Goal: Task Accomplishment & Management: Complete application form

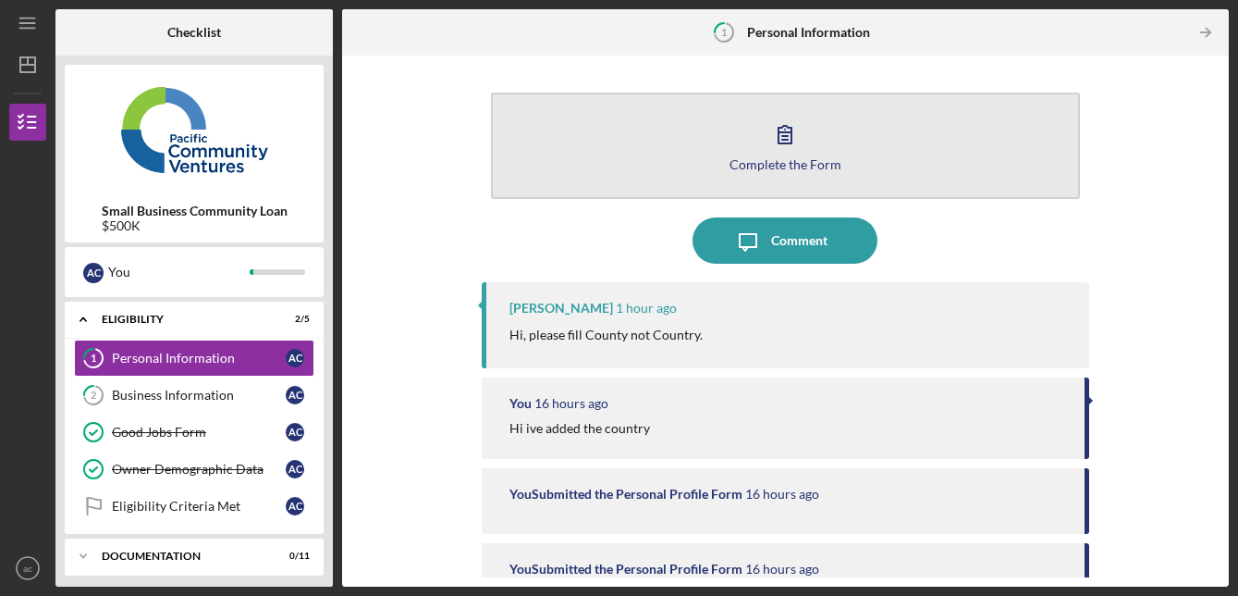
click at [797, 165] on div "Complete the Form" at bounding box center [786, 164] width 112 height 14
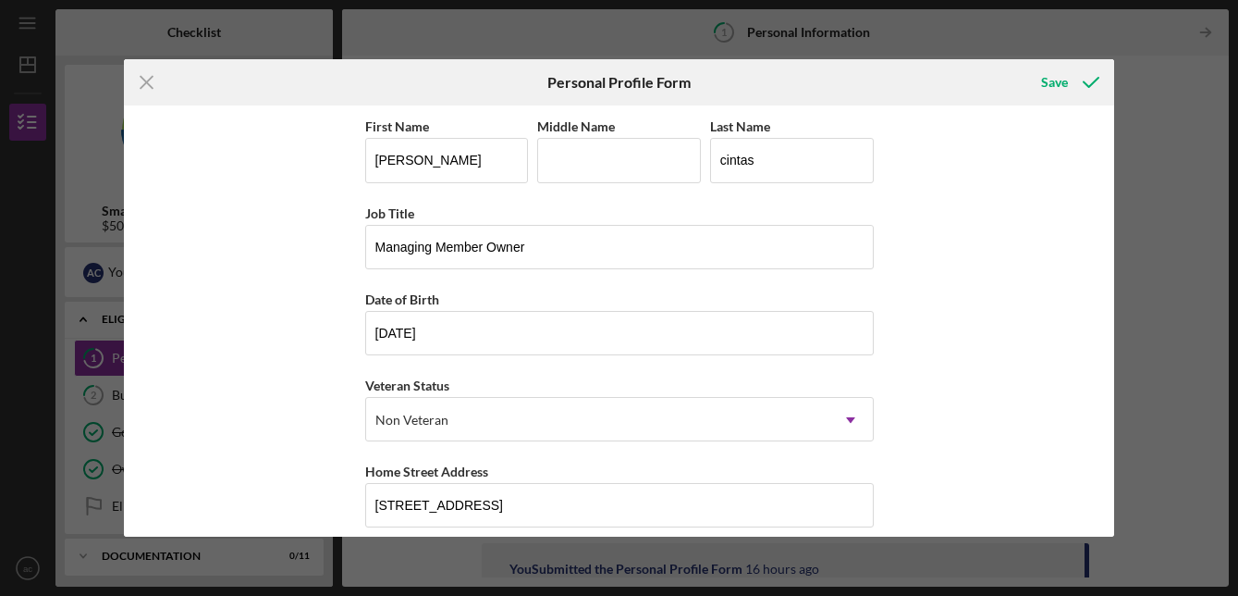
scroll to position [277, 0]
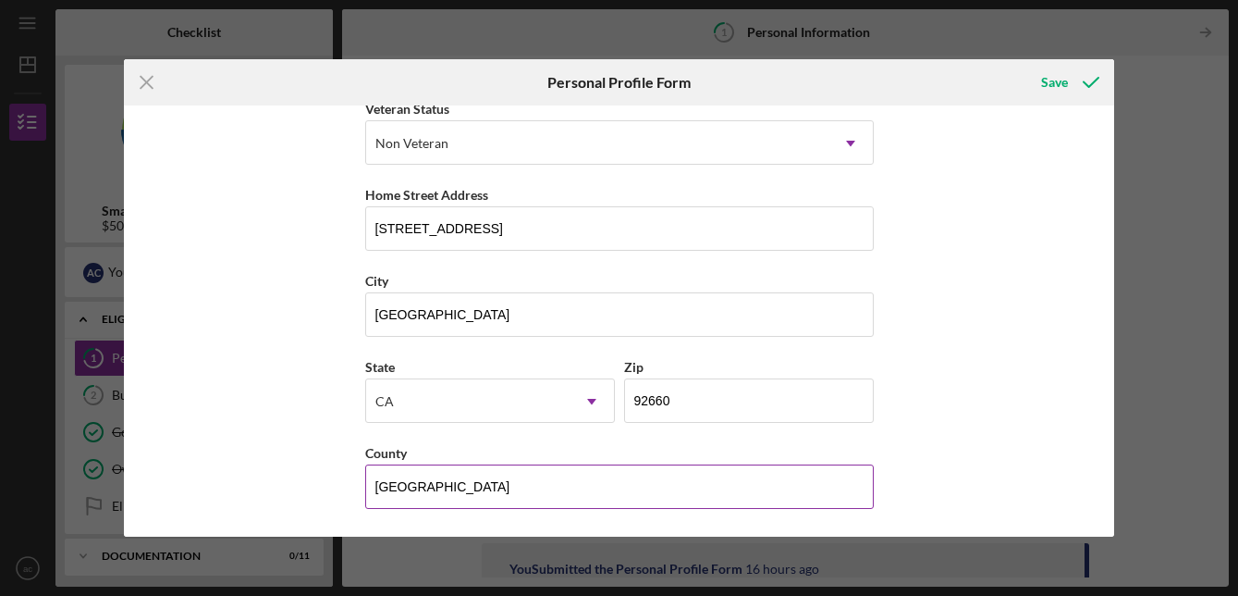
click at [420, 482] on input "United States" at bounding box center [619, 486] width 509 height 44
type input "Orange County"
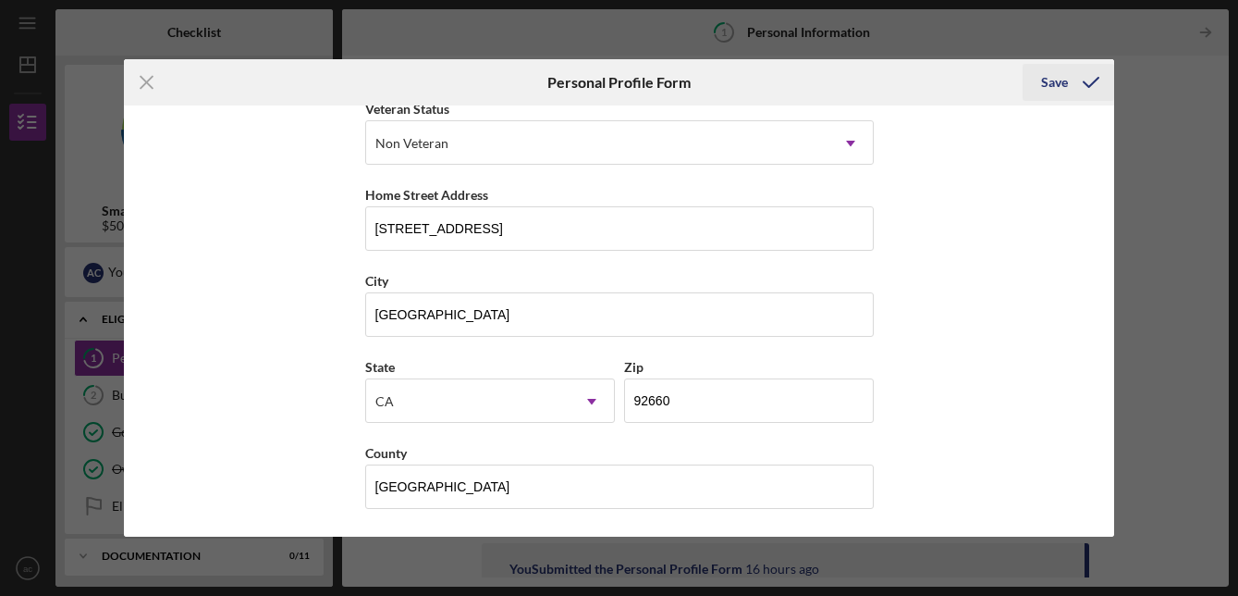
click at [1068, 68] on icon "submit" at bounding box center [1091, 82] width 46 height 46
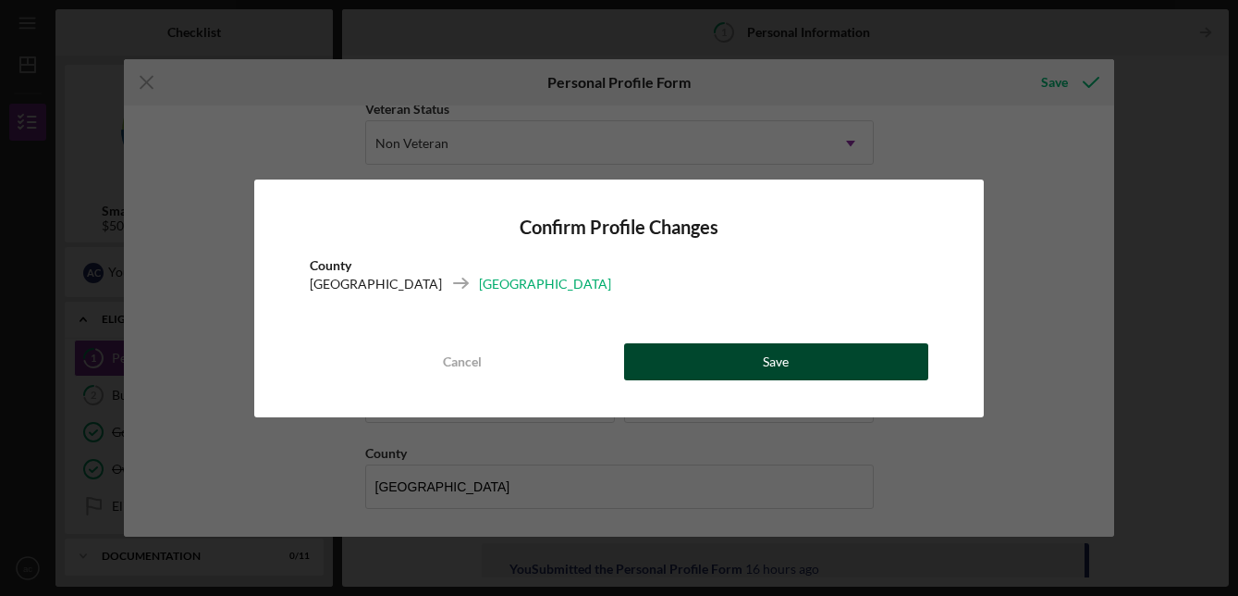
click at [863, 353] on button "Save" at bounding box center [776, 361] width 305 height 37
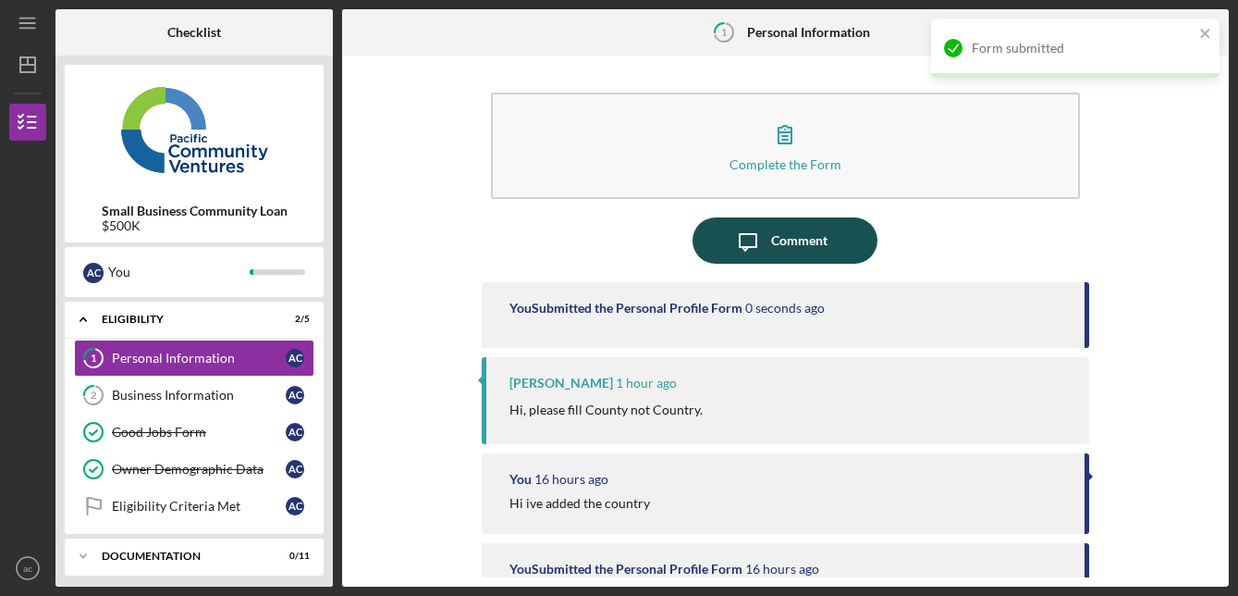
click at [813, 249] on div "Comment" at bounding box center [799, 240] width 56 height 46
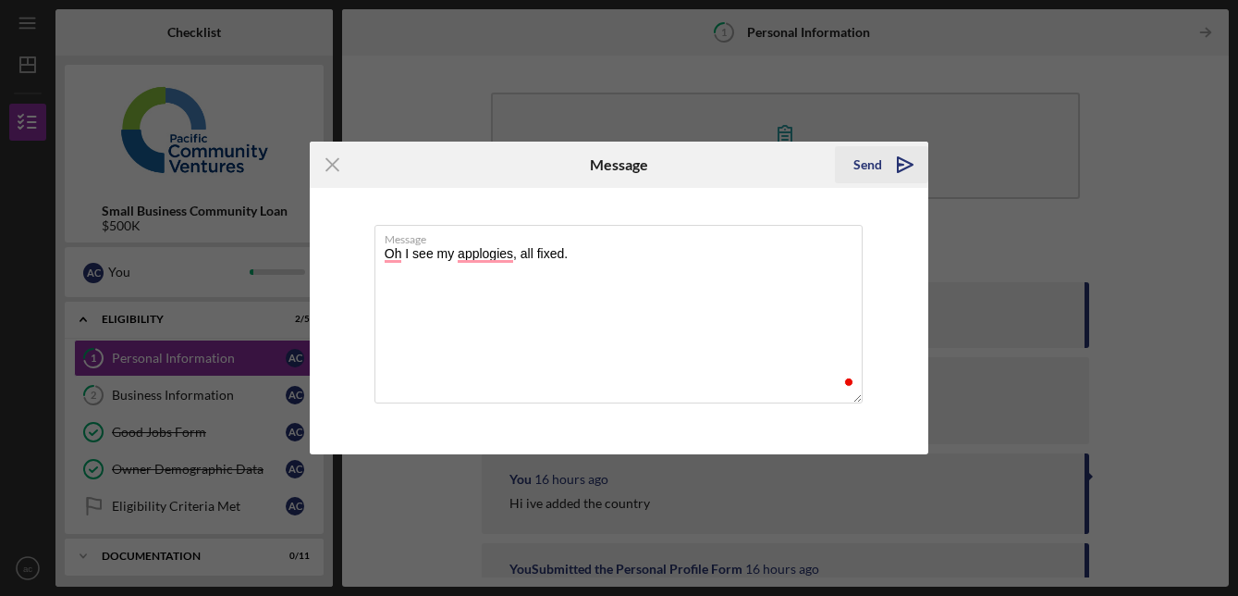
type textarea "Oh I see my applogies, all fixed."
click at [900, 152] on icon "Icon/icon-invite-send" at bounding box center [905, 164] width 46 height 46
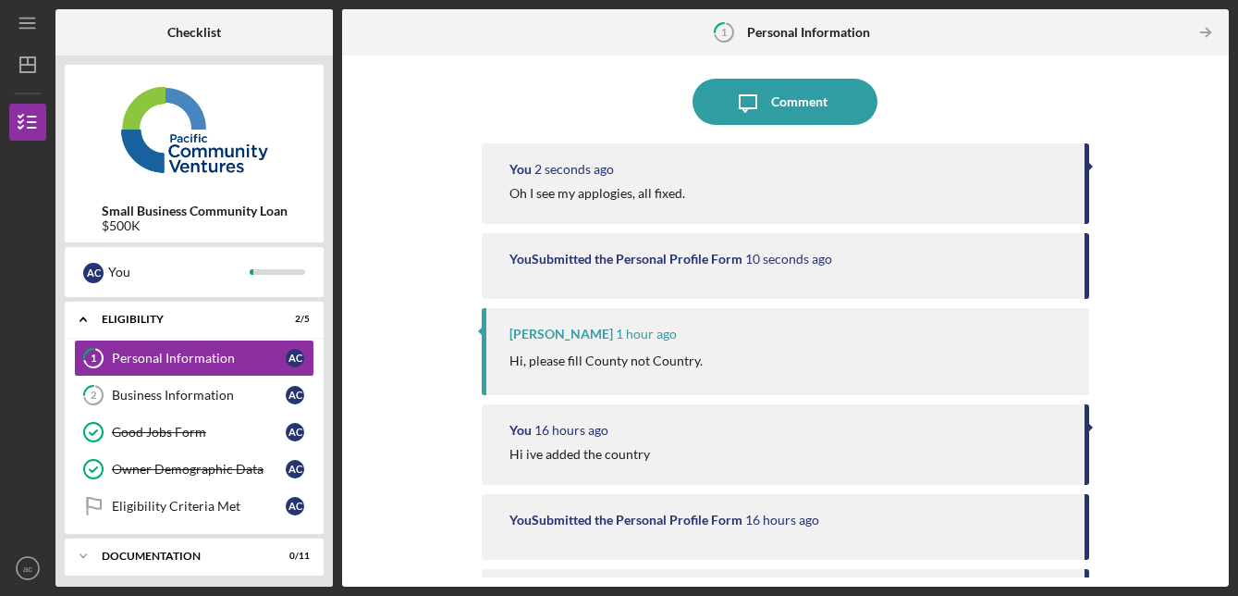
scroll to position [160, 0]
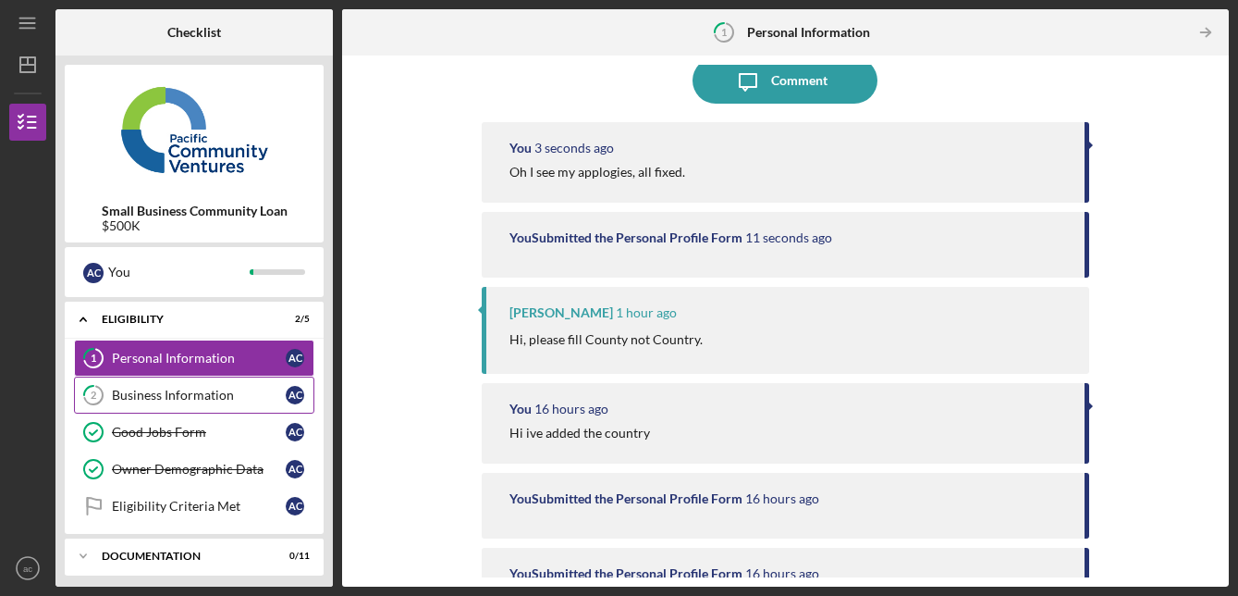
click at [164, 399] on div "Business Information" at bounding box center [199, 394] width 174 height 15
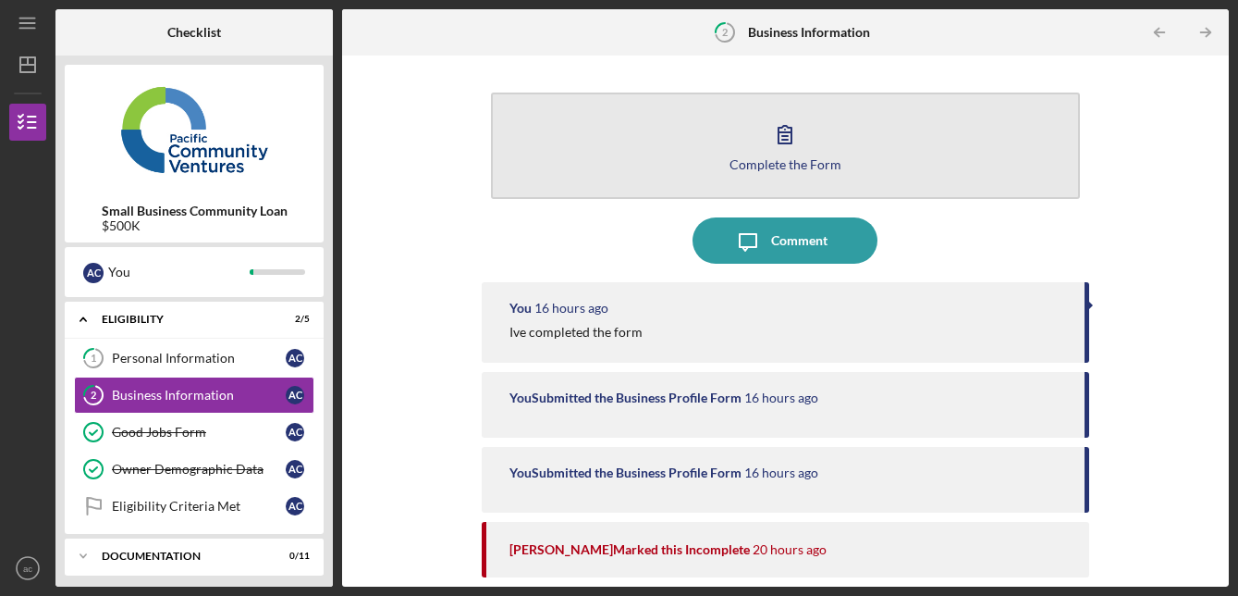
click at [768, 166] on div "Complete the Form" at bounding box center [786, 164] width 112 height 14
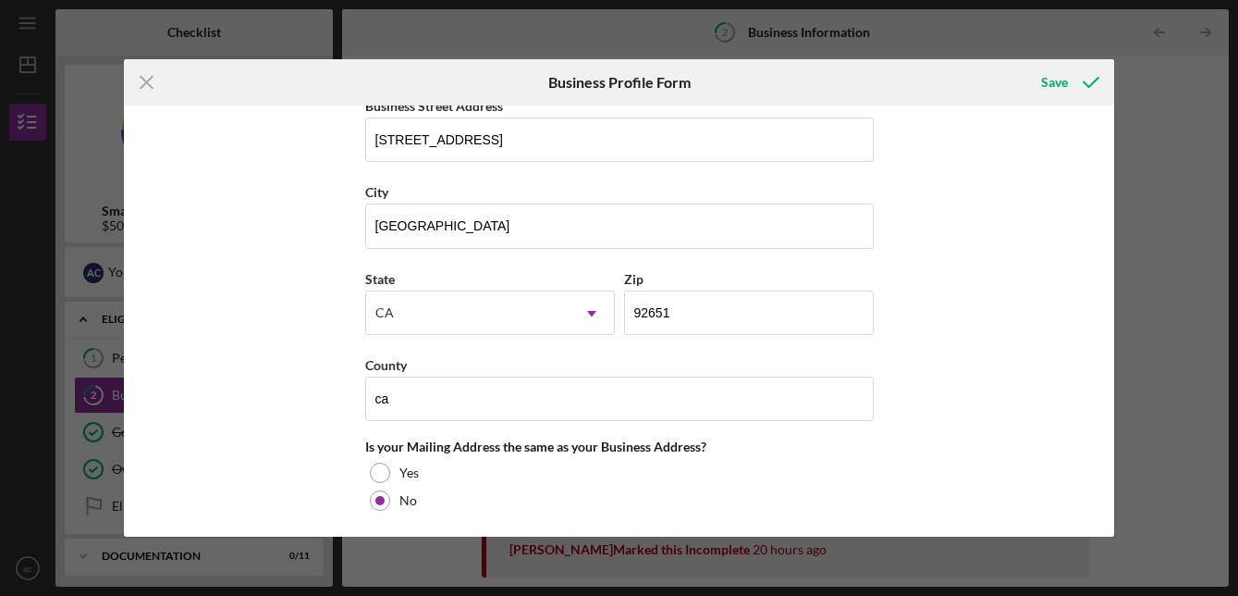
scroll to position [1141, 0]
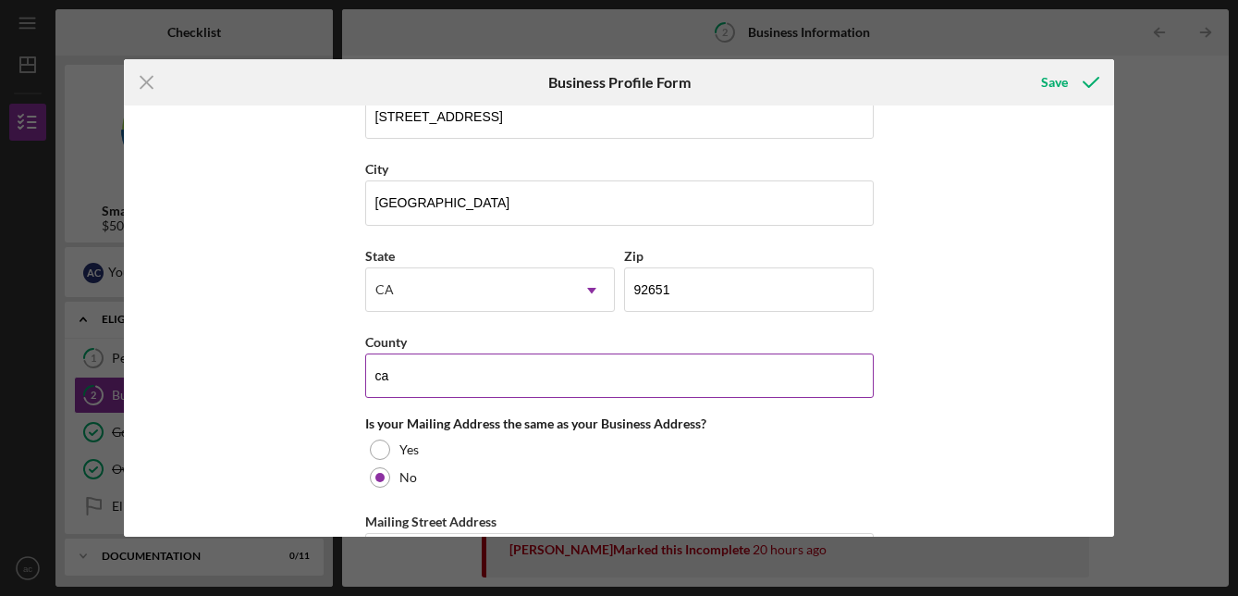
click at [545, 371] on input "ca" at bounding box center [619, 375] width 509 height 44
type input "Orange County"
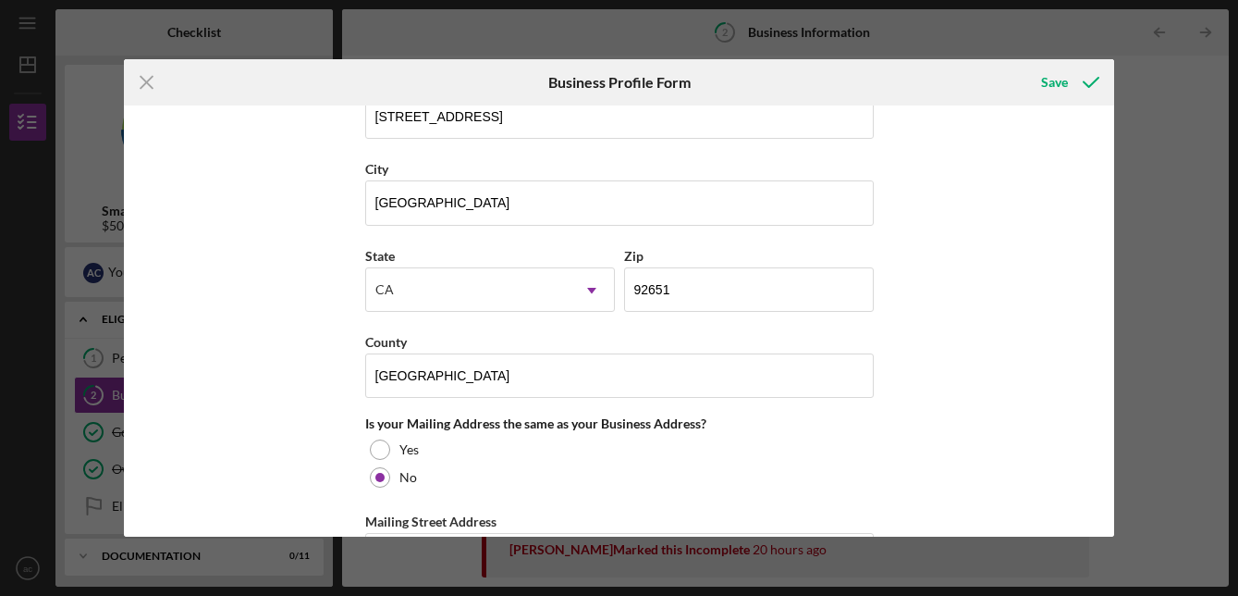
click at [1012, 351] on div "Business Name Epicurean Hospitality Collective DBA Oto Sushi Business Start Dat…" at bounding box center [619, 320] width 990 height 430
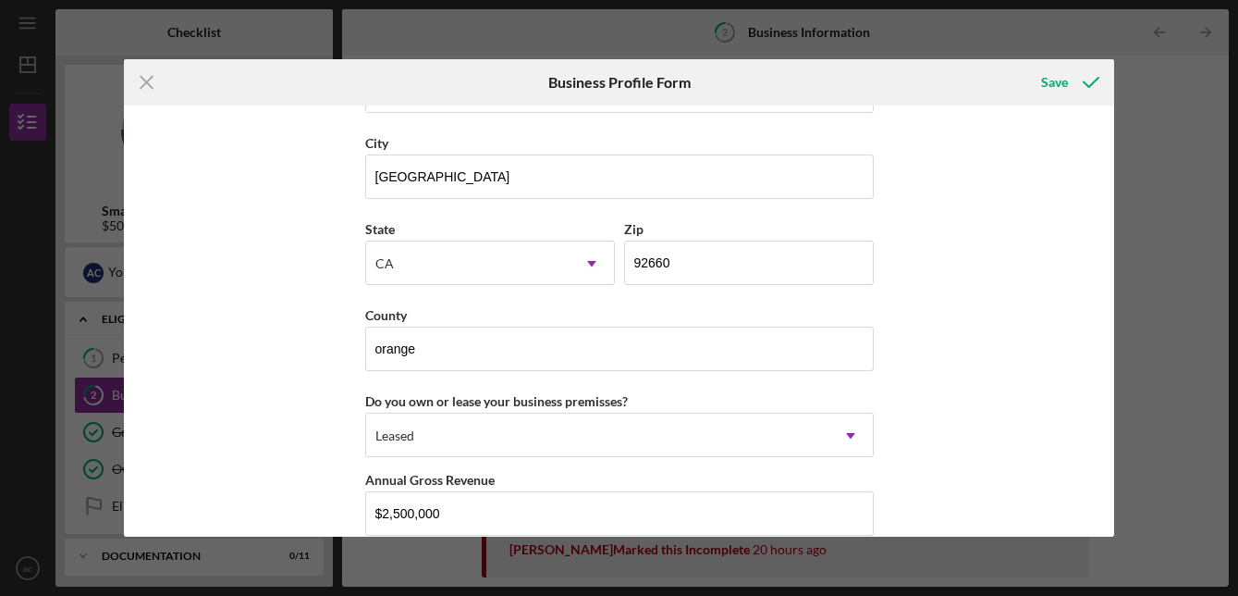
scroll to position [1805, 0]
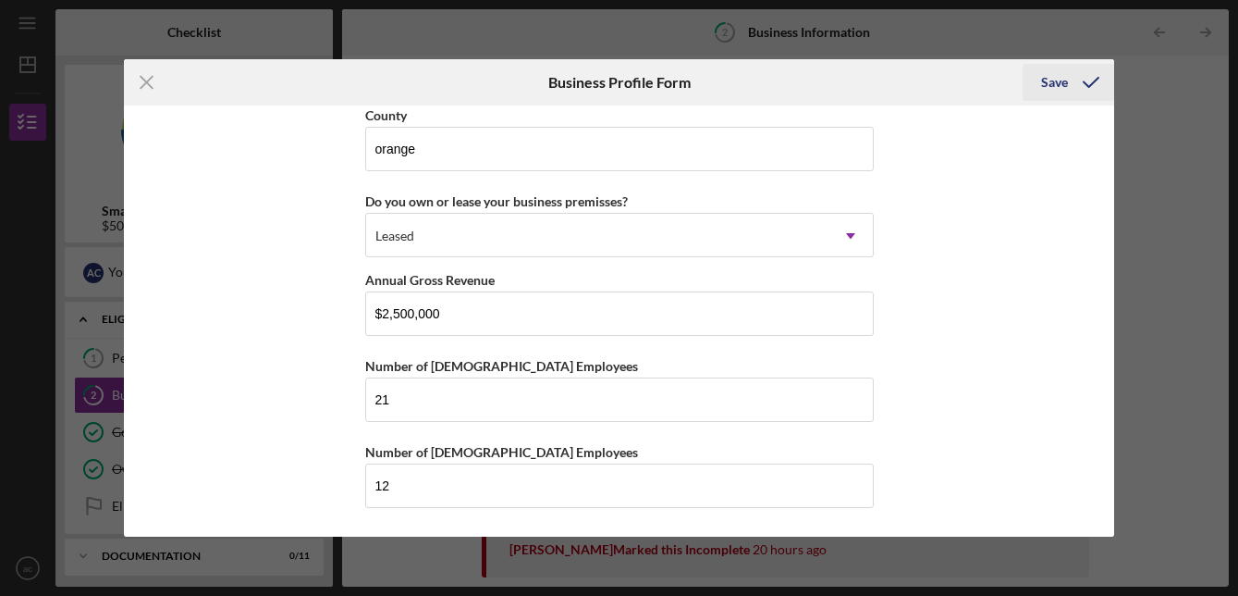
click at [1061, 92] on div "Save" at bounding box center [1054, 82] width 27 height 37
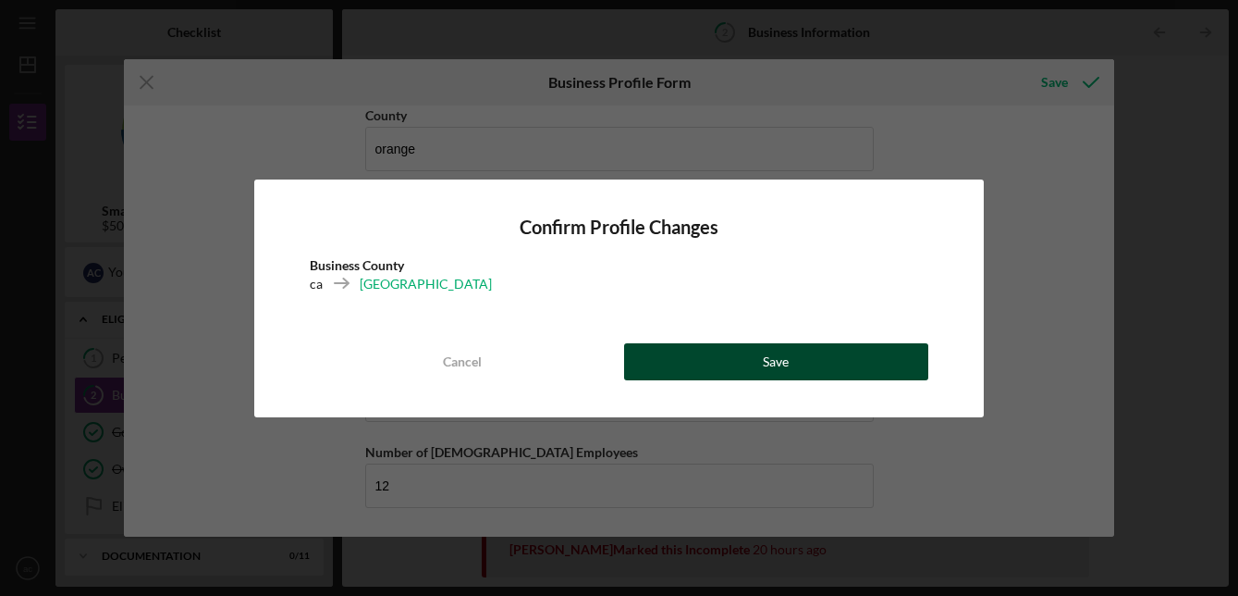
click at [779, 374] on div "Save" at bounding box center [776, 361] width 26 height 37
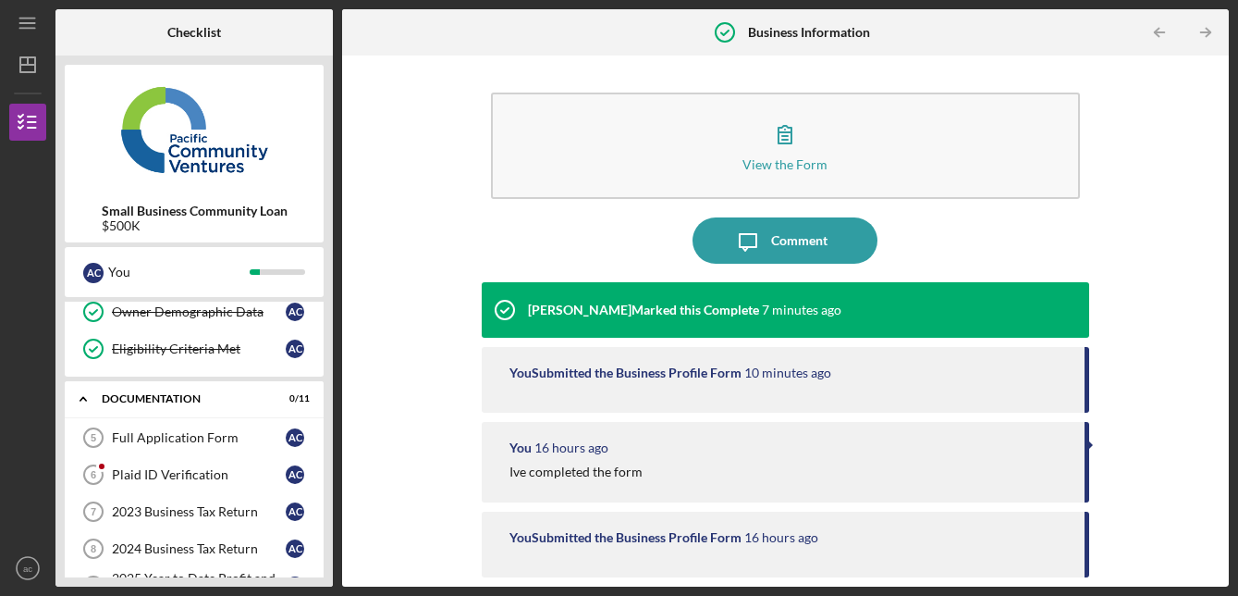
scroll to position [159, 0]
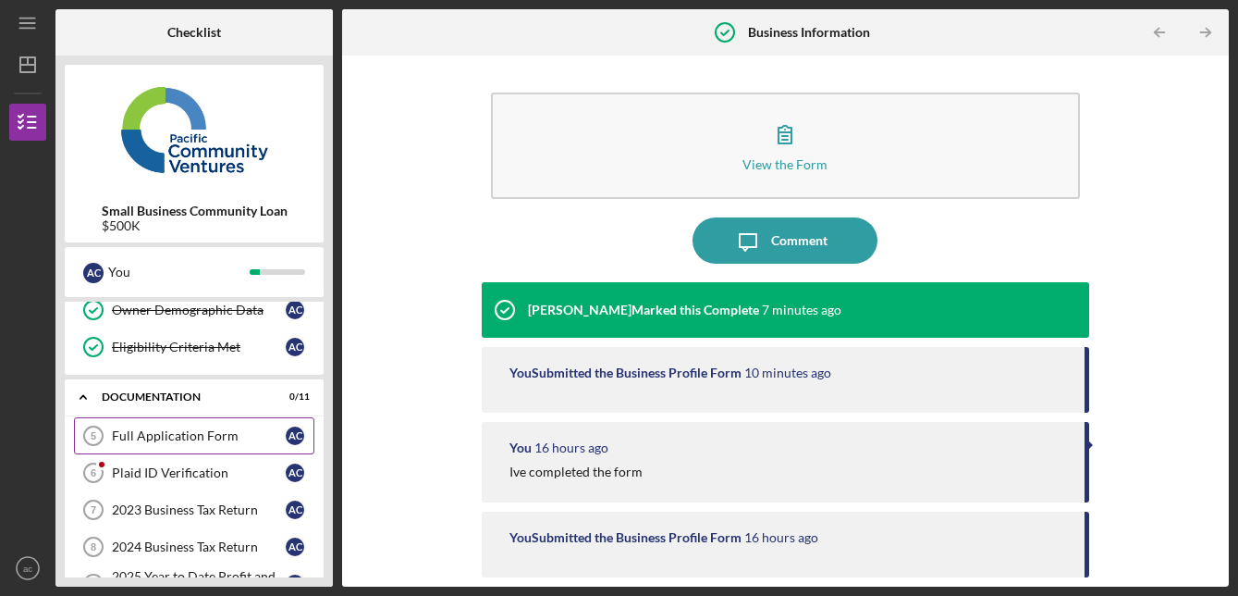
click at [192, 440] on div "Full Application Form" at bounding box center [199, 435] width 174 height 15
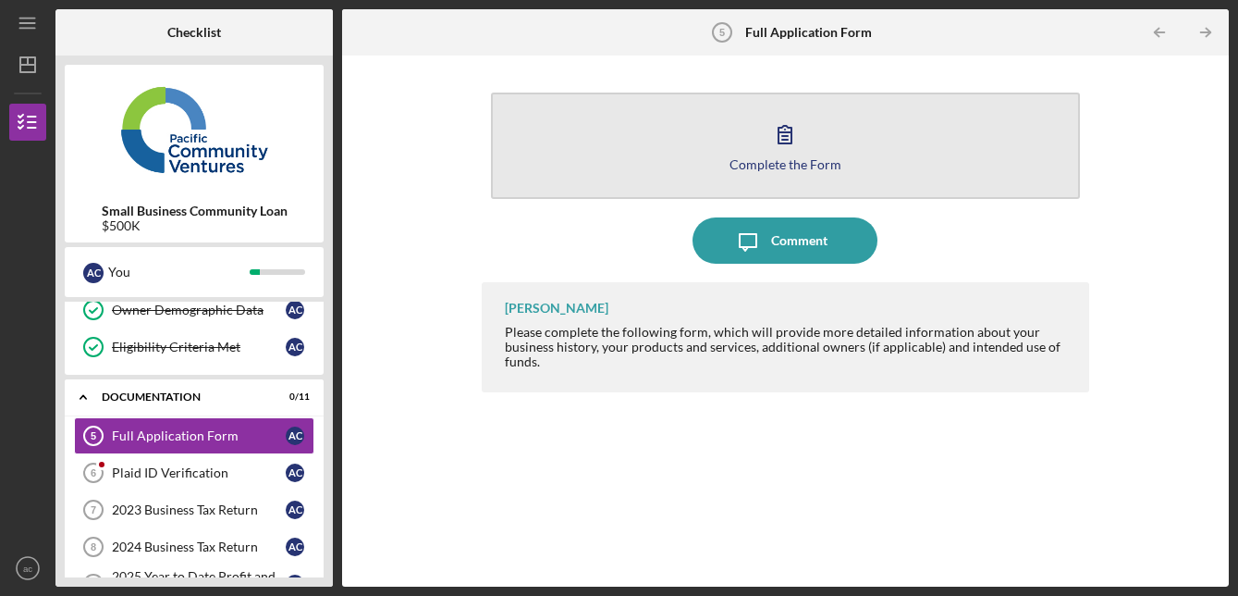
click at [783, 165] on div "Complete the Form" at bounding box center [786, 164] width 112 height 14
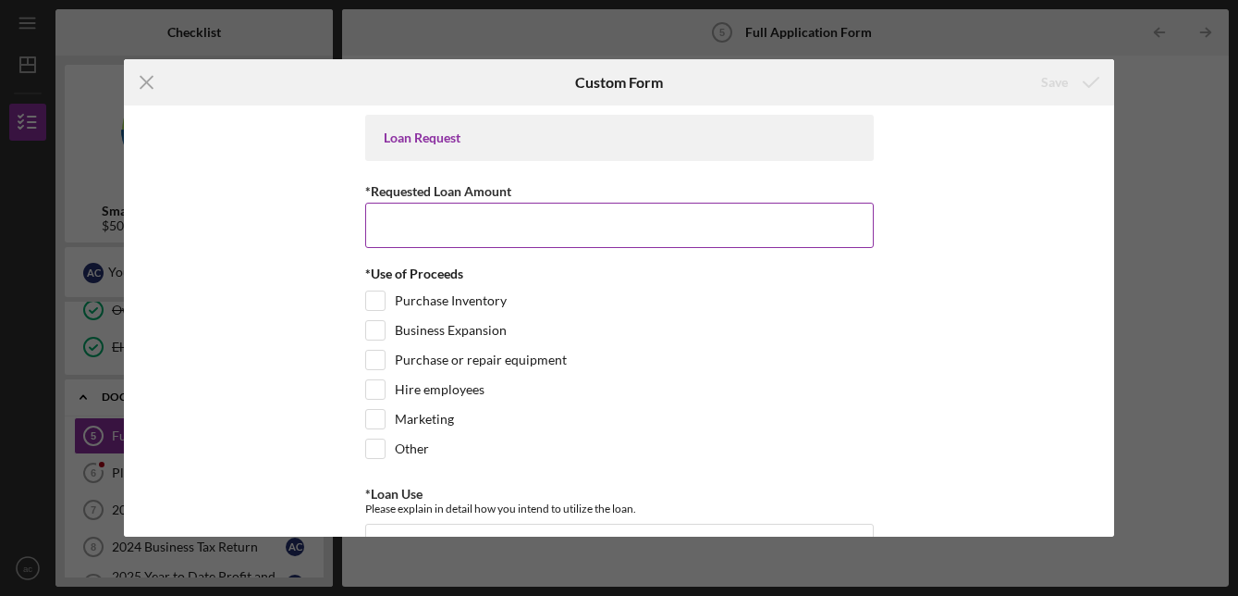
click at [743, 219] on input "*Requested Loan Amount" at bounding box center [619, 225] width 509 height 44
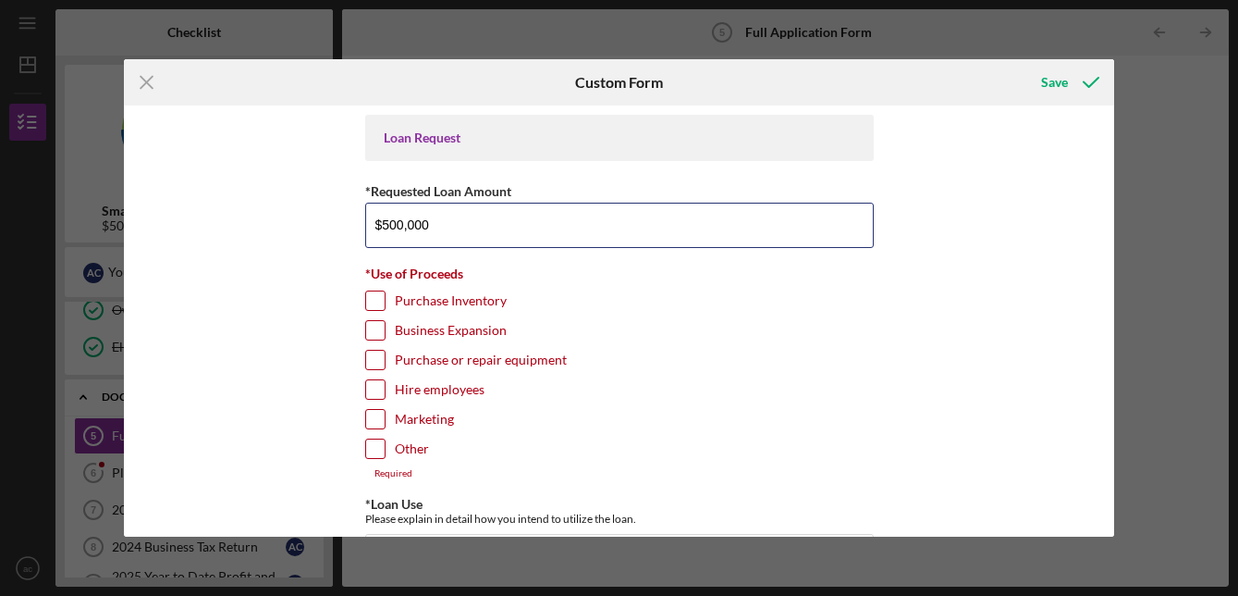
type input "$500,000"
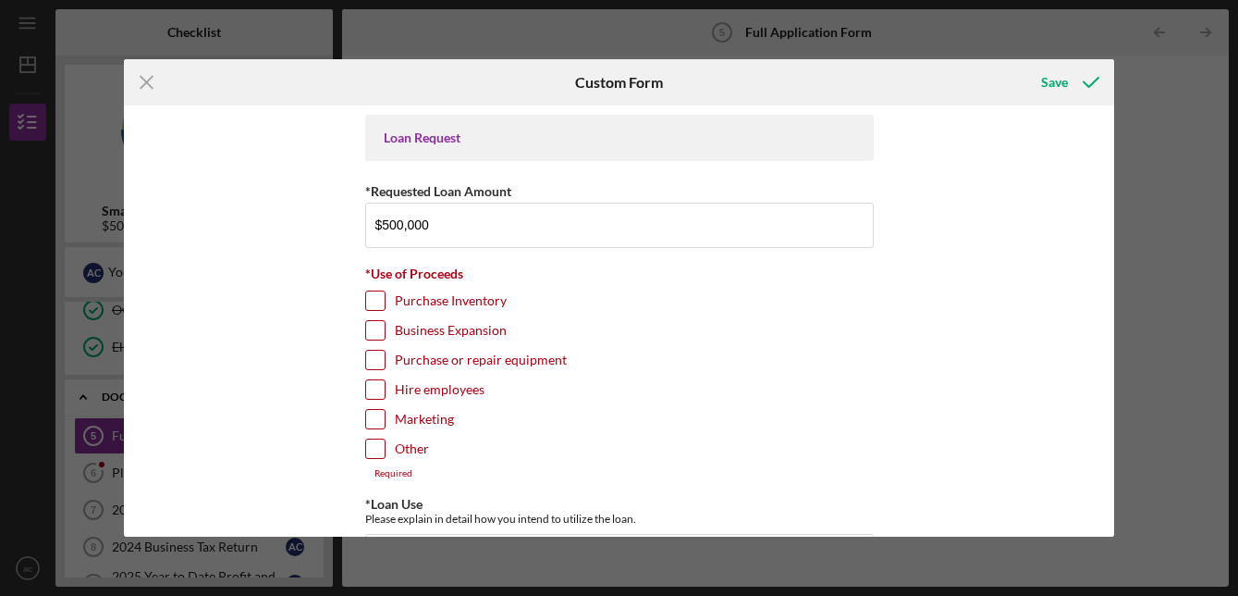
click at [373, 446] on input "Other" at bounding box center [375, 448] width 18 height 18
checkbox input "true"
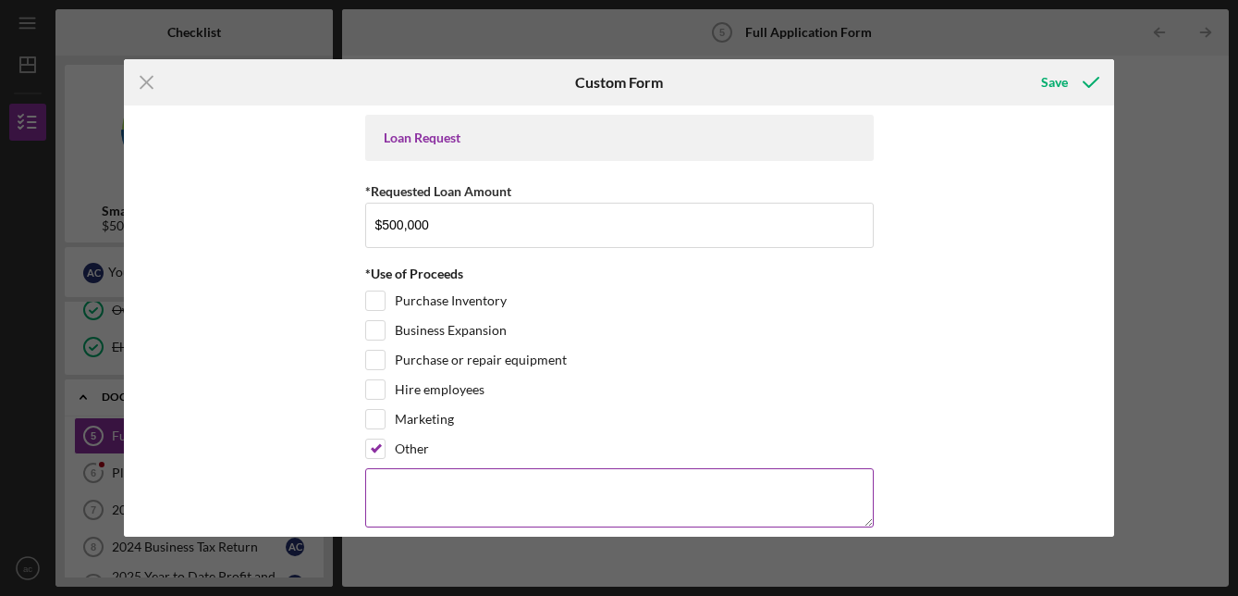
click at [488, 484] on textarea at bounding box center [619, 497] width 509 height 59
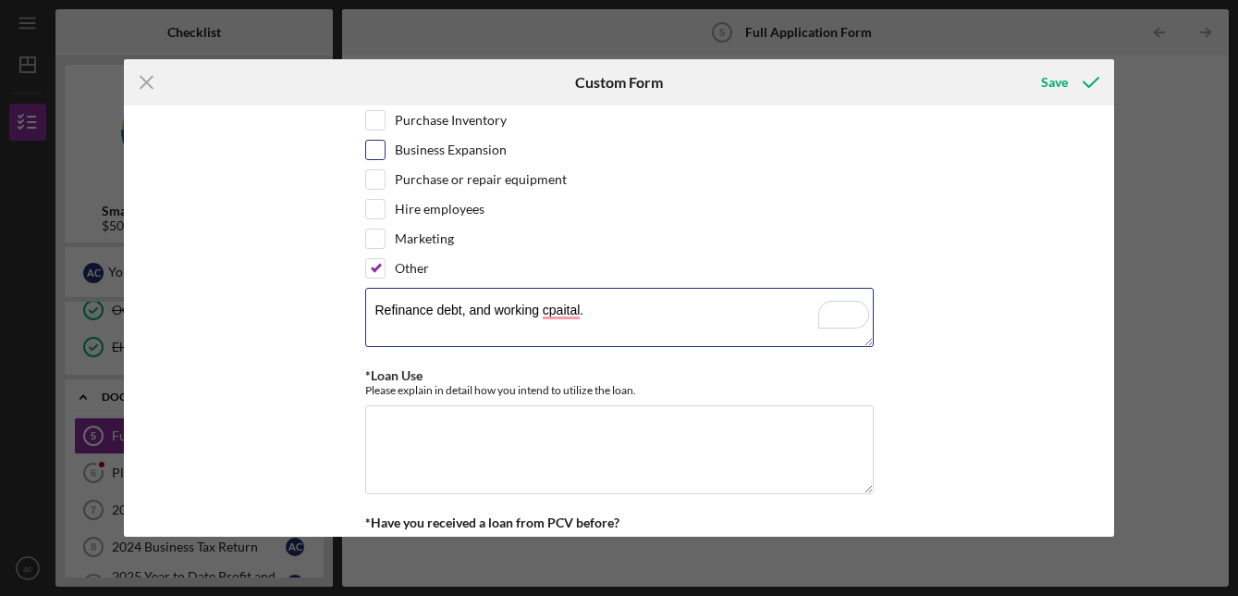
scroll to position [223, 0]
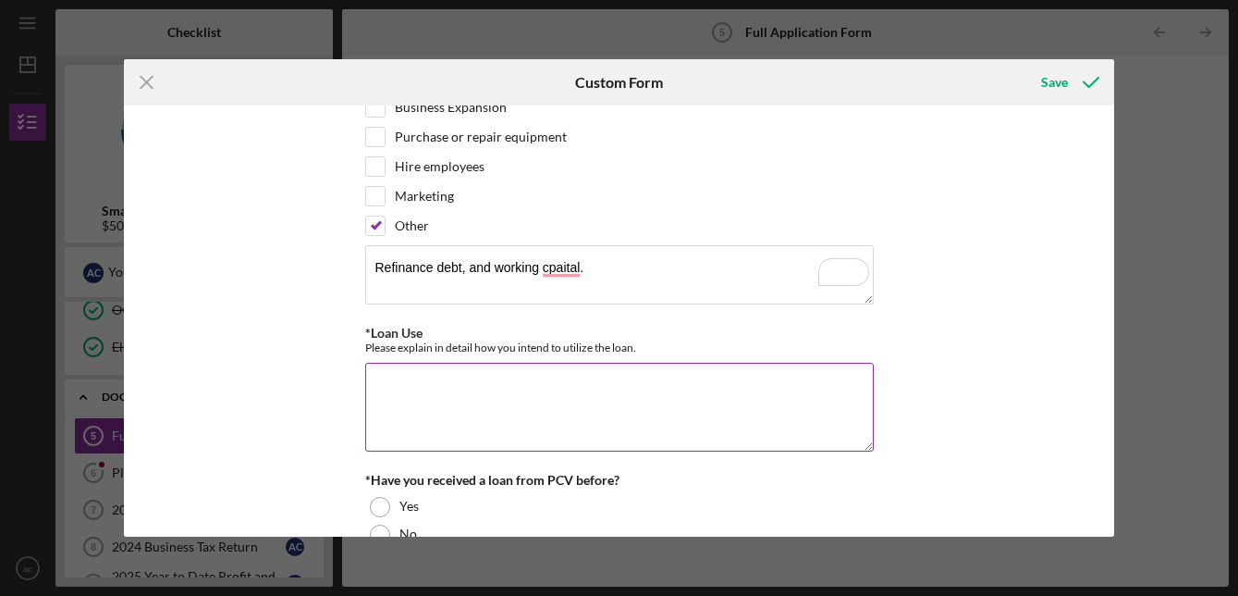
click at [495, 399] on textarea "*Loan Use" at bounding box center [619, 407] width 509 height 89
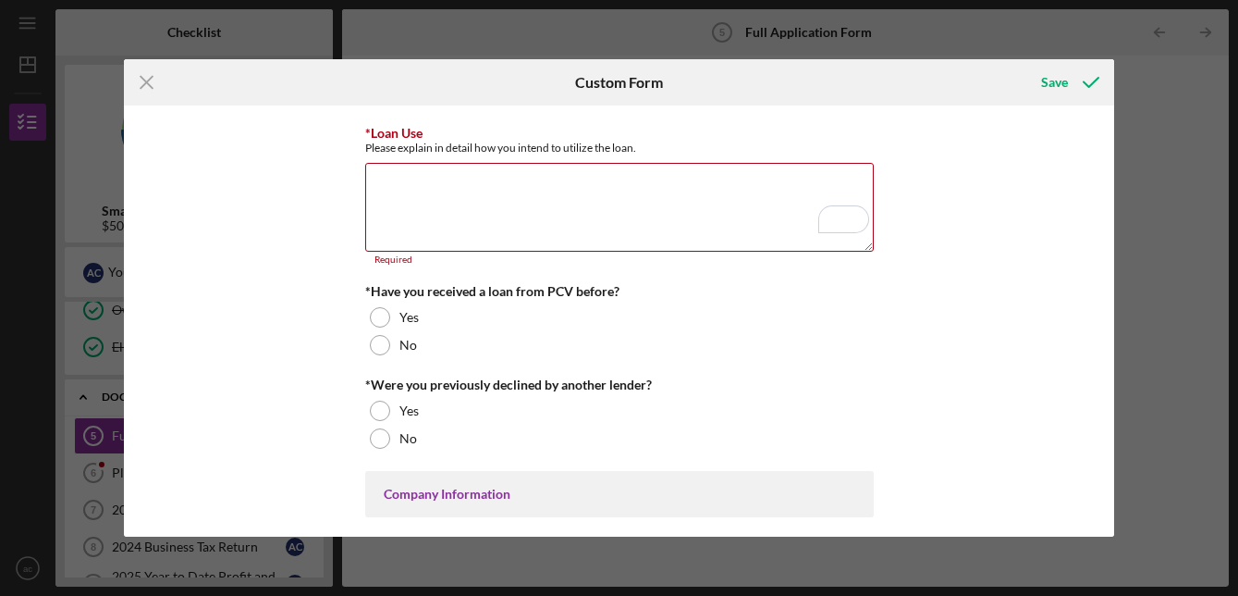
scroll to position [423, 0]
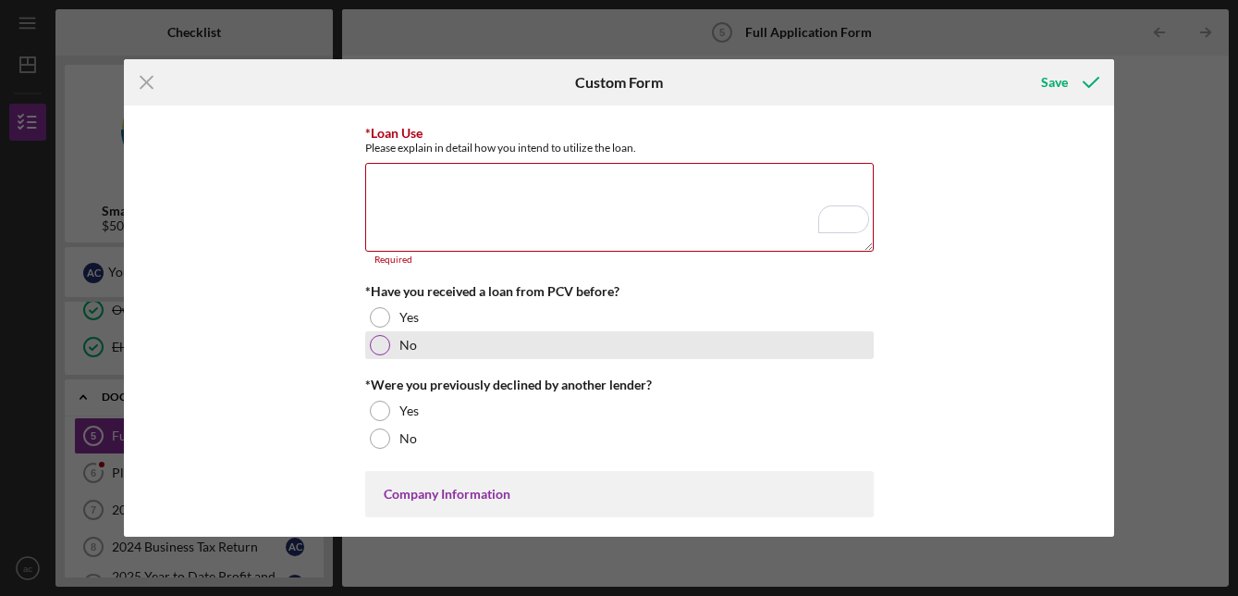
type textarea "Refinance debt, and working capital."
click at [386, 349] on div "No" at bounding box center [619, 345] width 509 height 28
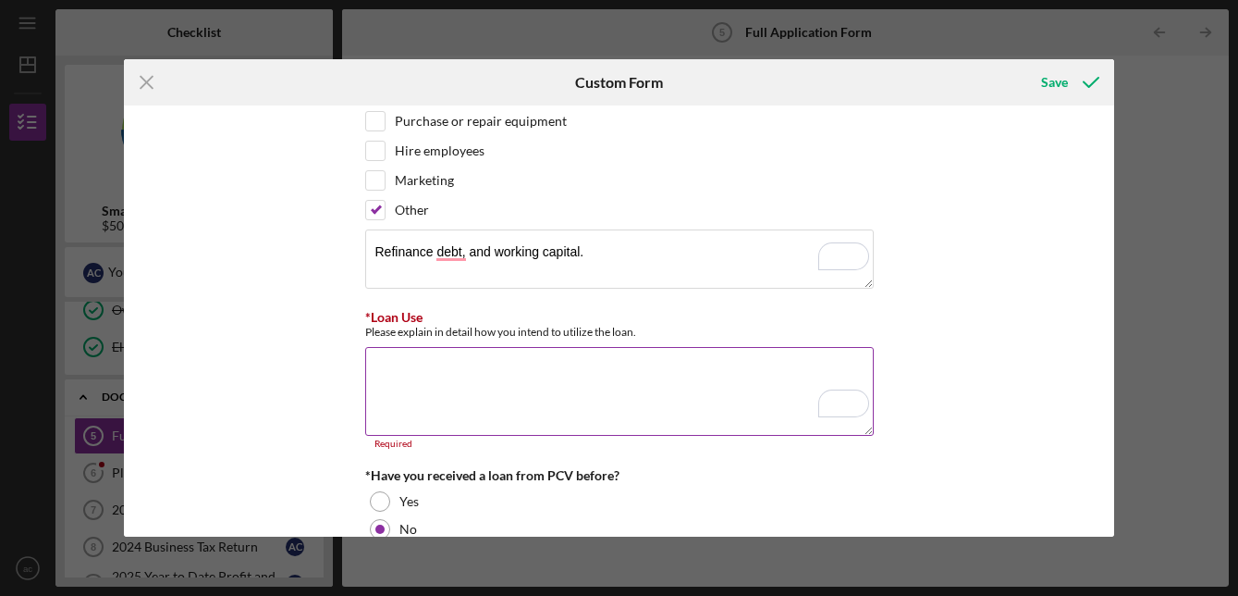
scroll to position [237, 0]
click at [514, 331] on div "Please explain in detail how you intend to utilize the loan." at bounding box center [619, 333] width 509 height 14
copy label "*Loan Use"
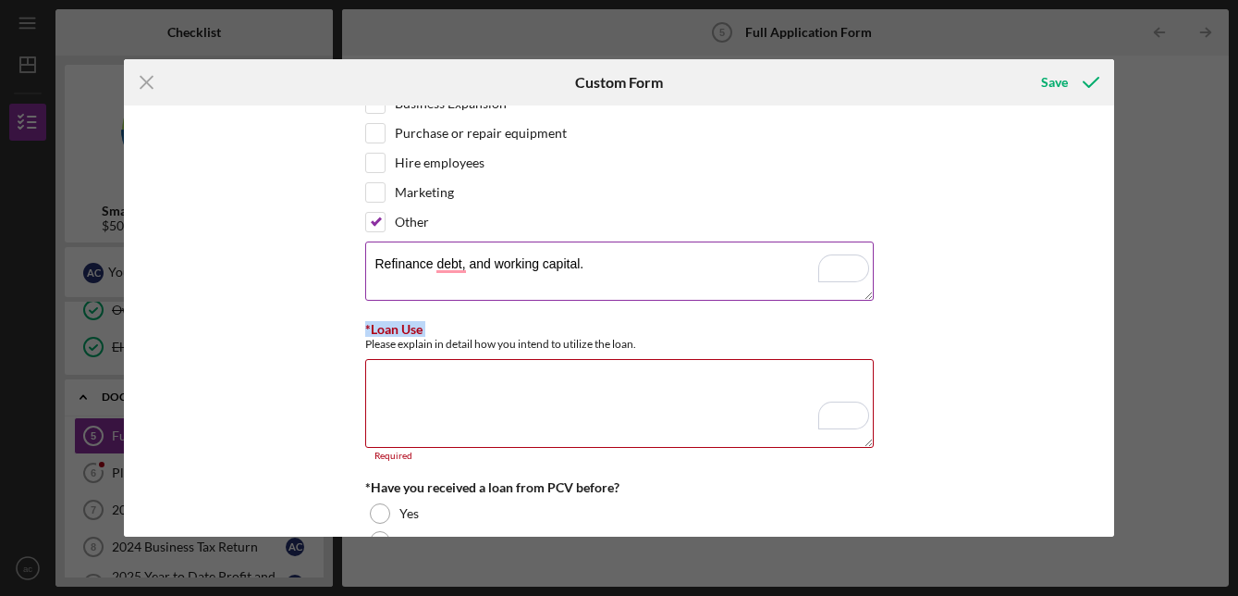
scroll to position [228, 0]
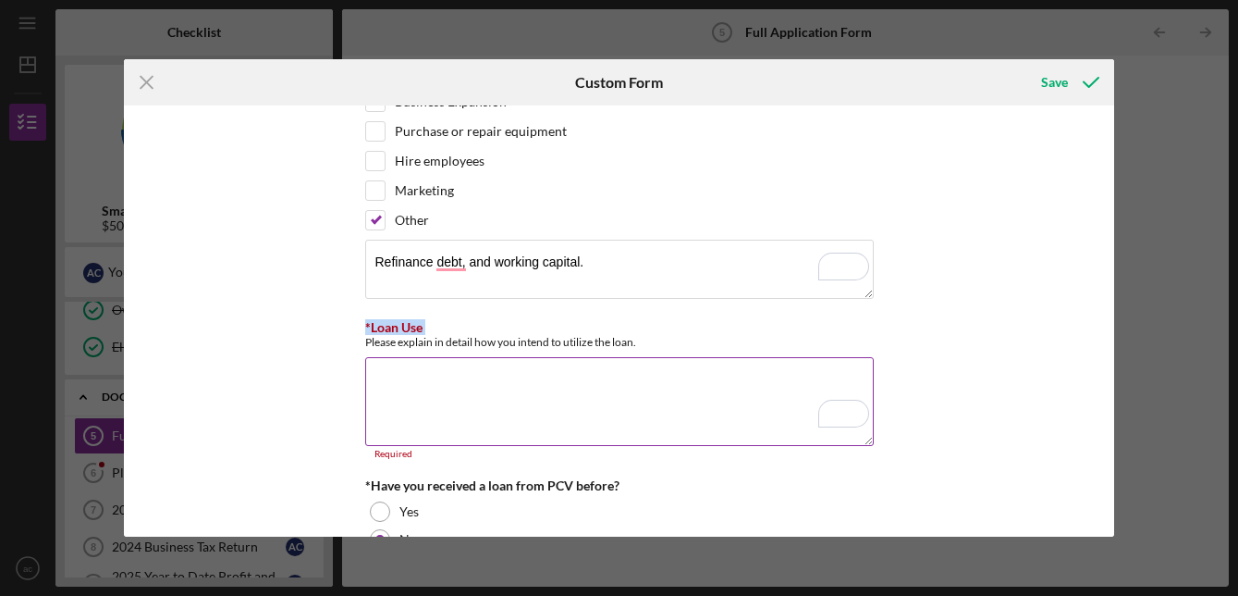
click at [521, 374] on textarea "*Loan Use" at bounding box center [619, 401] width 509 height 89
paste textarea "We intend to use the loan to consolidate and pay off high-cost short-term finan…"
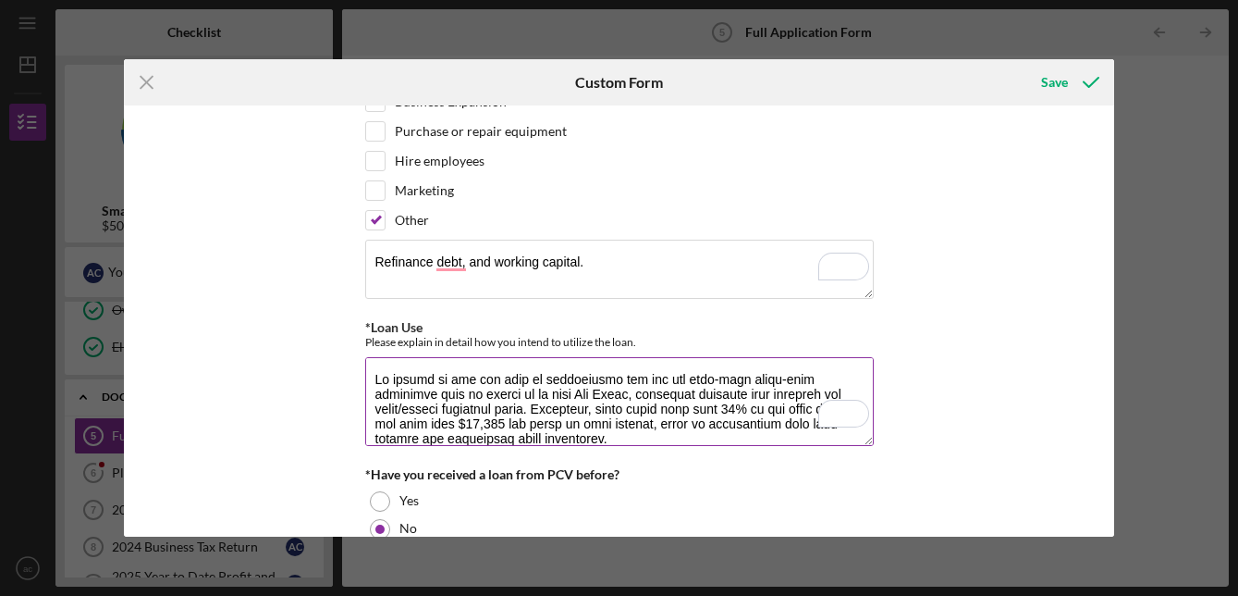
scroll to position [314, 0]
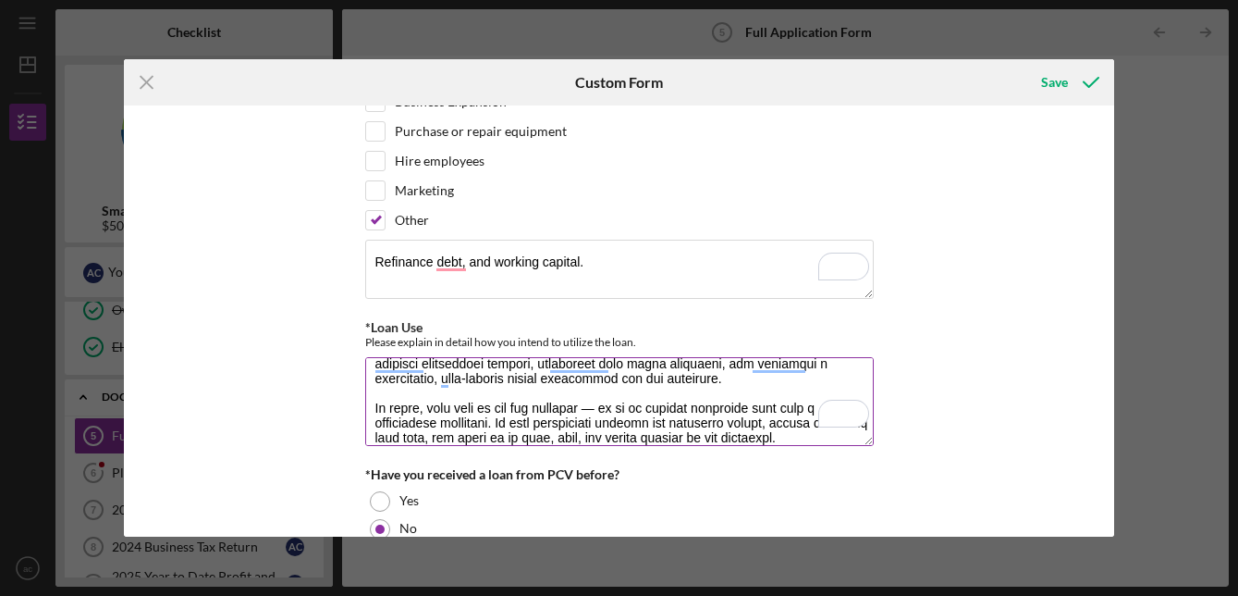
click at [589, 411] on textarea "*Loan Use" at bounding box center [619, 401] width 509 height 89
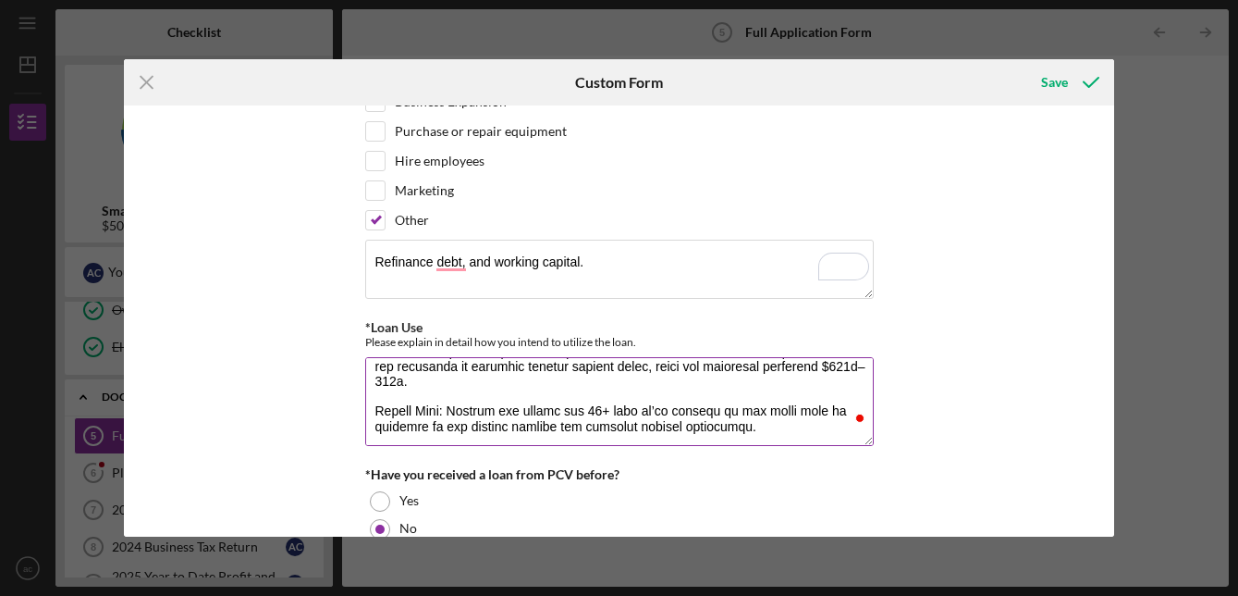
scroll to position [190, 0]
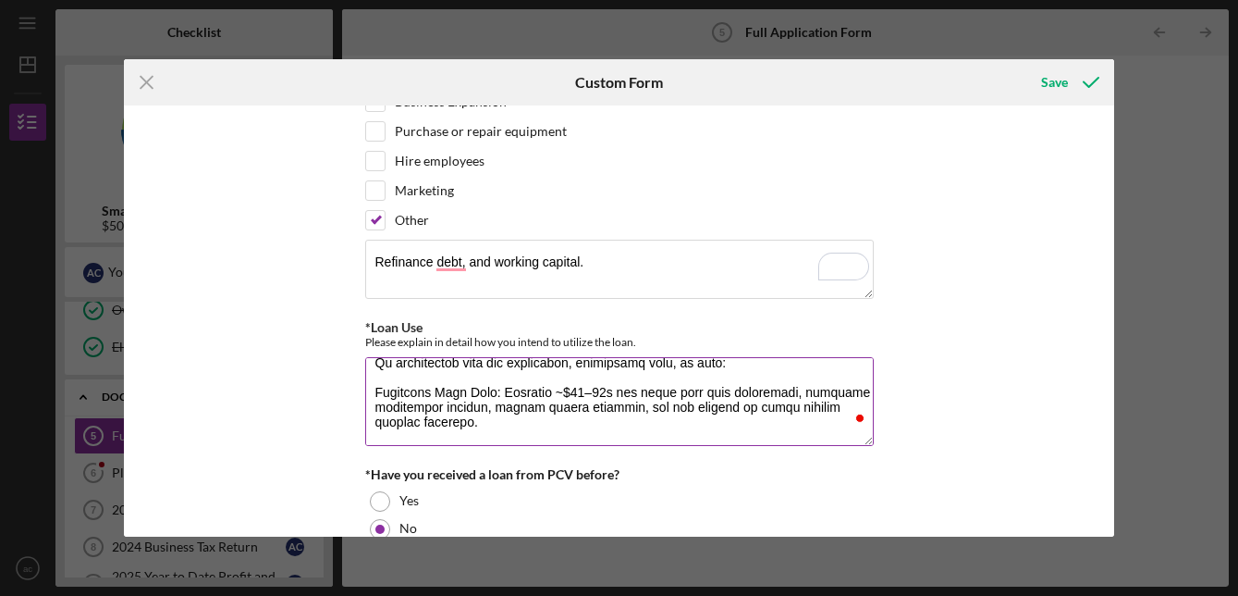
click at [555, 392] on textarea "*Loan Use" at bounding box center [619, 401] width 509 height 89
click at [626, 366] on textarea "*Loan Use" at bounding box center [619, 401] width 509 height 89
type textarea "We intend to use the loan to consolidate and pay off high-cost short-term finan…"
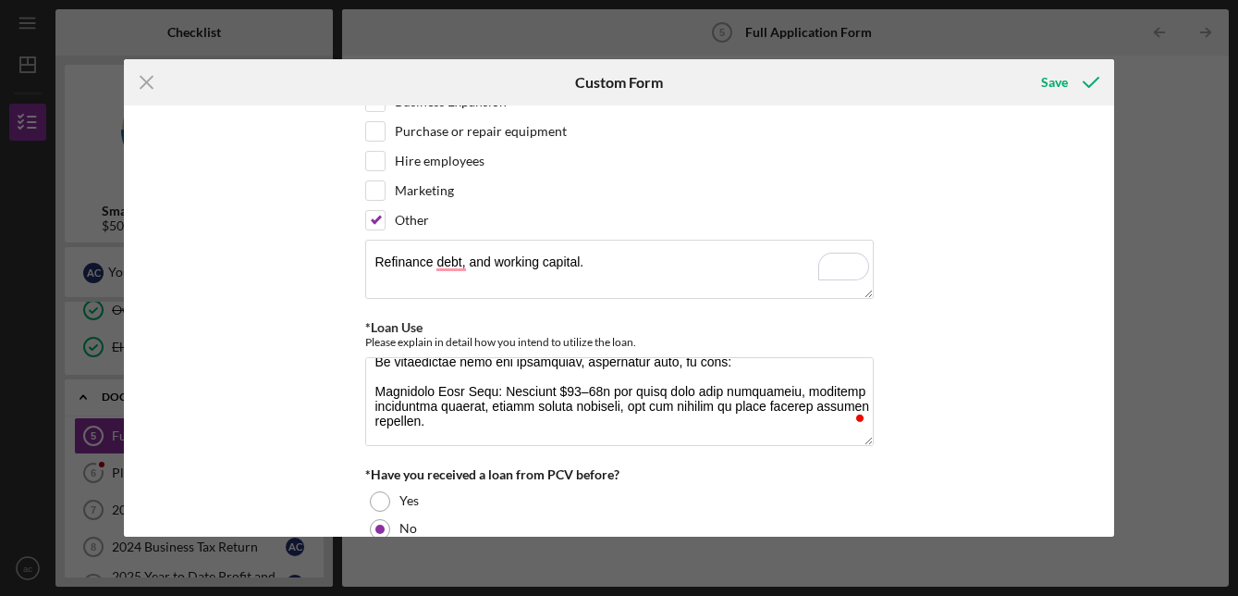
click at [948, 338] on div "Loan Request *Requested Loan Amount $500,000 *Use of Proceeds Purchase Inventor…" at bounding box center [619, 320] width 990 height 430
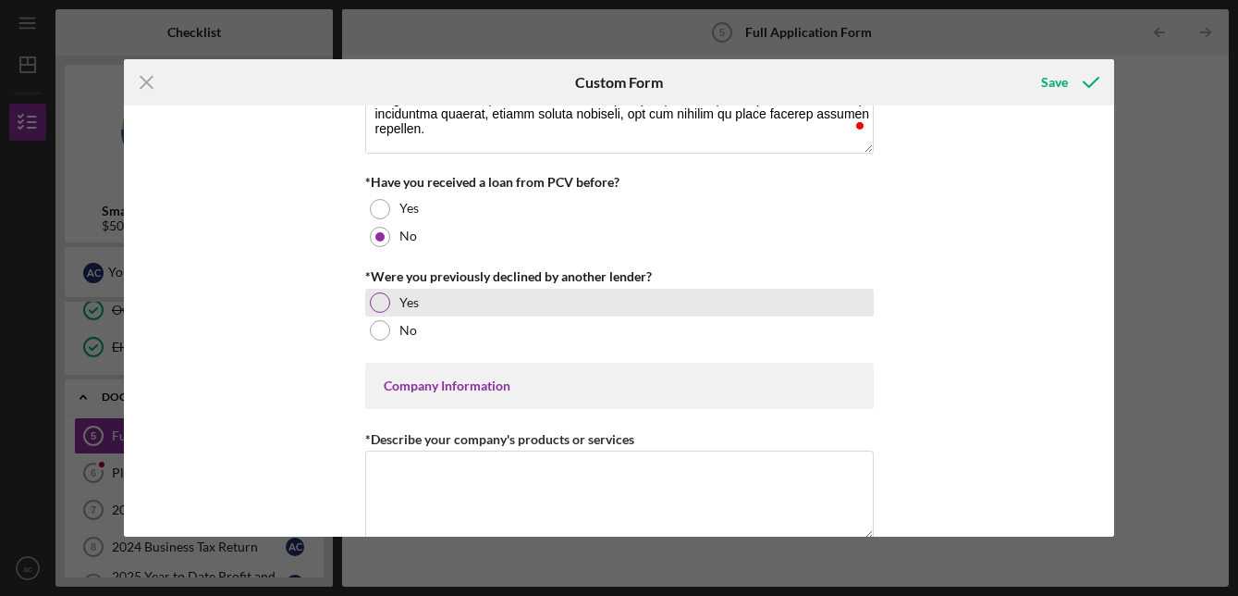
click at [374, 292] on div at bounding box center [380, 302] width 20 height 20
click at [378, 307] on div at bounding box center [380, 302] width 20 height 20
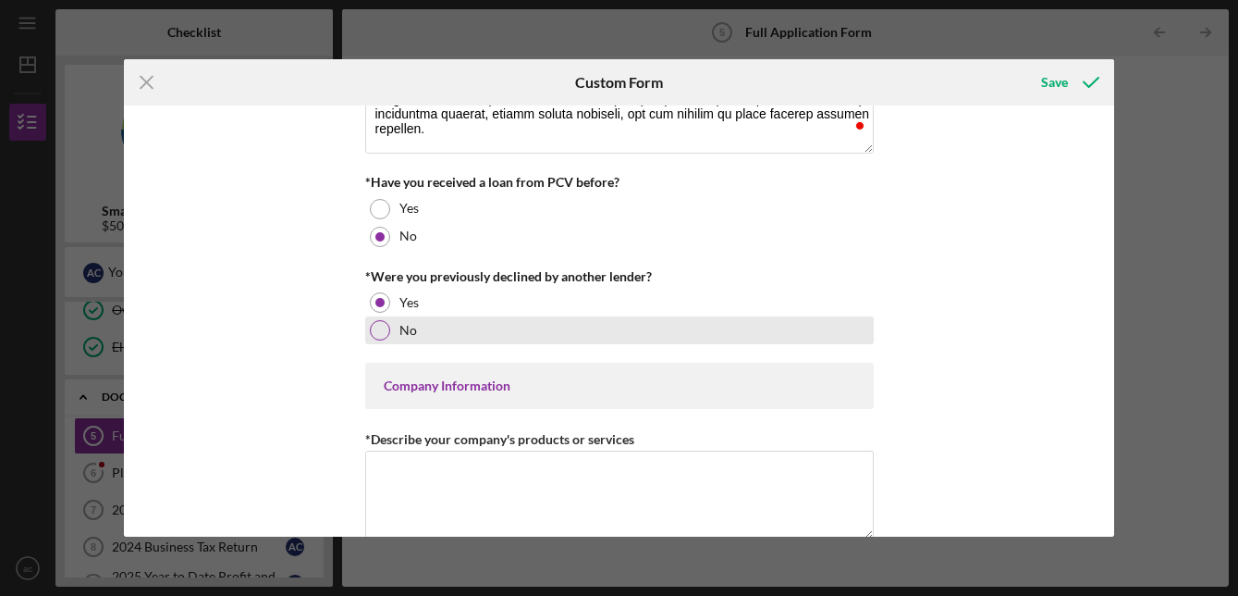
click at [385, 339] on div "No" at bounding box center [619, 330] width 509 height 28
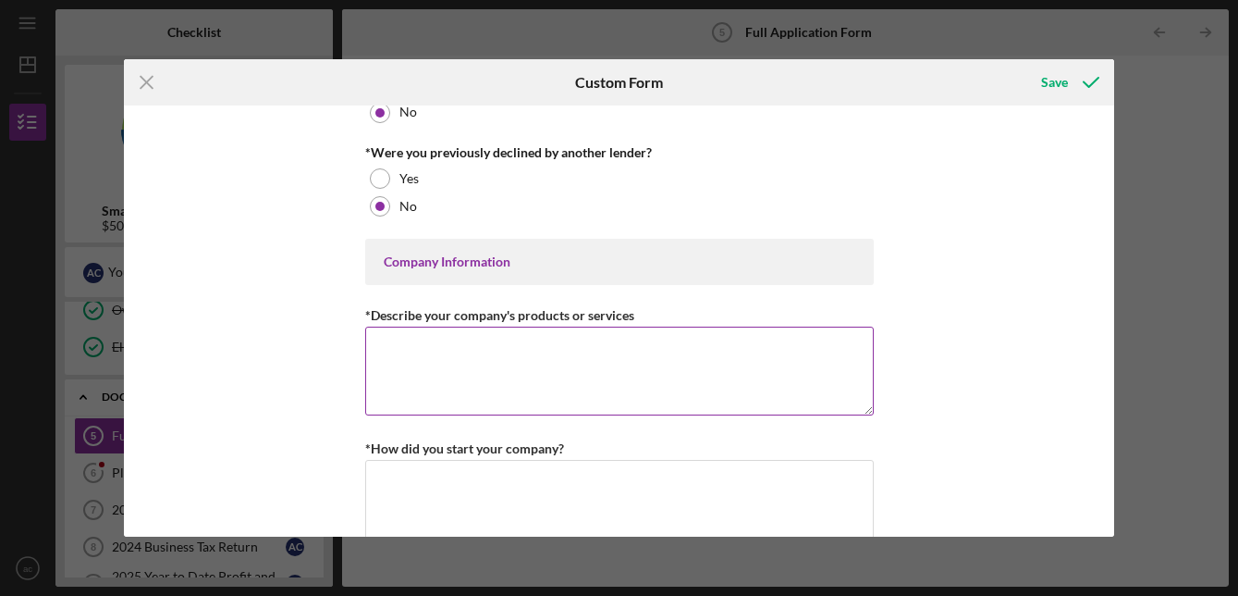
click at [545, 313] on label "*Describe your company's products or services" at bounding box center [499, 315] width 269 height 16
click at [545, 326] on textarea "*Describe your company's products or services" at bounding box center [619, 370] width 509 height 89
click at [545, 313] on label "*Describe your company's products or services" at bounding box center [499, 315] width 269 height 16
click at [545, 326] on textarea "*Describe your company's products or services" at bounding box center [619, 370] width 509 height 89
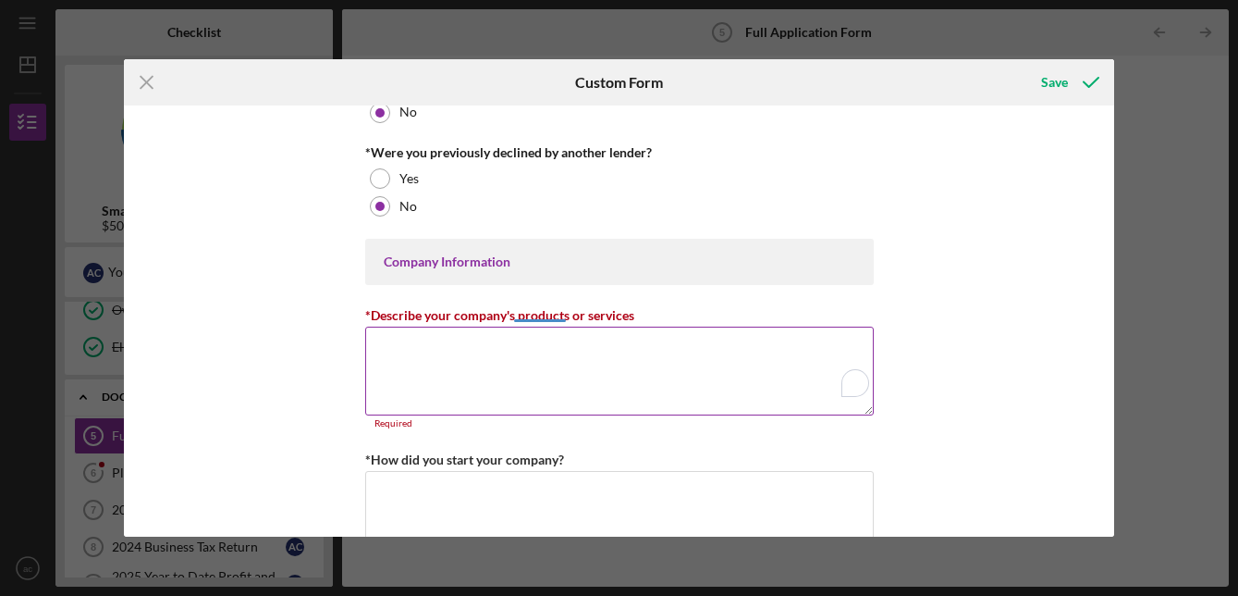
click at [545, 313] on label "*Describe your company's products or services" at bounding box center [499, 315] width 269 height 16
click at [545, 326] on textarea "*Describe your company's products or services" at bounding box center [619, 370] width 509 height 89
copy label
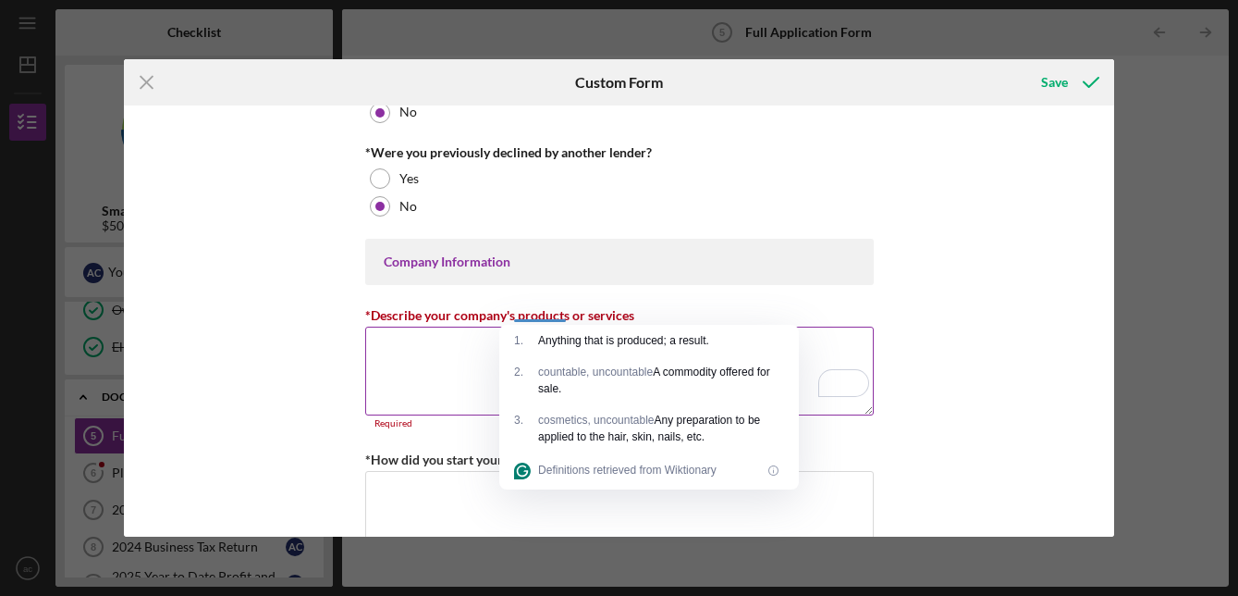
click at [450, 342] on textarea "*Describe your company's products or services" at bounding box center [619, 370] width 509 height 89
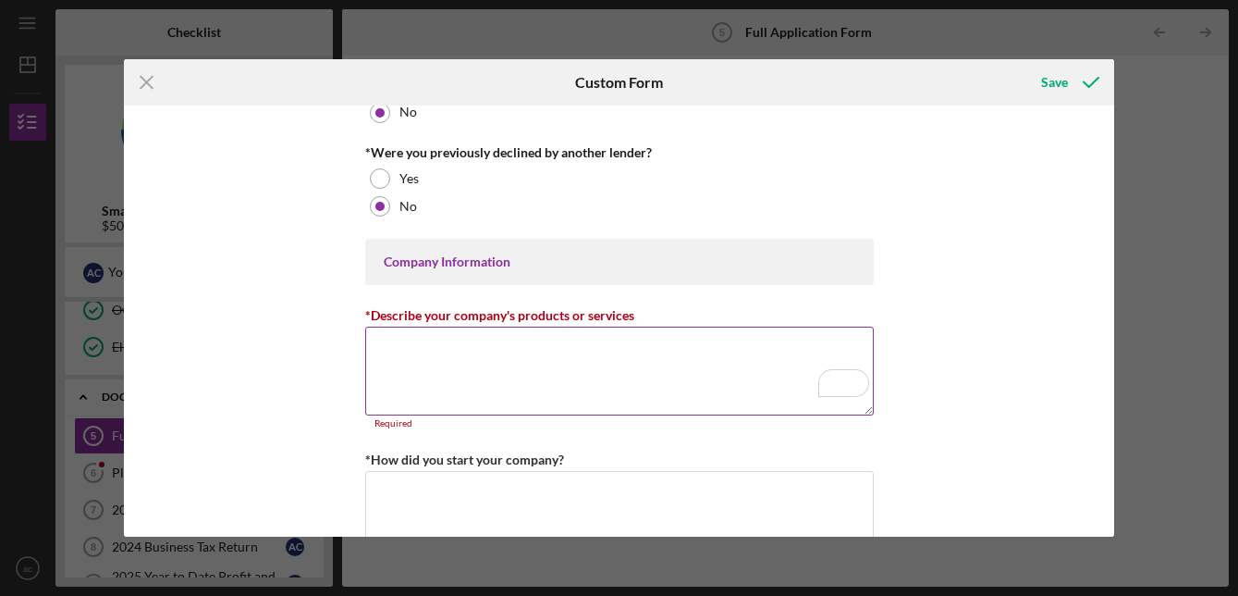
paste textarea "Oto Sushi is a sustainable, chef-driven Japanese restaurant in Laguna Beach. We…"
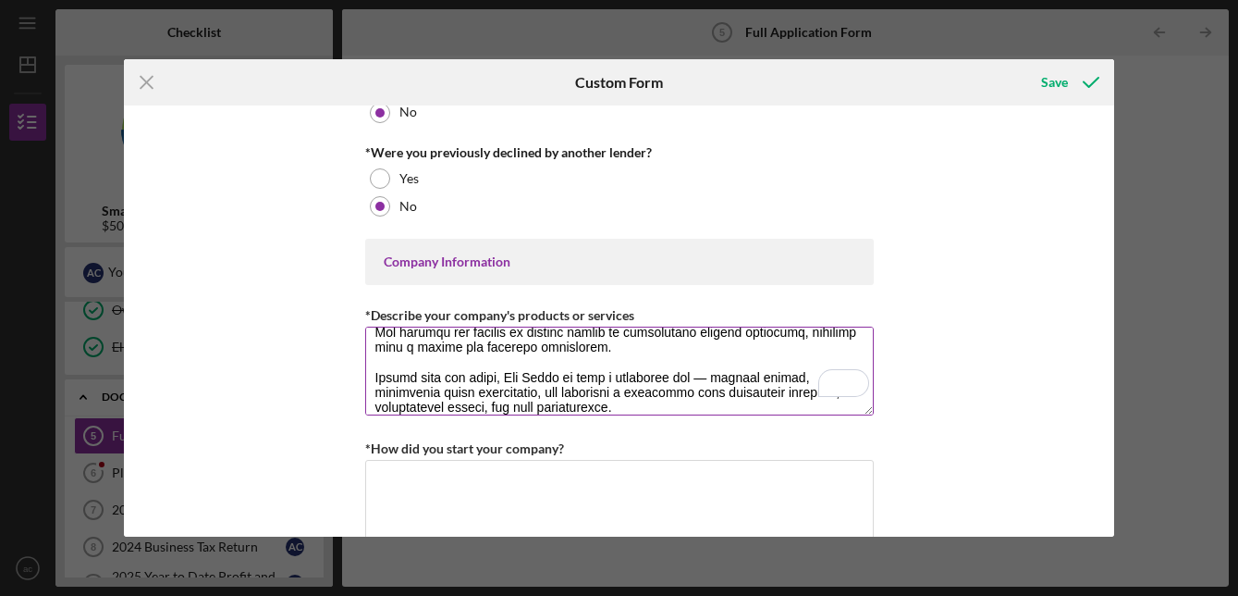
click at [724, 371] on textarea "*Describe your company's products or services" at bounding box center [619, 370] width 509 height 89
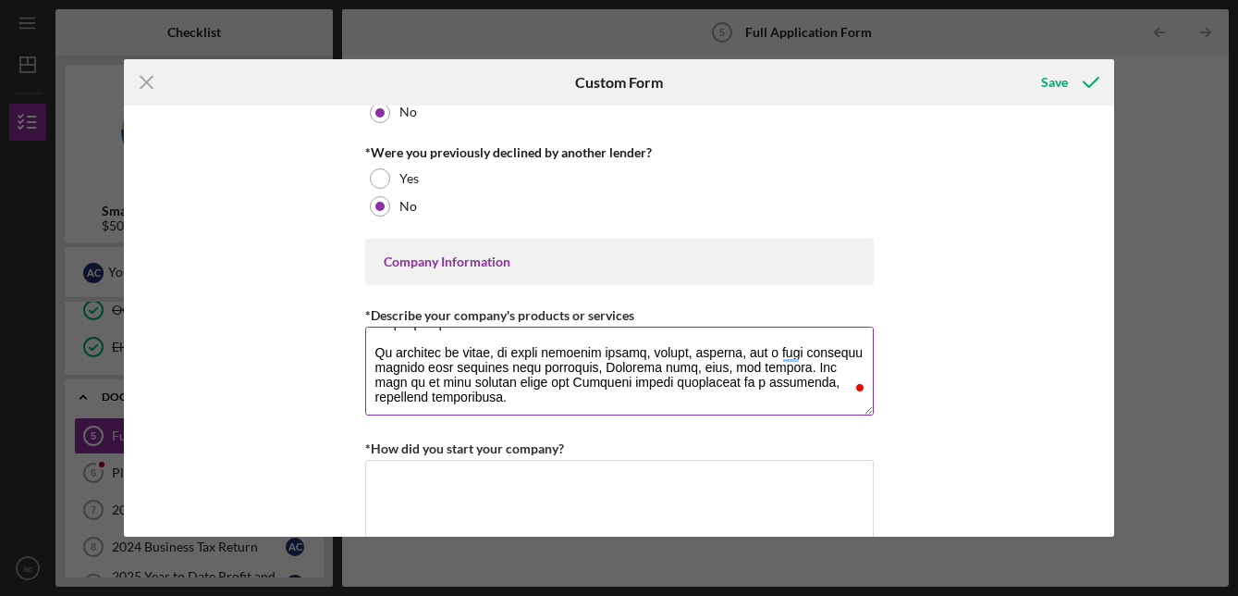
click at [533, 367] on textarea "*Describe your company's products or services" at bounding box center [619, 370] width 509 height 89
click at [567, 380] on textarea "*Describe your company's products or services" at bounding box center [619, 370] width 509 height 89
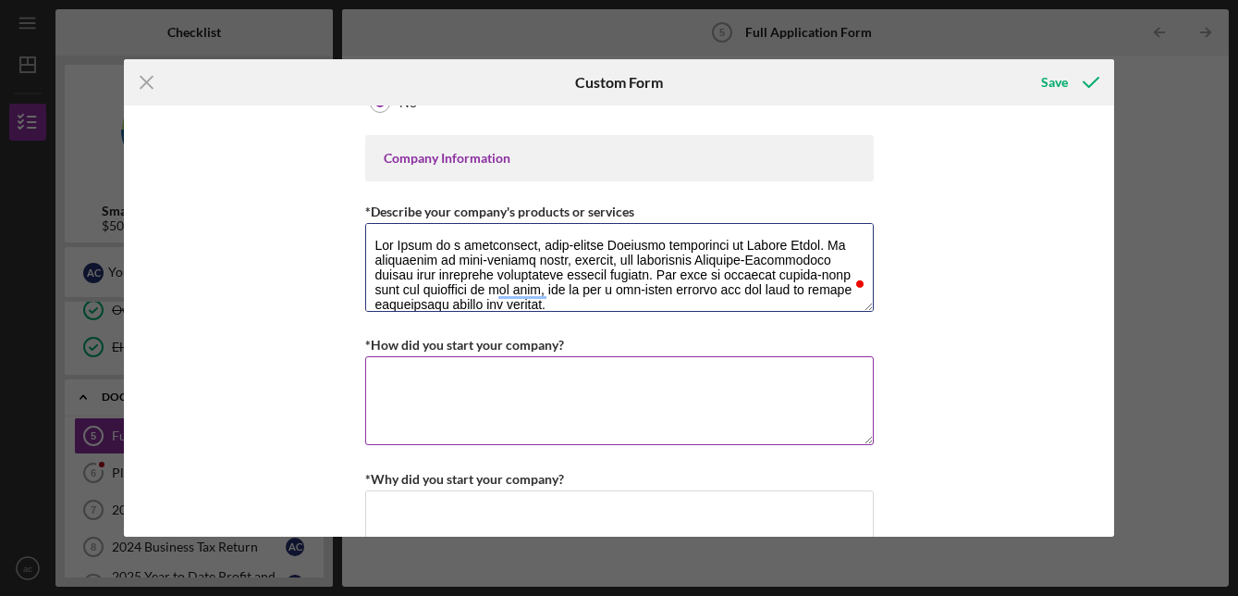
type textarea "Oto Sushi is a sustainable, chef-driven Japanese restaurant in Laguna Beach. We…"
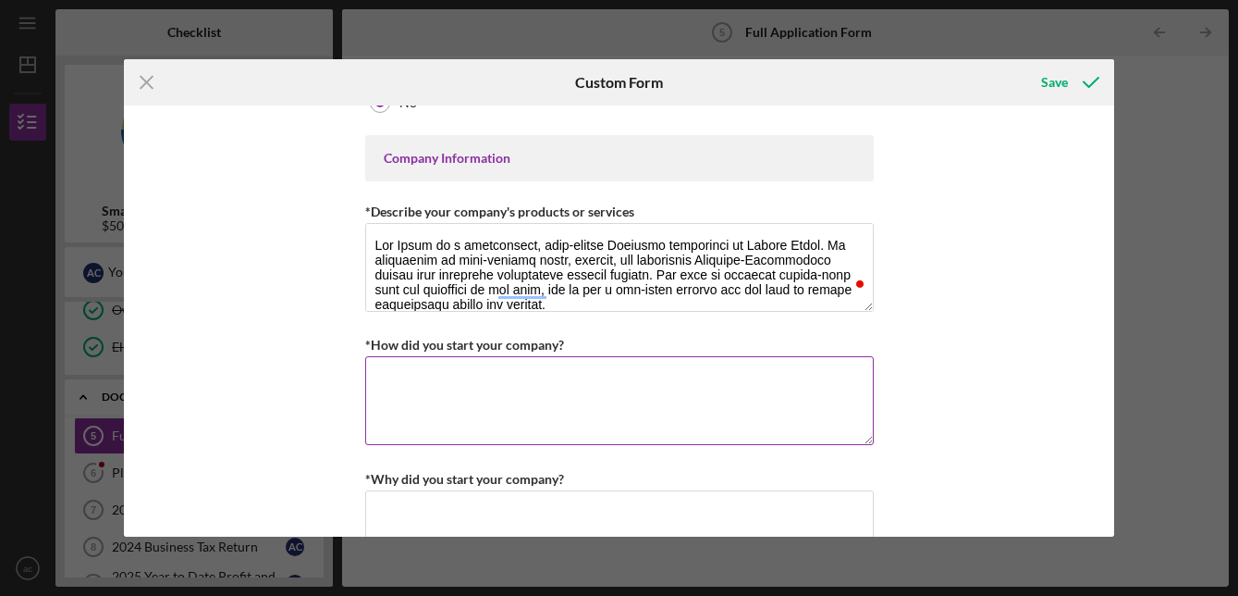
click at [526, 344] on label "*How did you start your company?" at bounding box center [464, 345] width 199 height 16
click at [526, 356] on textarea "*How did you start your company?" at bounding box center [619, 400] width 509 height 89
click at [526, 344] on label "*How did you start your company?" at bounding box center [464, 345] width 199 height 16
click at [526, 356] on textarea "*How did you start your company?" at bounding box center [619, 400] width 509 height 89
click at [526, 344] on label "*How did you start your company?" at bounding box center [464, 345] width 199 height 16
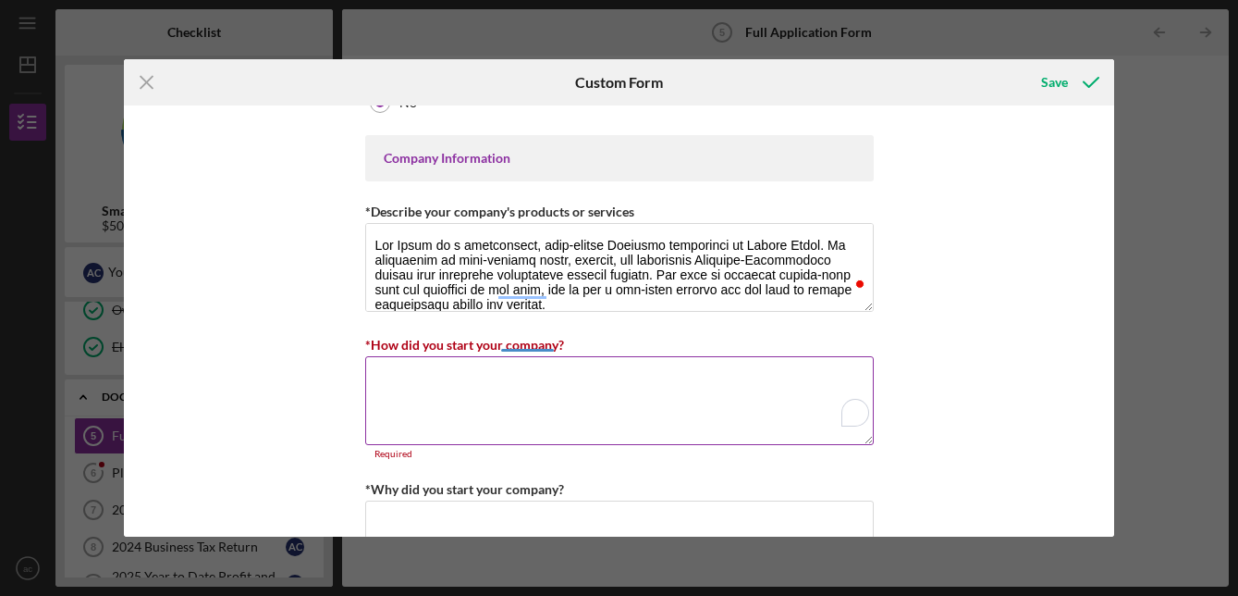
click at [526, 356] on textarea "*How did you start your company?" at bounding box center [619, 400] width 509 height 89
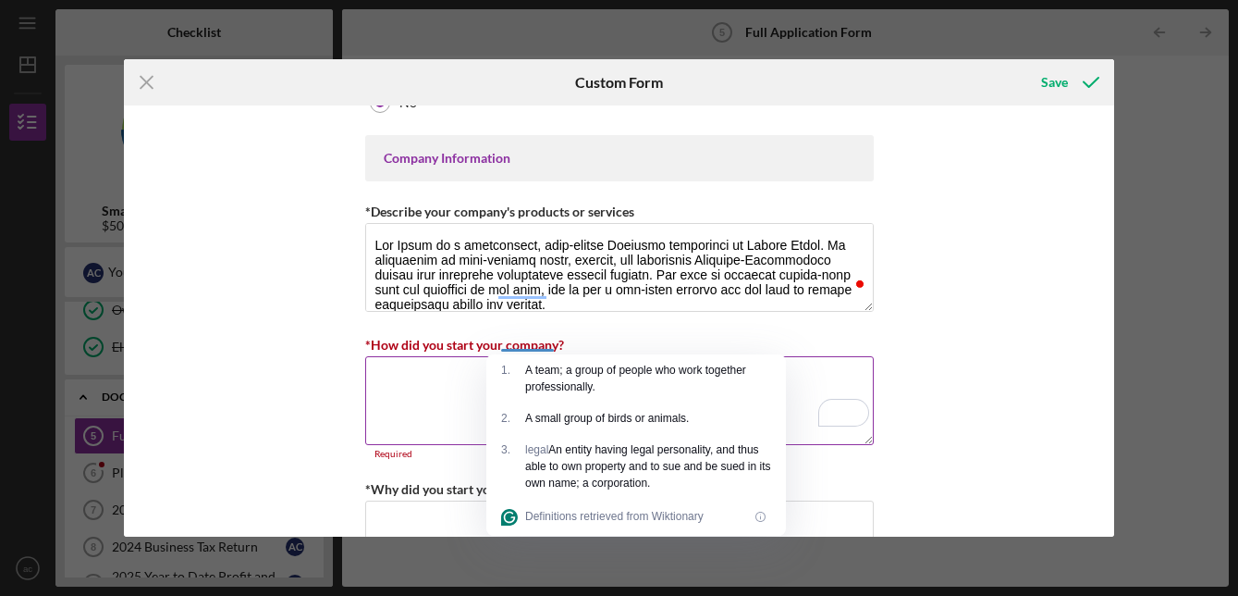
copy label
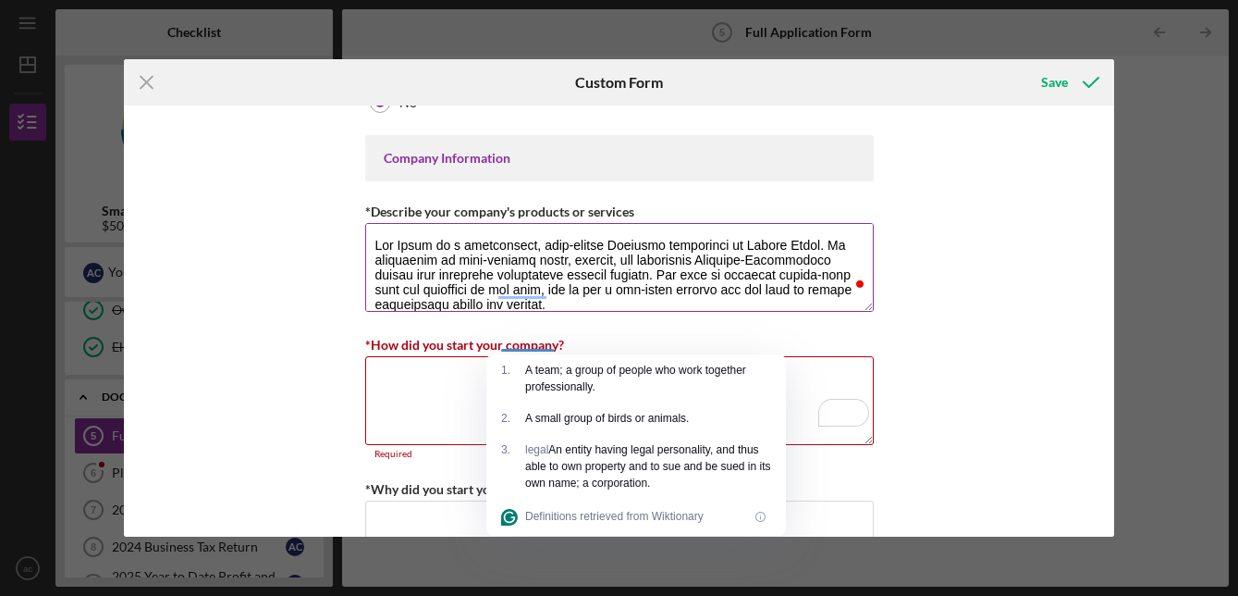
click at [475, 275] on textarea "*Describe your company's products or services" at bounding box center [619, 267] width 509 height 89
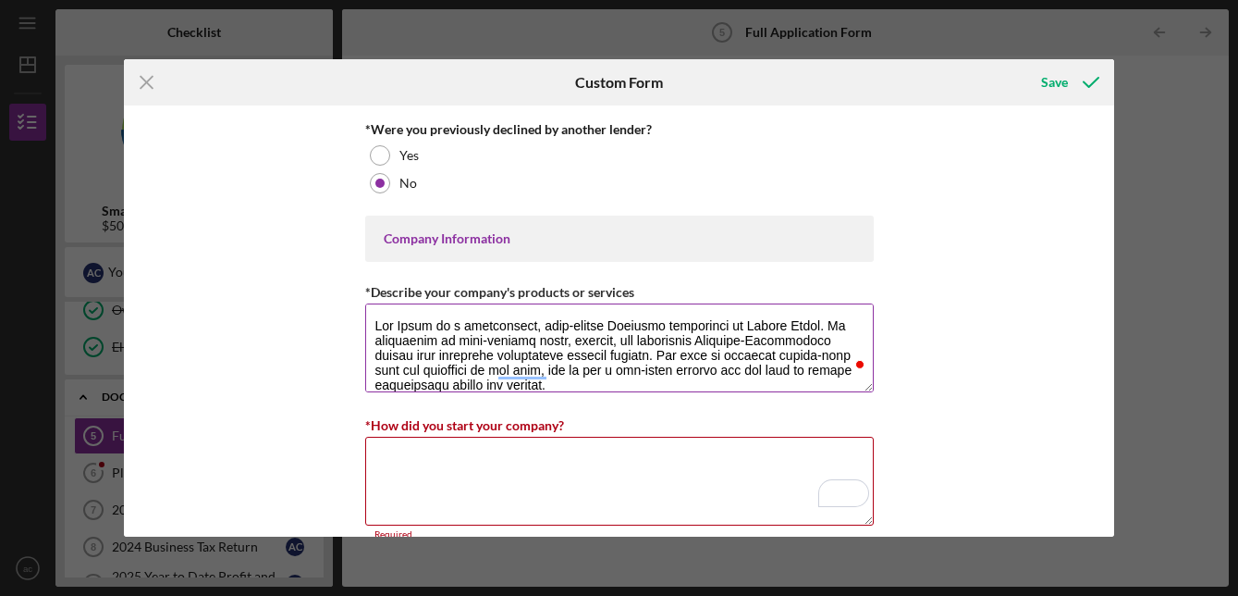
scroll to position [588, 0]
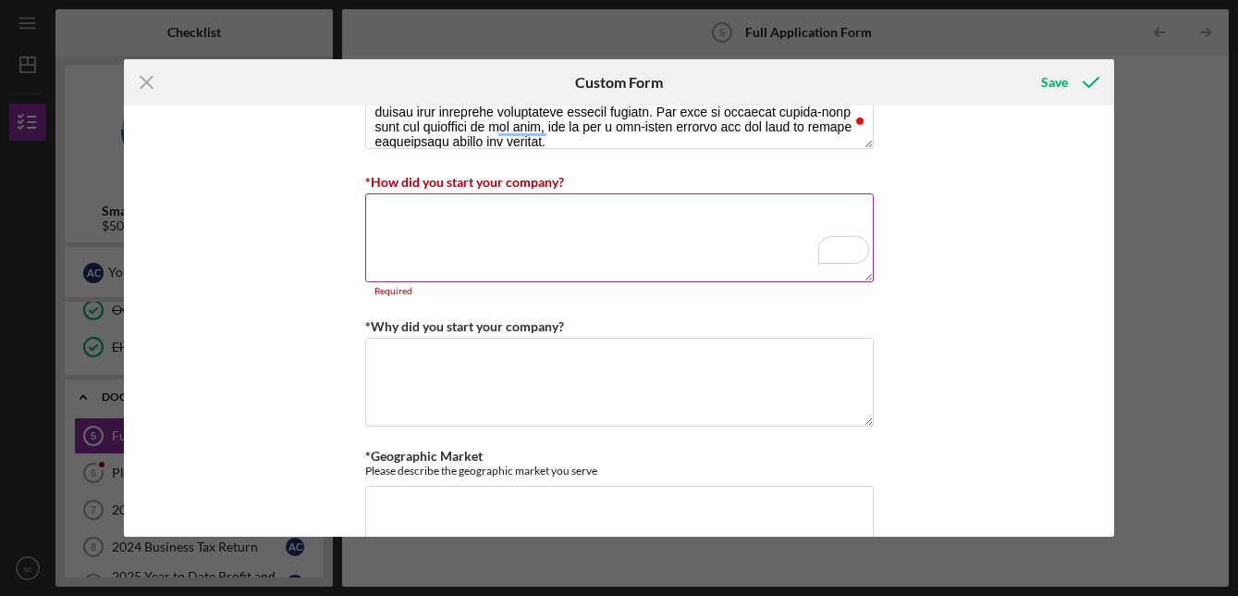
paste textarea "Oto Sushi was founded in 2024 by twin sisters, making us a proudly woman-owned …"
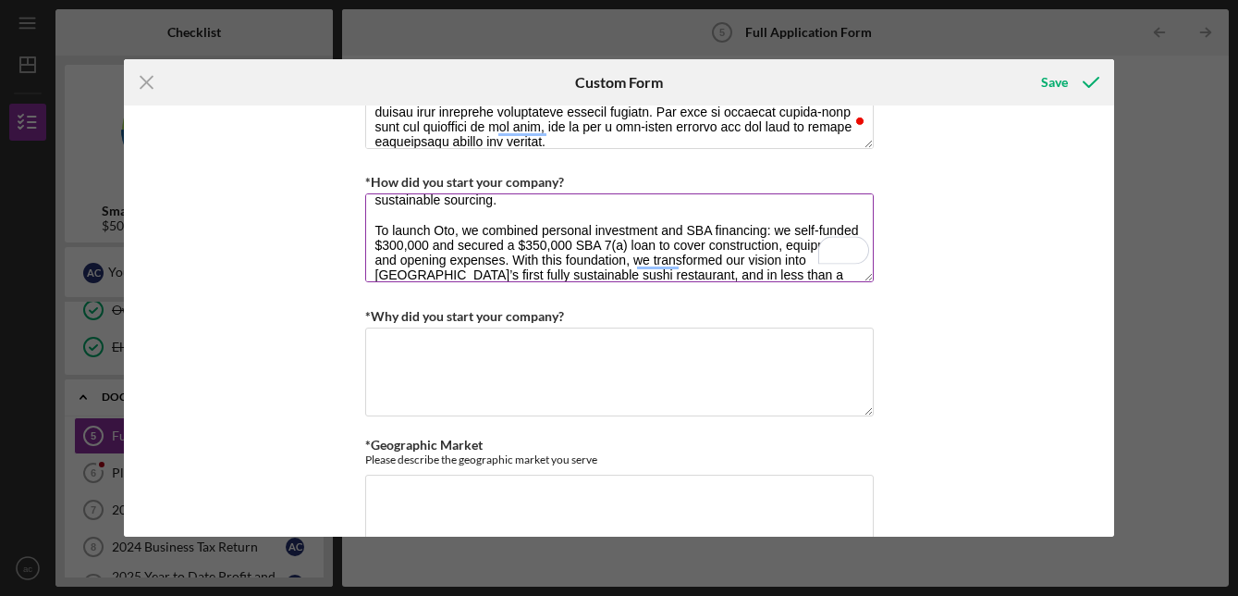
click at [449, 262] on textarea "Oto Sushi was founded in 2024 by twin sisters, making us a proudly woman-owned …" at bounding box center [619, 237] width 509 height 89
click at [470, 238] on textarea "Oto Sushi was founded in 2024 by twin sisters, making us a proudly woman-owned …" at bounding box center [619, 237] width 509 height 89
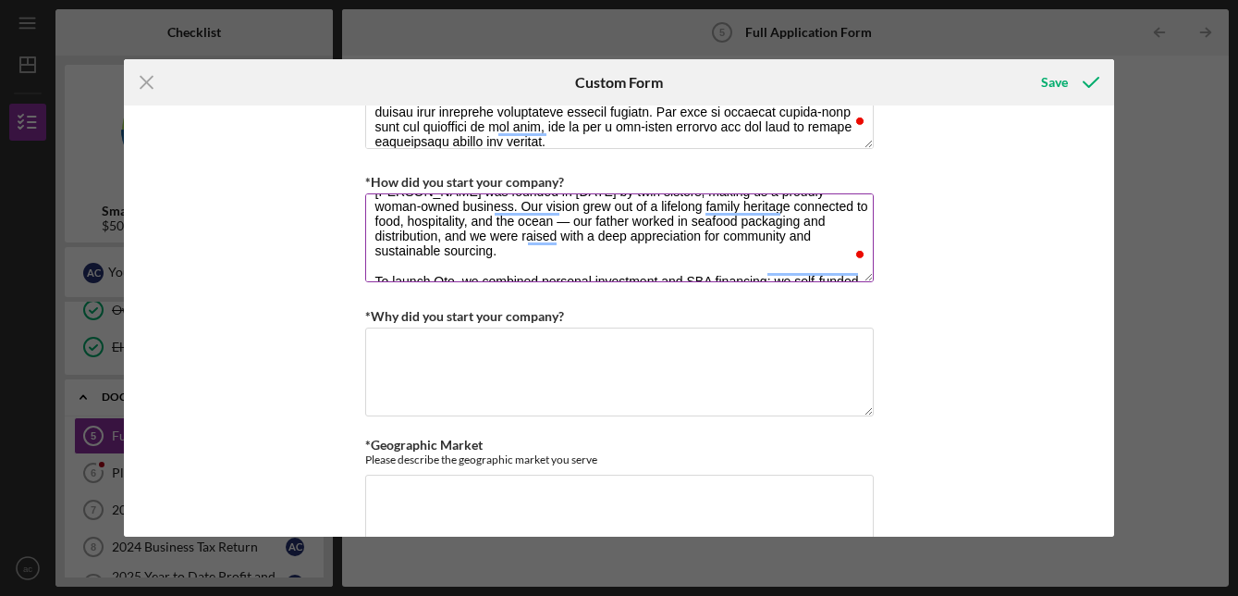
click at [560, 221] on textarea "Oto Sushi was founded in 2024 by twin sisters, making us a proudly woman-owned …" at bounding box center [619, 237] width 509 height 89
drag, startPoint x: 631, startPoint y: 219, endPoint x: 433, endPoint y: 239, distance: 198.9
click at [433, 239] on textarea "Oto Sushi was founded in 2024 by twin sisters, making us a proudly woman-owned …" at bounding box center [619, 237] width 509 height 89
click at [739, 235] on textarea "Oto Sushi was founded in 2024 by twin sisters, making us a proudly woman-owned …" at bounding box center [619, 237] width 509 height 89
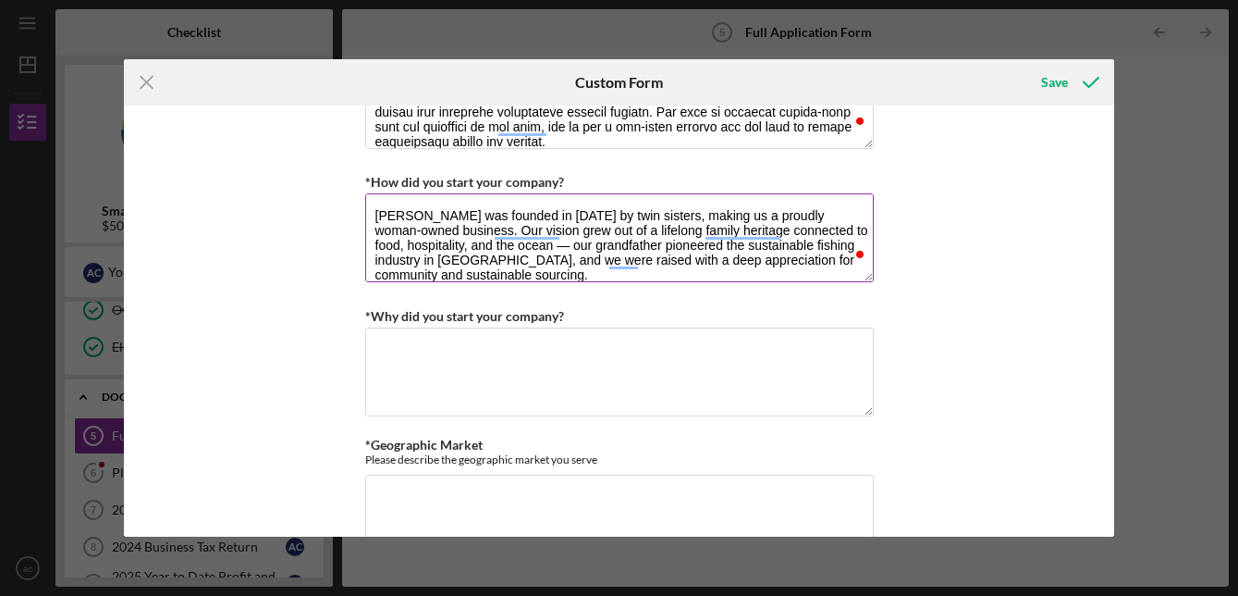
click at [535, 247] on textarea "Oto Sushi was founded in 2024 by twin sisters, making us a proudly woman-owned …" at bounding box center [619, 237] width 509 height 89
click at [489, 230] on textarea "Oto Sushi was founded in 2024 by twin sisters, making us a proudly woman-owned …" at bounding box center [619, 237] width 509 height 89
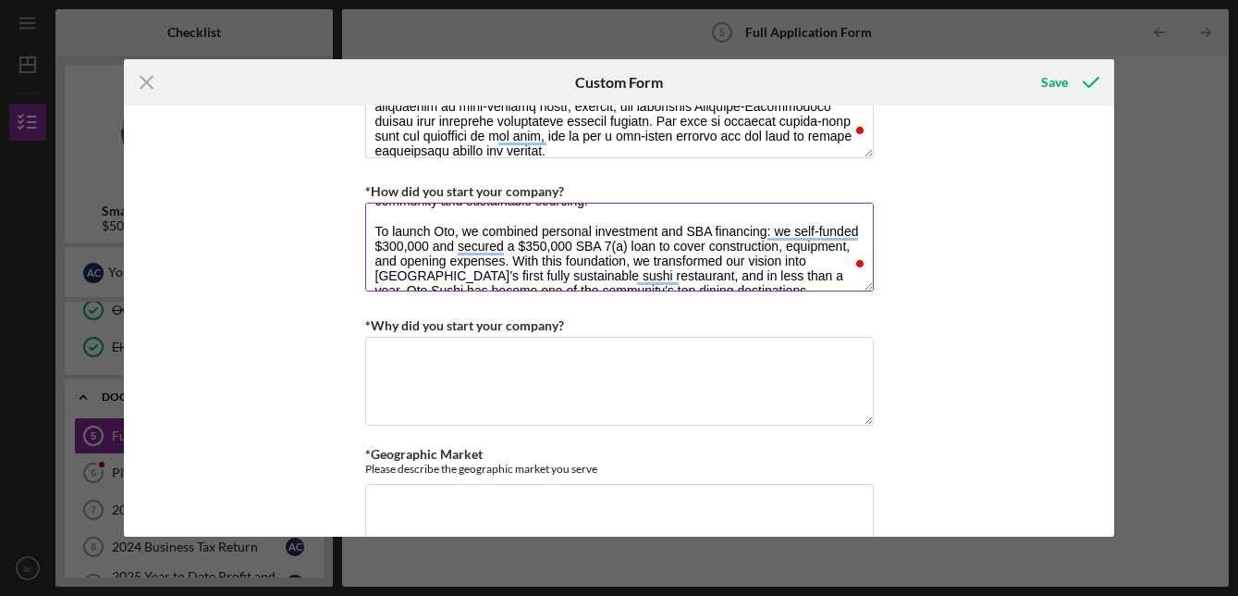
drag, startPoint x: 777, startPoint y: 246, endPoint x: 447, endPoint y: 256, distance: 330.3
click at [447, 256] on textarea "Oto Sushi was founded in 2024 by twin sisters, making us a proudly woman-owned …" at bounding box center [619, 247] width 509 height 89
click at [449, 242] on textarea "[PERSON_NAME] was founded in [DATE] by twin sisters, making us a proudly woman-…" at bounding box center [619, 247] width 509 height 89
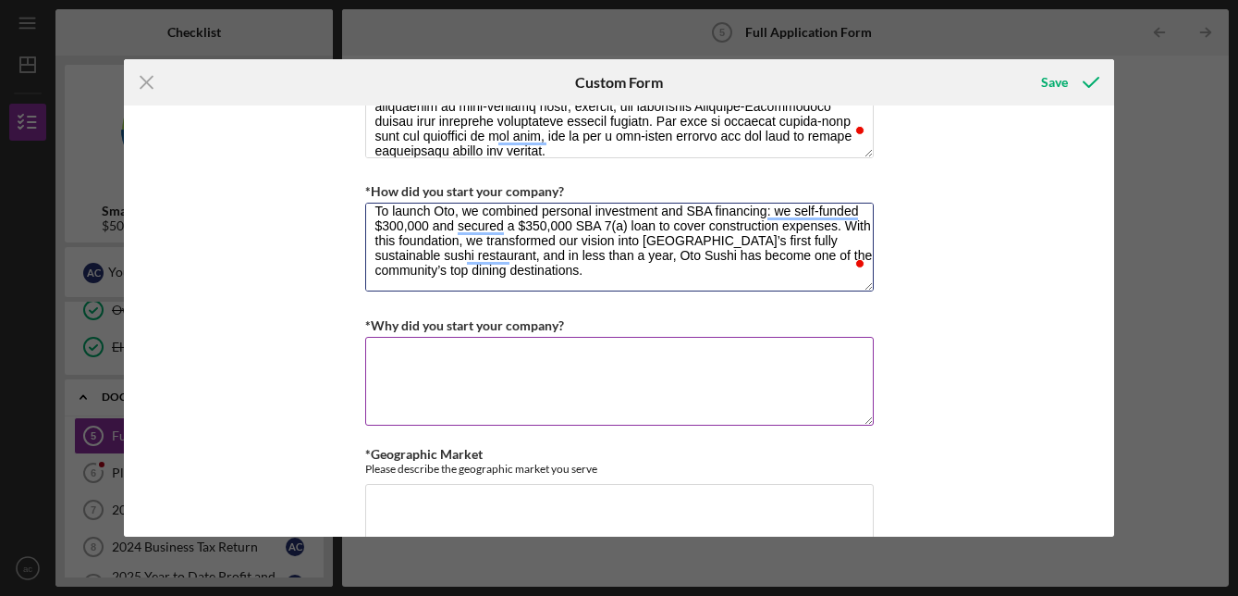
type textarea "[PERSON_NAME] was founded in [DATE] by twin sisters, making us a proudly woman-…"
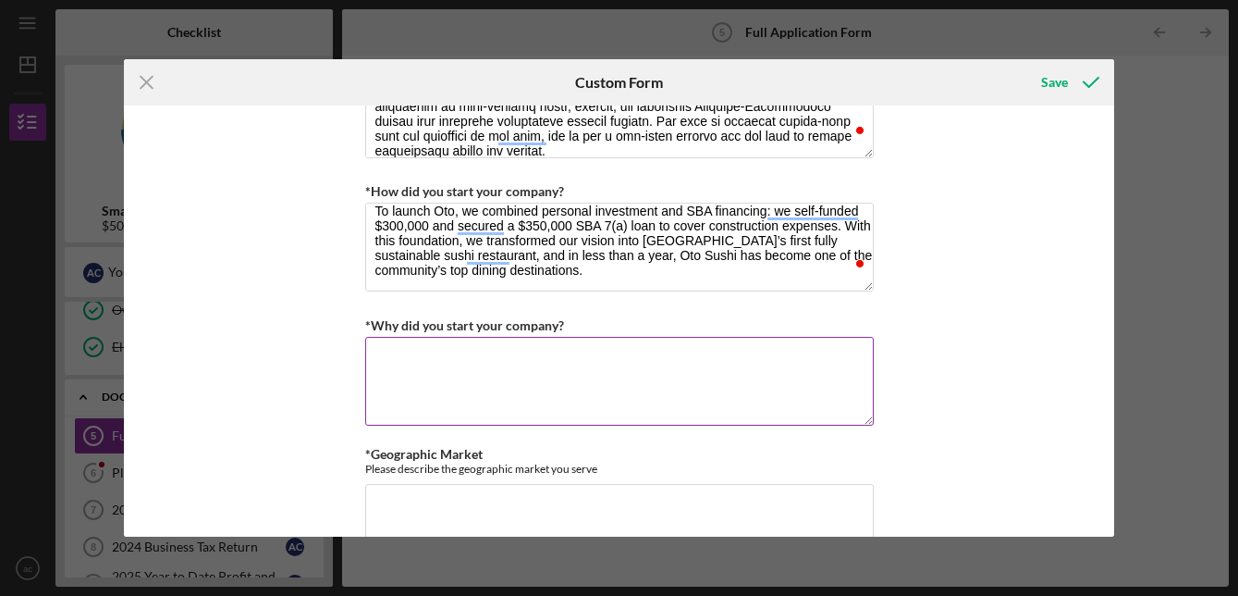
click at [476, 323] on label "*Why did you start your company?" at bounding box center [464, 325] width 199 height 16
click at [476, 337] on textarea "*Why did you start your company?" at bounding box center [619, 381] width 509 height 89
click at [476, 323] on label "*Why did you start your company?" at bounding box center [464, 325] width 199 height 16
click at [476, 337] on textarea "*Why did you start your company?" at bounding box center [619, 381] width 509 height 89
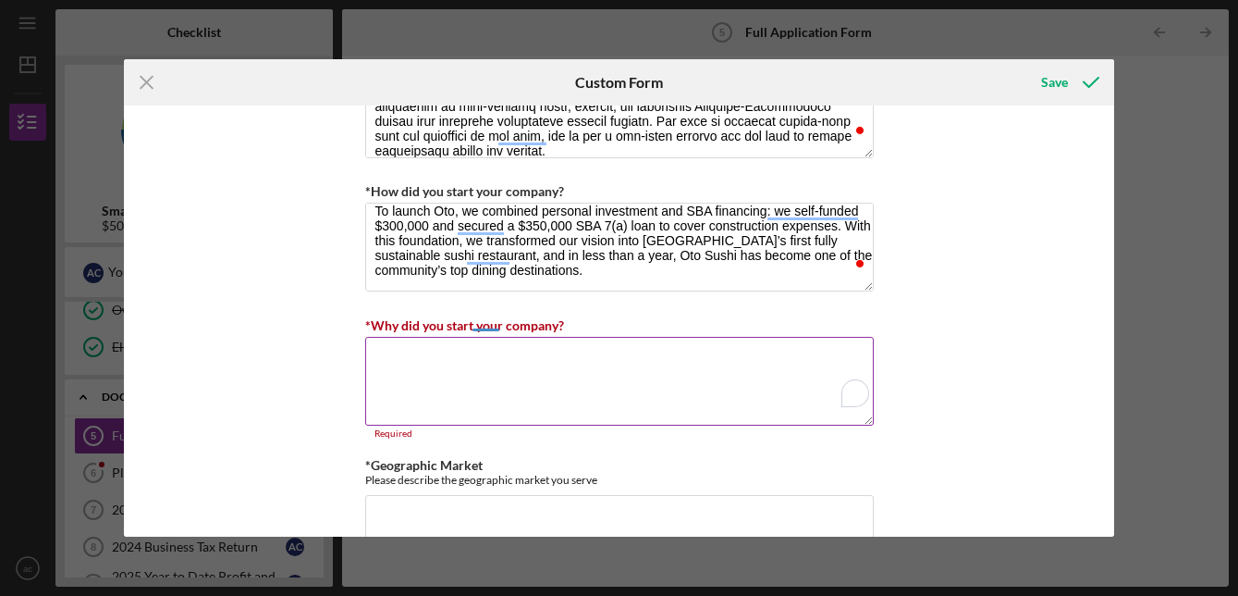
click at [476, 323] on label "*Why did you start your company?" at bounding box center [464, 325] width 199 height 16
click at [476, 337] on textarea "*Why did you start your company?" at bounding box center [619, 381] width 509 height 89
copy label
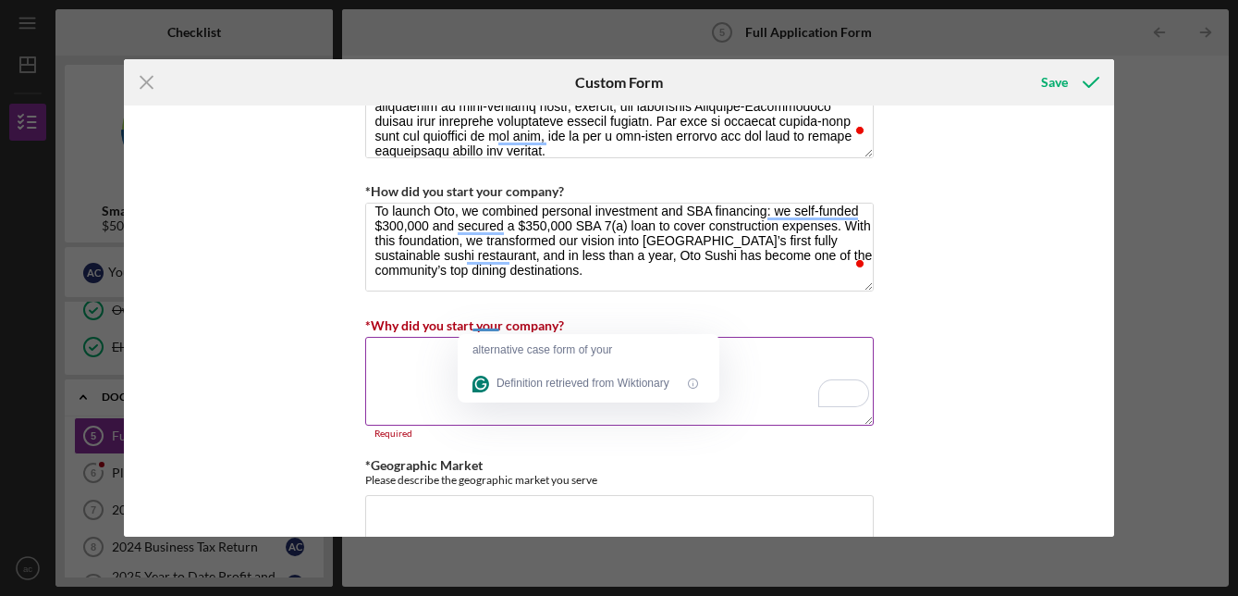
click at [425, 370] on textarea "*Why did you start your company?" at bounding box center [619, 381] width 509 height 89
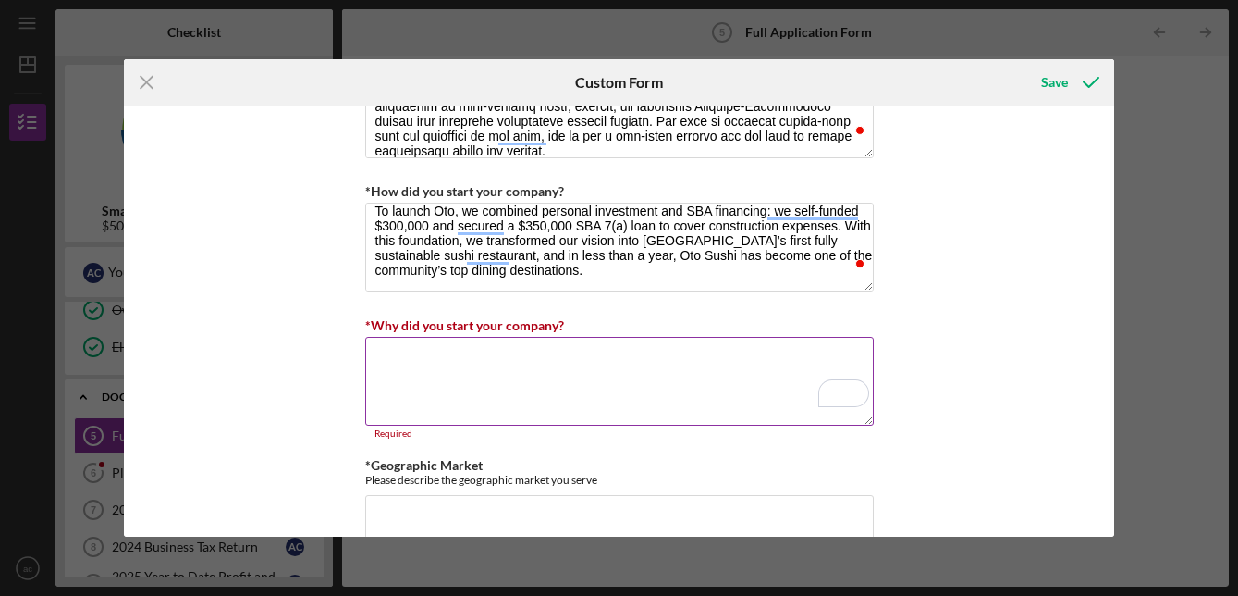
paste textarea "We started Oto Sushi to create a restaurant that reflects both our personal val…"
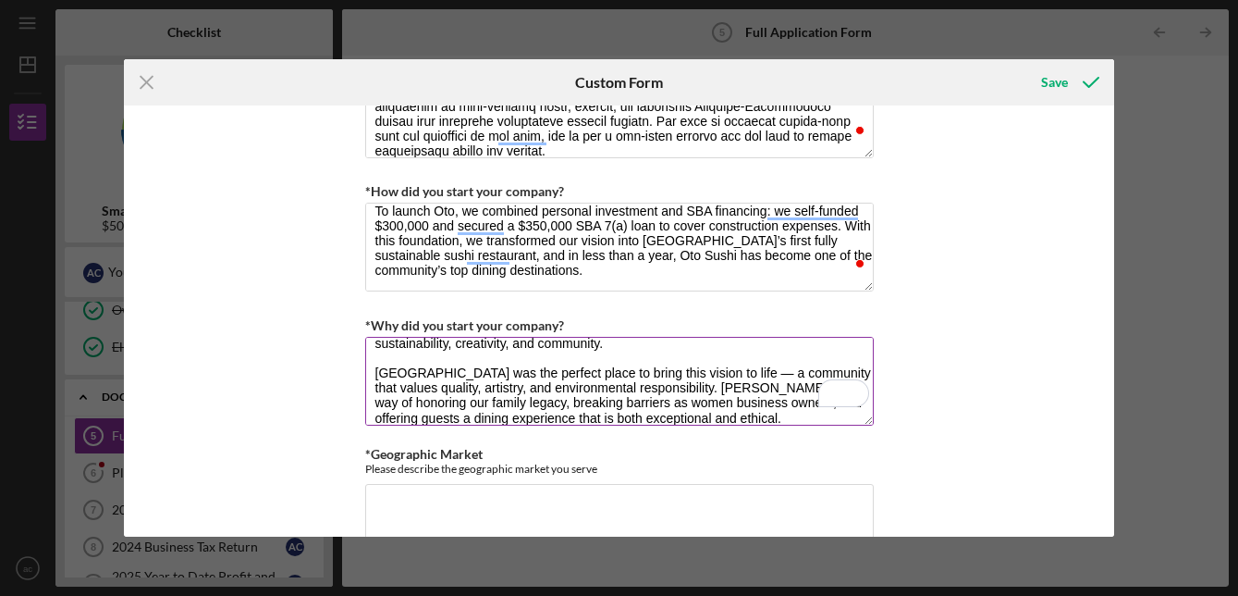
click at [738, 373] on textarea "We started Oto Sushi to create a restaurant that reflects both our personal val…" at bounding box center [619, 381] width 509 height 89
click at [732, 373] on textarea "We started Oto Sushi to create a restaurant that reflects both our personal val…" at bounding box center [619, 381] width 509 height 89
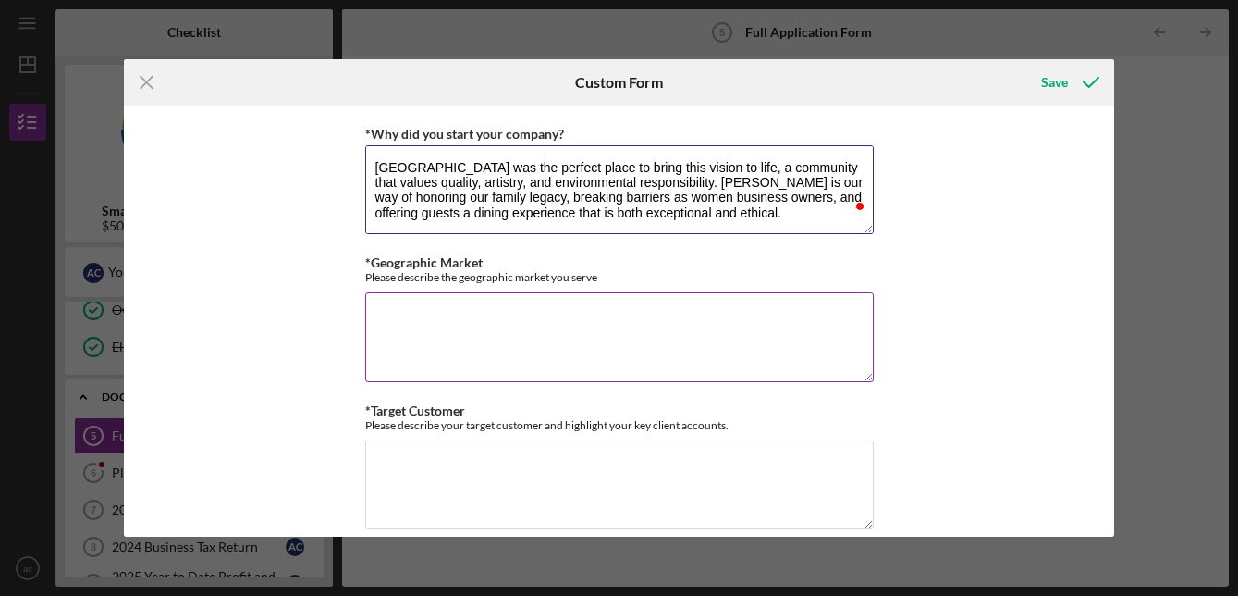
type textarea "We started Oto Sushi to create a restaurant that reflects both our personal val…"
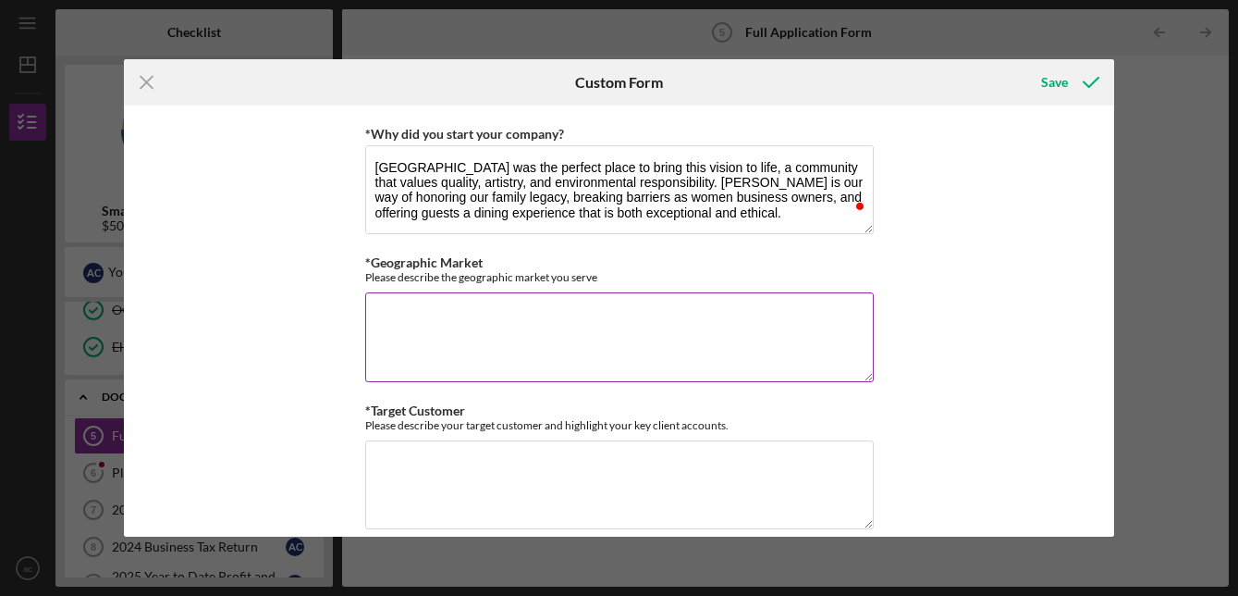
click at [559, 275] on div "Please describe the geographic market you serve" at bounding box center [619, 277] width 509 height 14
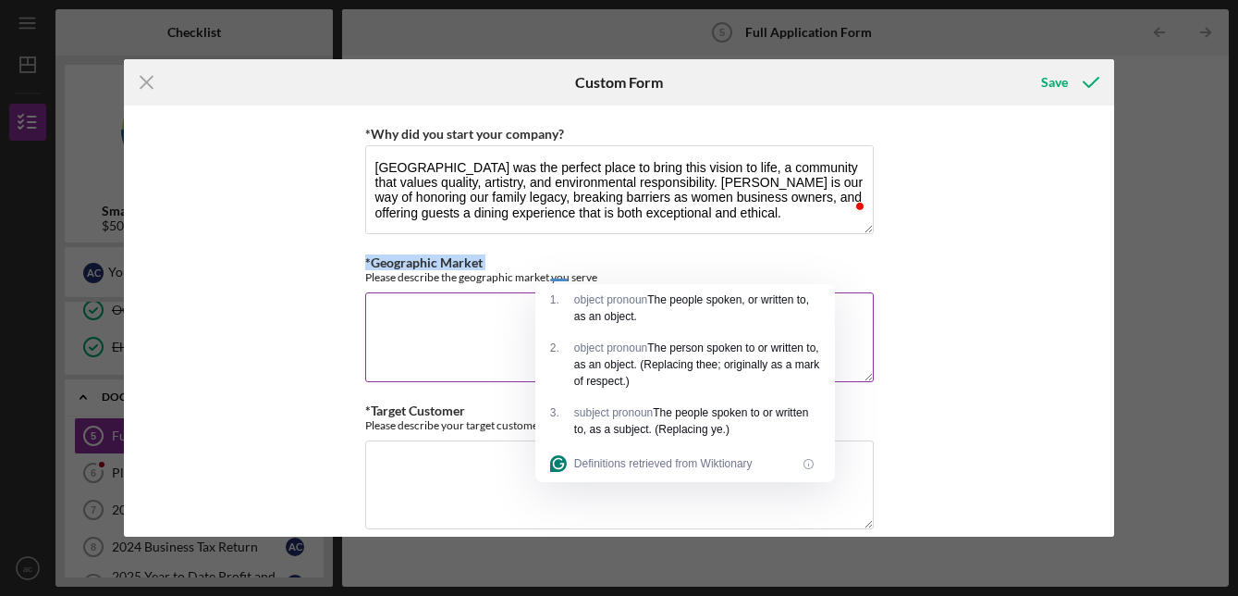
copy label "*Geographic Market"
click at [424, 337] on textarea "*Geographic Market" at bounding box center [619, 336] width 509 height 89
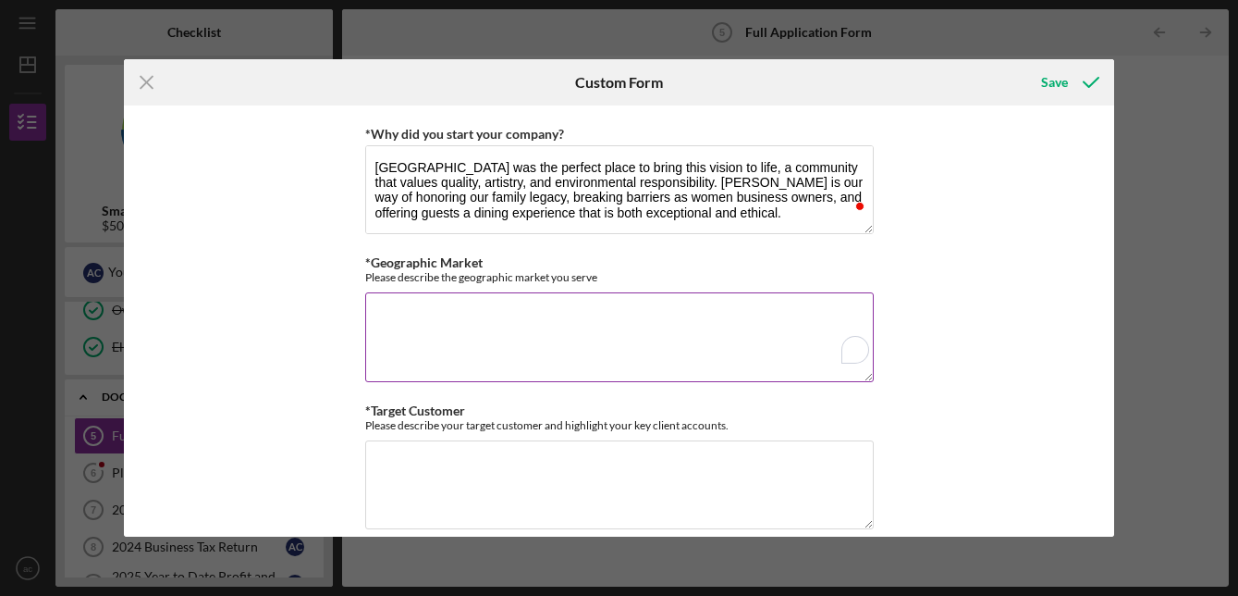
paste textarea "Oto Sushi serves both the local Laguna Beach community and the broader Orange C…"
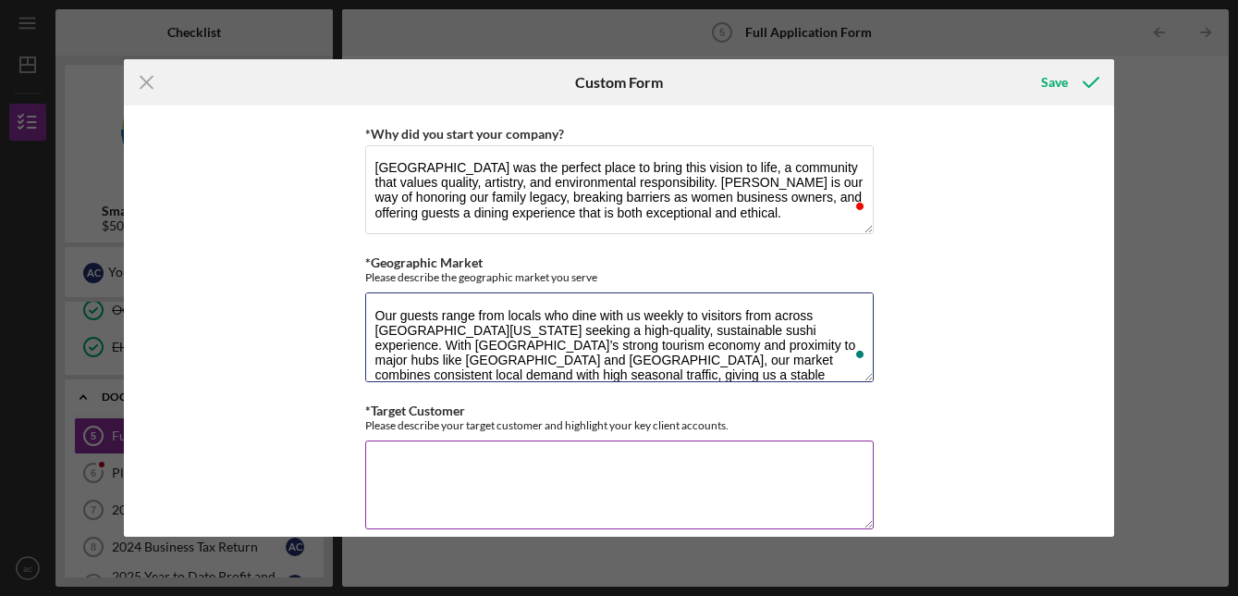
type textarea "Oto Sushi serves both the local Laguna Beach community and the broader Orange C…"
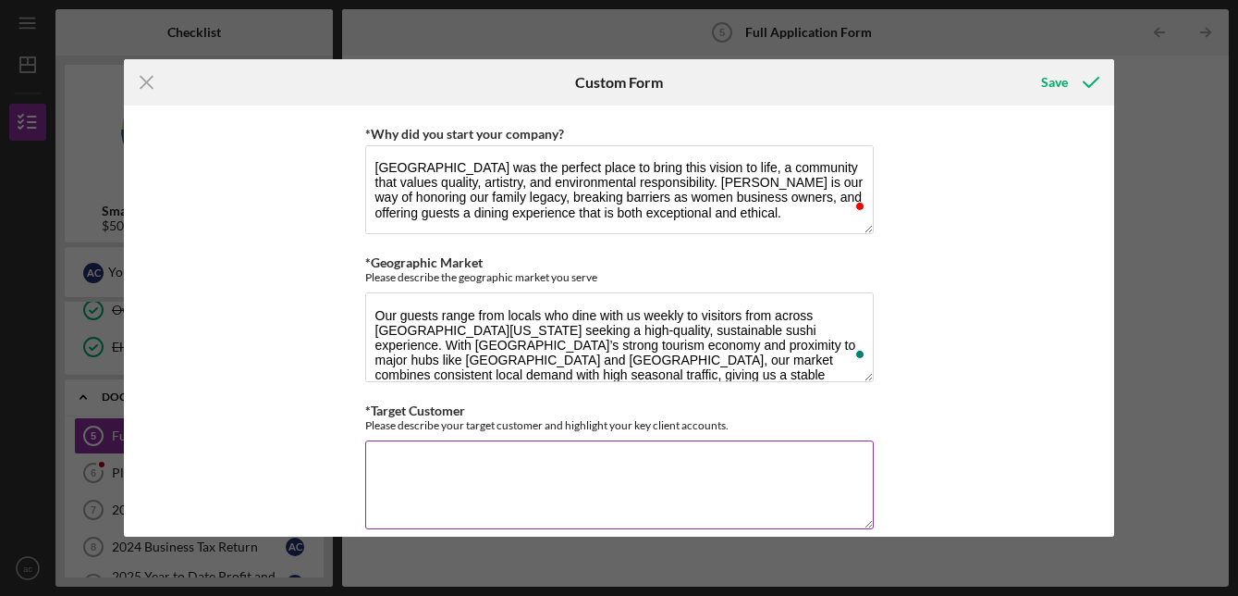
click at [430, 425] on div "Please describe your target customer and highlight your key client accounts." at bounding box center [619, 425] width 509 height 14
copy label "*Target Customer"
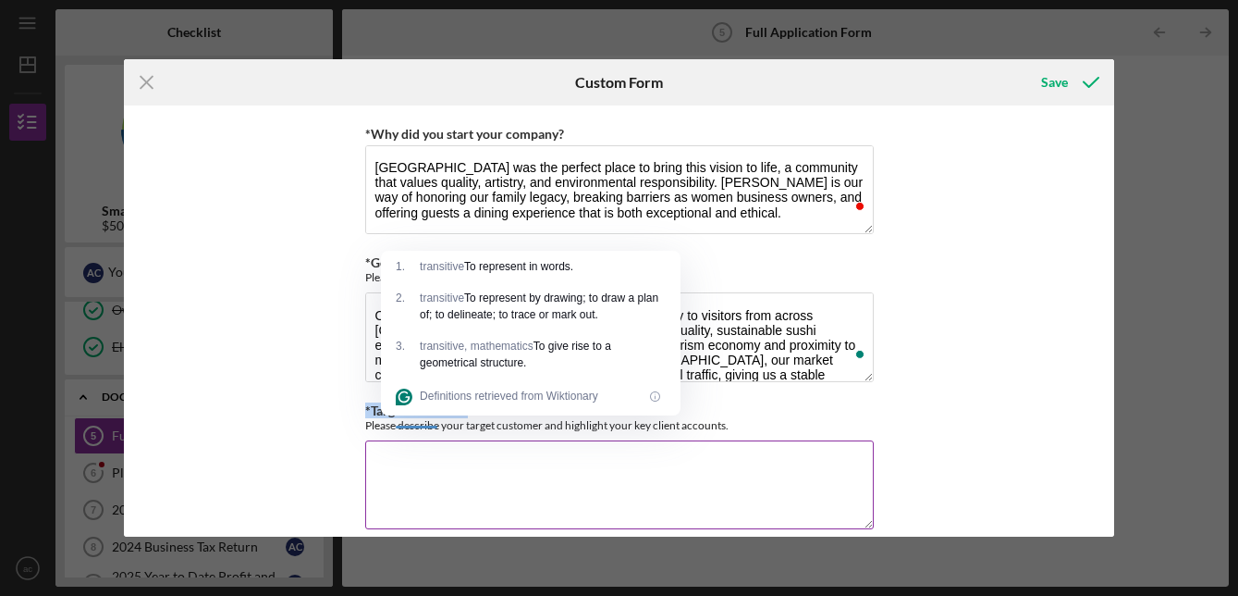
click at [510, 447] on textarea "*Target Customer" at bounding box center [619, 484] width 509 height 89
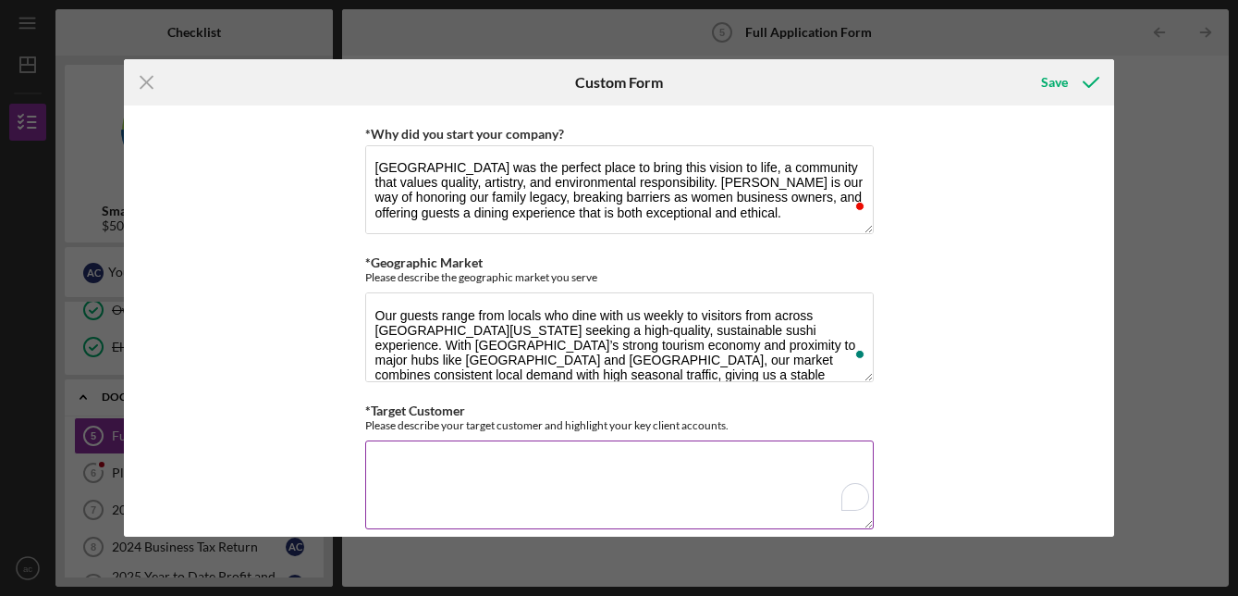
paste textarea "Our target customer is a guest who values quality, sustainability, and experien…"
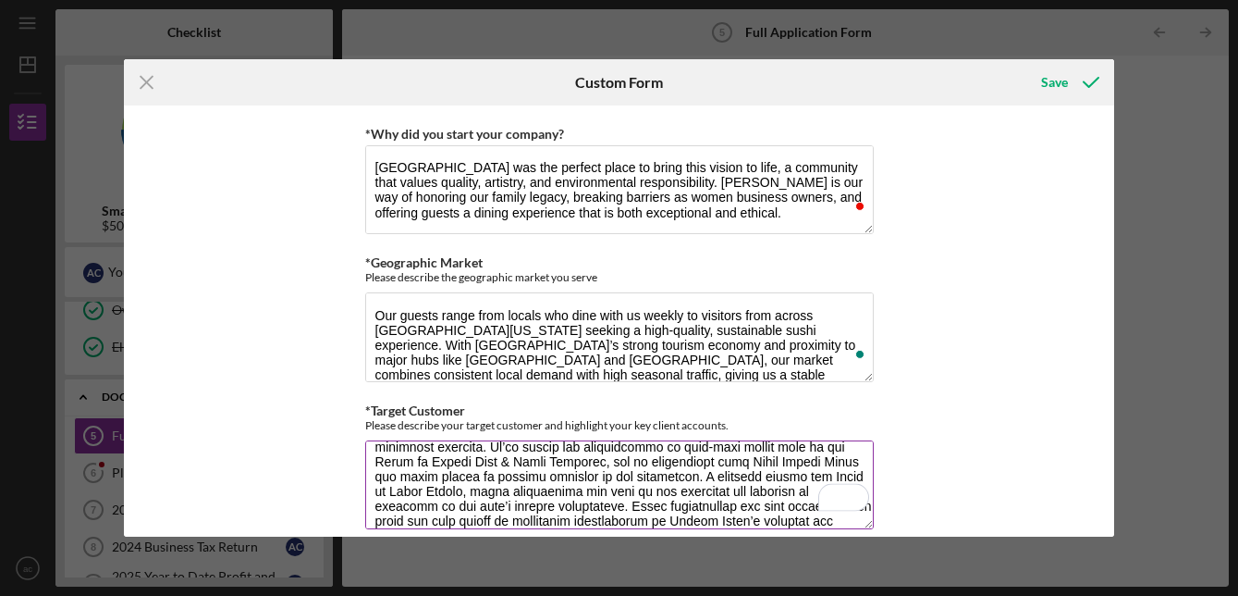
scroll to position [104, 0]
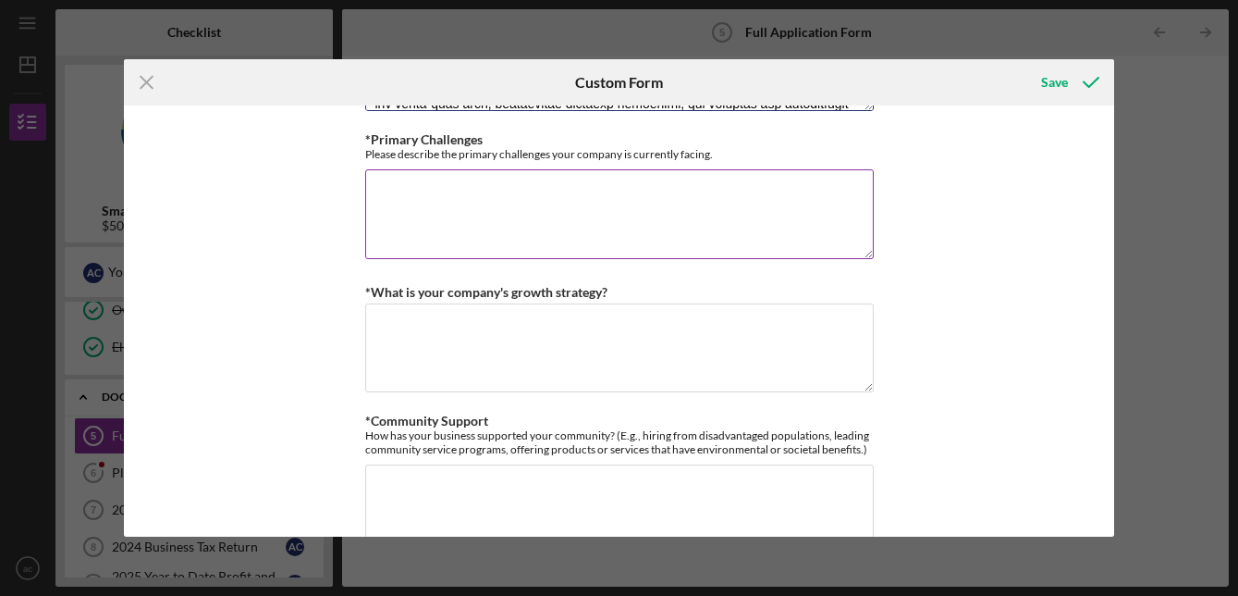
type textarea "Our target customer is a guest who values quality, sustainability, and experien…"
click at [498, 154] on div "Please describe the primary challenges your company is currently facing." at bounding box center [619, 154] width 509 height 14
click at [498, 154] on div at bounding box center [523, 151] width 51 height 14
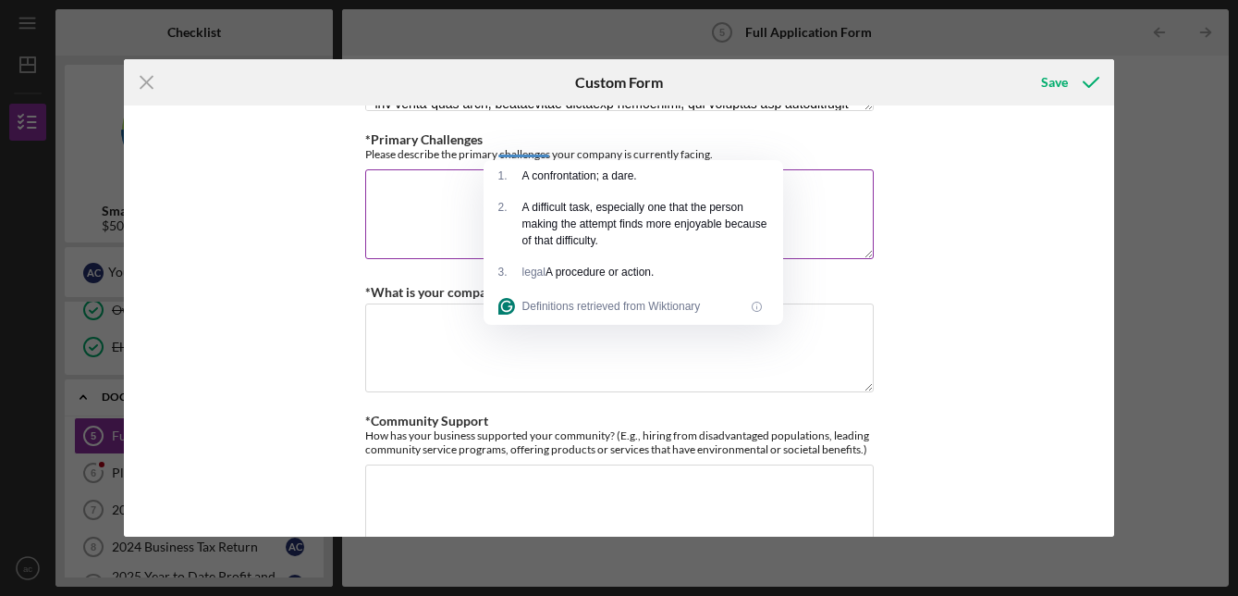
click at [425, 157] on div "*Primary Challenges Please describe the primary challenges your company is curr…" at bounding box center [619, 196] width 509 height 129
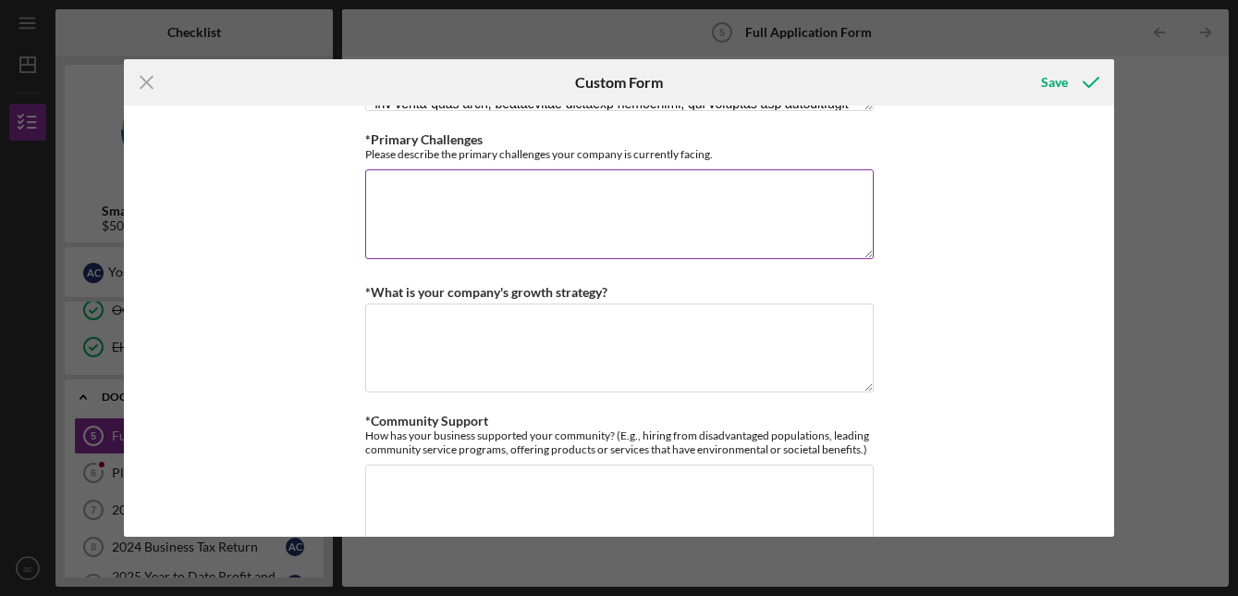
click at [426, 148] on div "Please describe the primary challenges your company is currently facing." at bounding box center [619, 154] width 509 height 14
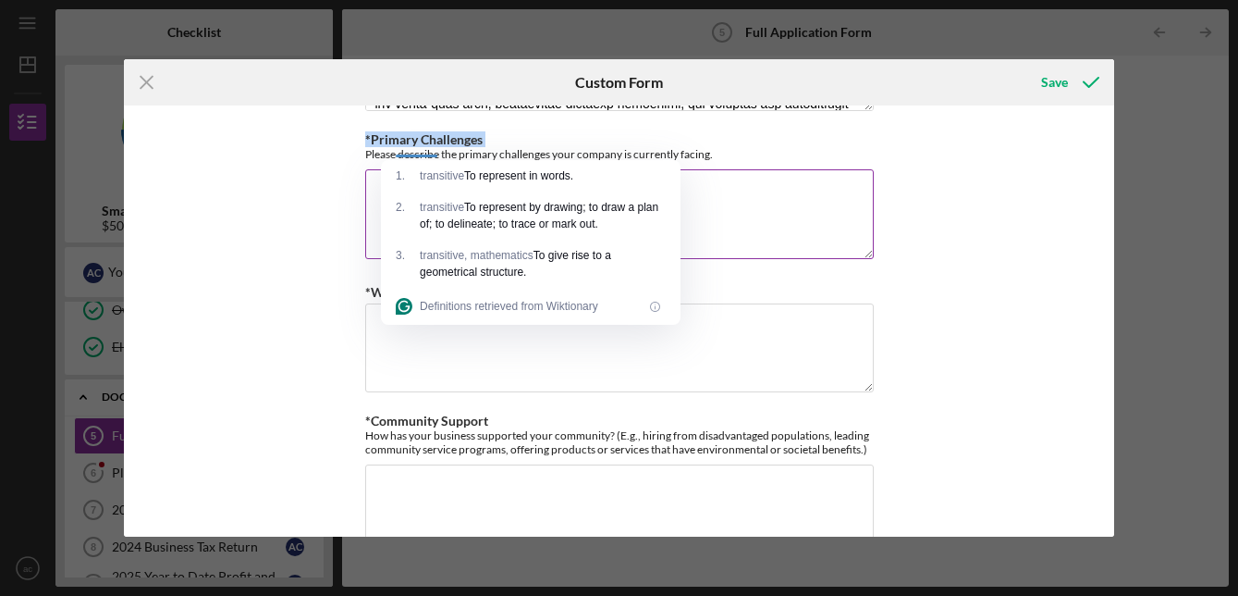
copy label "*Primary Challenges"
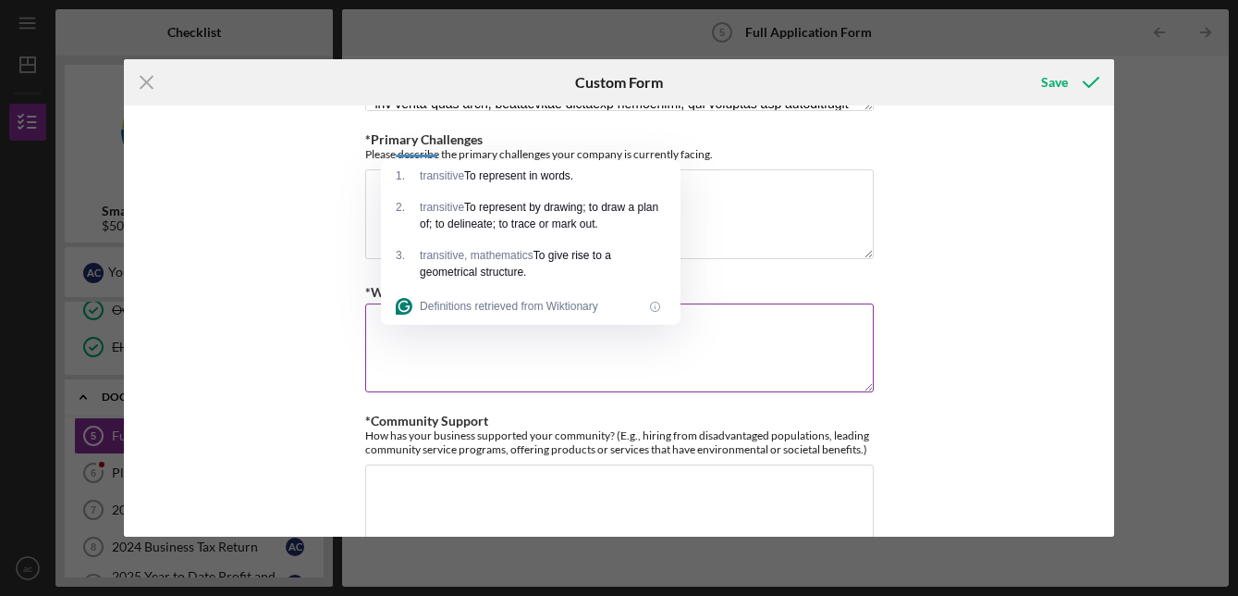
click at [461, 350] on textarea "*What is your company's growth strategy?" at bounding box center [619, 347] width 509 height 89
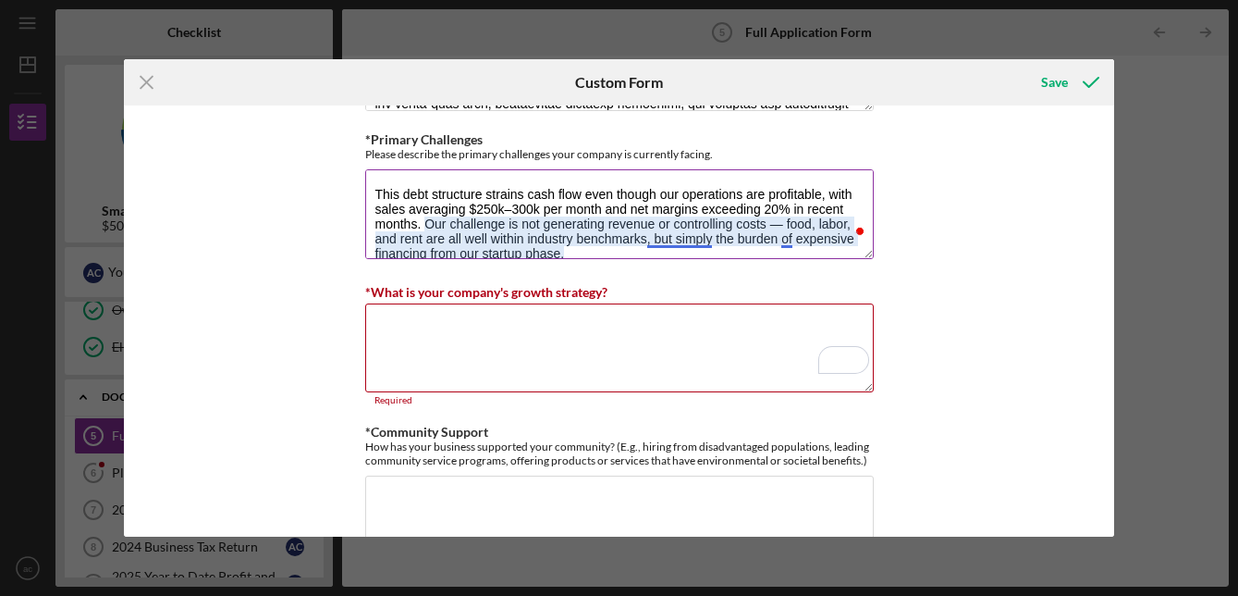
click at [782, 219] on textarea "Our primary challenge is not with the business itself — Oto Sushi is strong, pr…" at bounding box center [619, 213] width 509 height 89
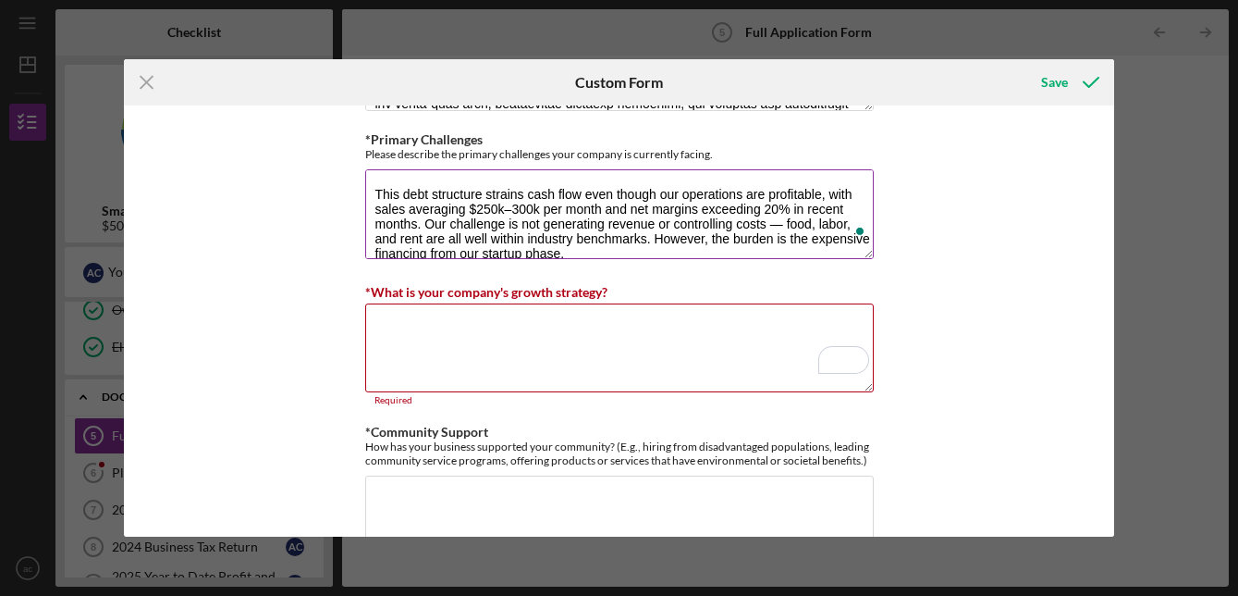
scroll to position [31, 0]
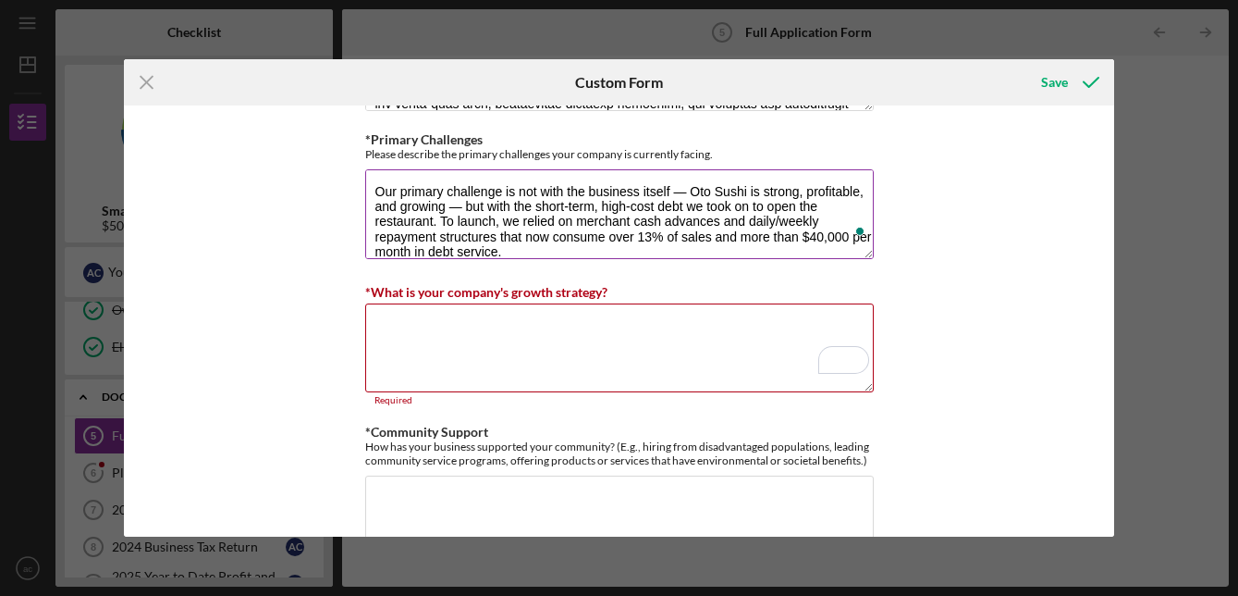
click at [463, 200] on textarea "Our primary challenge is not with the business itself — Oto Sushi is strong, pr…" at bounding box center [619, 213] width 509 height 89
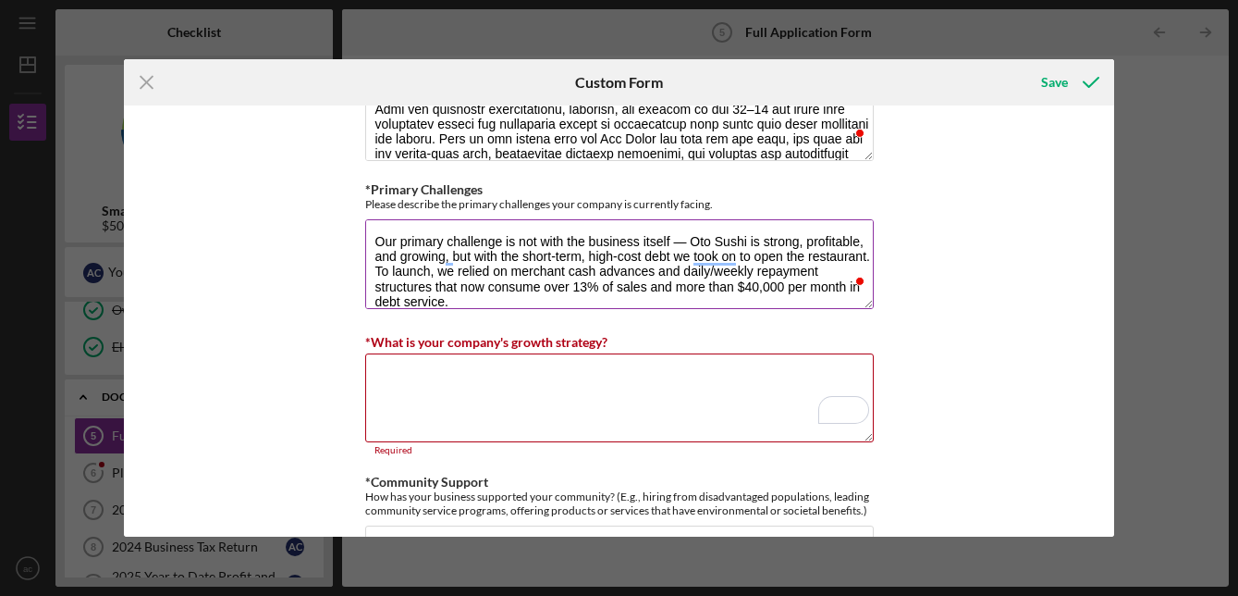
click at [685, 239] on textarea "Our primary challenge is not with the business itself — Oto Sushi is strong, pr…" at bounding box center [619, 263] width 509 height 89
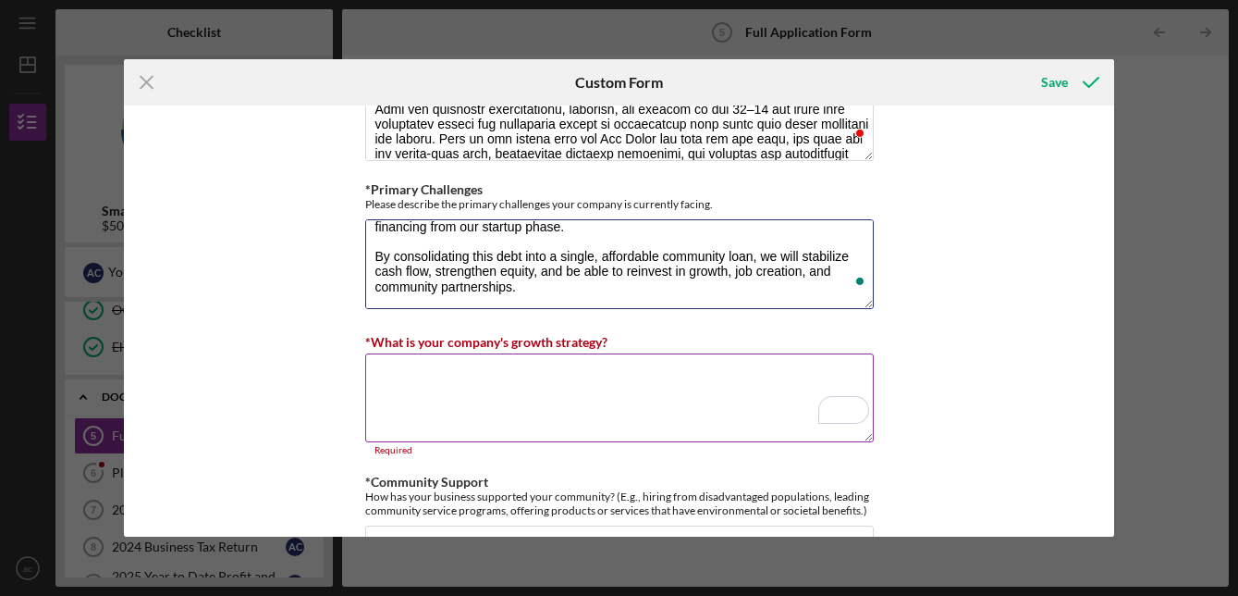
type textarea "Our primary challenge is not with the business itself. Oto Sushi is strong, pro…"
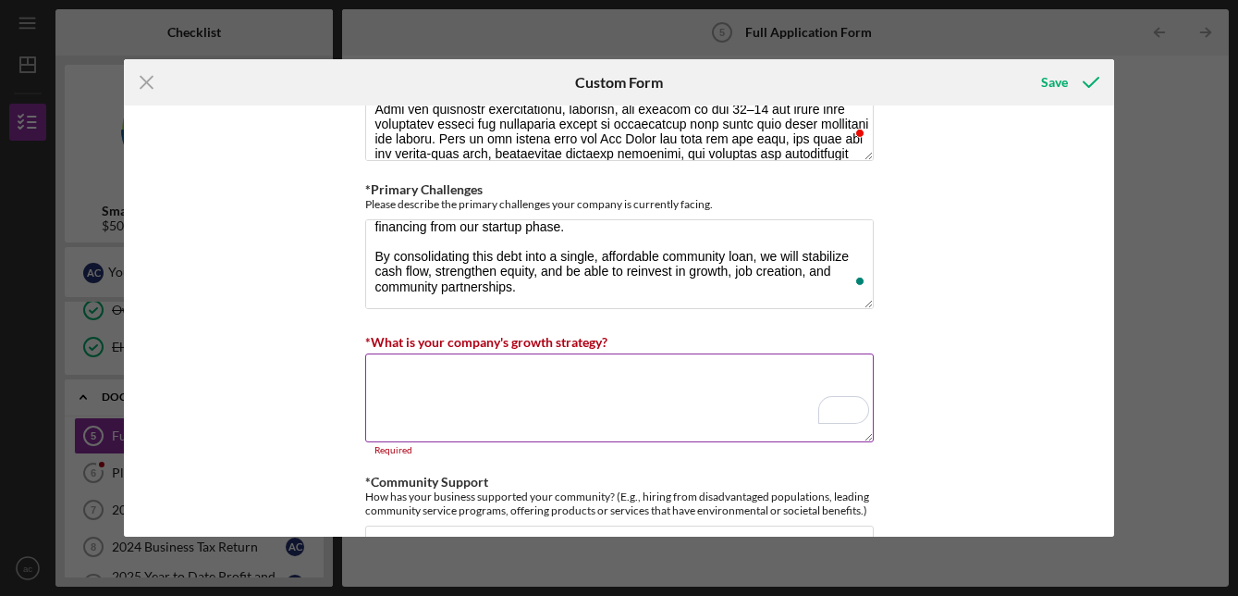
click at [530, 338] on label "*What is your company's growth strategy?" at bounding box center [486, 342] width 242 height 16
click at [530, 353] on textarea "*What is your company's growth strategy?" at bounding box center [619, 397] width 509 height 89
click at [530, 338] on label "*What is your company's growth strategy?" at bounding box center [486, 342] width 242 height 16
click at [530, 353] on textarea "*What is your company's growth strategy?" at bounding box center [619, 397] width 509 height 89
click at [530, 338] on label "*What is your company's growth strategy?" at bounding box center [486, 342] width 242 height 16
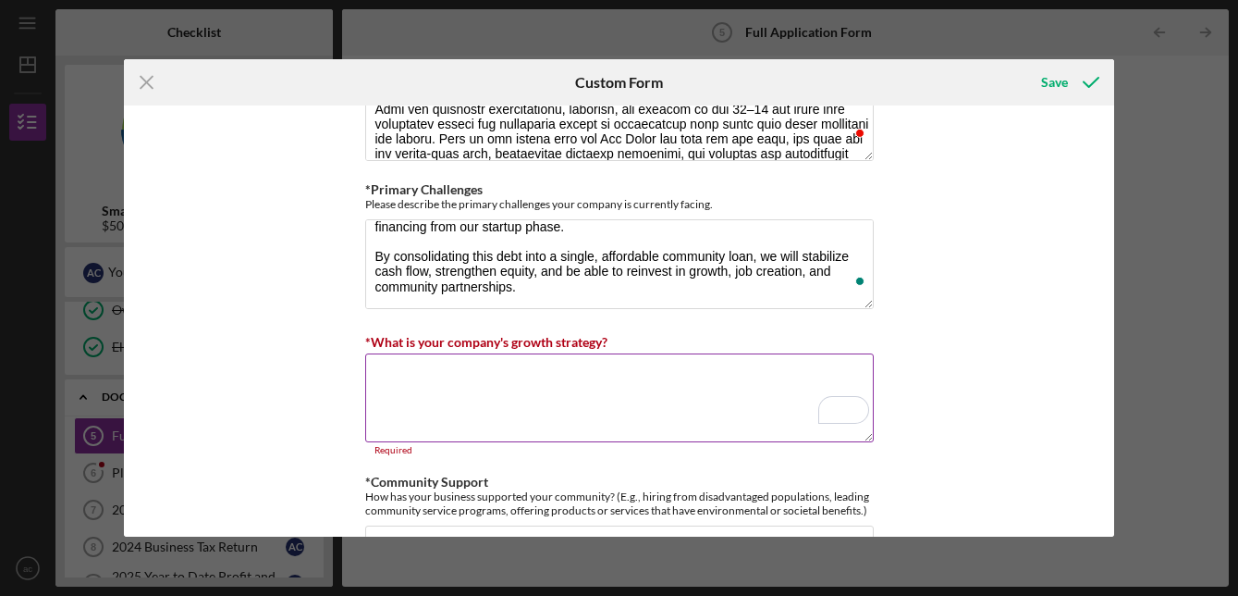
click at [530, 353] on textarea "*What is your company's growth strategy?" at bounding box center [619, 397] width 509 height 89
copy label
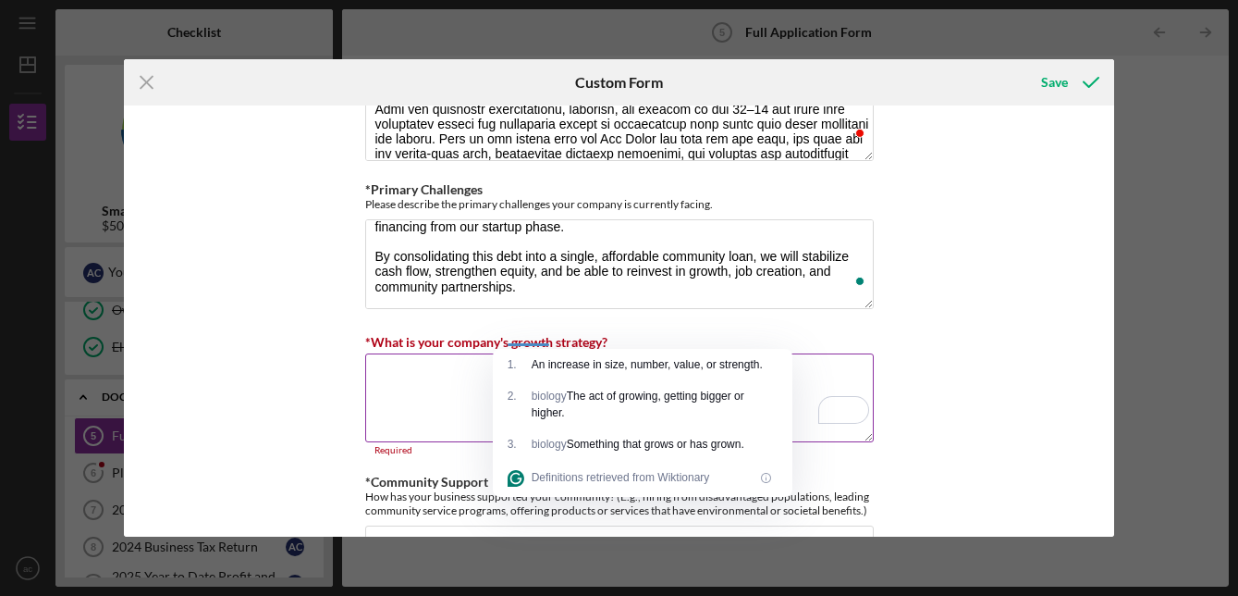
click at [426, 377] on textarea "*What is your company's growth strategy?" at bounding box center [619, 397] width 509 height 89
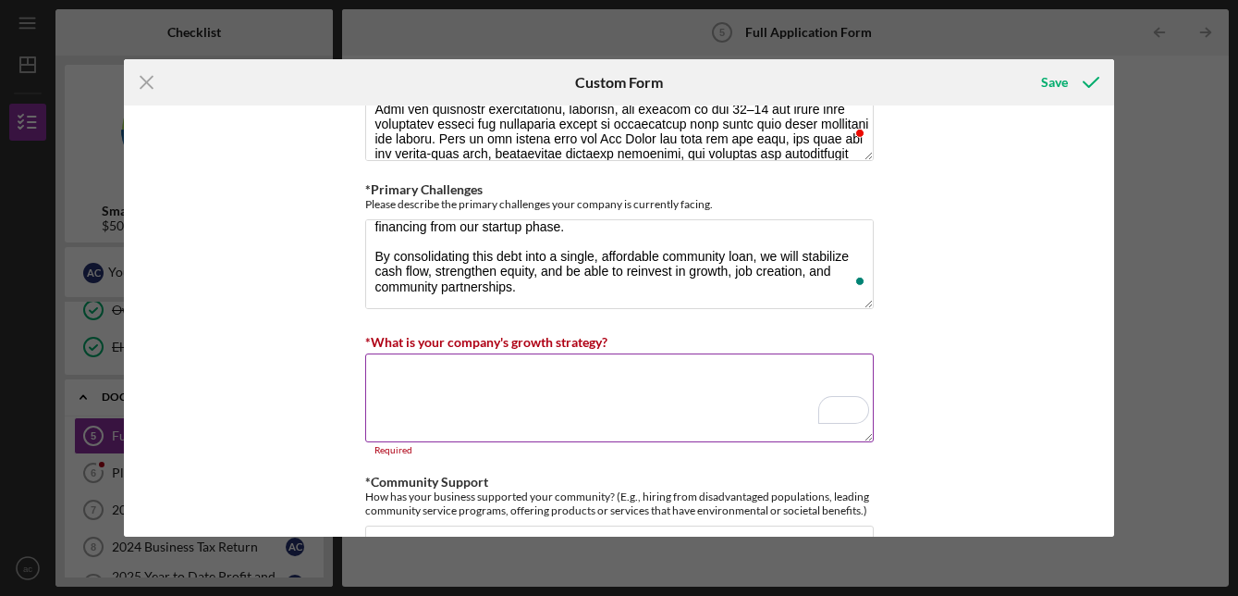
paste textarea "Our growth strategy is to position Oto Sushi as the leading sustainable, middle…"
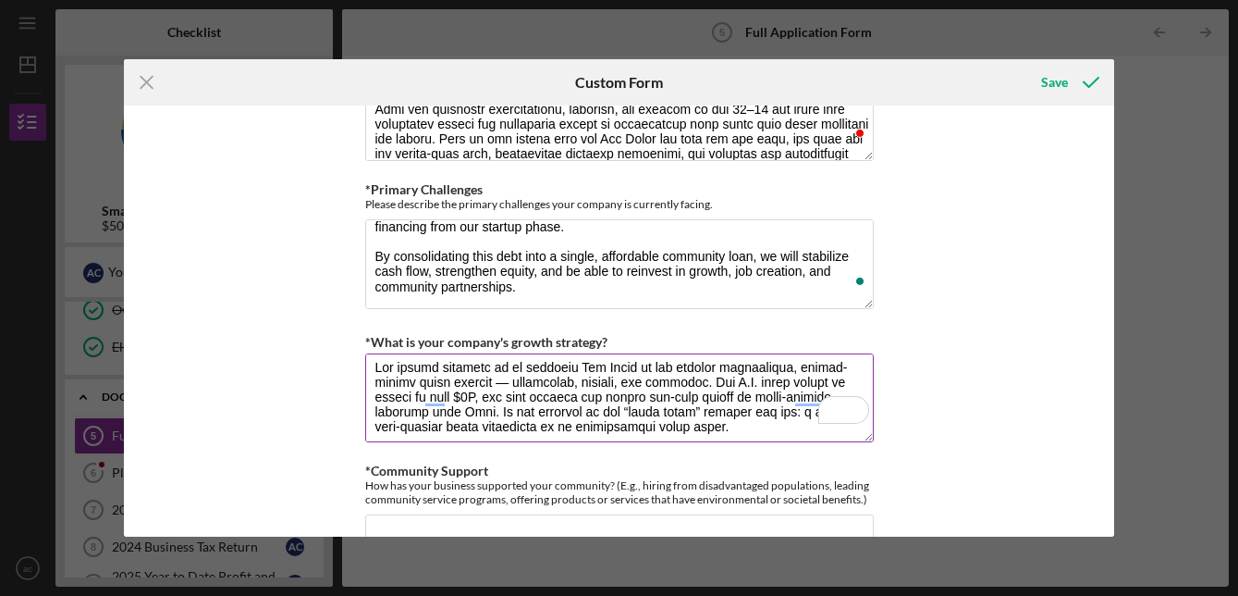
click at [473, 375] on textarea "*What is your company's growth strategy?" at bounding box center [619, 397] width 509 height 89
type textarea "Our growth strategy is to position Oto Sushi as the leading sustainable, middle…"
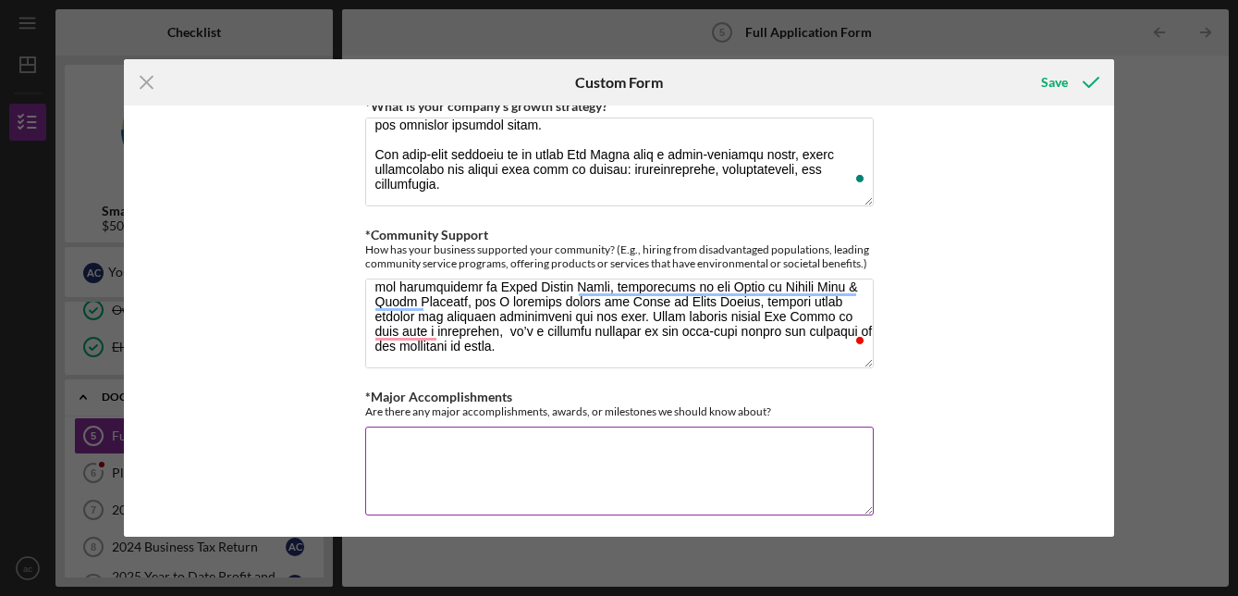
type textarea "[PERSON_NAME] is deeply committed to being a community partner in [GEOGRAPHIC_D…"
click at [534, 407] on div "Are there any major accomplishments, awards, or milestones we should know about?" at bounding box center [619, 411] width 509 height 14
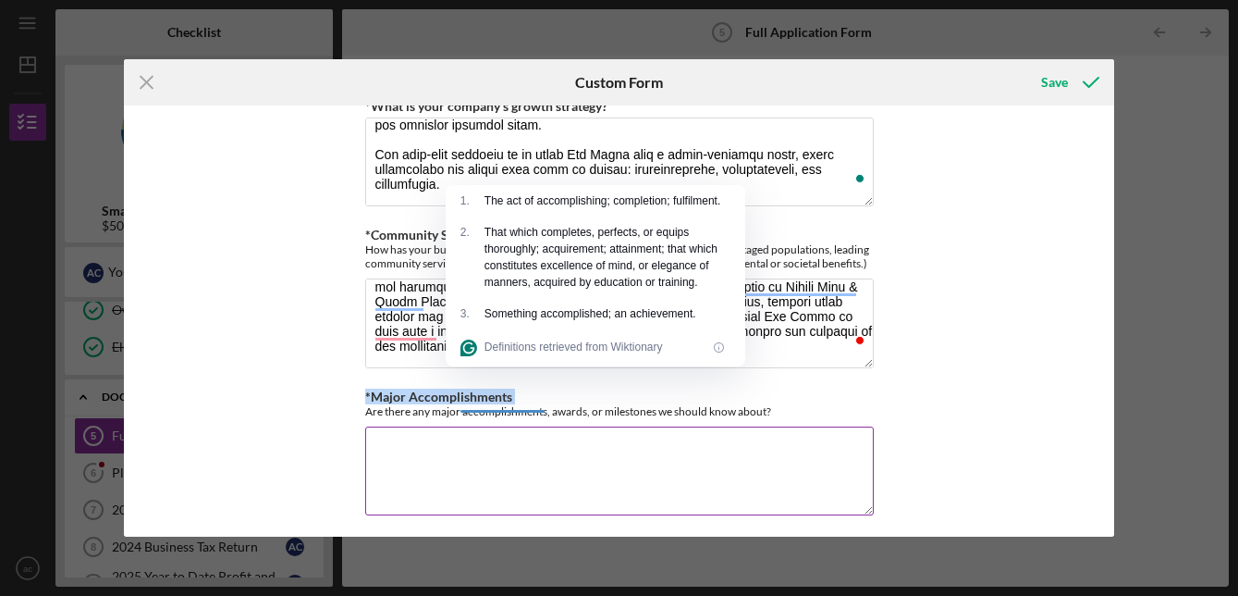
copy label "*Major Accomplishments"
click at [472, 453] on textarea "*Major Accomplishments" at bounding box center [619, 470] width 509 height 89
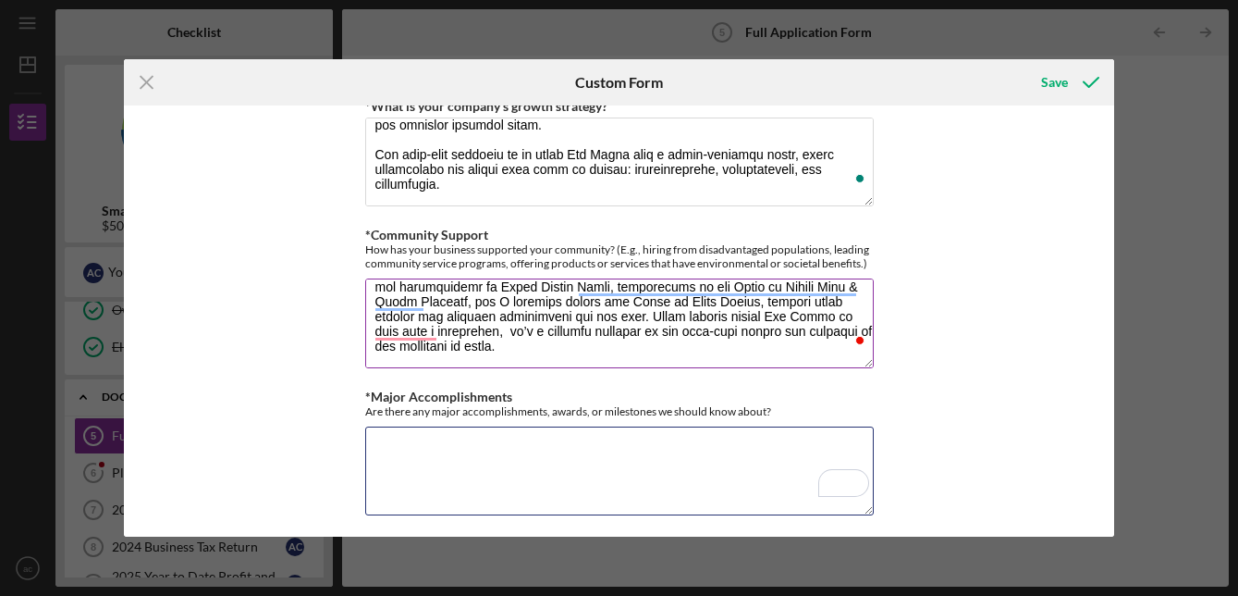
paste textarea "Yes — in less than our first year of operations, [PERSON_NAME] has already rece…"
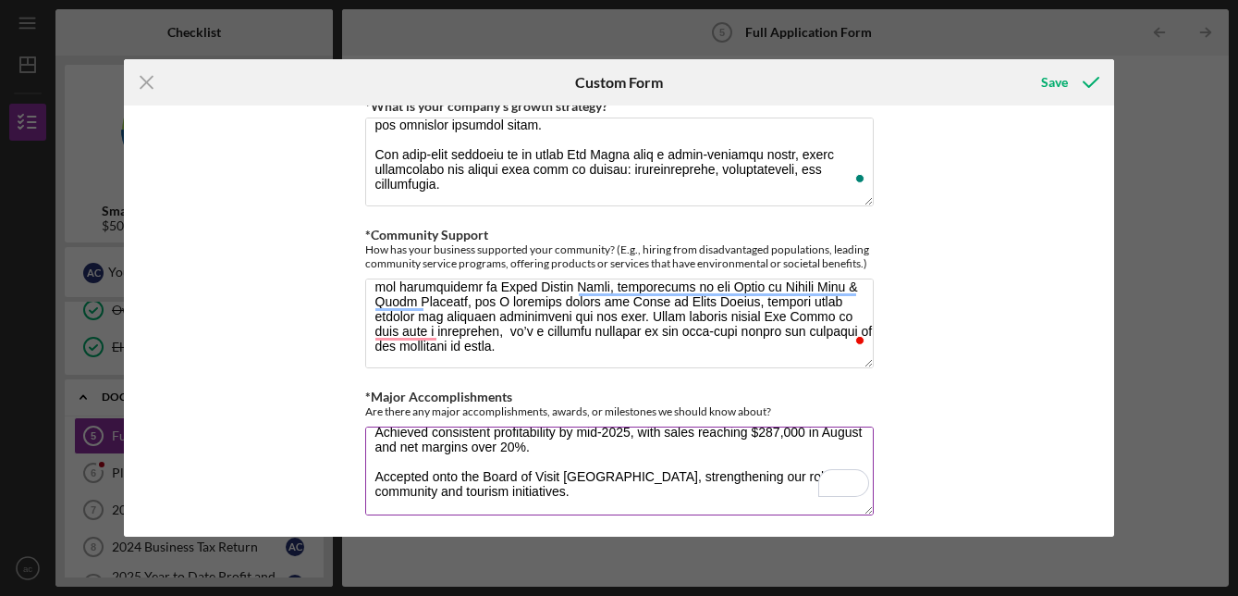
scroll to position [1697, 0]
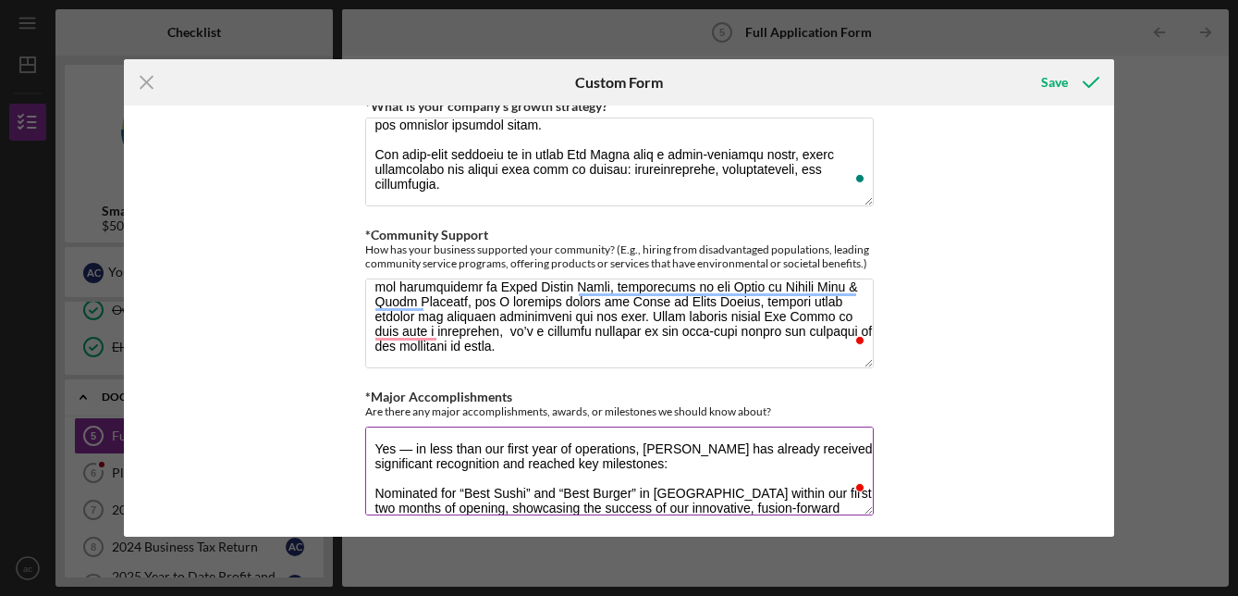
click at [411, 445] on textarea "Yes — in less than our first year of operations, [PERSON_NAME] has already rece…" at bounding box center [619, 470] width 509 height 89
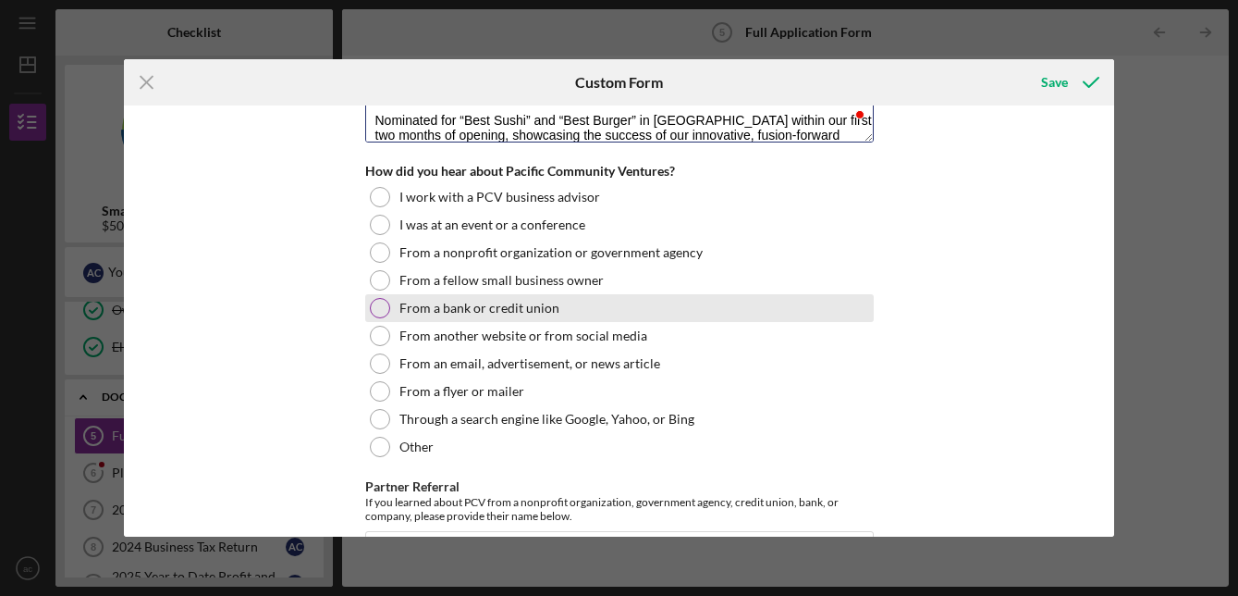
type textarea "Yes, in less than our first year of operations, [PERSON_NAME] has already recei…"
click at [443, 301] on label "From a bank or credit union" at bounding box center [480, 308] width 160 height 15
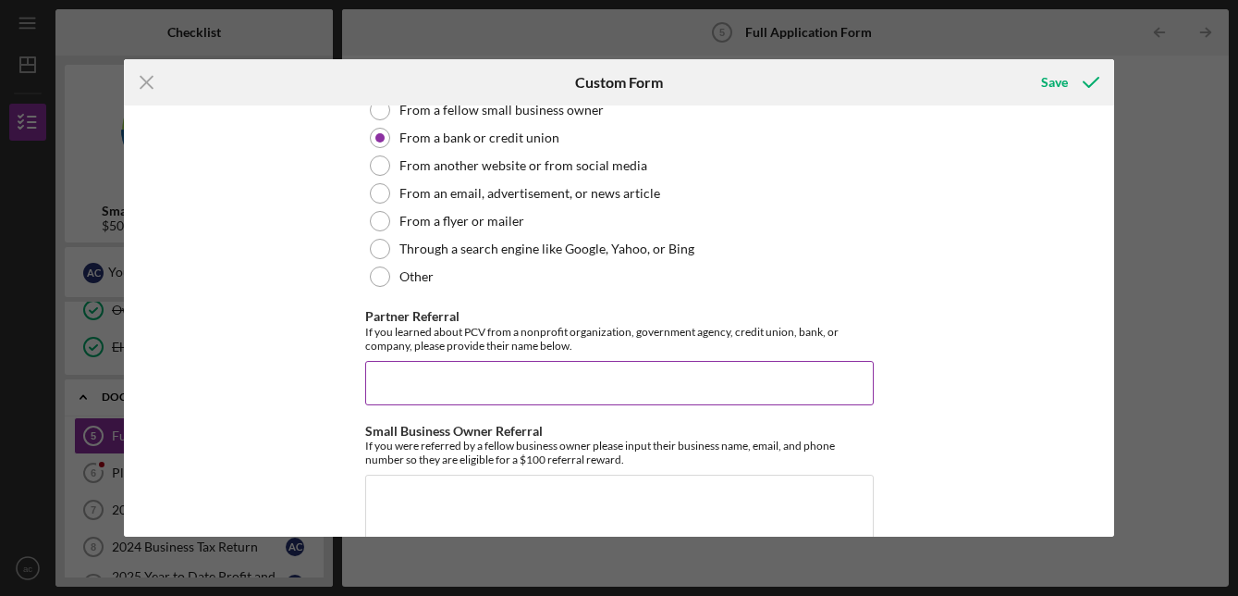
click at [444, 377] on input "Partner Referral" at bounding box center [619, 383] width 509 height 44
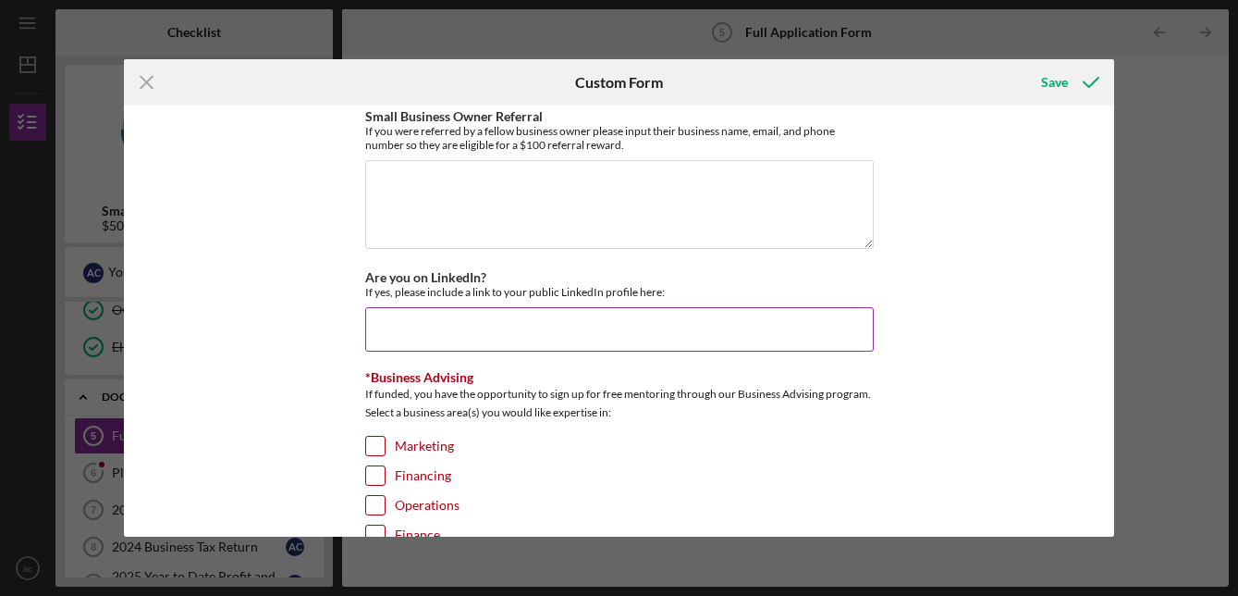
type input "BofA"
click at [614, 323] on input "Are you on LinkedIn?" at bounding box center [619, 329] width 509 height 44
click at [426, 328] on input "Are you on LinkedIn?" at bounding box center [619, 329] width 509 height 44
paste input "[URL][DOMAIN_NAME]"
type input "[URL][DOMAIN_NAME]"
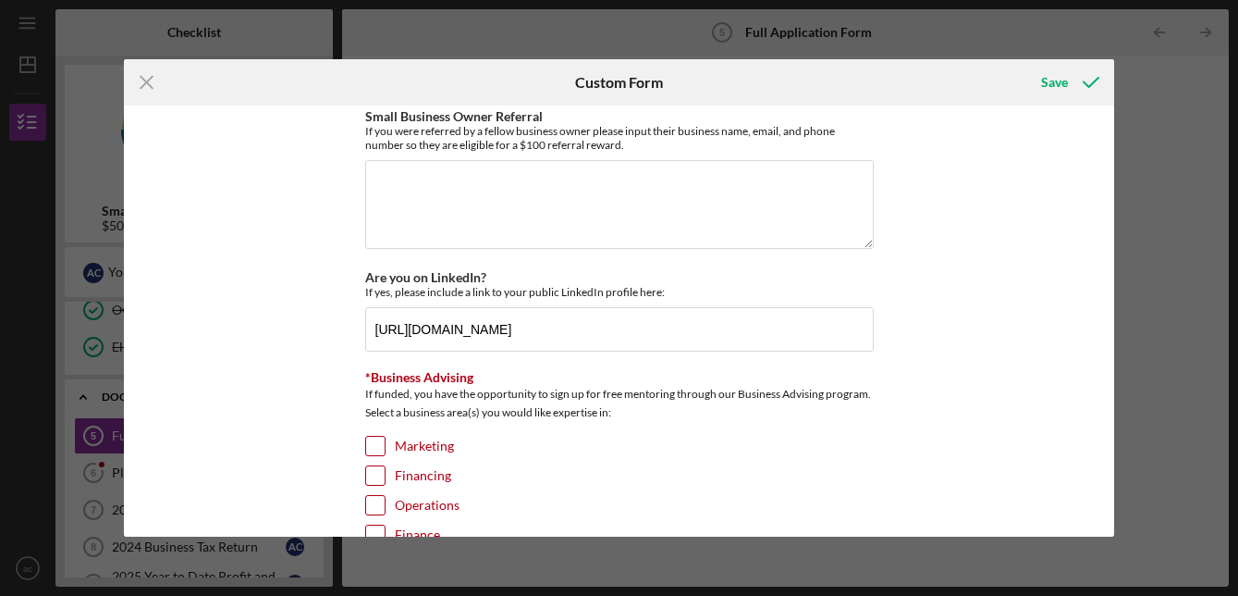
click at [279, 401] on div "Loan Request *Requested Loan Amount $500,000 *Use of Proceeds Purchase Inventor…" at bounding box center [619, 320] width 990 height 430
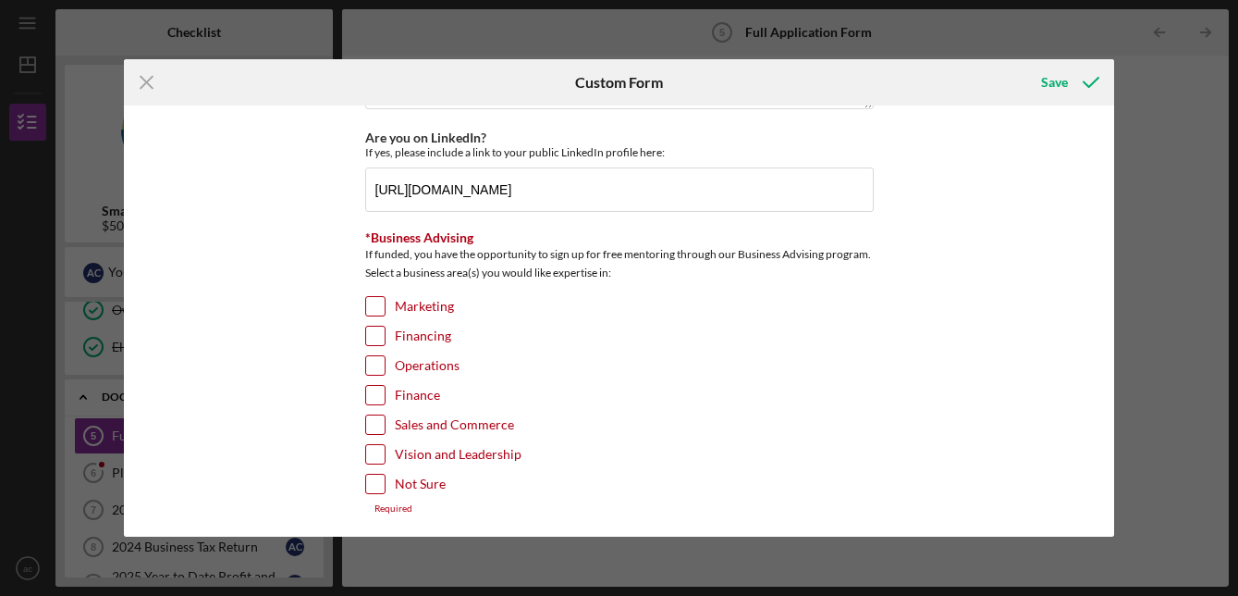
click at [374, 387] on input "Finance" at bounding box center [375, 395] width 18 height 18
checkbox input "true"
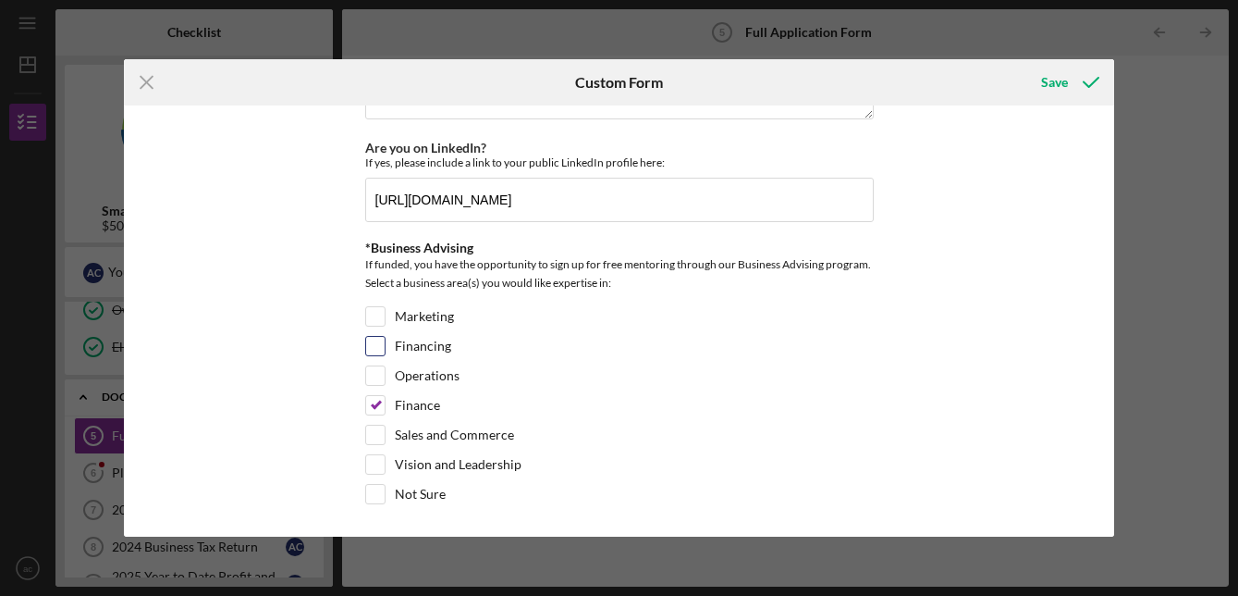
click at [370, 344] on input "Financing" at bounding box center [375, 346] width 18 height 18
checkbox input "true"
click at [366, 462] on input "Vision and Leadership" at bounding box center [375, 464] width 18 height 18
checkbox input "true"
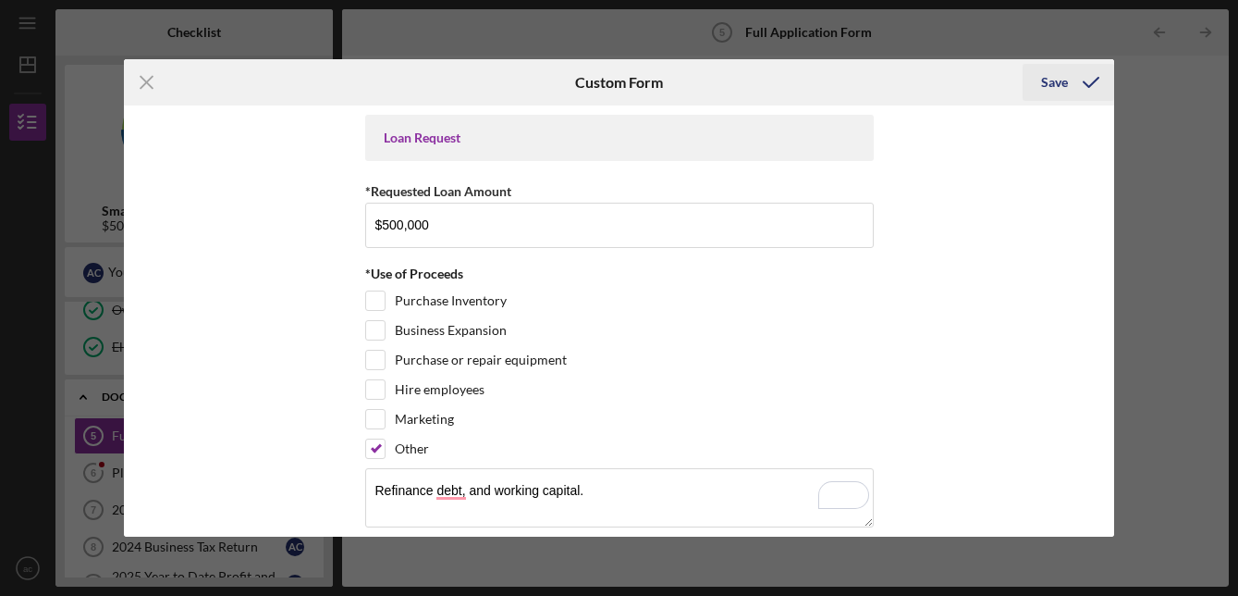
click at [1057, 82] on div "Save" at bounding box center [1054, 82] width 27 height 37
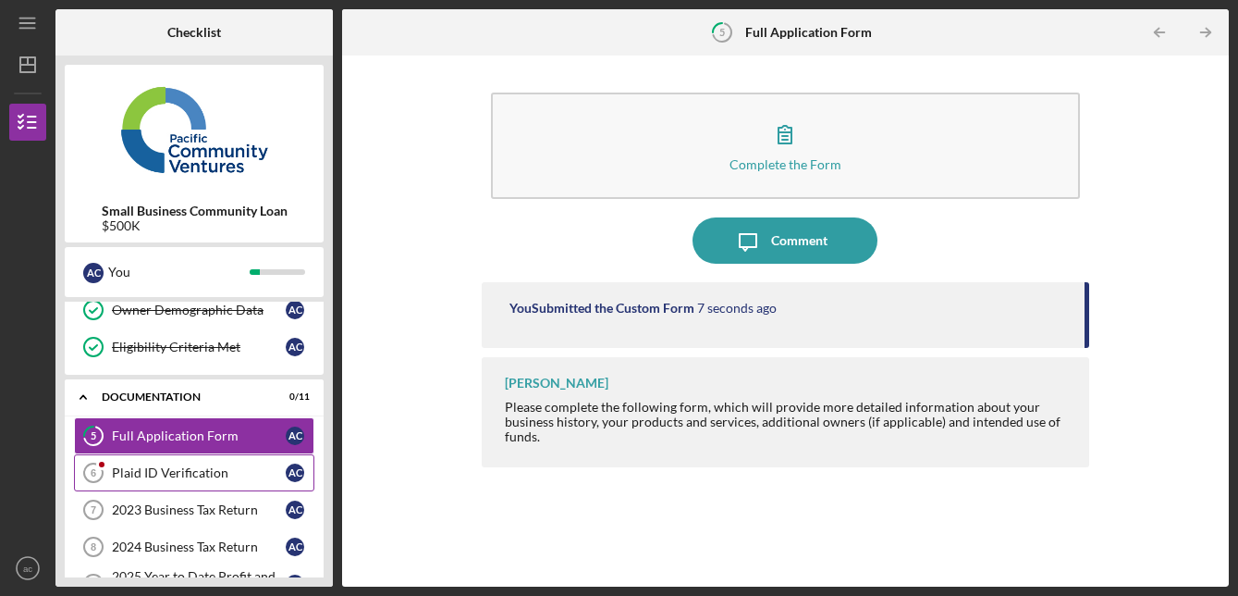
click at [173, 472] on div "Plaid ID Verification" at bounding box center [199, 472] width 174 height 15
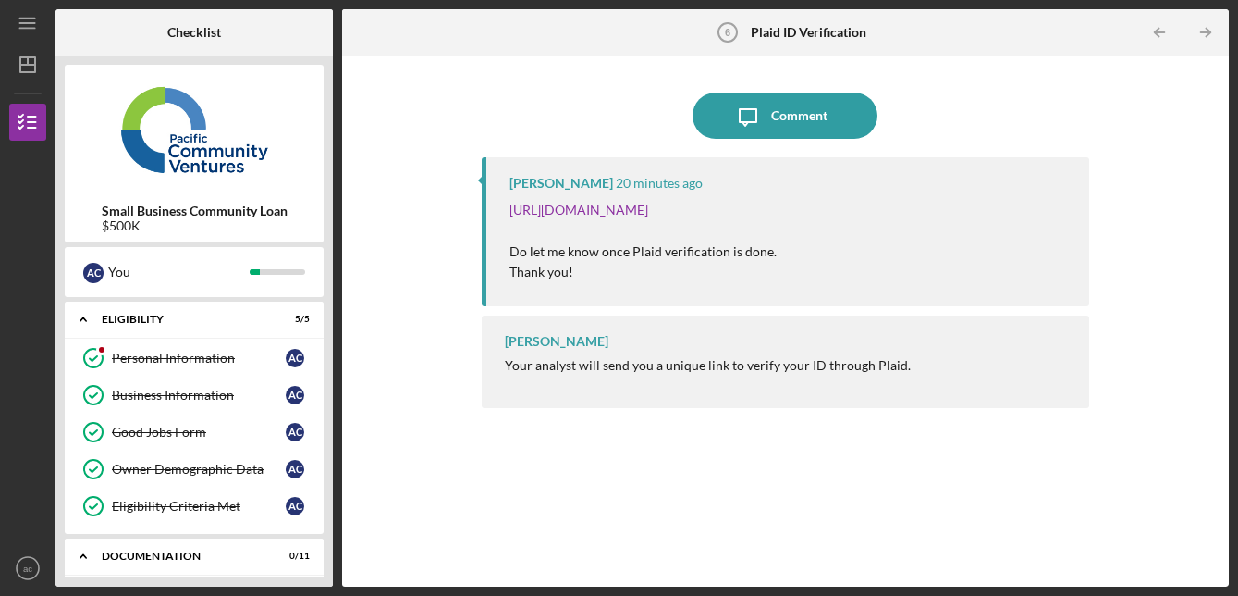
scroll to position [159, 0]
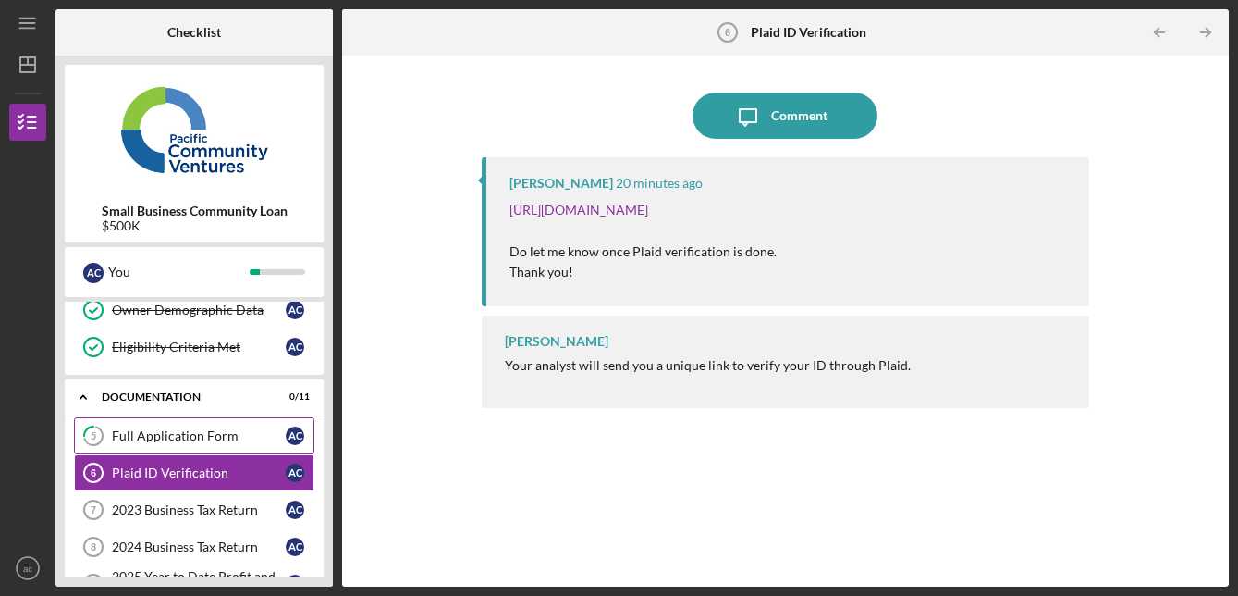
click at [210, 440] on div "Full Application Form" at bounding box center [199, 435] width 174 height 15
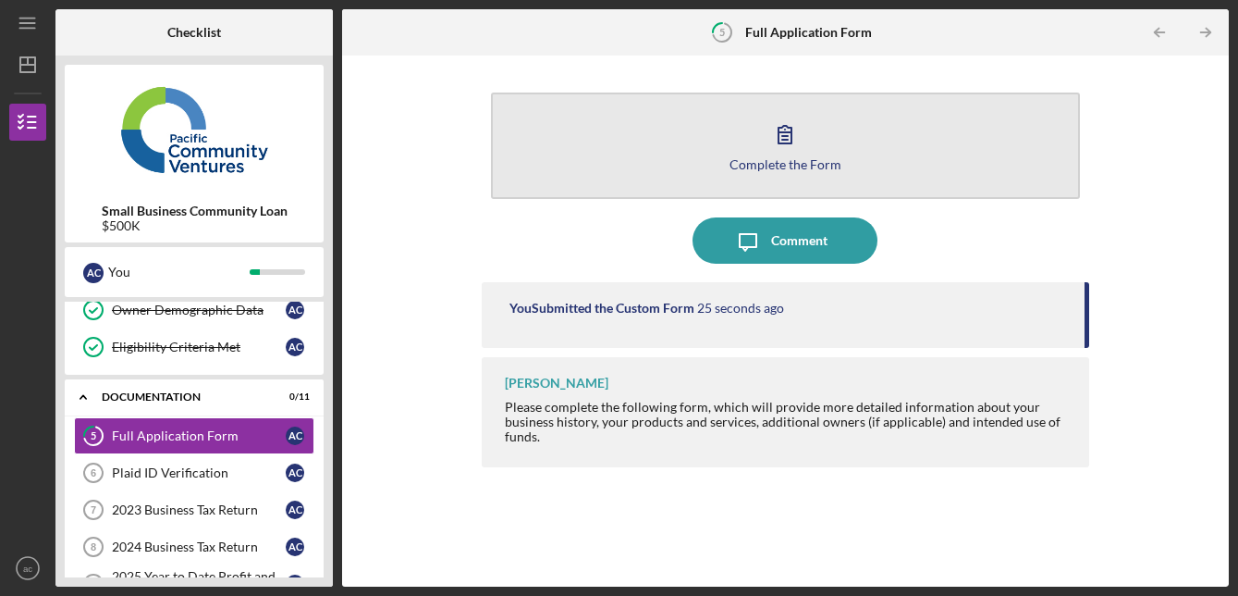
click at [822, 154] on button "Complete the Form Form" at bounding box center [785, 145] width 589 height 106
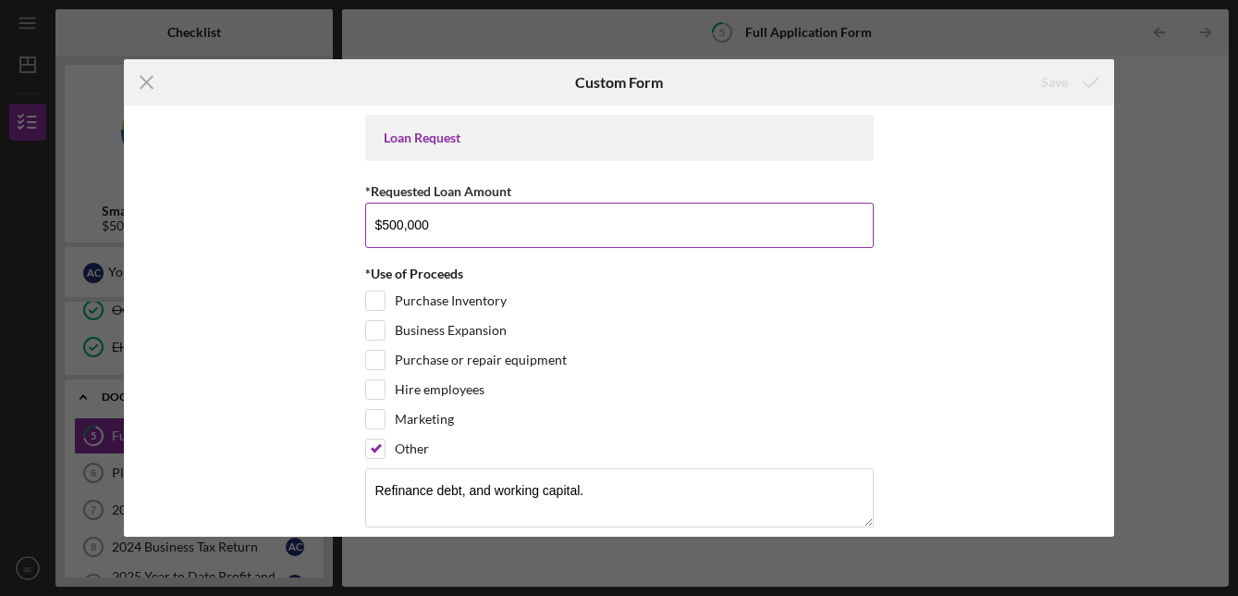
click at [383, 231] on input "$500,000" at bounding box center [619, 225] width 509 height 44
type input "$600,000"
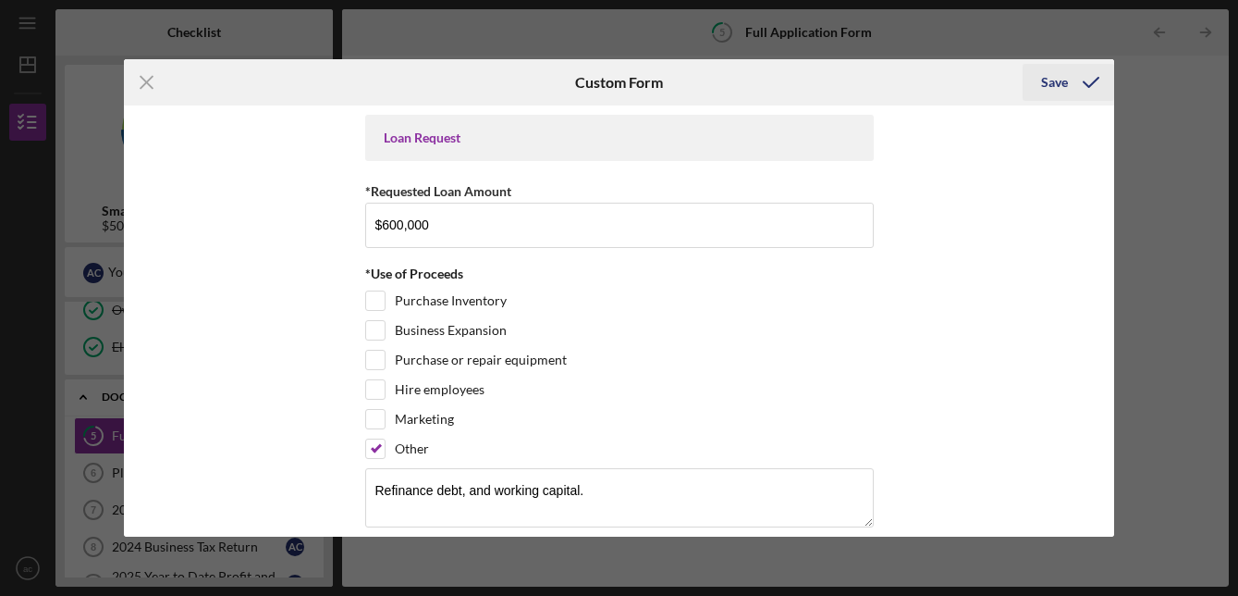
click at [1064, 81] on div "Save" at bounding box center [1054, 82] width 27 height 37
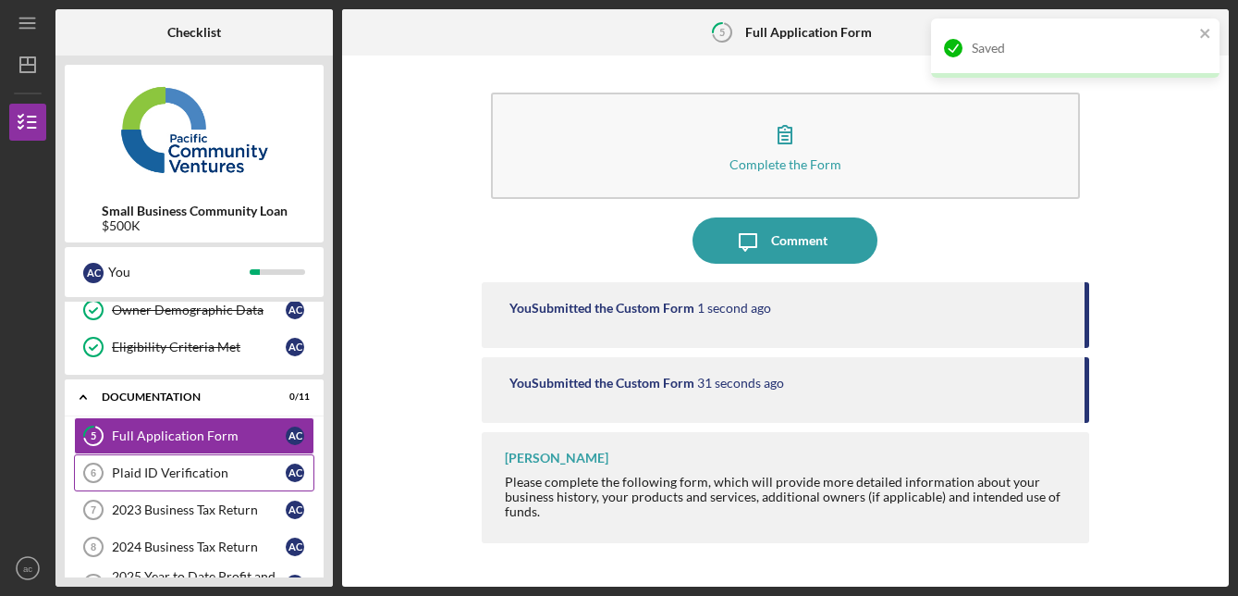
click at [221, 473] on div "Plaid ID Verification" at bounding box center [199, 472] width 174 height 15
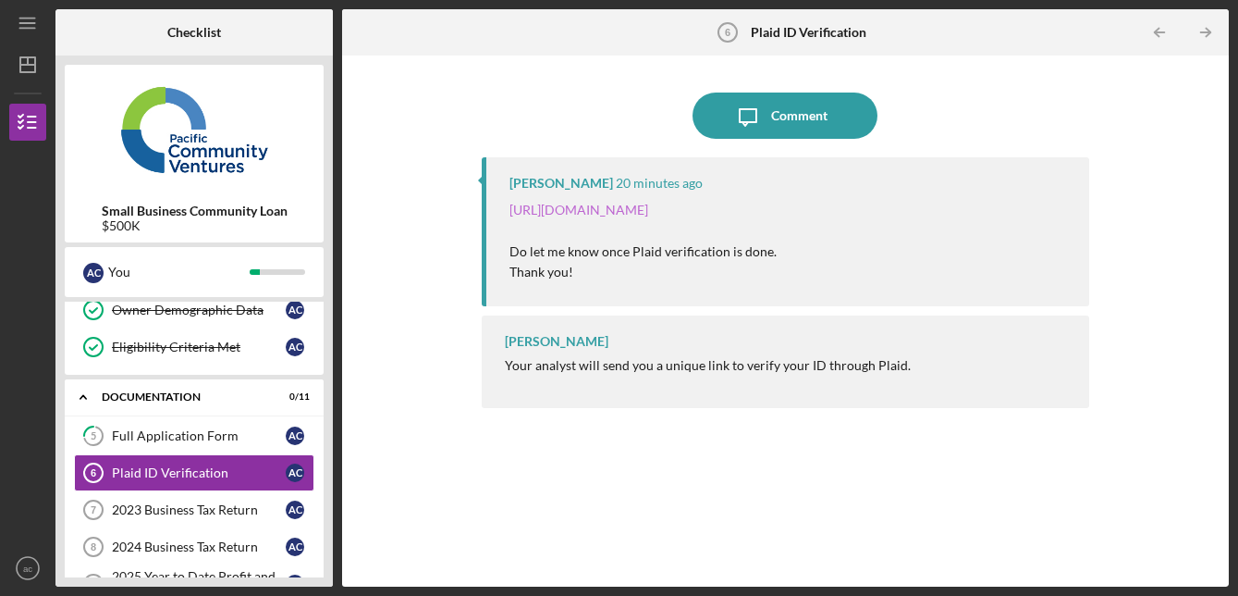
click at [623, 213] on link "[URL][DOMAIN_NAME]" at bounding box center [579, 210] width 139 height 16
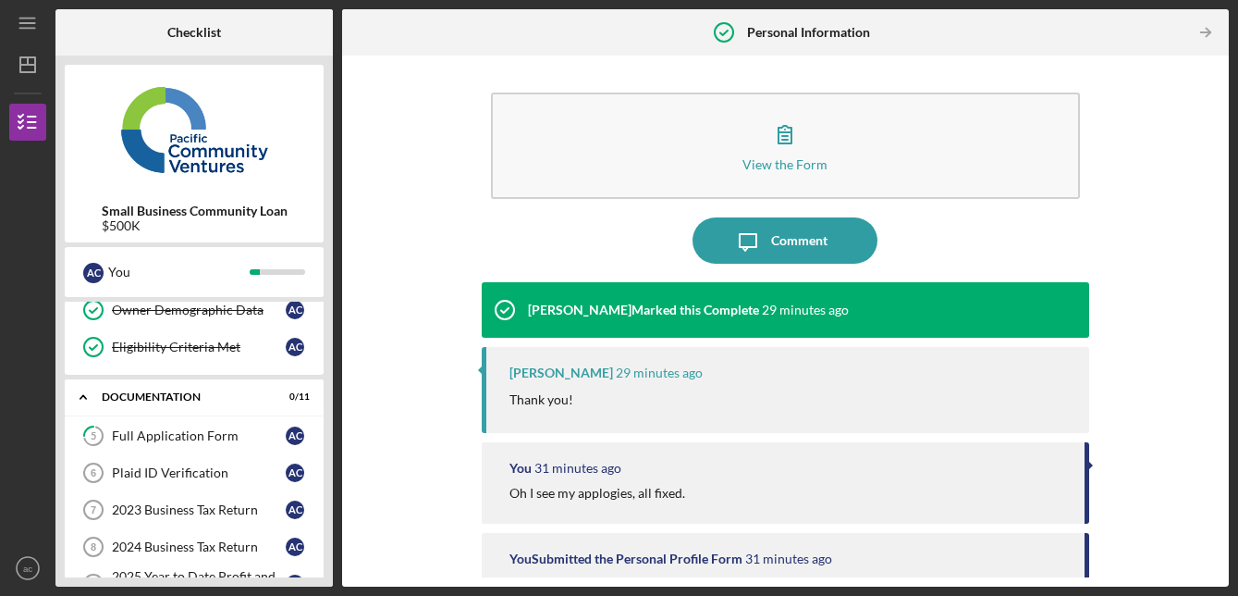
scroll to position [161, 0]
click at [206, 465] on div "Plaid ID Verification" at bounding box center [199, 470] width 174 height 15
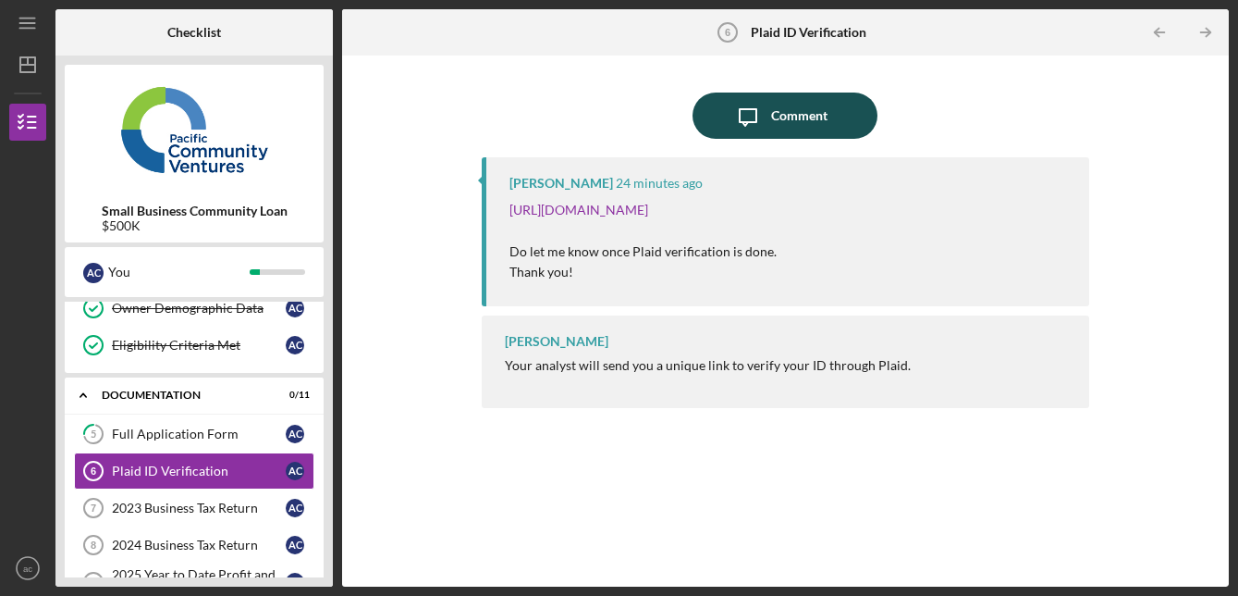
click at [770, 116] on button "Icon/Message Comment" at bounding box center [785, 115] width 185 height 46
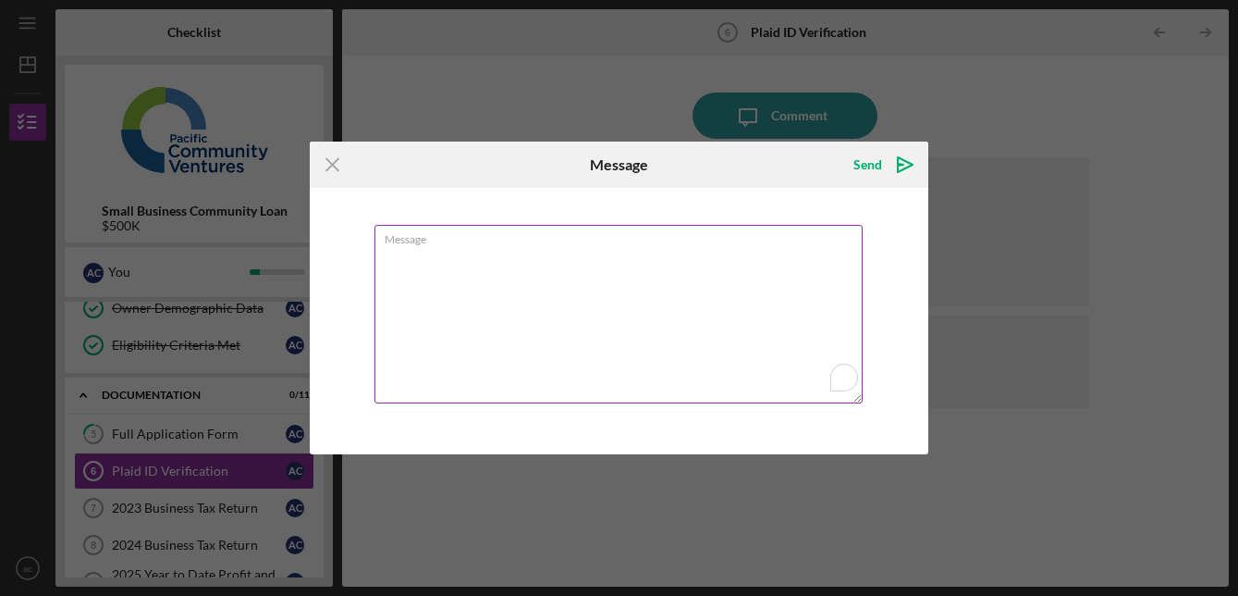
click at [613, 295] on textarea "Message" at bounding box center [619, 314] width 489 height 178
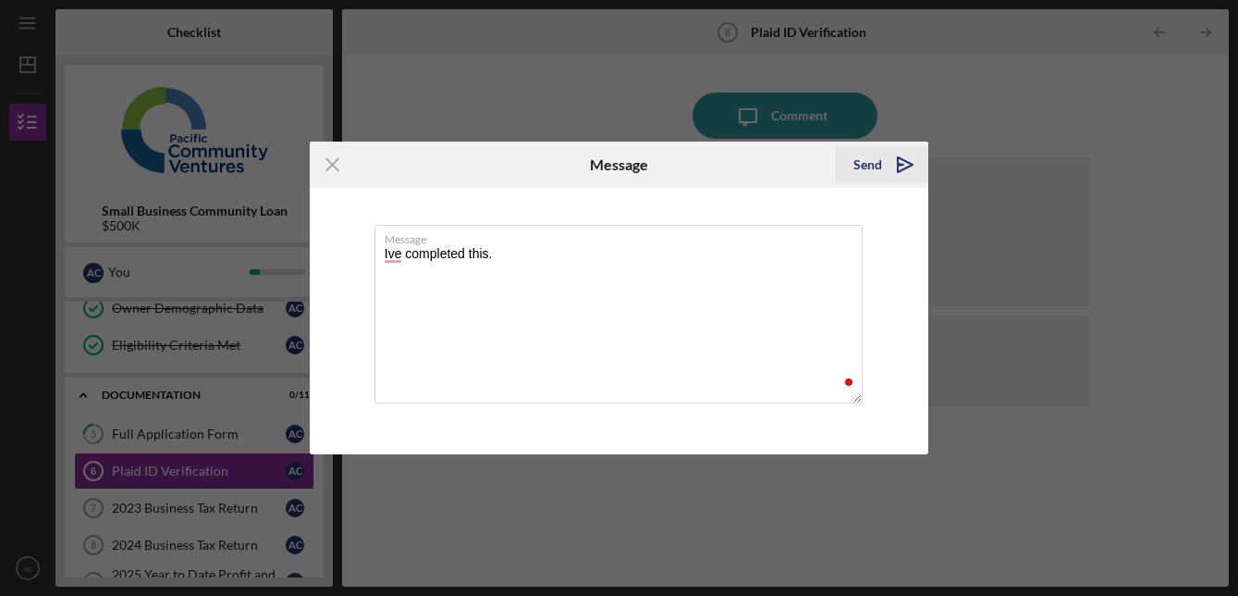
type textarea "Ive completed this."
click at [862, 168] on div "Send" at bounding box center [868, 164] width 29 height 37
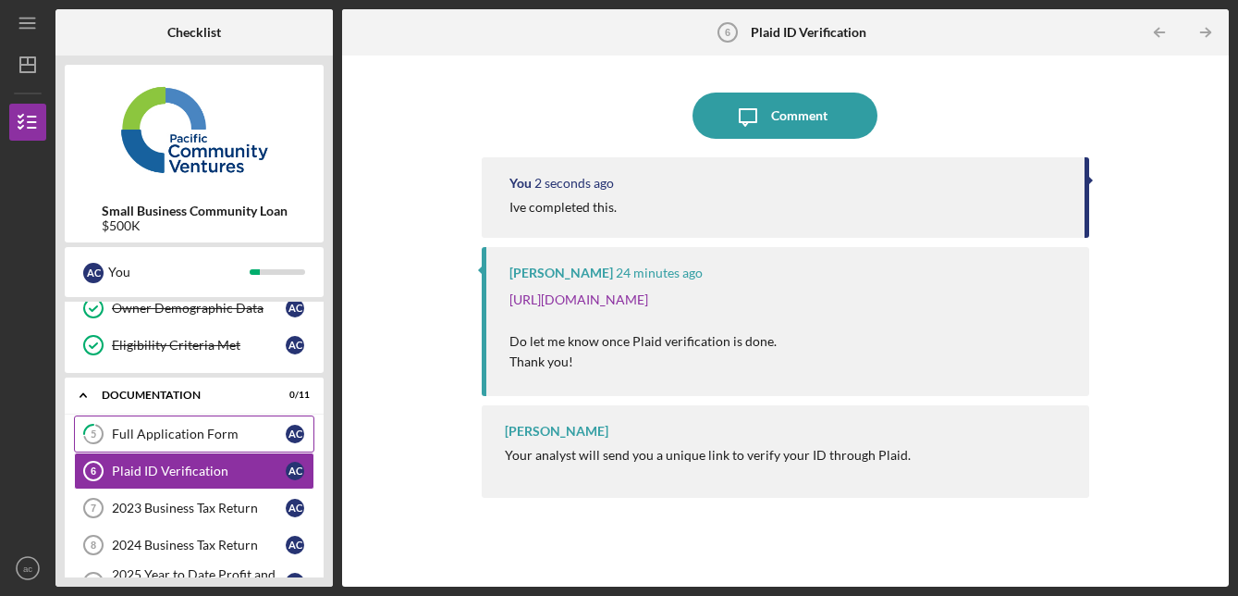
click at [152, 444] on link "5 Full Application Form a c" at bounding box center [194, 433] width 240 height 37
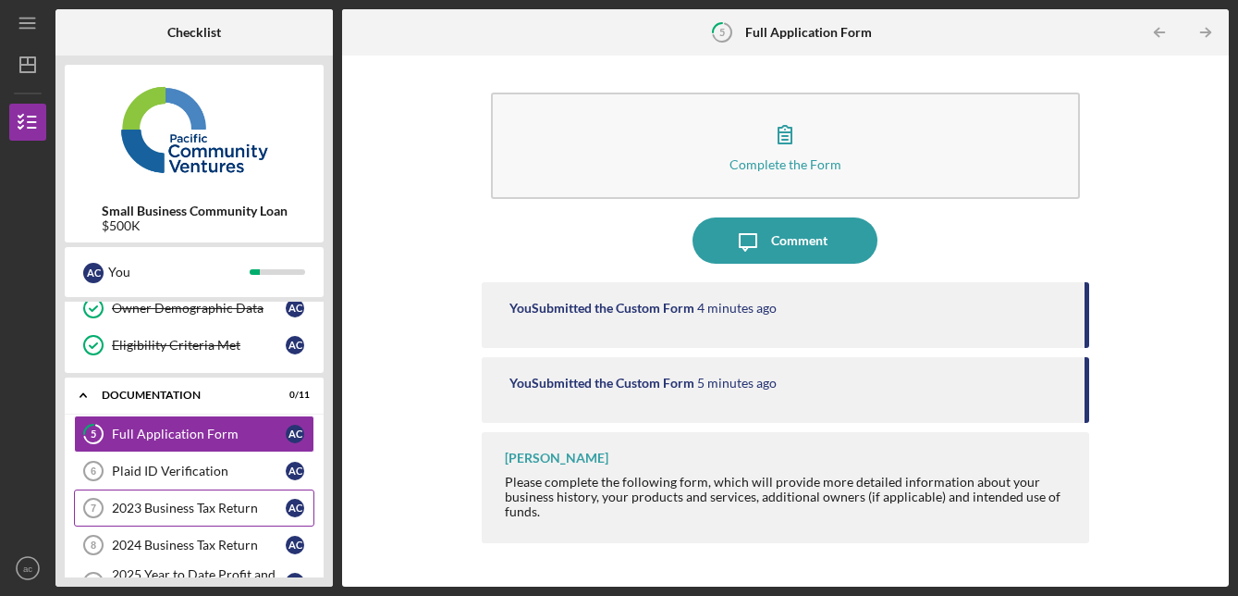
click at [144, 513] on div "2023 Business Tax Return" at bounding box center [199, 507] width 174 height 15
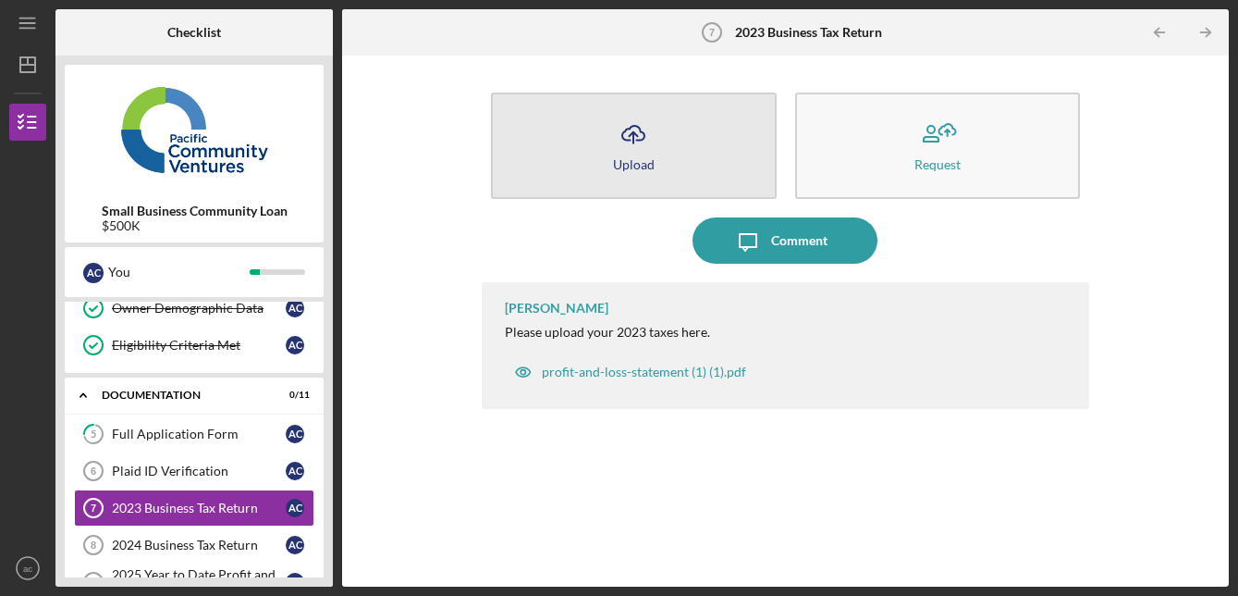
click at [645, 169] on div "Upload" at bounding box center [634, 164] width 42 height 14
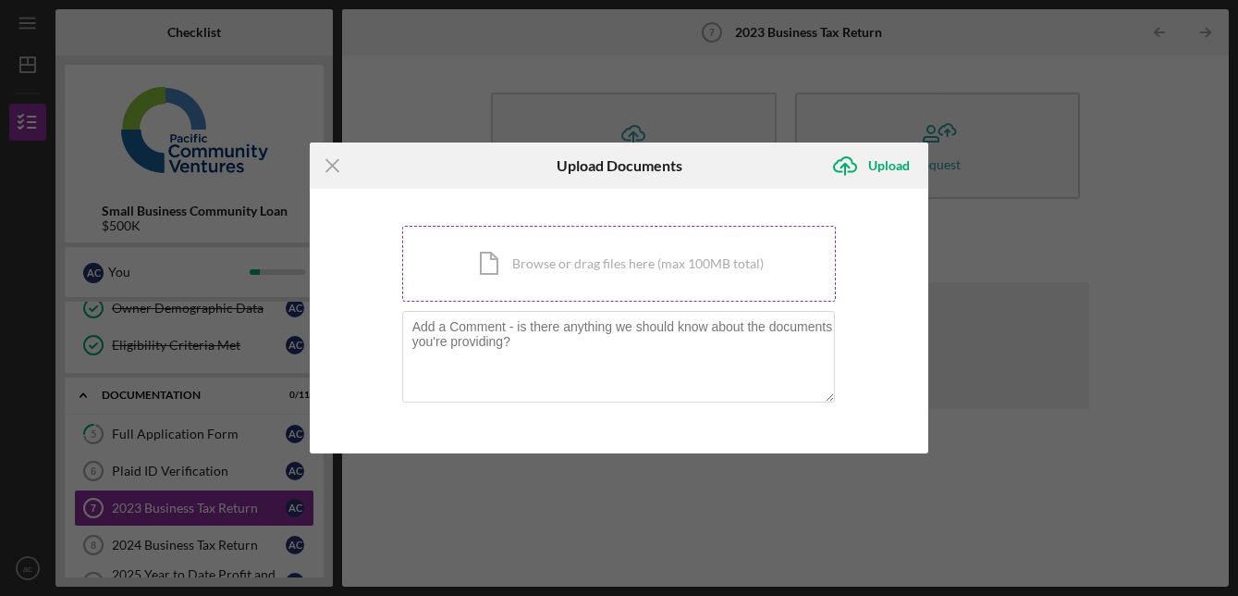
click at [545, 240] on div "Icon/Document Browse or drag files here (max 100MB total) Tap to choose files o…" at bounding box center [619, 264] width 435 height 76
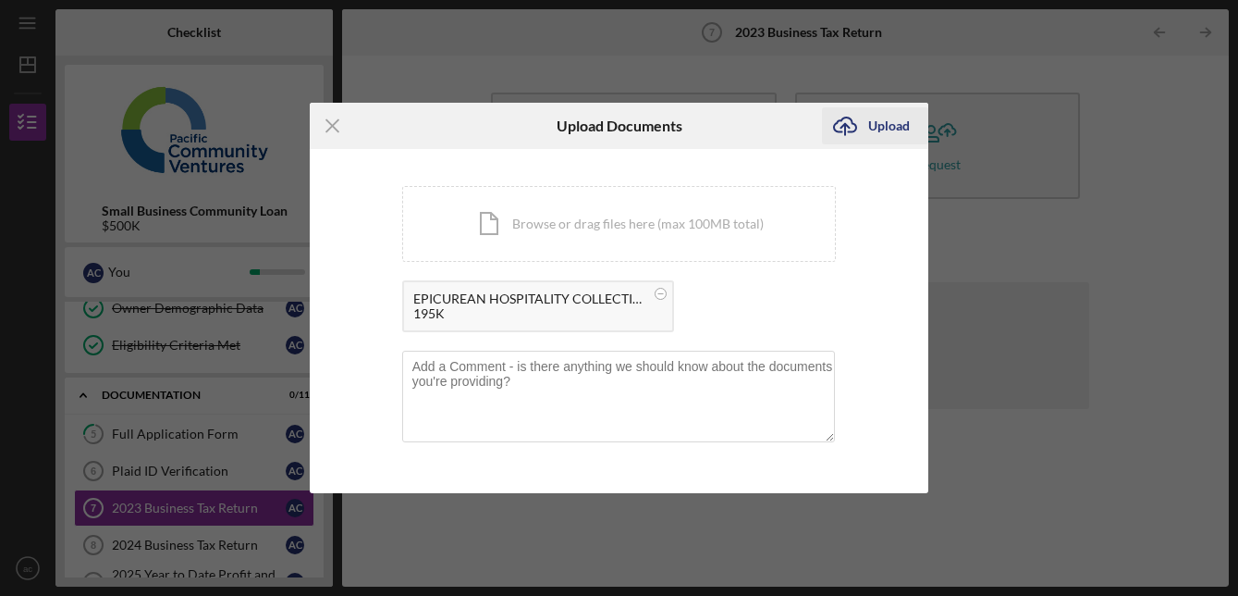
click at [878, 119] on div "Upload" at bounding box center [889, 125] width 42 height 37
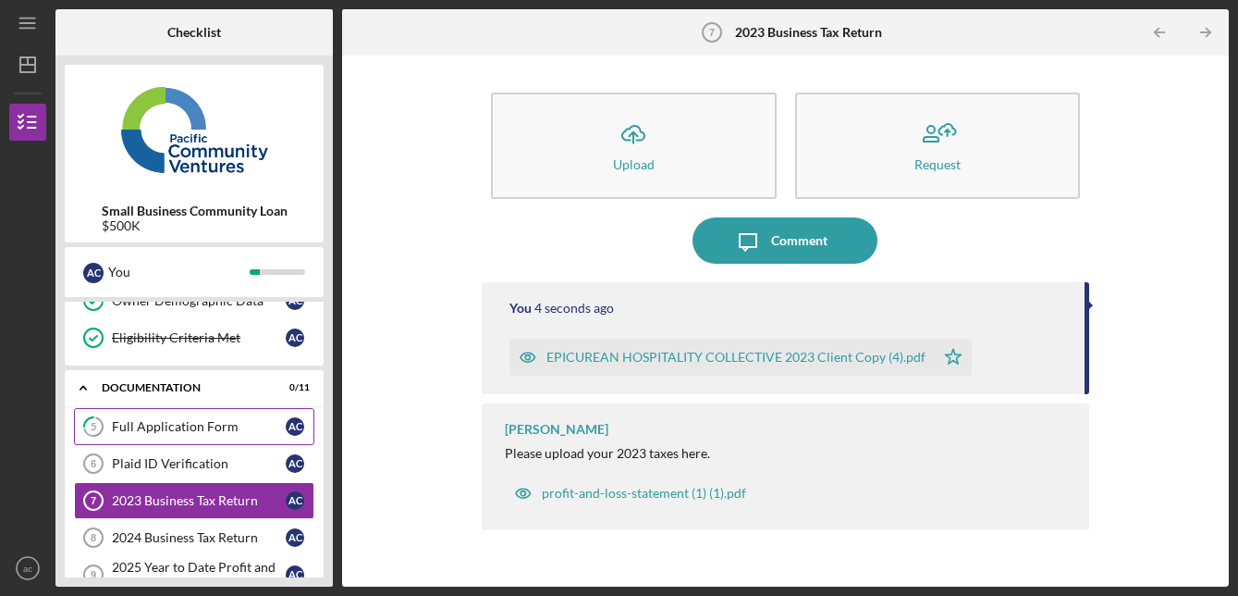
scroll to position [174, 0]
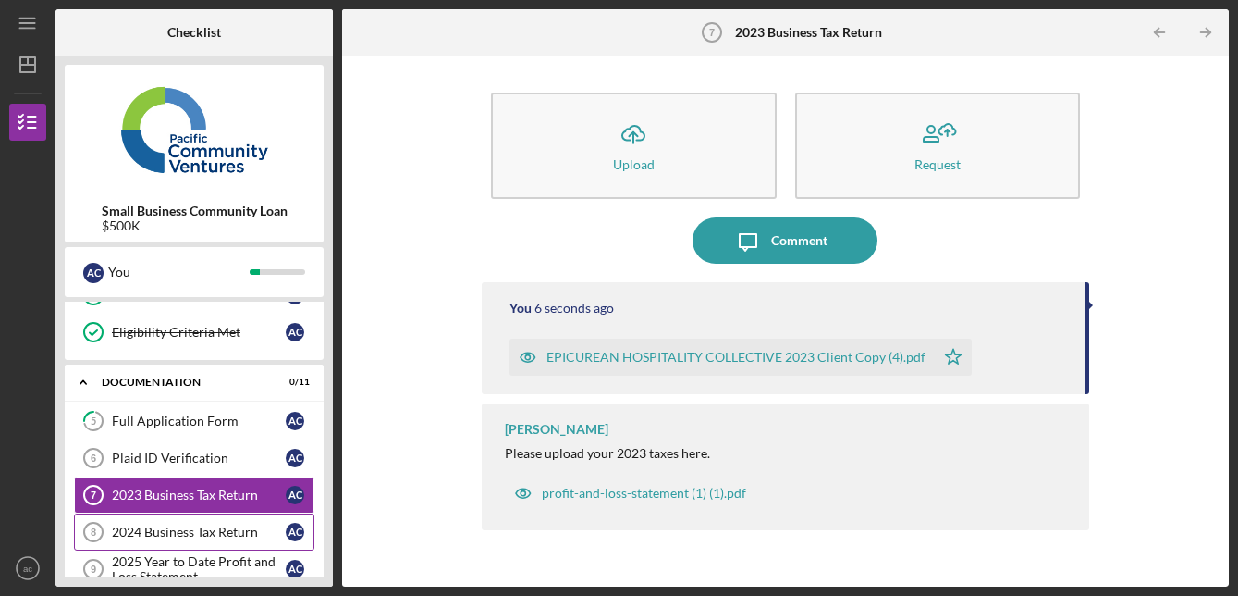
click at [203, 534] on div "2024 Business Tax Return" at bounding box center [199, 531] width 174 height 15
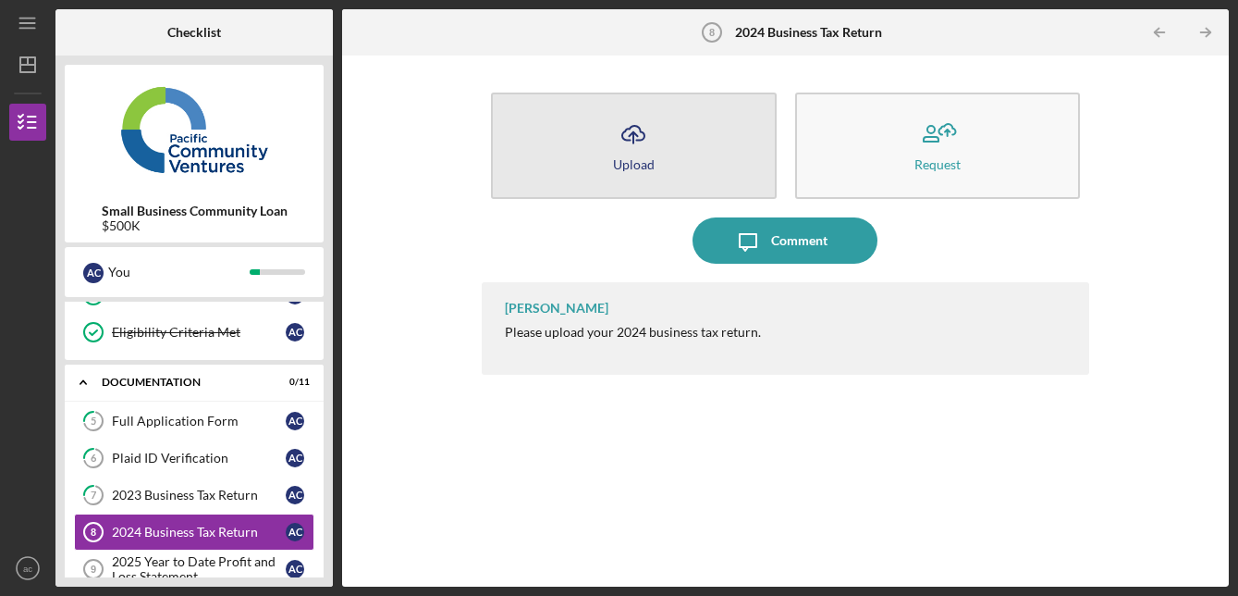
click at [648, 142] on icon "Icon/Upload" at bounding box center [633, 134] width 46 height 46
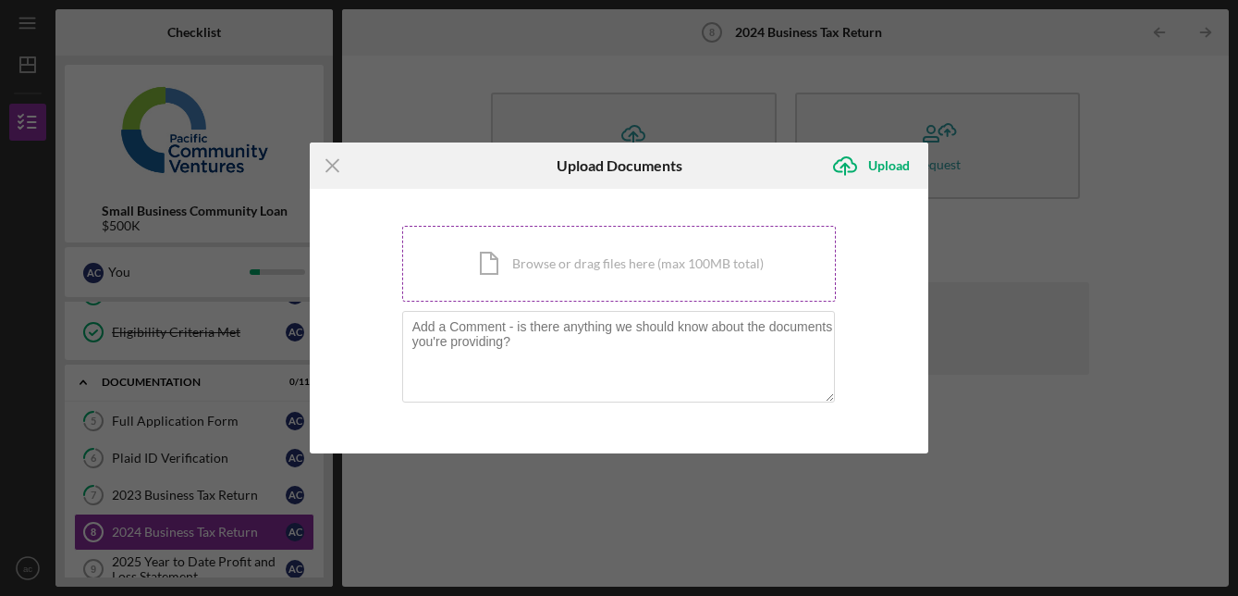
click at [598, 250] on div "Icon/Document Browse or drag files here (max 100MB total) Tap to choose files o…" at bounding box center [619, 264] width 435 height 76
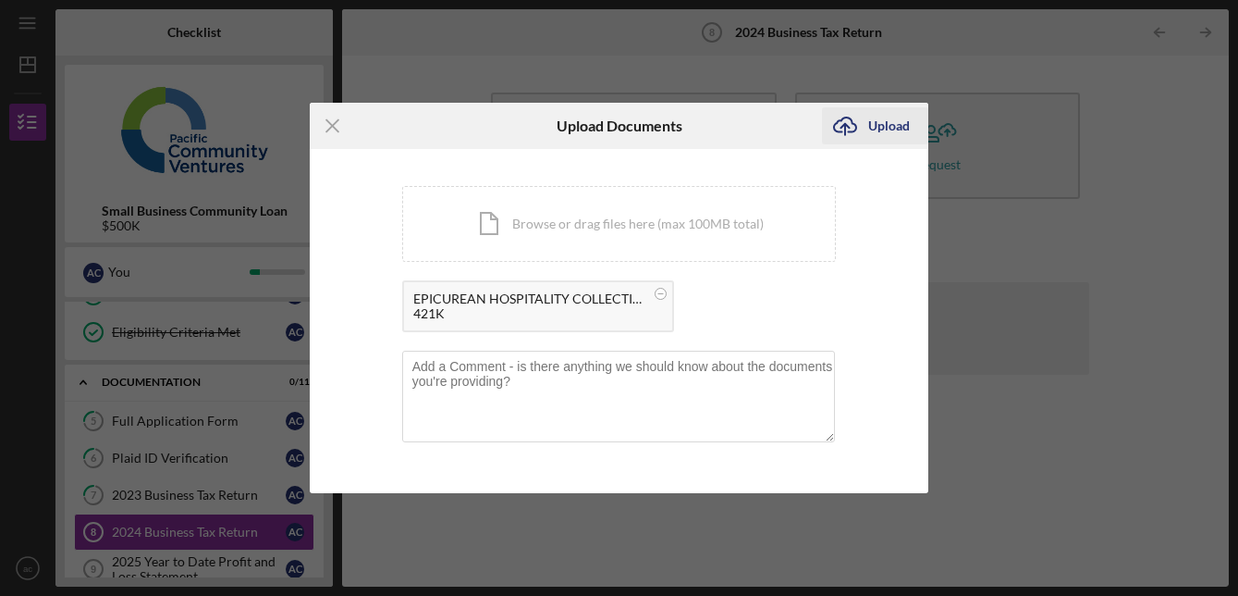
click at [885, 129] on div "Upload" at bounding box center [889, 125] width 42 height 37
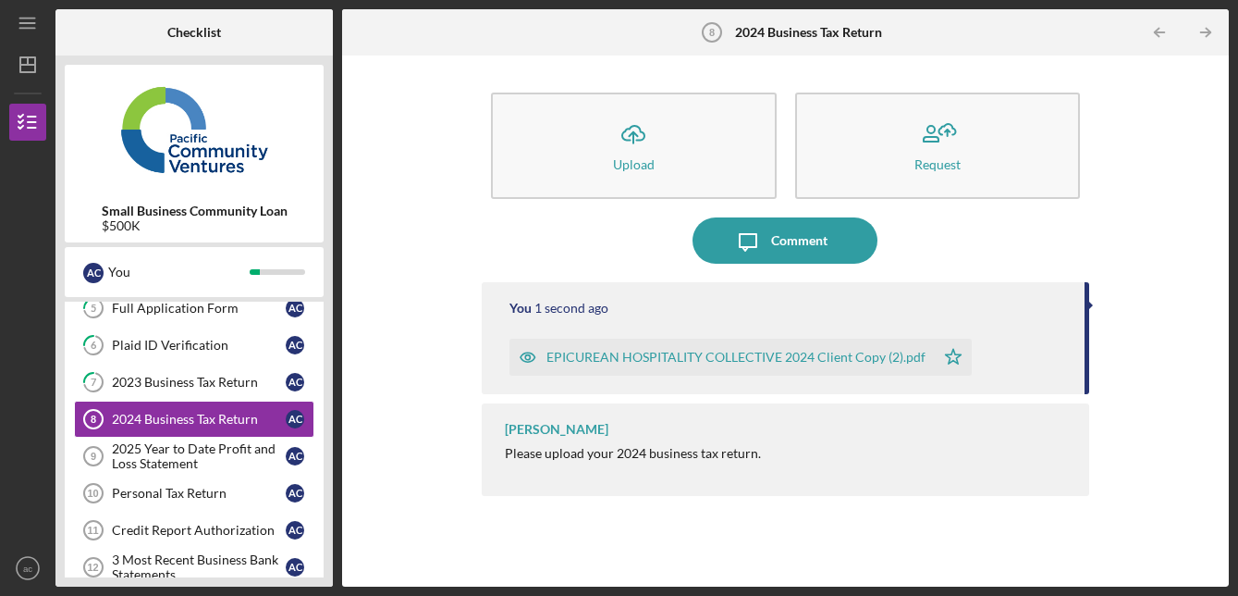
scroll to position [304, 0]
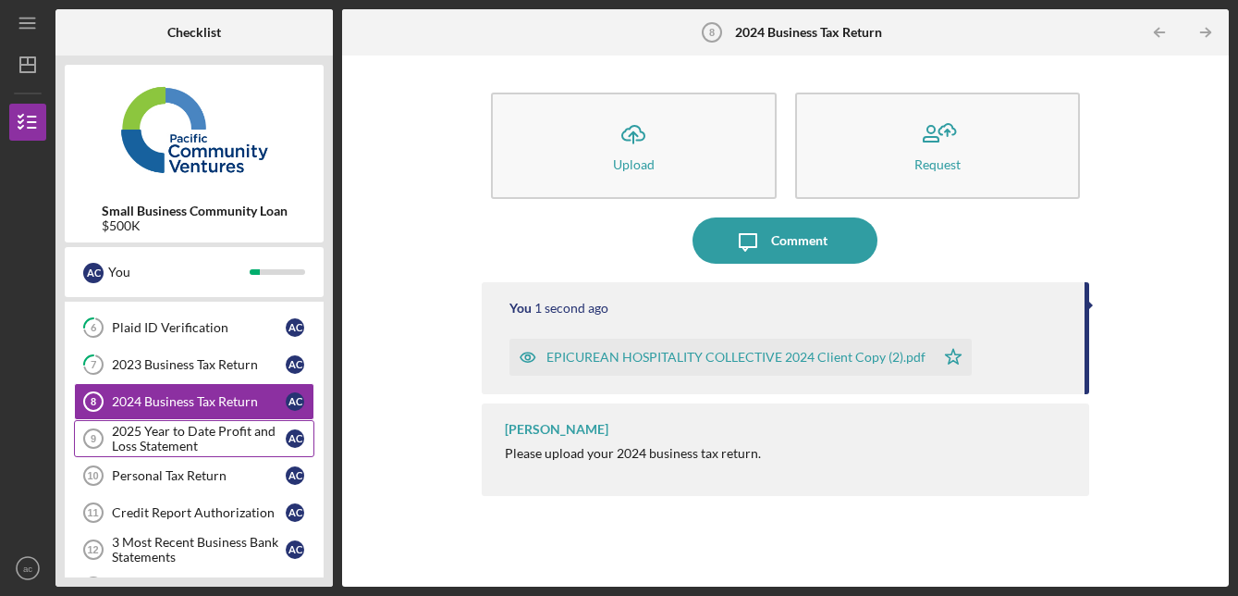
click at [213, 436] on div "2025 Year to Date Profit and Loss Statement" at bounding box center [199, 439] width 174 height 30
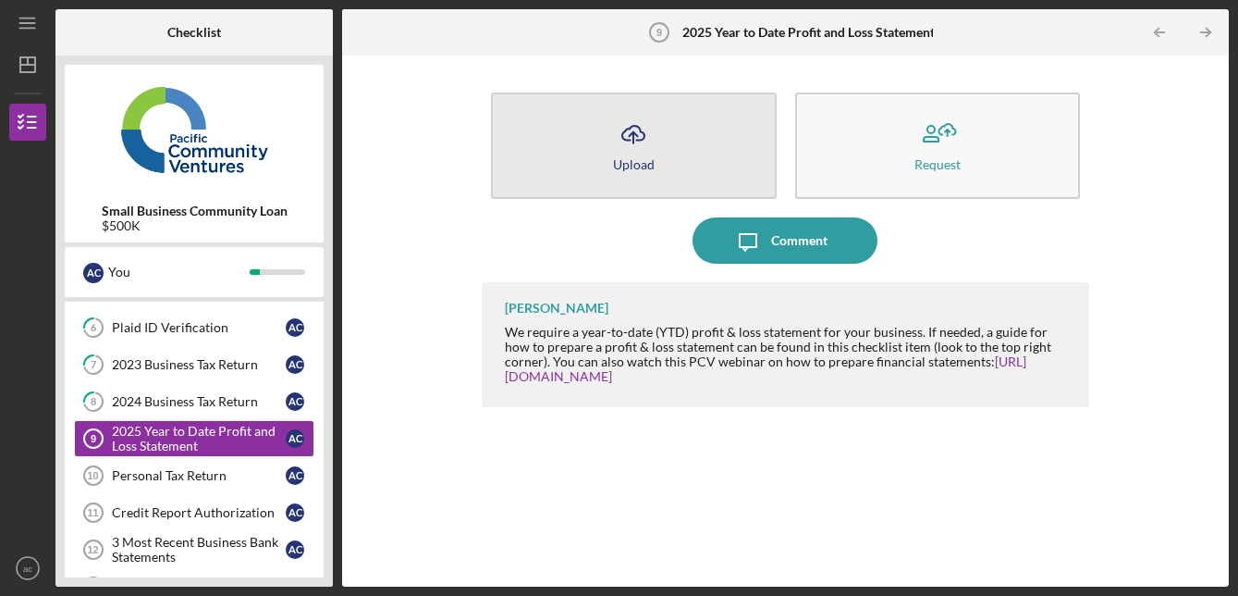
click at [644, 157] on div "Upload" at bounding box center [634, 164] width 42 height 14
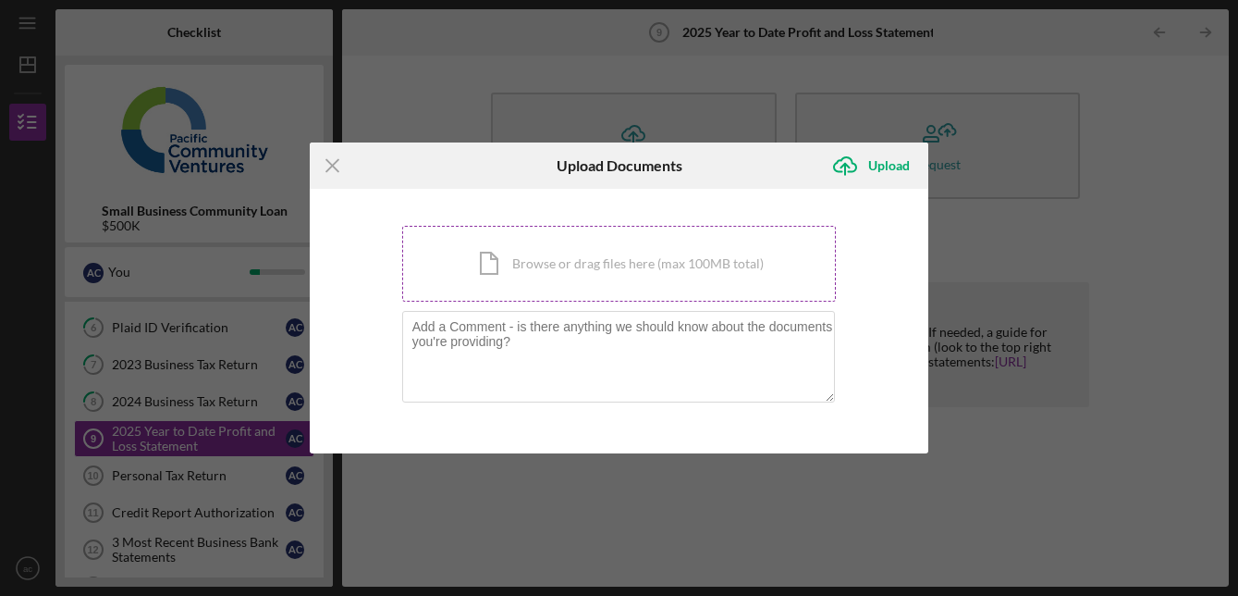
click at [572, 254] on div "Icon/Document Browse or drag files here (max 100MB total) Tap to choose files o…" at bounding box center [619, 264] width 435 height 76
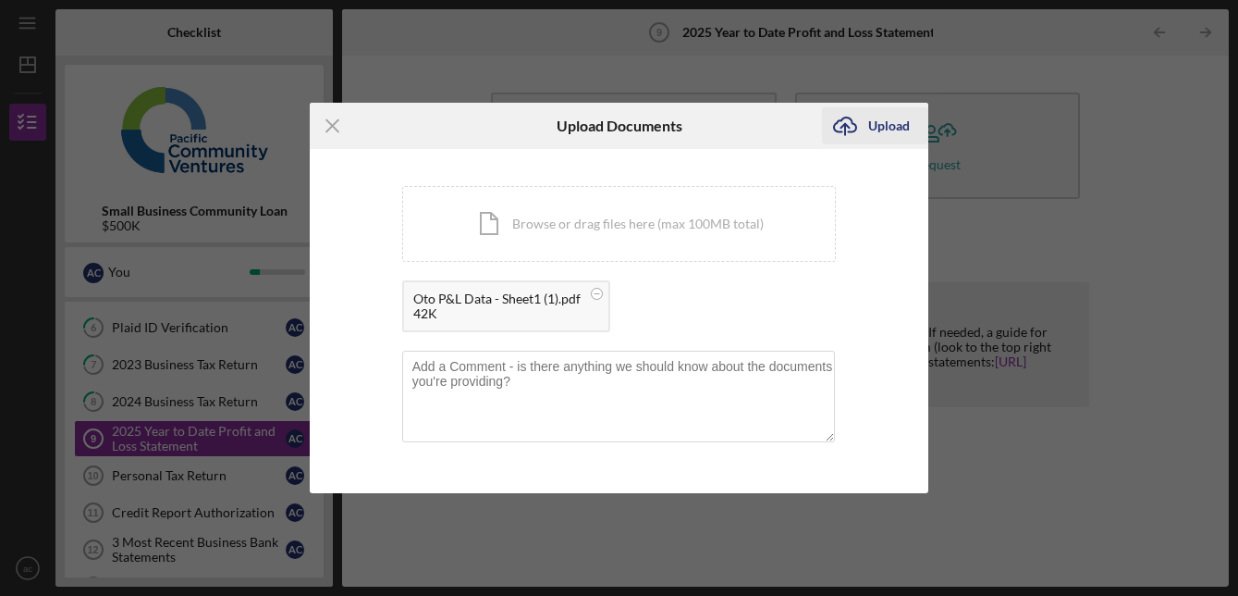
click at [896, 125] on div "Upload" at bounding box center [889, 125] width 42 height 37
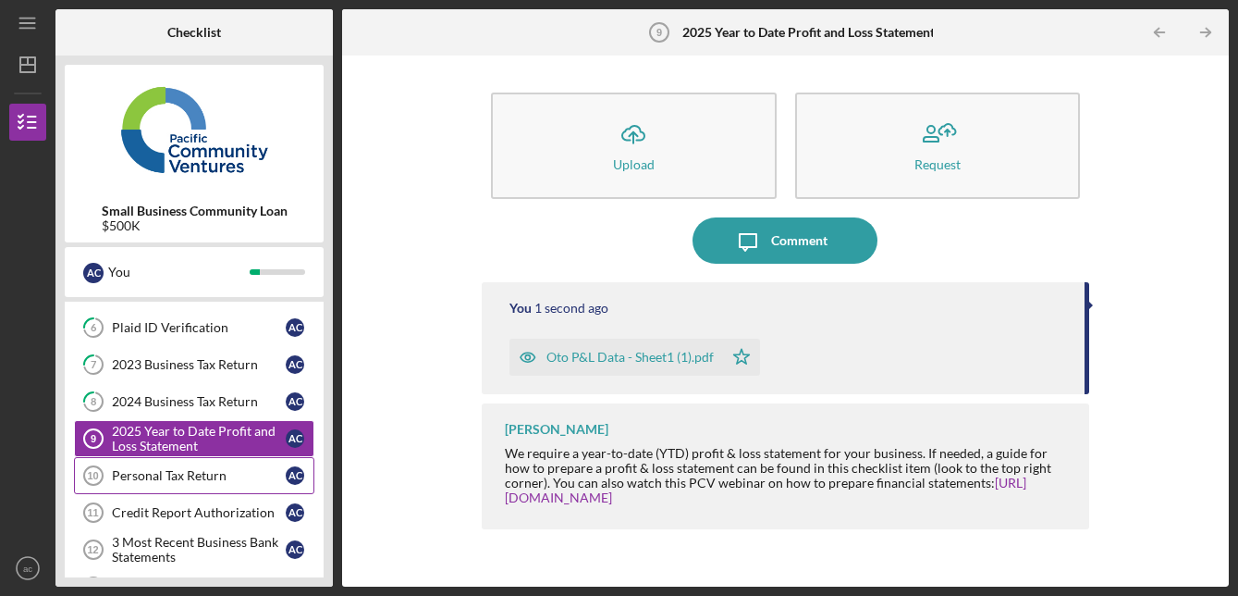
click at [197, 484] on link "Personal Tax Return 10 Personal Tax Return a c" at bounding box center [194, 475] width 240 height 37
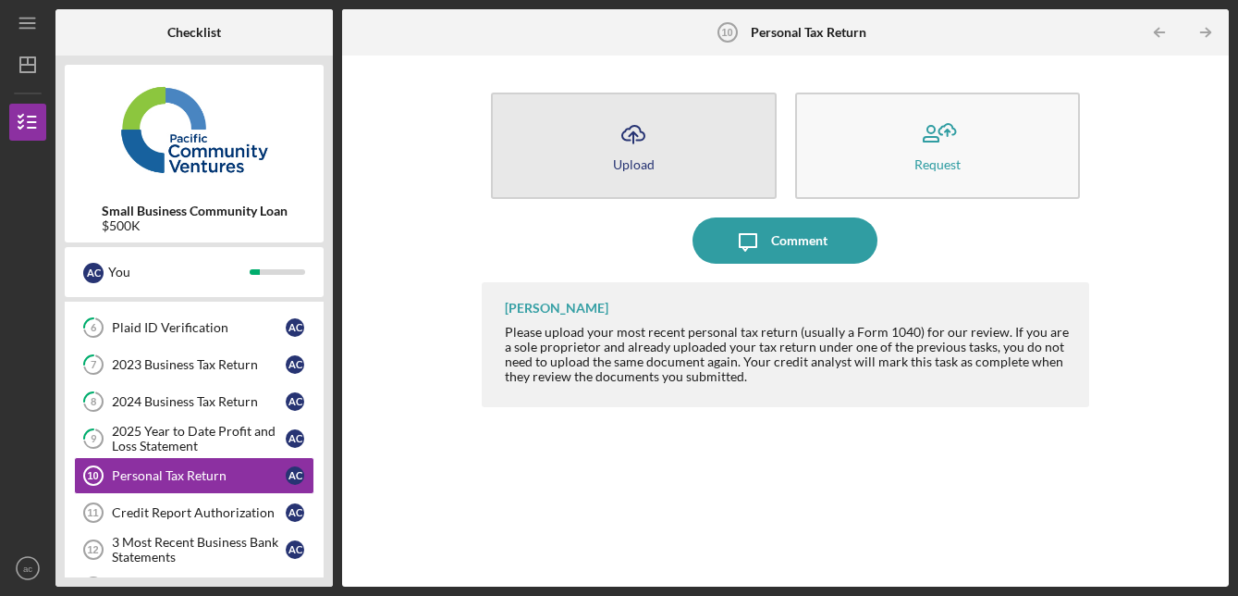
click at [616, 159] on div "Upload" at bounding box center [634, 164] width 42 height 14
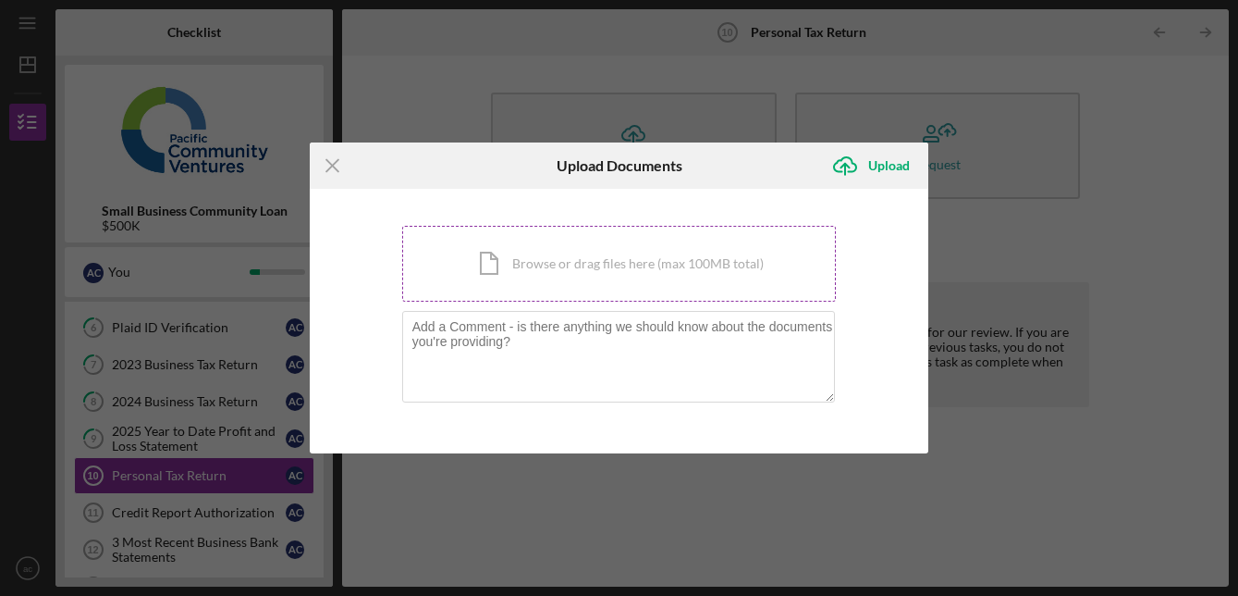
click at [532, 266] on div "Icon/Document Browse or drag files here (max 100MB total) Tap to choose files o…" at bounding box center [619, 264] width 435 height 76
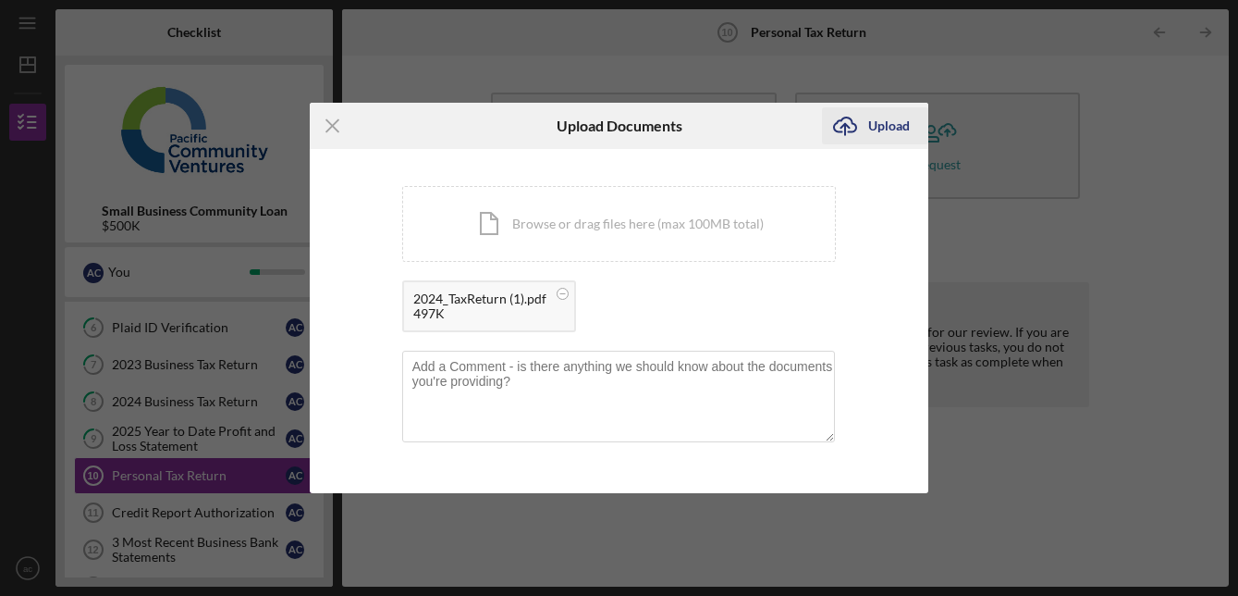
click at [895, 124] on div "Upload" at bounding box center [889, 125] width 42 height 37
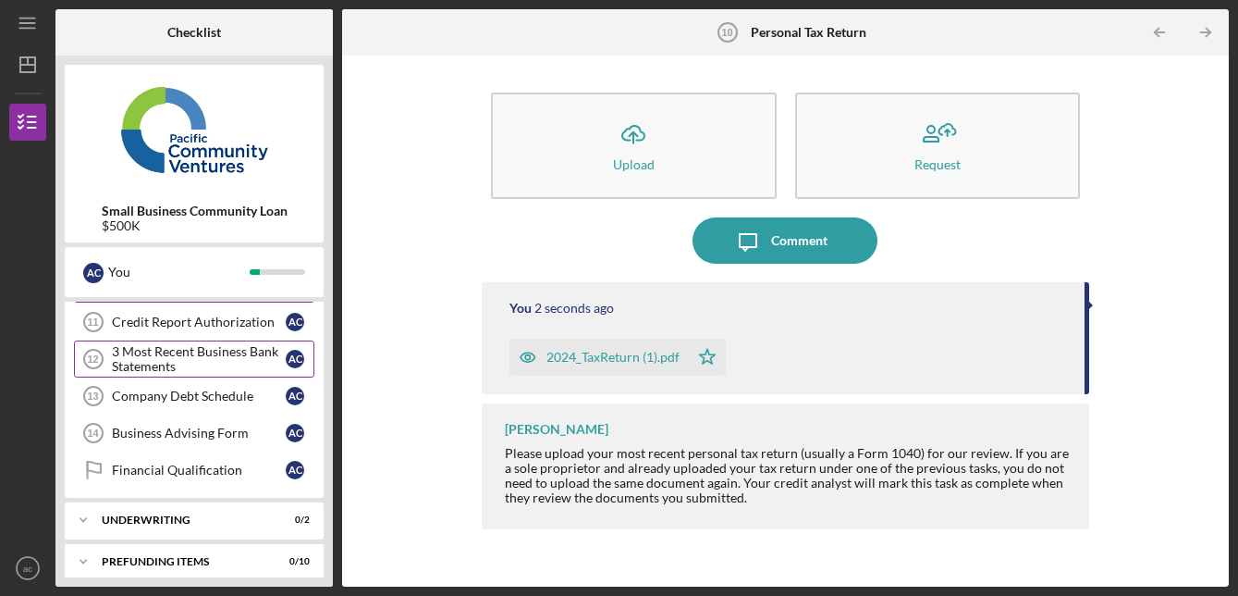
scroll to position [505, 0]
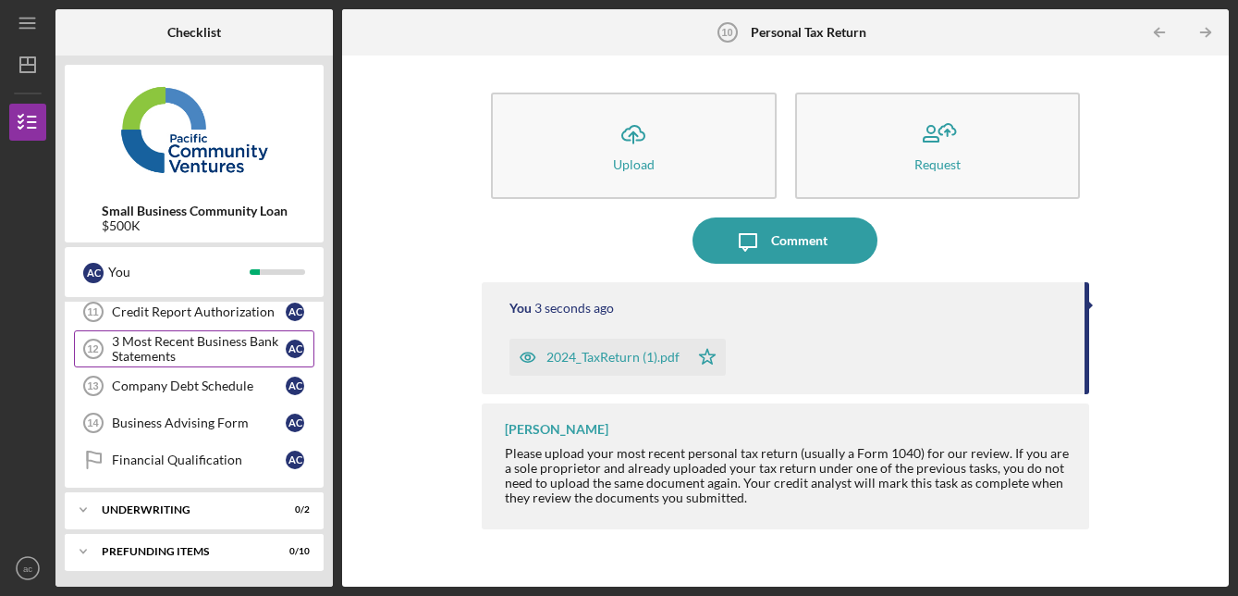
click at [217, 354] on div "3 Most Recent Business Bank Statements" at bounding box center [199, 349] width 174 height 30
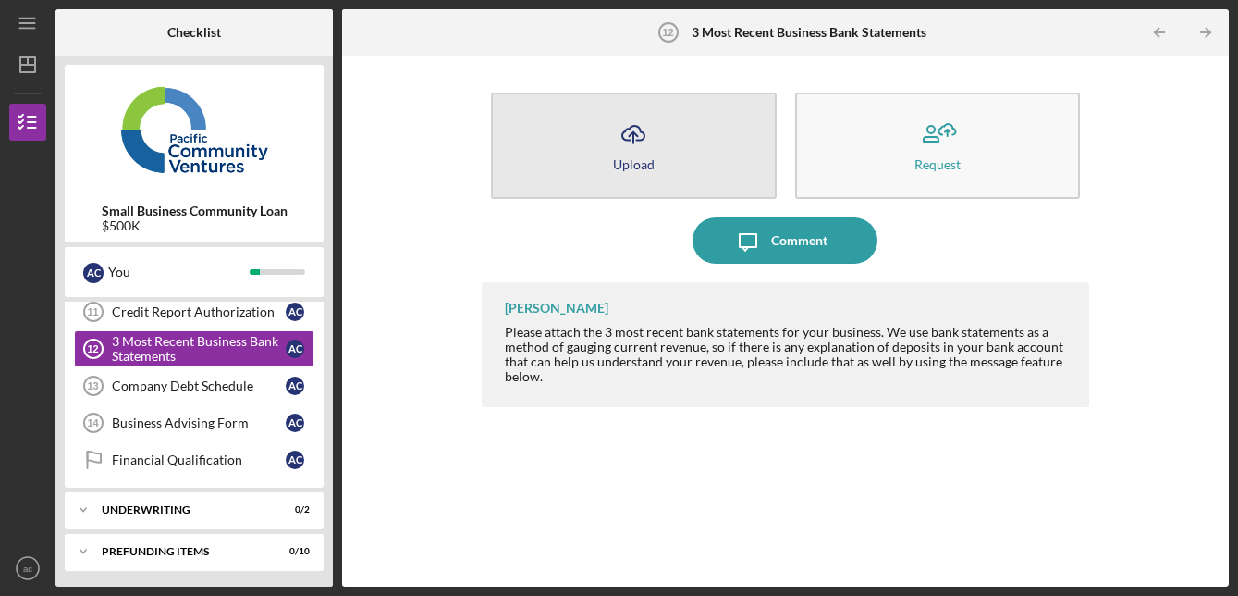
click at [633, 144] on icon "Icon/Upload" at bounding box center [633, 134] width 46 height 46
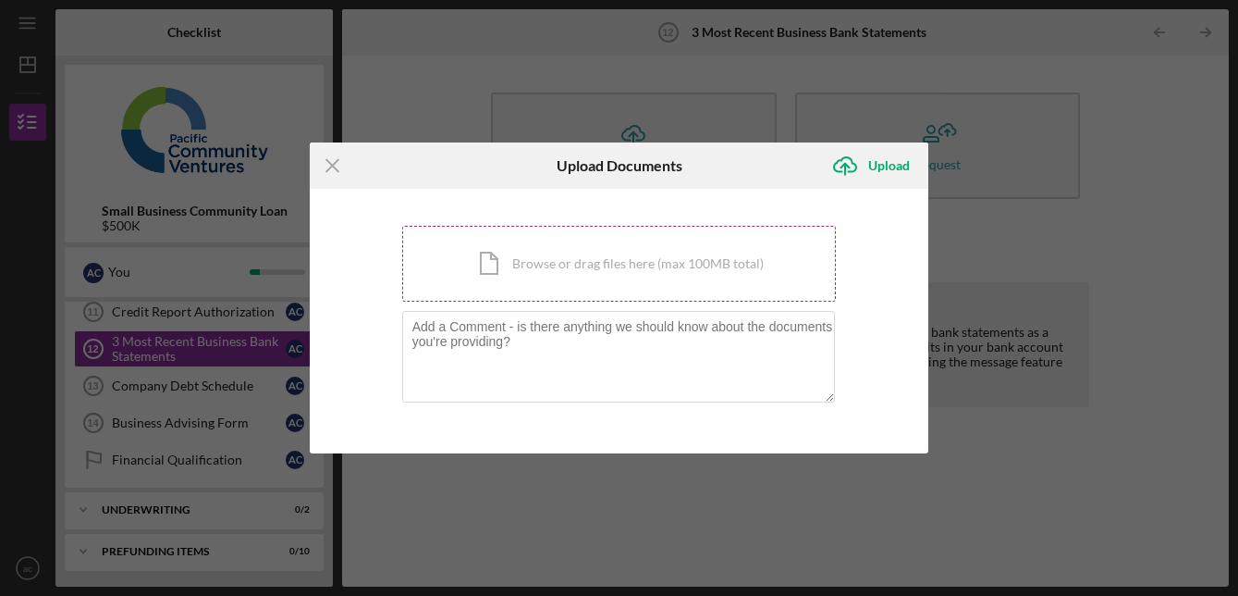
click at [586, 254] on div "Icon/Document Browse or drag files here (max 100MB total) Tap to choose files o…" at bounding box center [619, 264] width 435 height 76
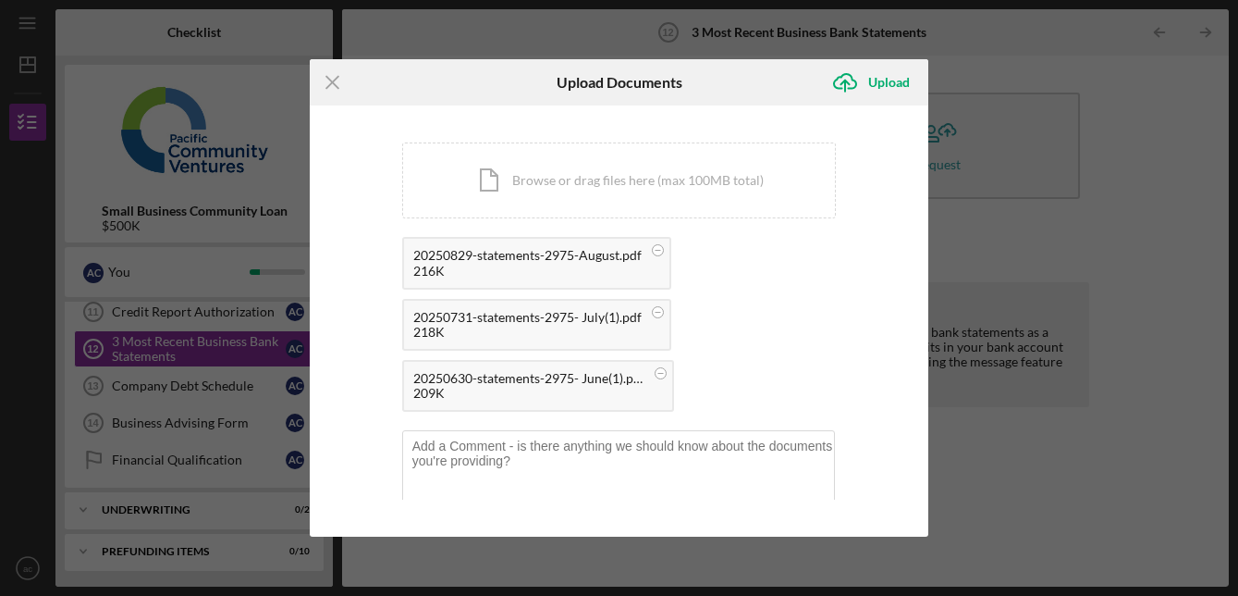
scroll to position [24, 0]
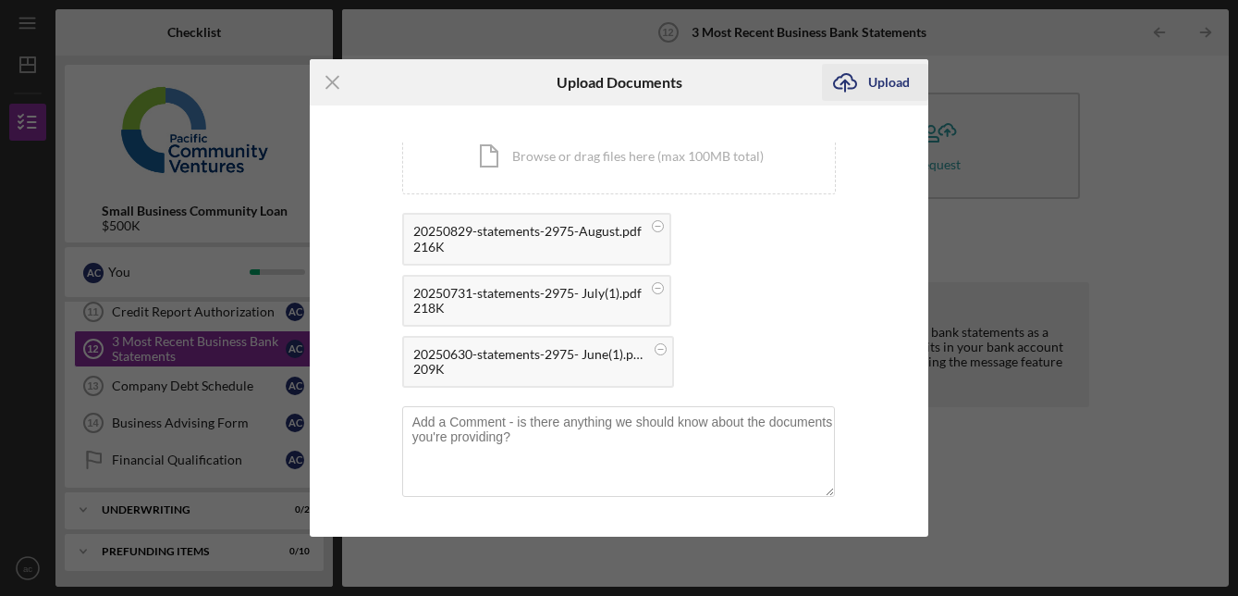
click at [867, 92] on icon "Icon/Upload" at bounding box center [845, 82] width 46 height 46
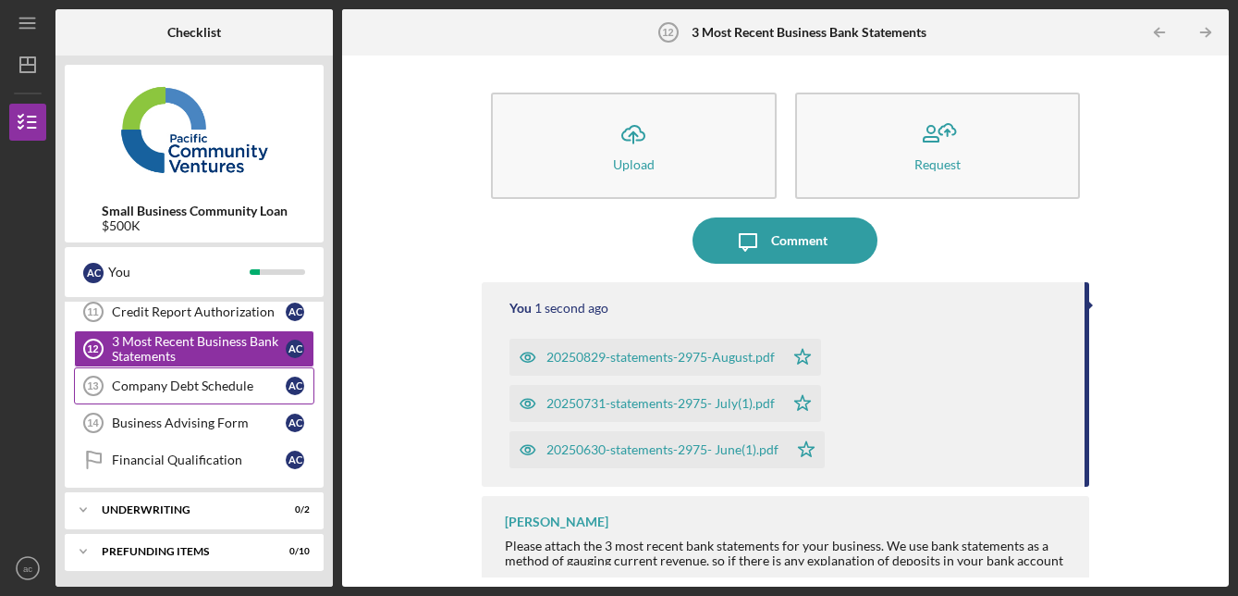
click at [220, 391] on div "Company Debt Schedule" at bounding box center [199, 385] width 174 height 15
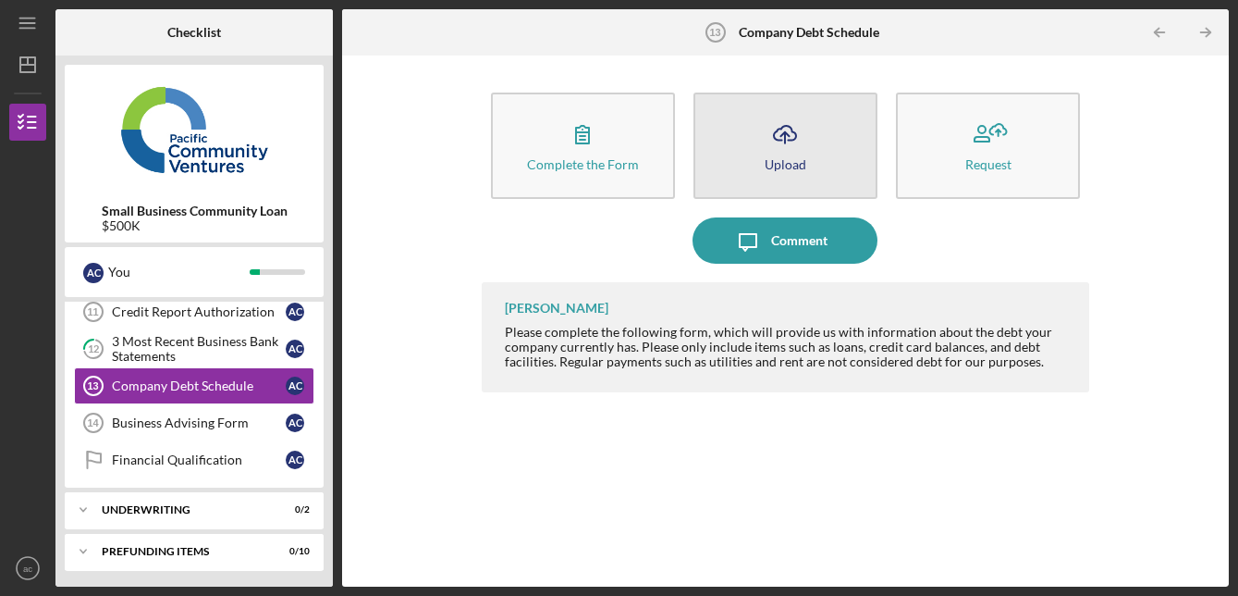
click at [811, 151] on button "Icon/Upload Upload" at bounding box center [786, 145] width 184 height 106
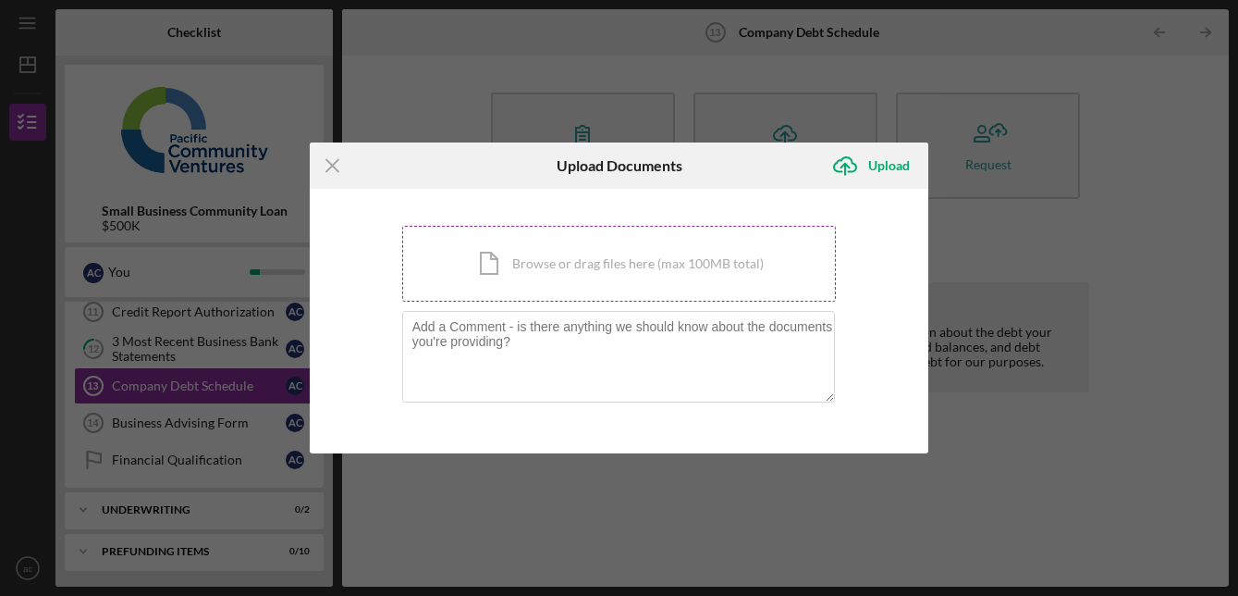
click at [610, 277] on div "Icon/Document Browse or drag files here (max 100MB total) Tap to choose files o…" at bounding box center [619, 264] width 435 height 76
click at [326, 163] on icon "Icon/Menu Close" at bounding box center [333, 165] width 46 height 46
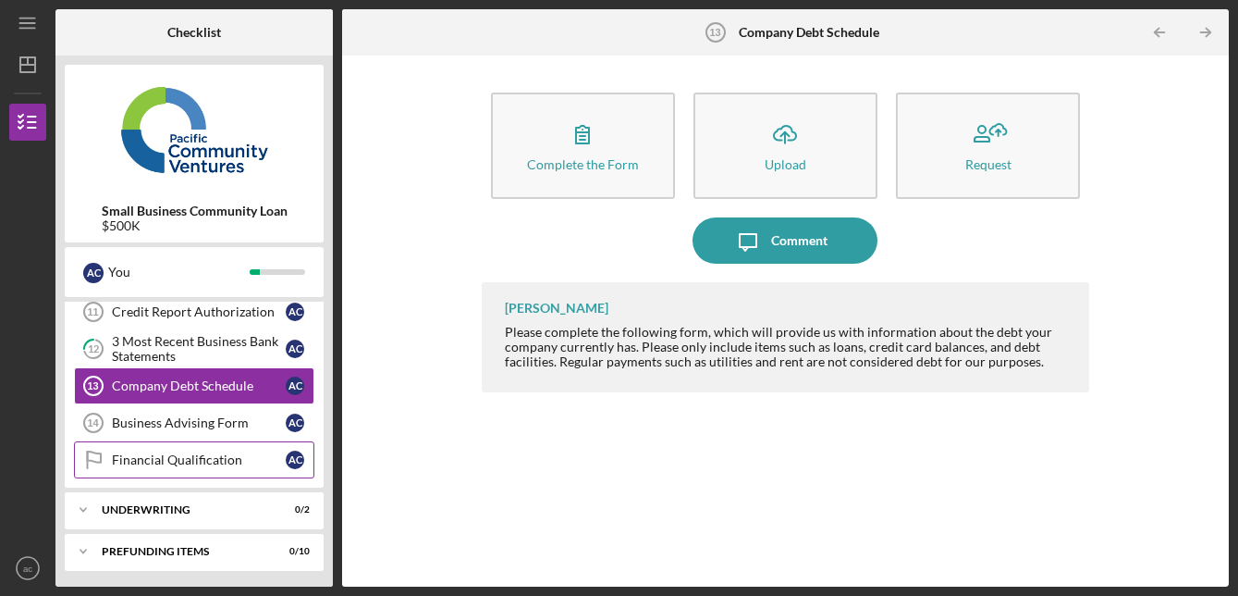
click at [224, 459] on div "Financial Qualification" at bounding box center [199, 459] width 174 height 15
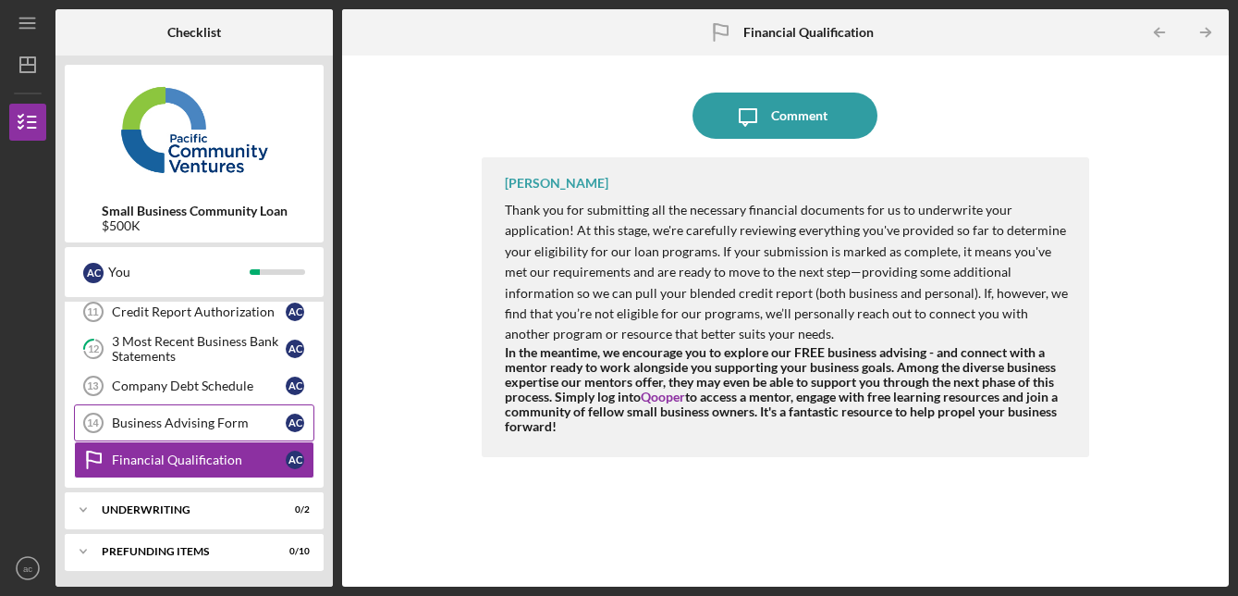
click at [179, 420] on div "Business Advising Form" at bounding box center [199, 422] width 174 height 15
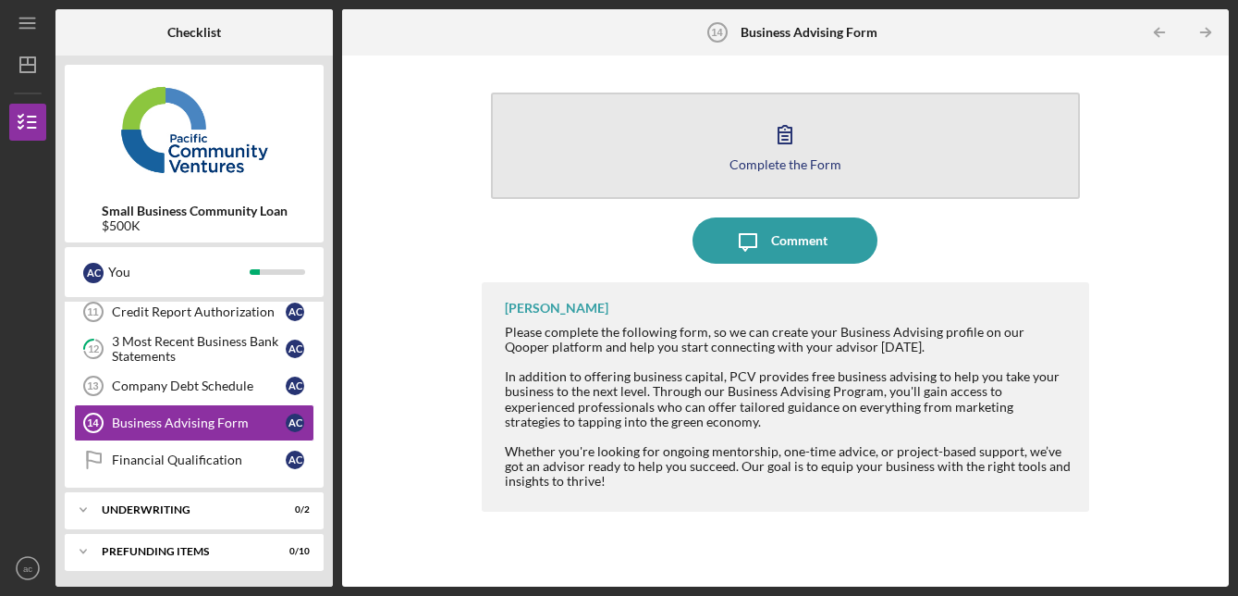
click at [789, 148] on icon "button" at bounding box center [785, 134] width 46 height 46
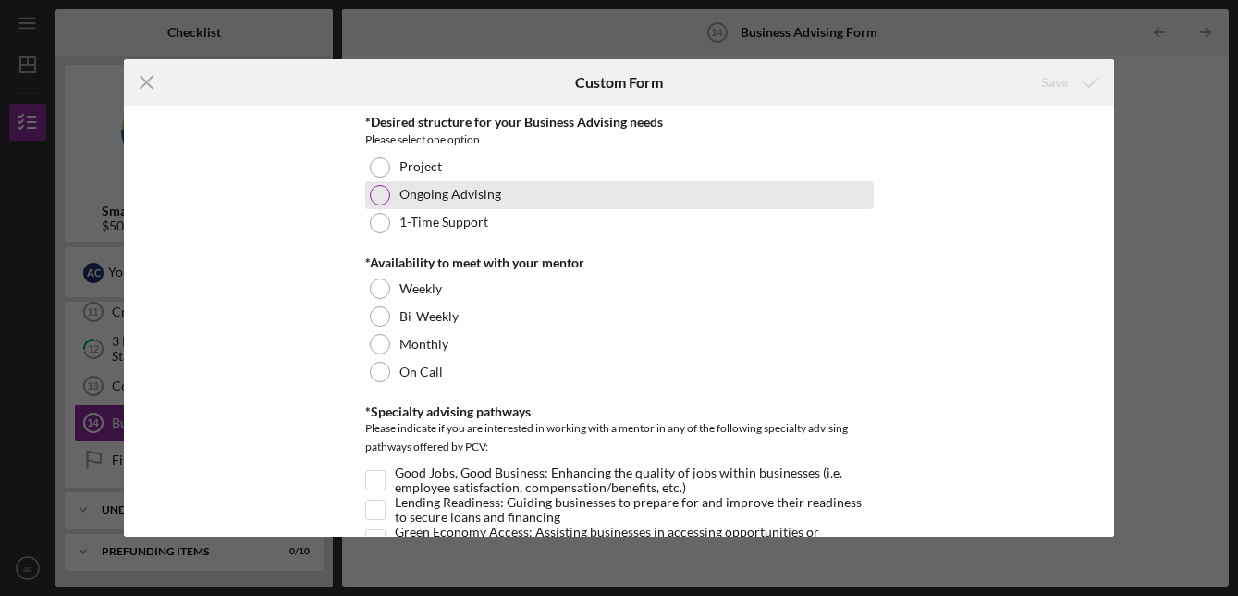
click at [400, 195] on label "Ongoing Advising" at bounding box center [451, 194] width 102 height 15
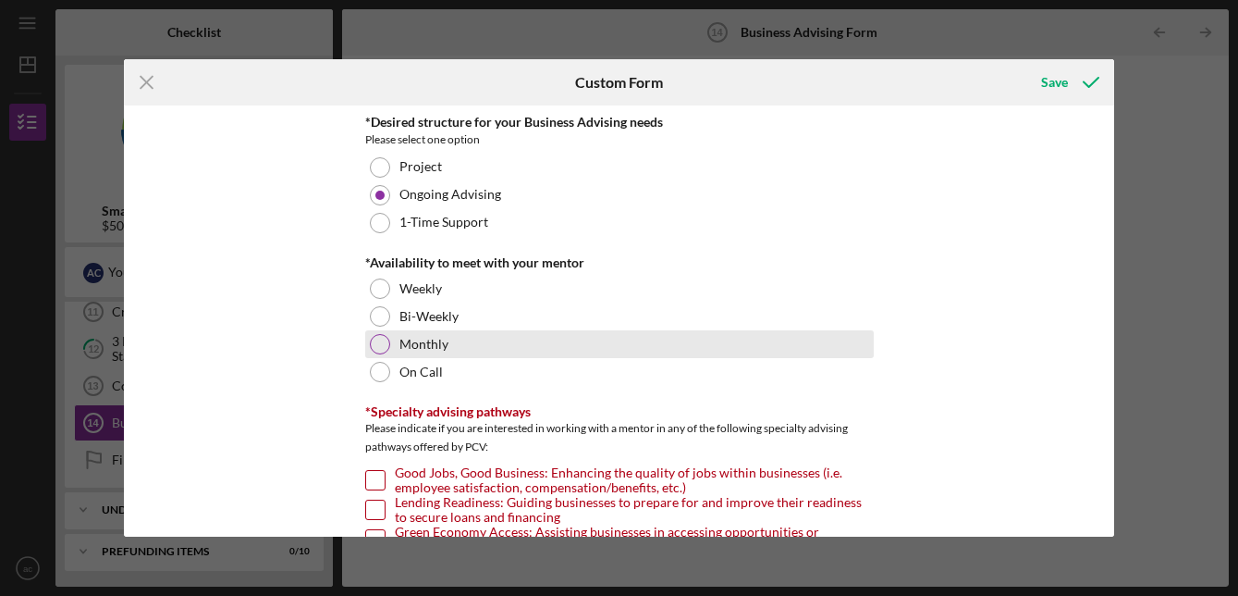
click at [383, 342] on div at bounding box center [380, 344] width 20 height 20
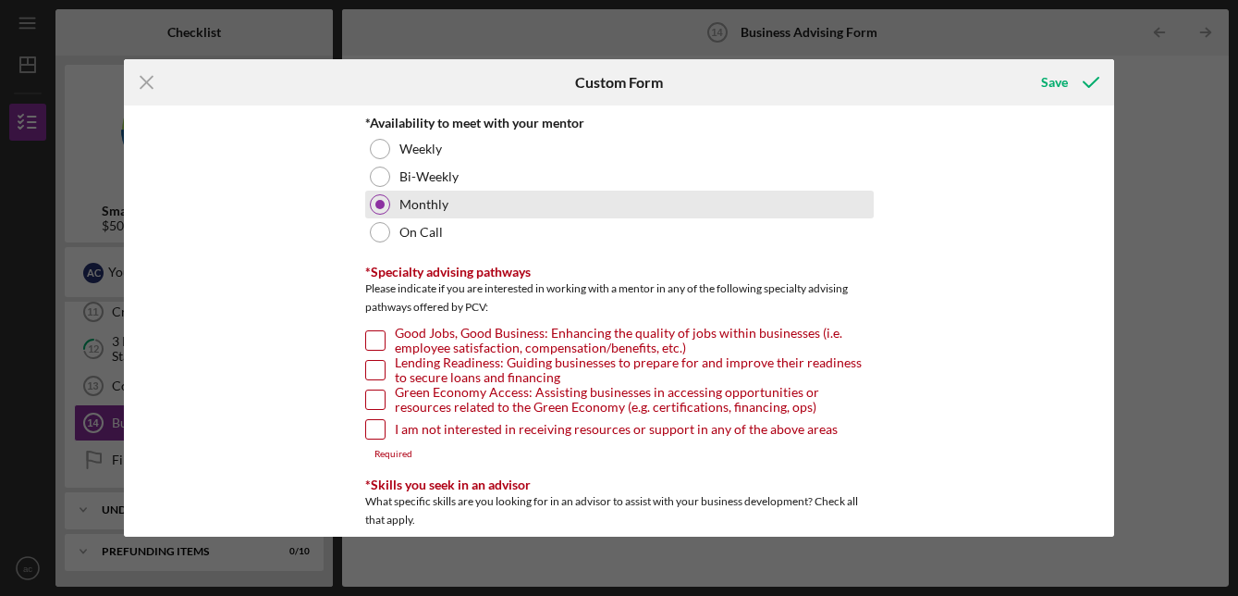
scroll to position [143, 0]
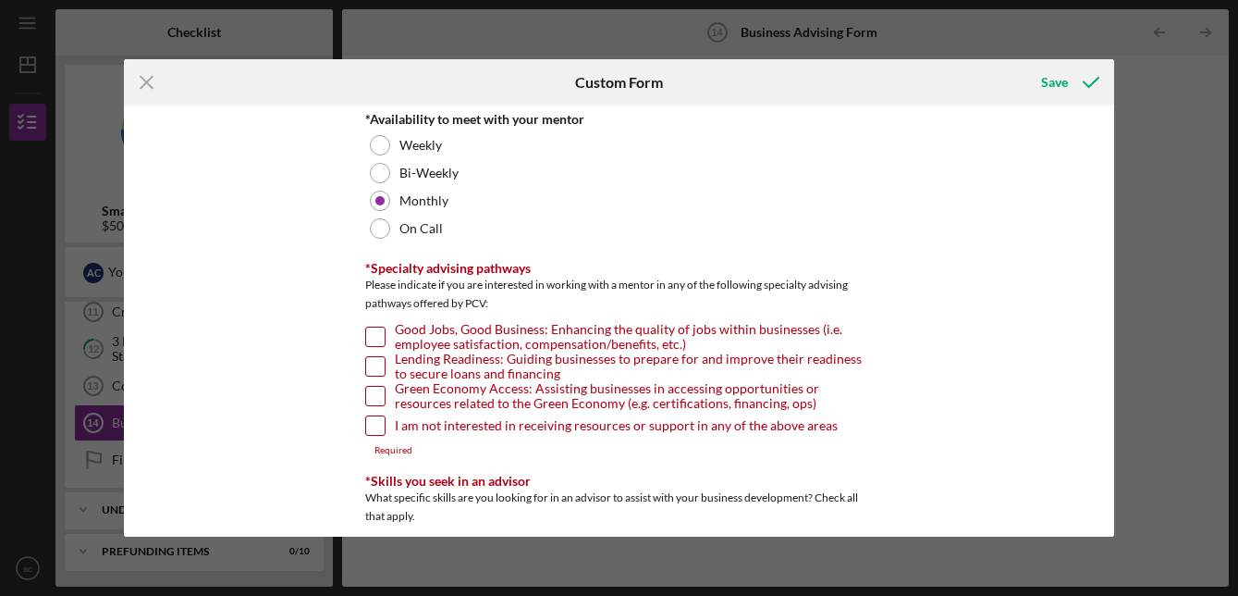
click at [502, 391] on label "Green Economy Access: Assisting businesses in accessing opportunities or resour…" at bounding box center [634, 396] width 479 height 18
click at [385, 391] on input "Green Economy Access: Assisting businesses in accessing opportunities or resour…" at bounding box center [375, 396] width 18 height 18
checkbox input "true"
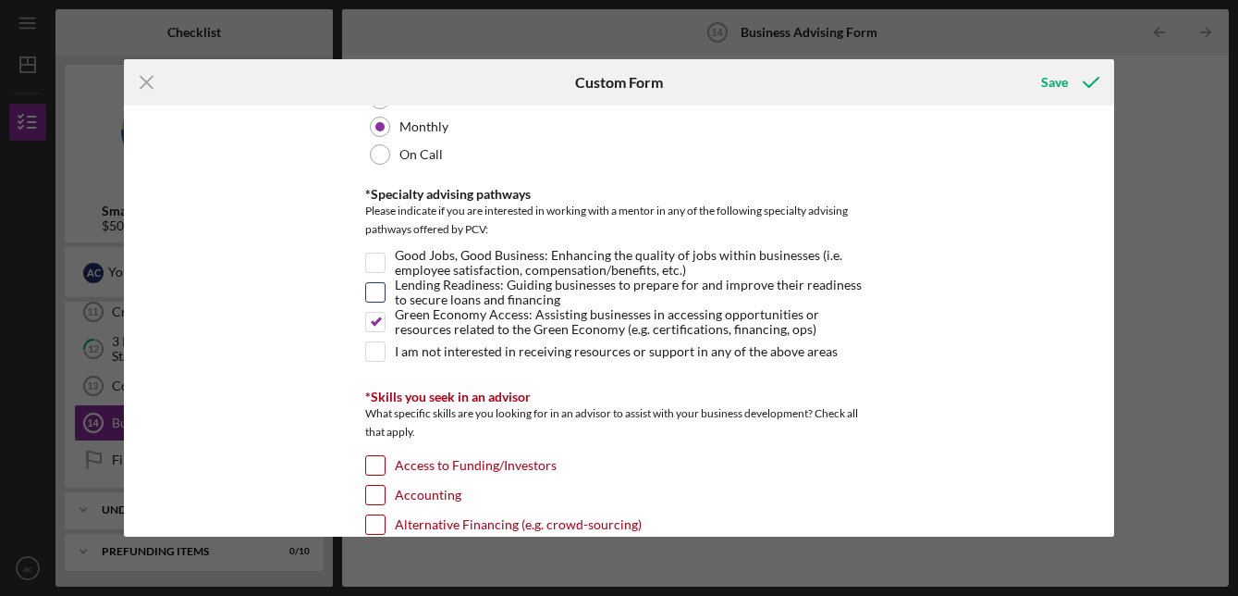
scroll to position [221, 0]
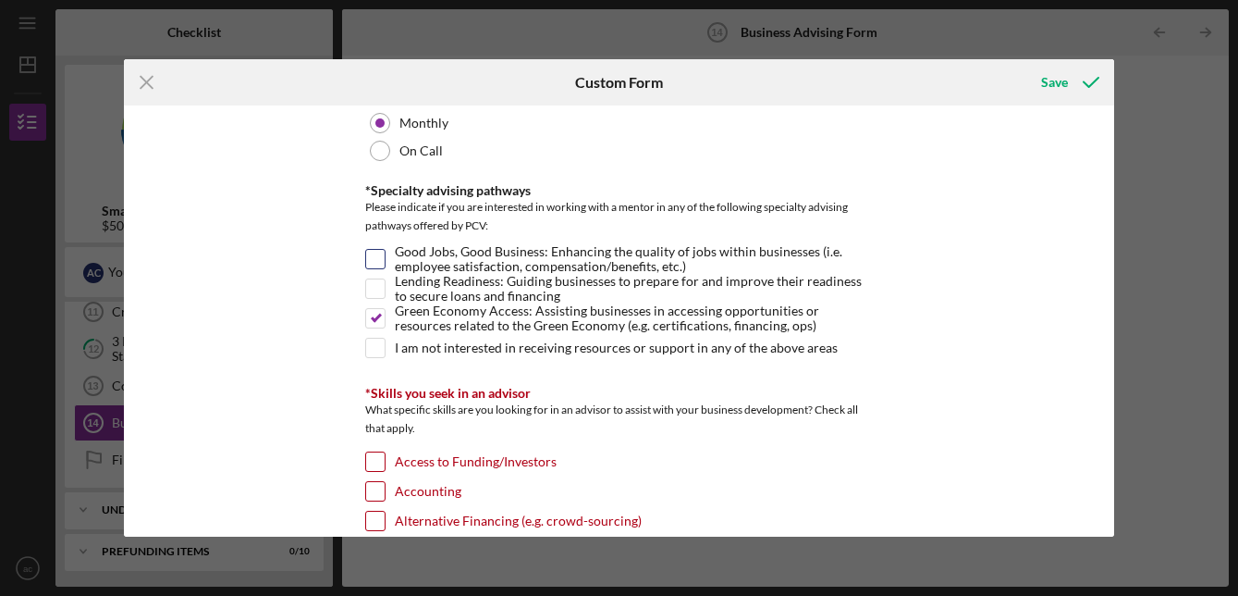
click at [381, 258] on div at bounding box center [375, 259] width 20 height 20
click at [370, 261] on input "Good Jobs, Good Business: Enhancing the quality of jobs within businesses (i.e.…" at bounding box center [375, 259] width 18 height 18
checkbox input "true"
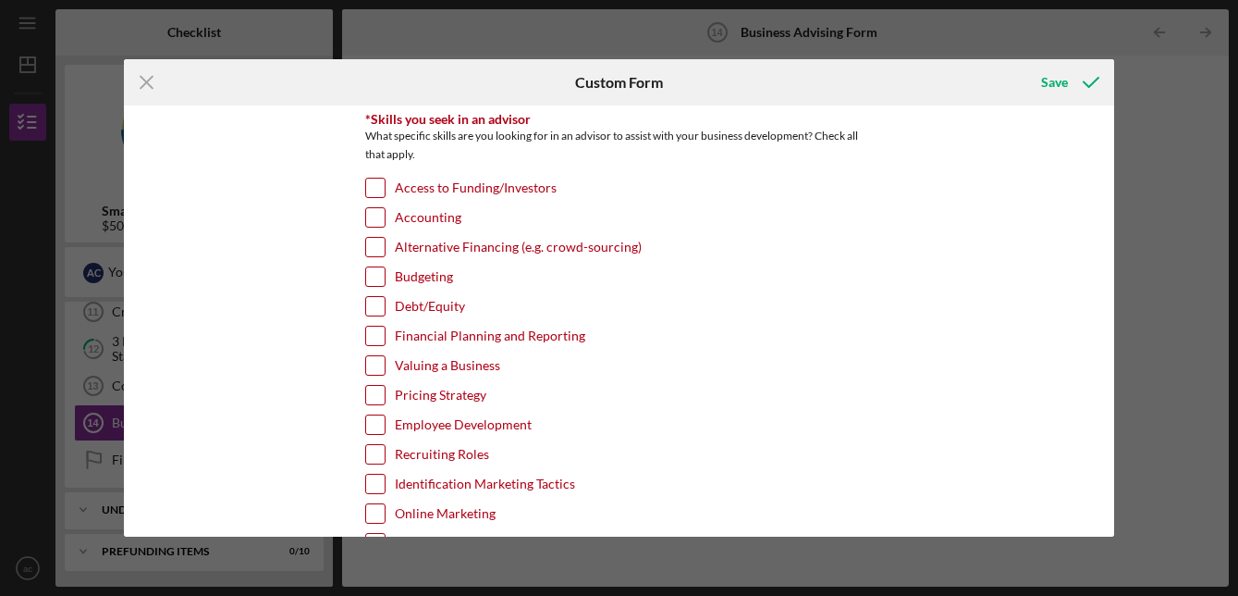
scroll to position [498, 0]
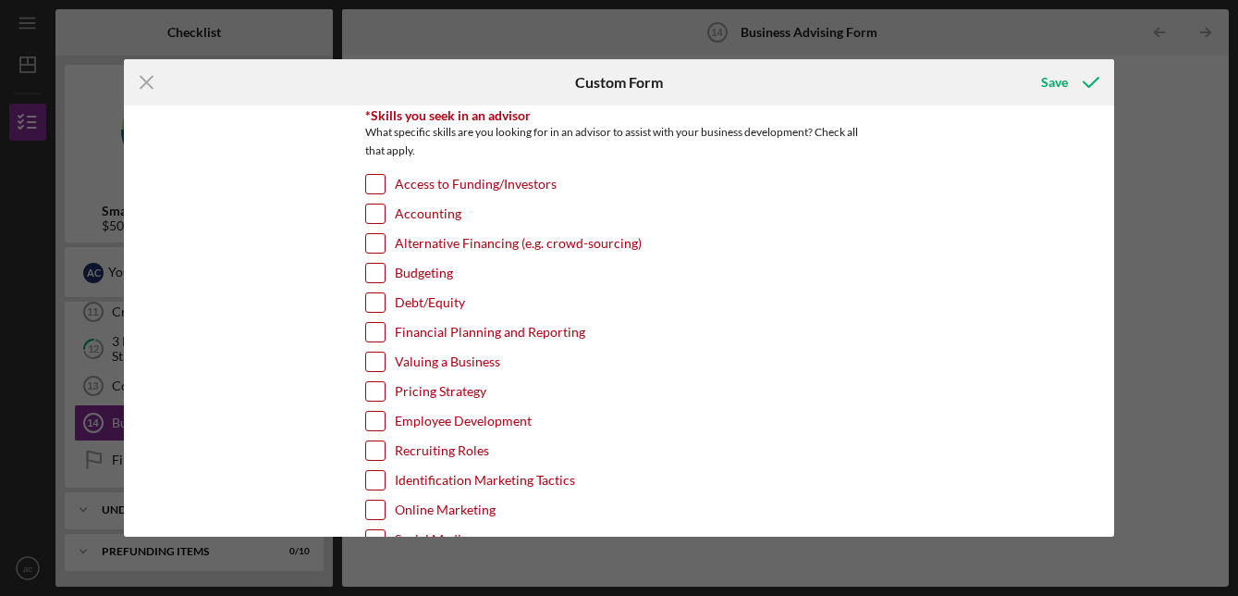
click at [378, 332] on input "Financial Planning and Reporting" at bounding box center [375, 332] width 18 height 18
checkbox input "true"
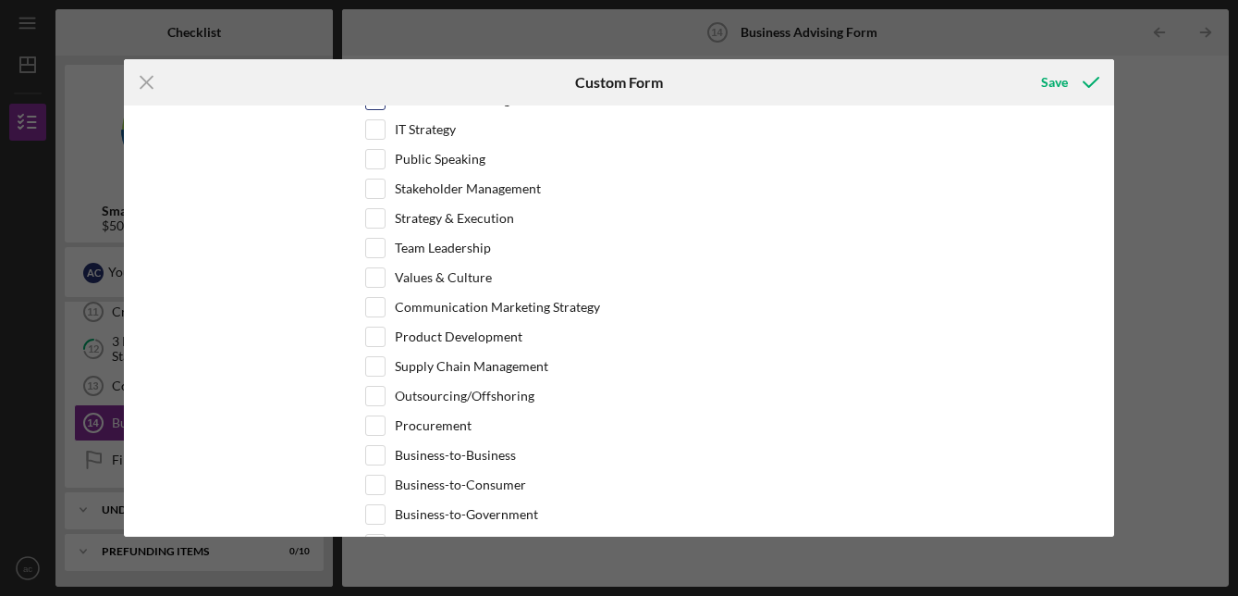
scroll to position [969, 0]
click at [375, 225] on input "Strategy & Execution" at bounding box center [375, 216] width 18 height 18
checkbox input "true"
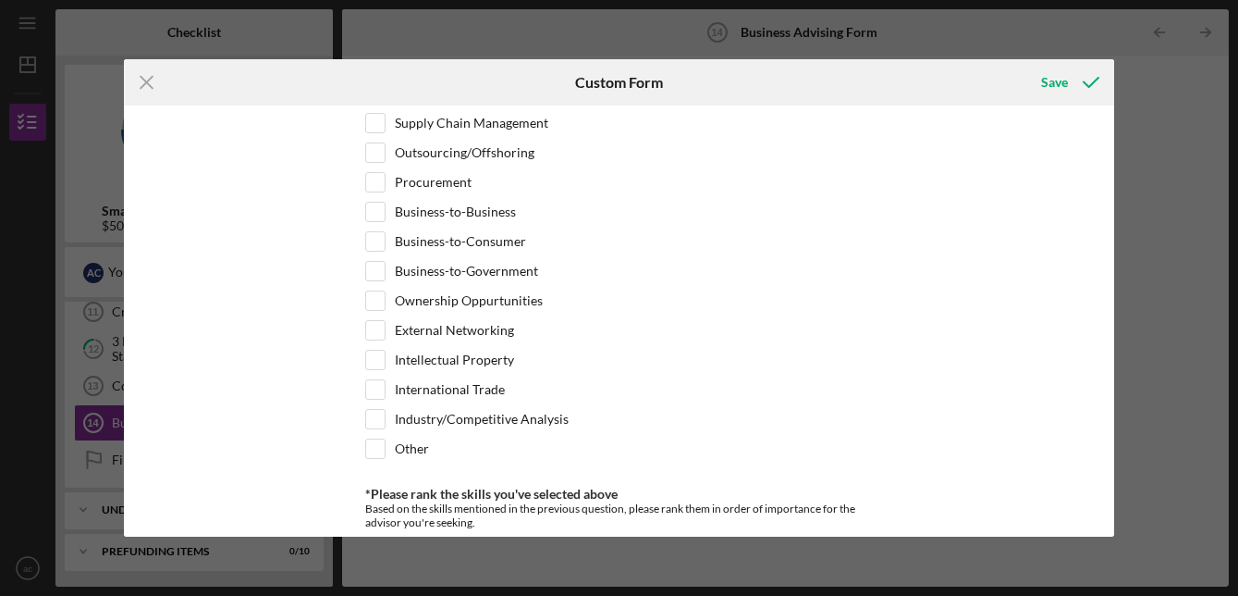
scroll to position [1213, 0]
click at [375, 295] on input "Ownership Oppurtunities" at bounding box center [375, 298] width 18 height 18
checkbox input "true"
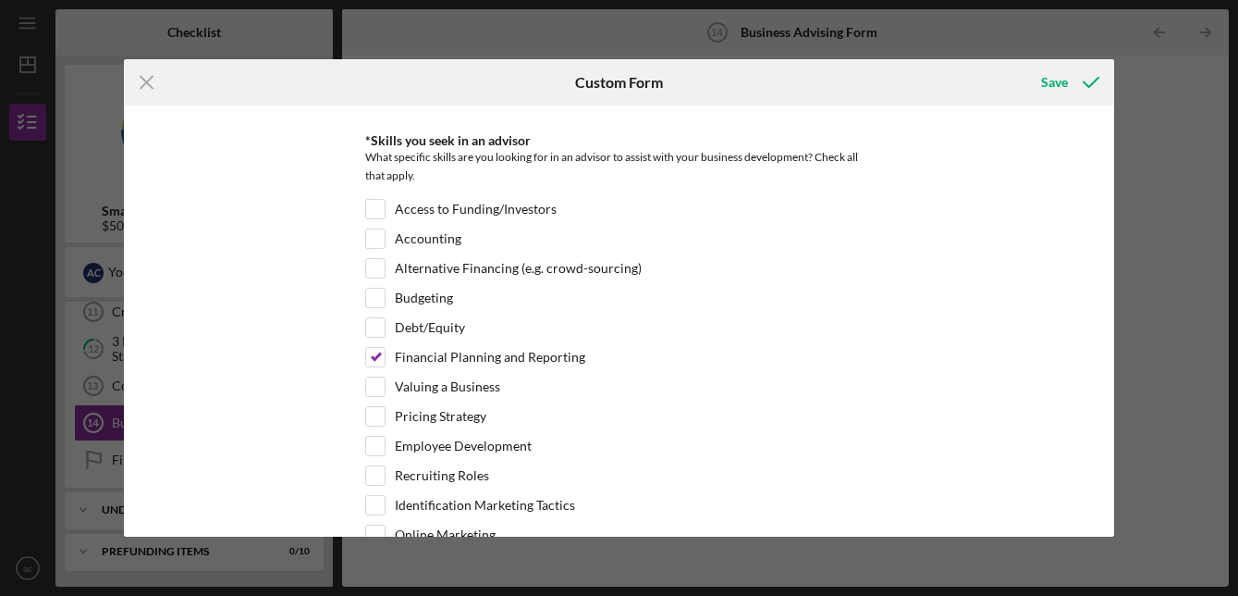
scroll to position [466, 0]
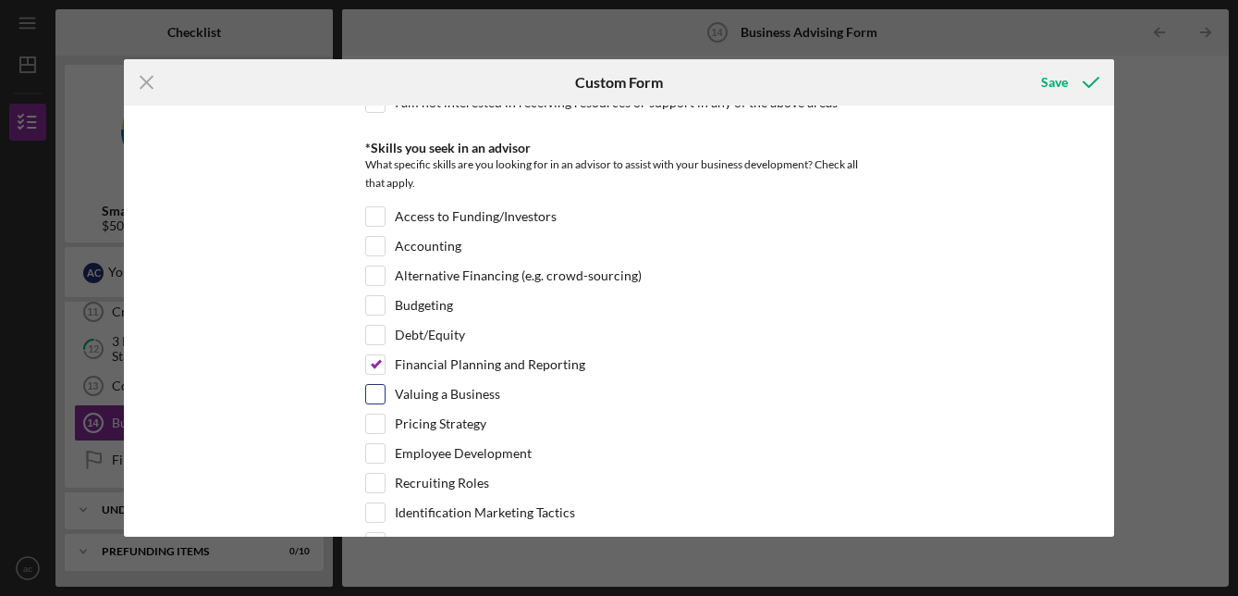
click at [369, 394] on input "Valuing a Business" at bounding box center [375, 394] width 18 height 18
checkbox input "true"
click at [376, 215] on input "Access to Funding/Investors" at bounding box center [375, 216] width 18 height 18
checkbox input "true"
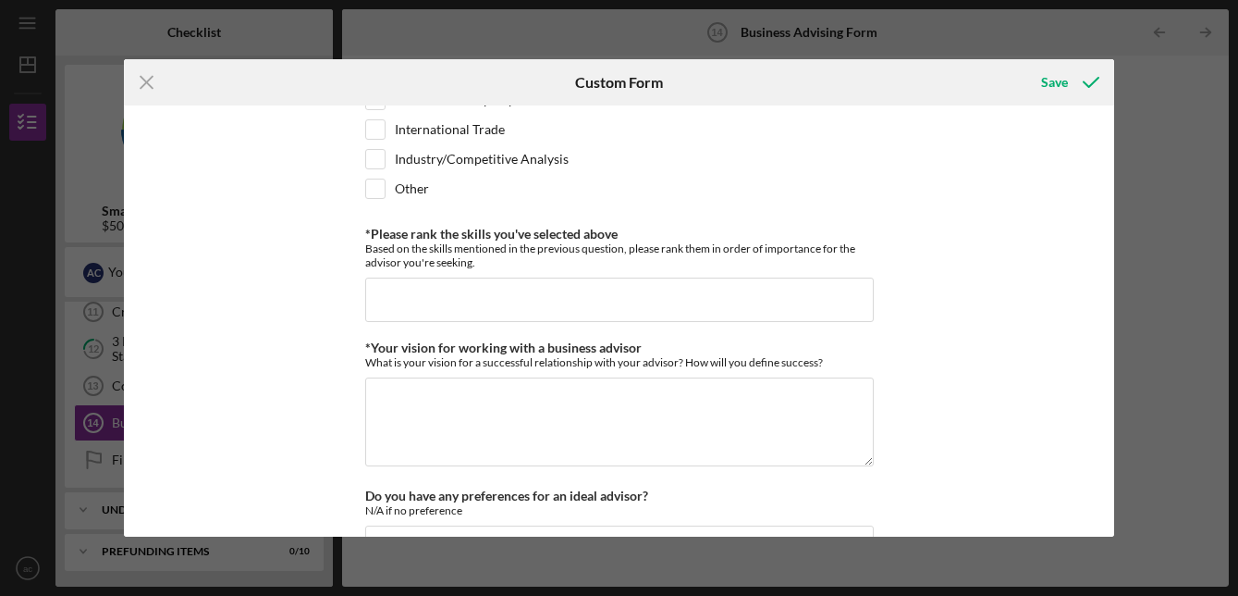
scroll to position [1475, 0]
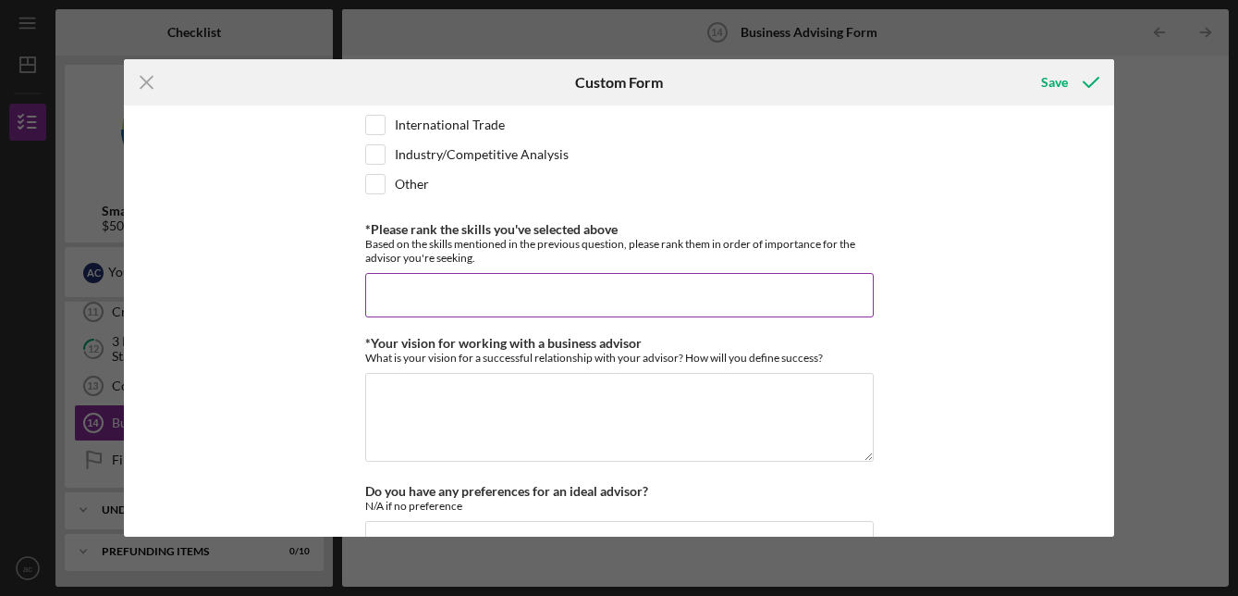
click at [389, 301] on input "*Please rank the skills you've selected above" at bounding box center [619, 295] width 509 height 44
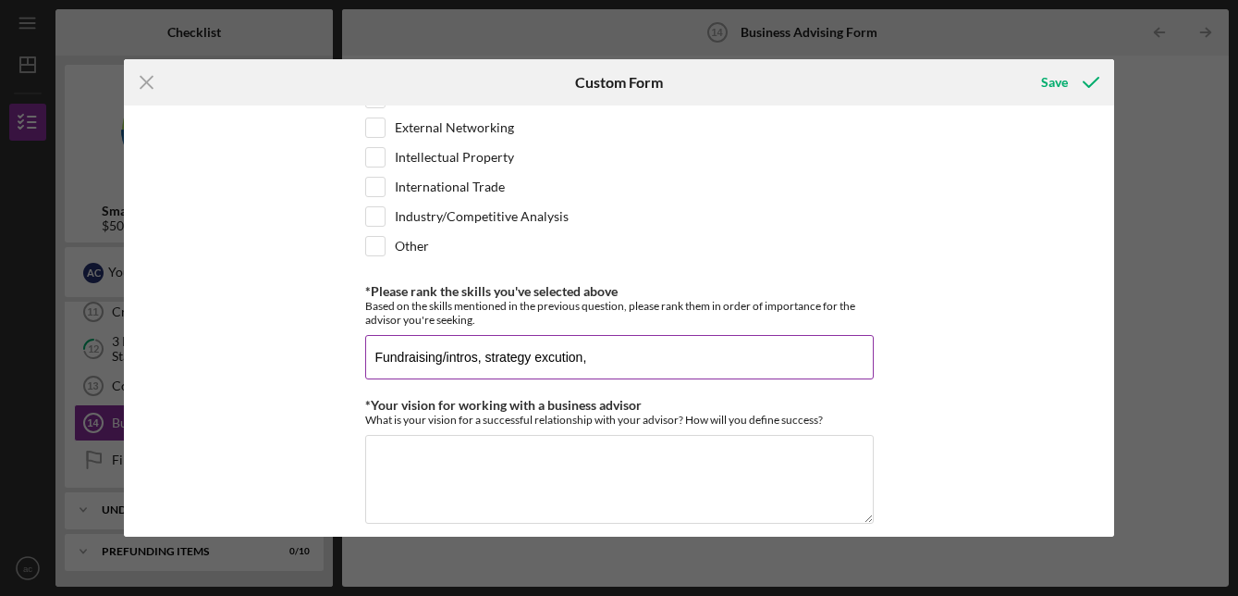
scroll to position [1419, 0]
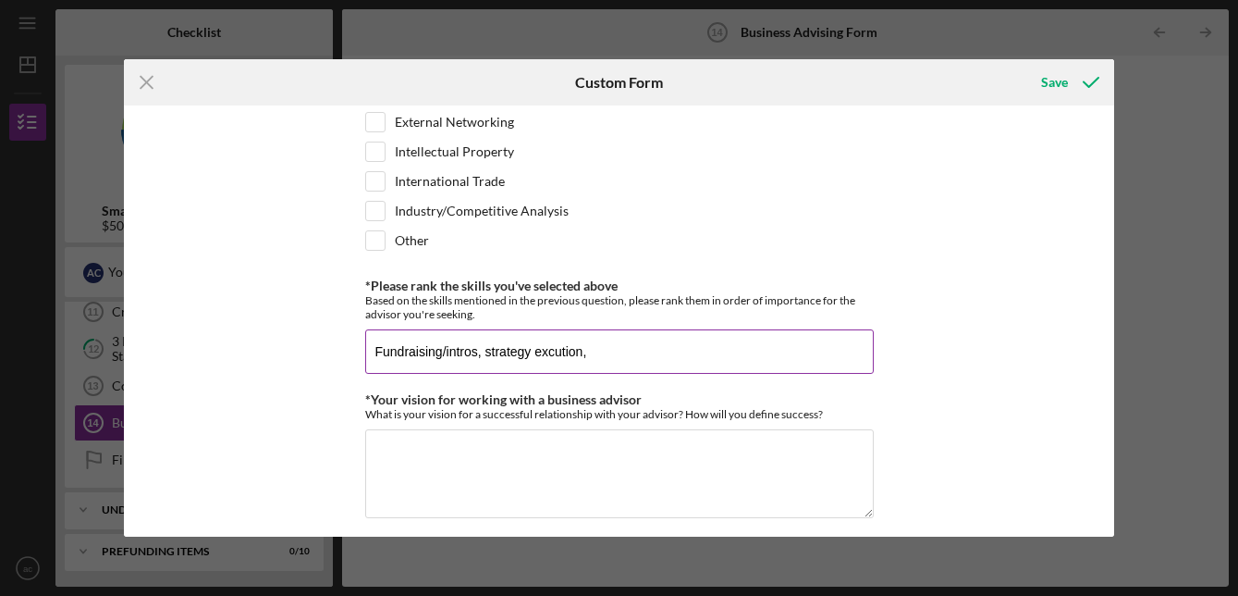
click at [543, 351] on input "Fundraising/intros, strategy excution," at bounding box center [619, 351] width 509 height 44
click at [646, 348] on input "Fundraising/intros, strategy execution," at bounding box center [619, 351] width 509 height 44
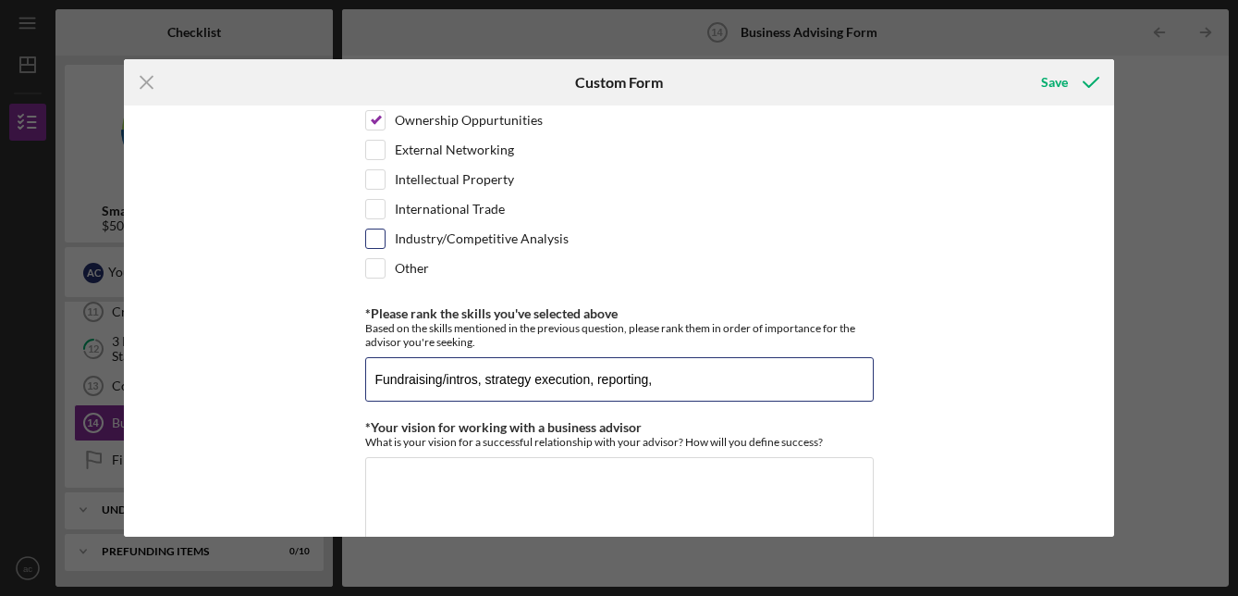
scroll to position [1394, 0]
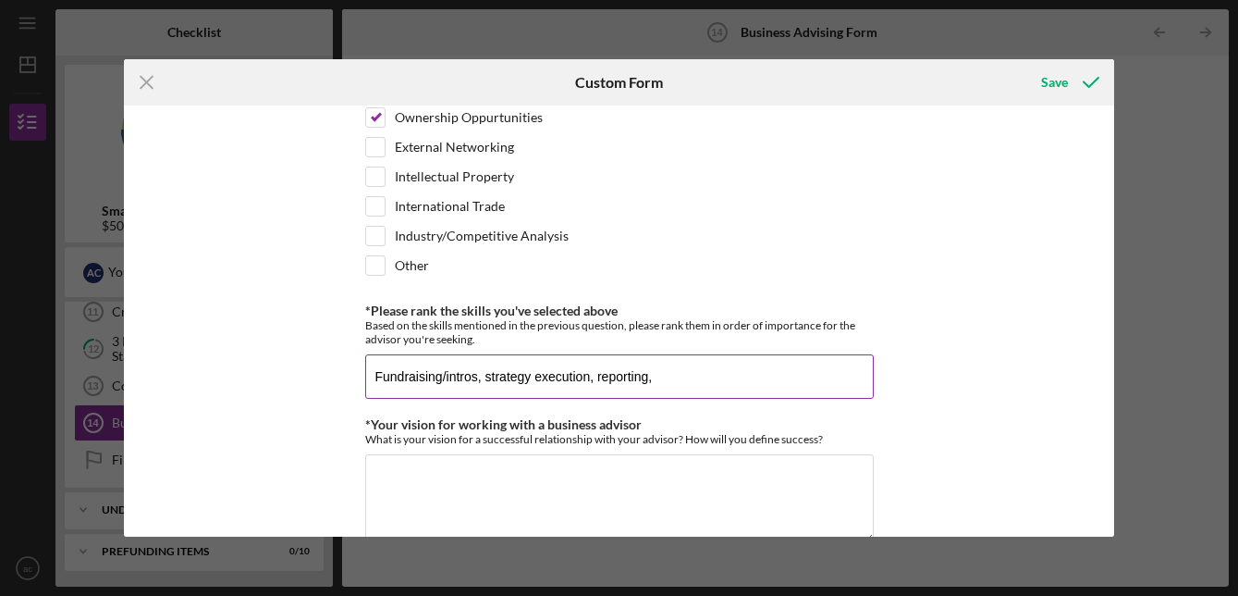
click at [479, 375] on input "Fundraising/intros, strategy execution, reporting," at bounding box center [619, 376] width 509 height 44
click at [502, 355] on input "Fundraising/intros, ownership opportunities, strategy execution, reporting," at bounding box center [619, 376] width 509 height 44
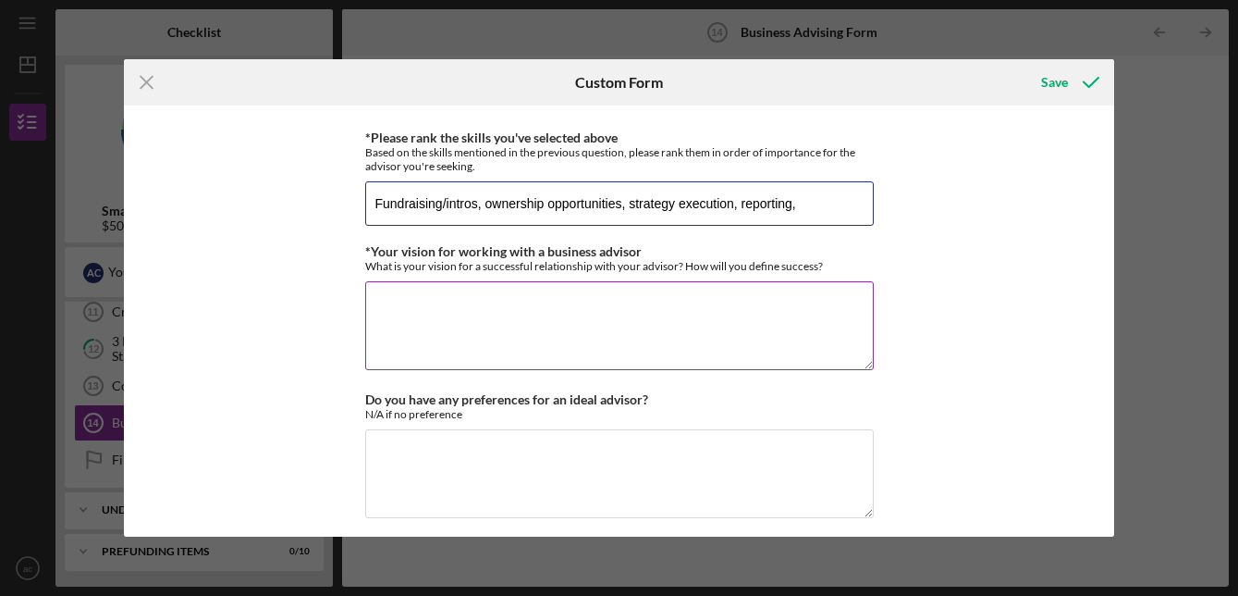
scroll to position [1568, 0]
type input "Fundraising/intros, ownership opportunities, strategy execution, reporting,"
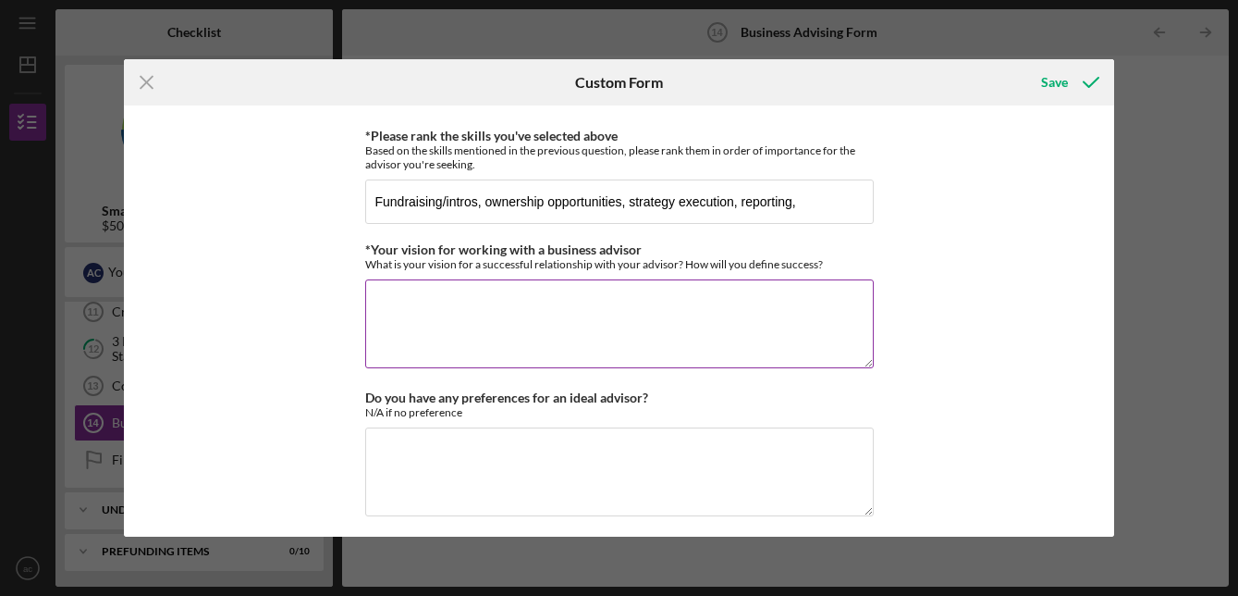
click at [572, 259] on div "What is your vision for a successful relationship with your advisor? How will y…" at bounding box center [619, 264] width 509 height 14
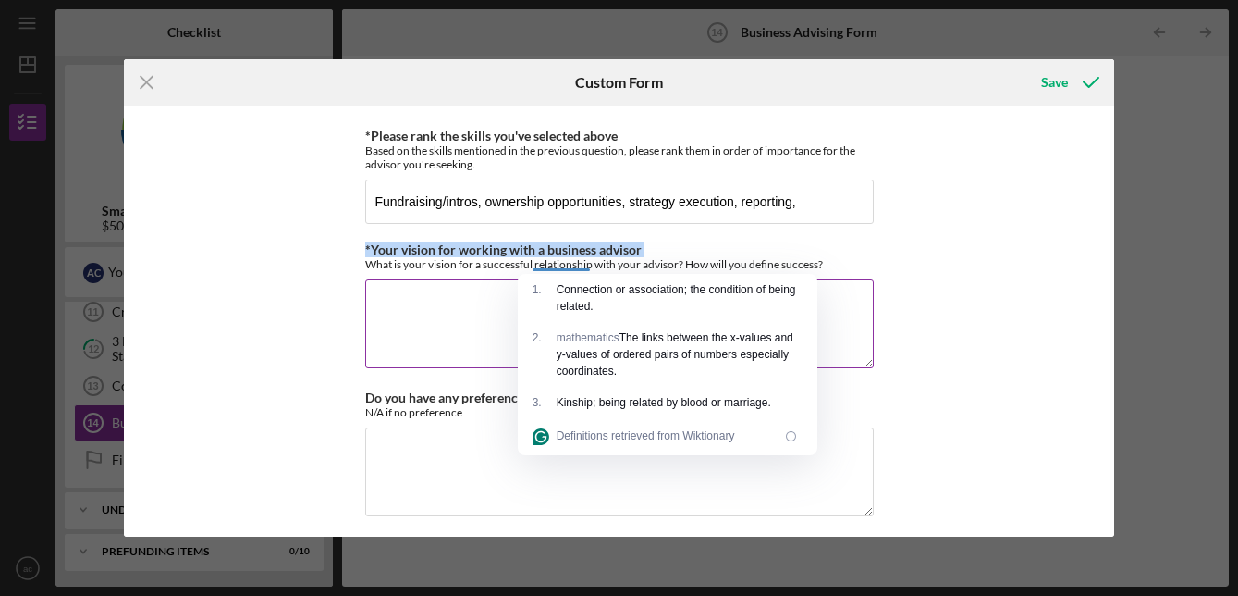
copy label "*Your vision for working with a business advisor"
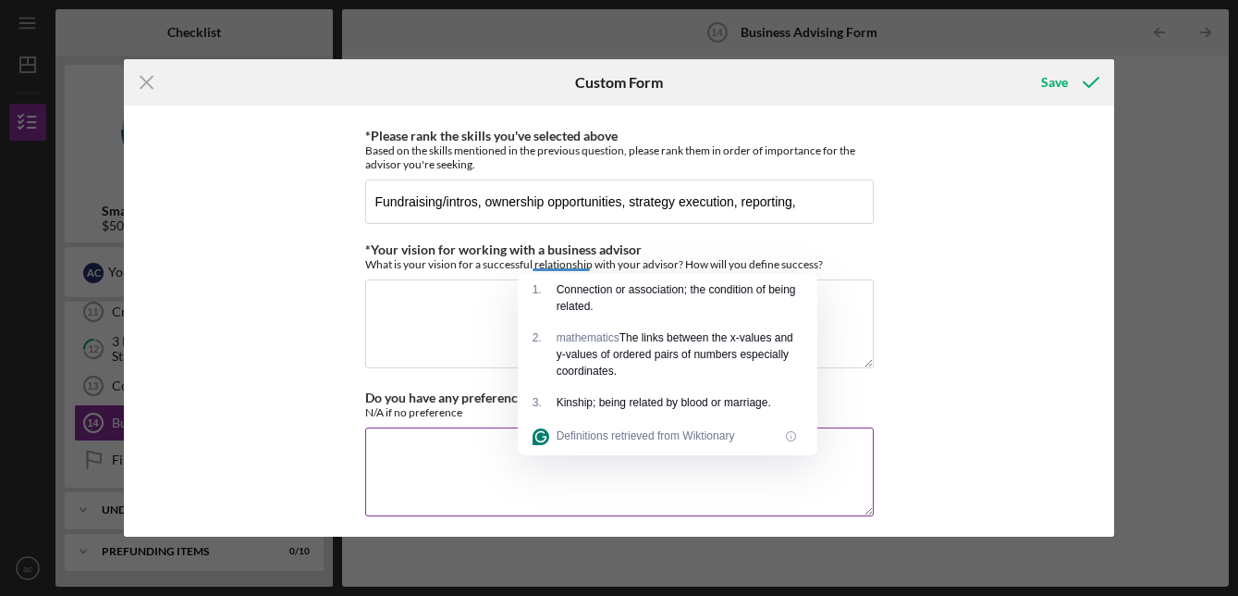
click at [474, 422] on div "Do you have any preferences for an ideal advisor? N/A if no preference" at bounding box center [619, 454] width 509 height 129
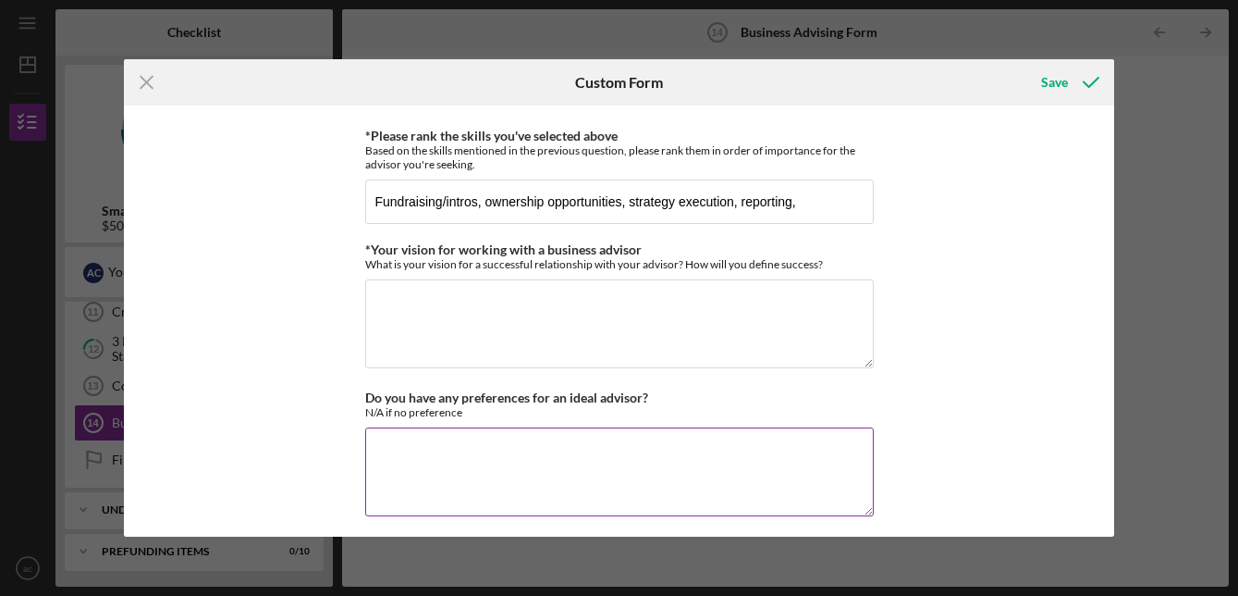
click at [472, 459] on textarea "Do you have any preferences for an ideal advisor?" at bounding box center [619, 471] width 509 height 89
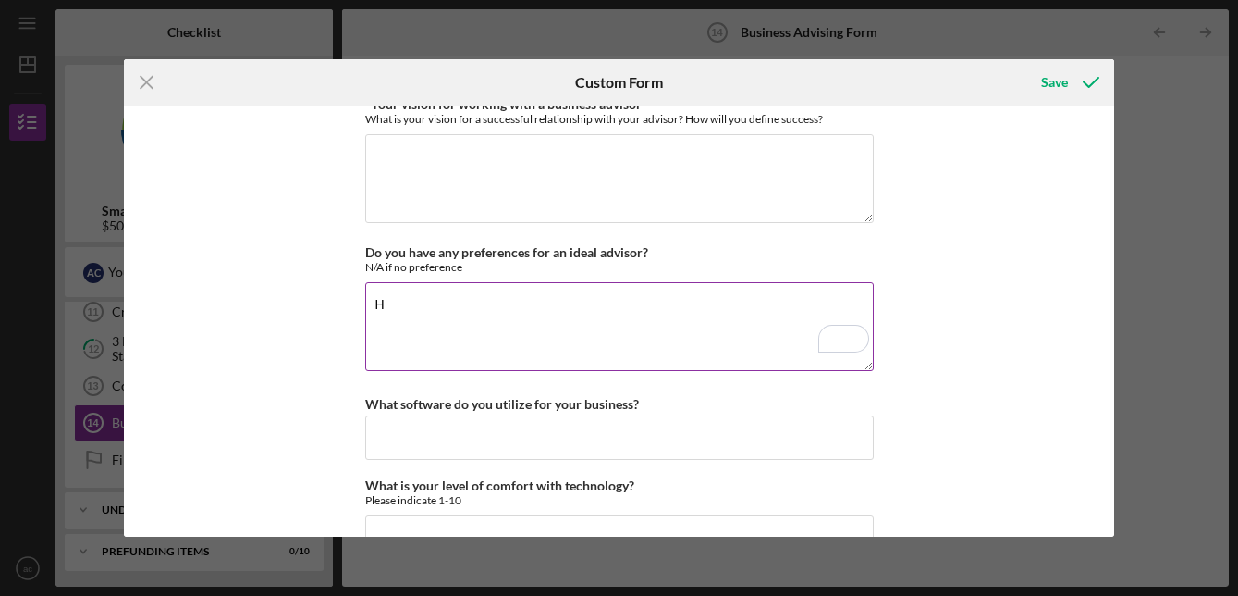
scroll to position [1714, 0]
click at [438, 301] on textarea "Hospitality preferred" at bounding box center [619, 326] width 509 height 89
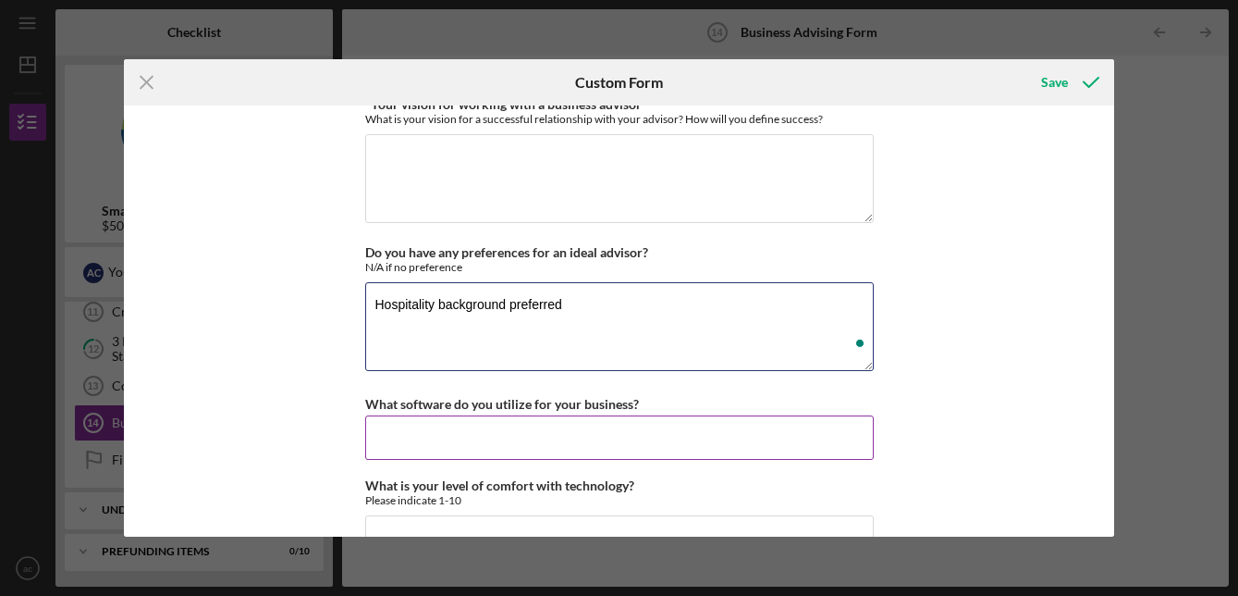
type textarea "Hospitality background preferred"
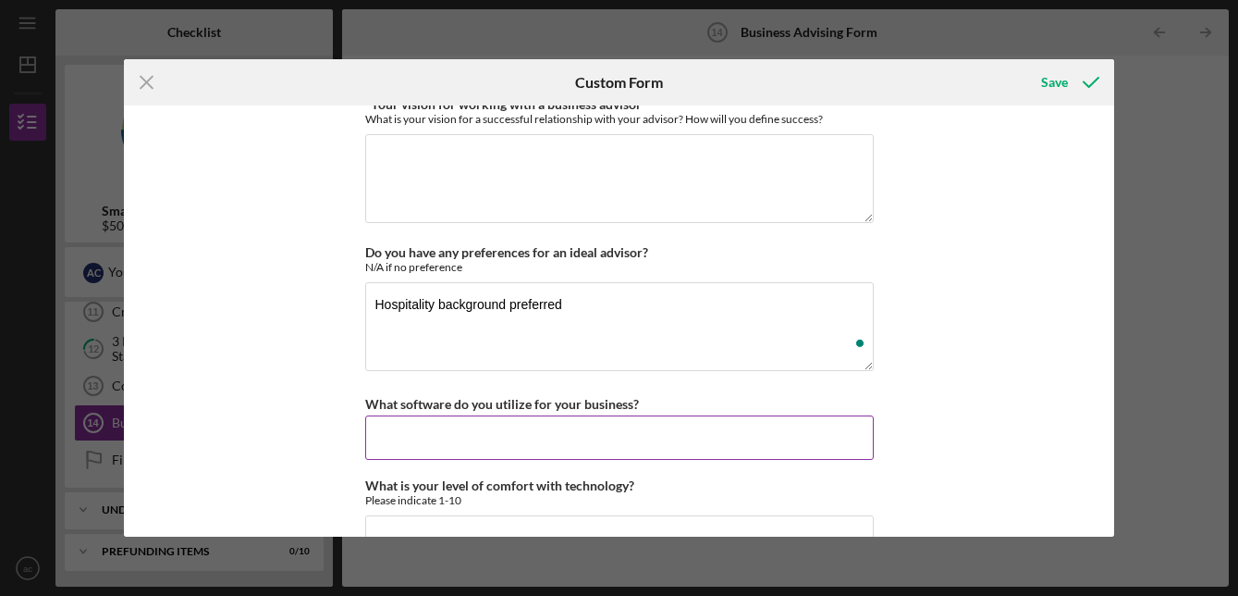
click at [444, 428] on input "What software do you utilize for your business?" at bounding box center [619, 437] width 509 height 44
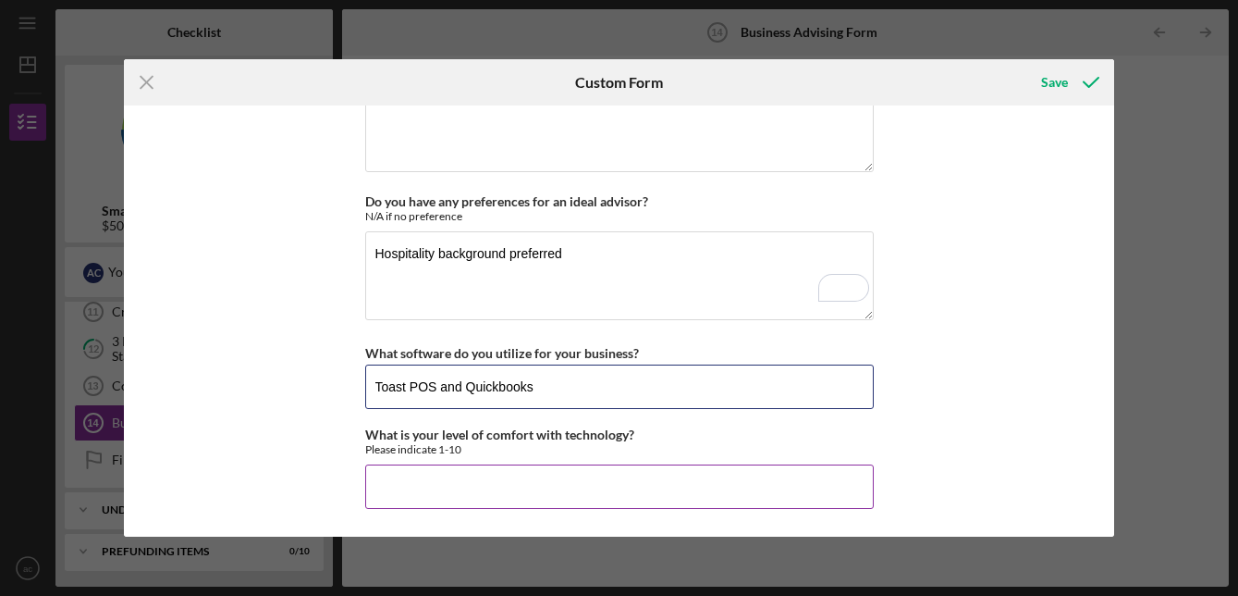
type input "Toast POS and Quickbooks"
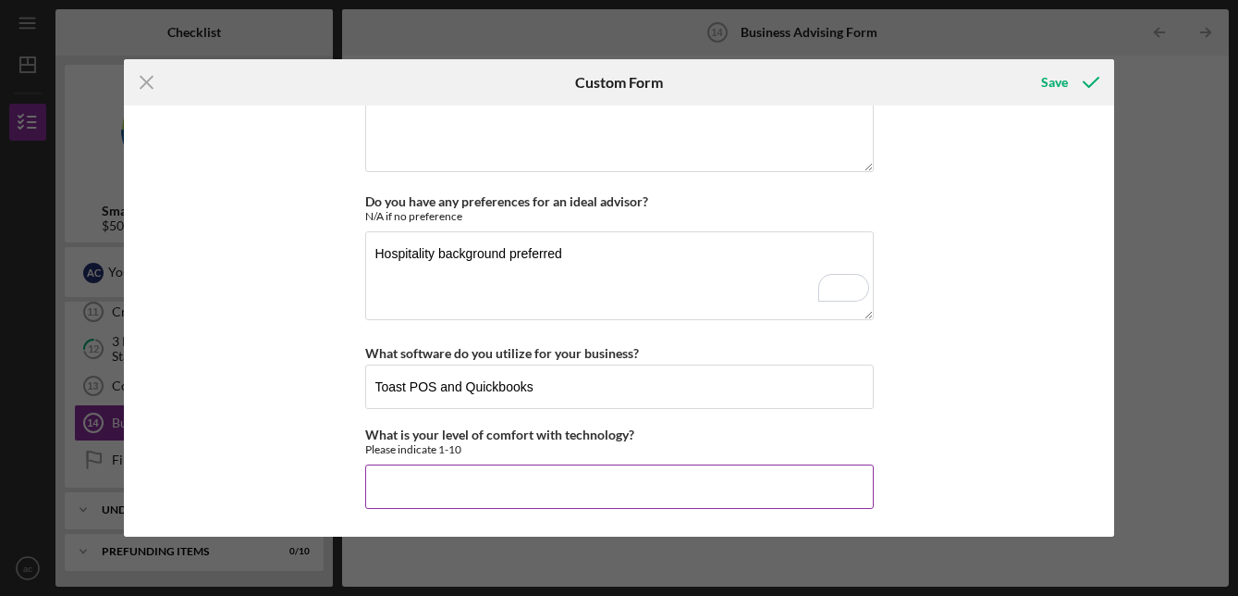
click at [477, 483] on input "What is your level of comfort with technology?" at bounding box center [619, 486] width 509 height 44
type input "10"
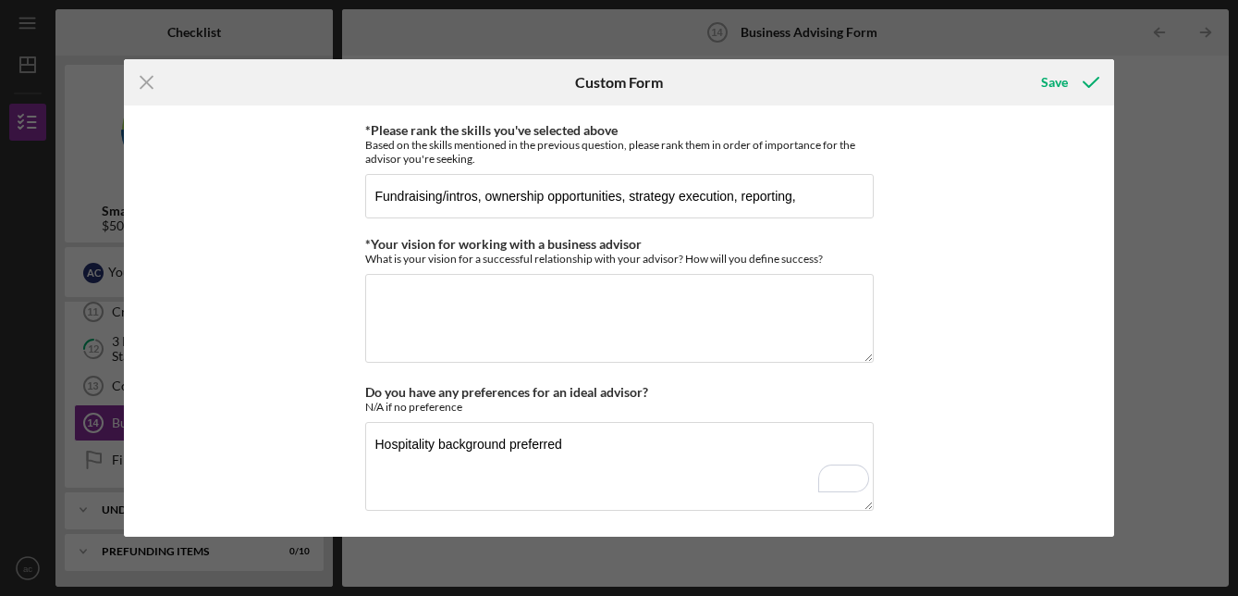
scroll to position [1568, 0]
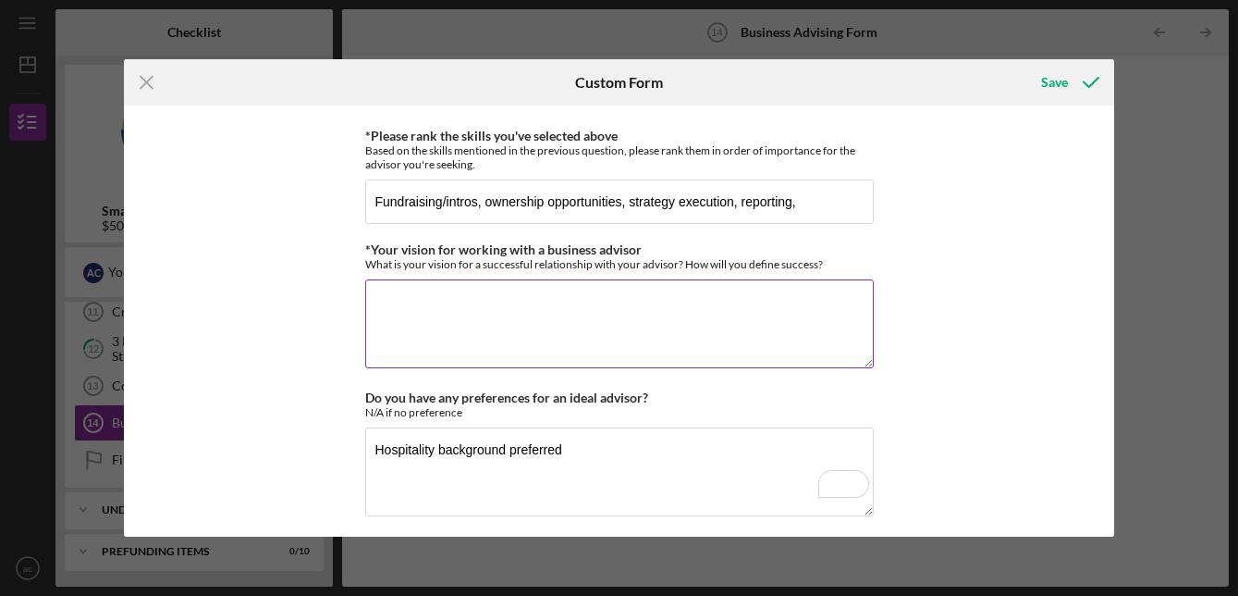
click at [412, 296] on textarea "*Your vision for working with a business advisor" at bounding box center [619, 323] width 509 height 89
paste textarea "Our vision for a successful relationship with our advisor is to build a partner…"
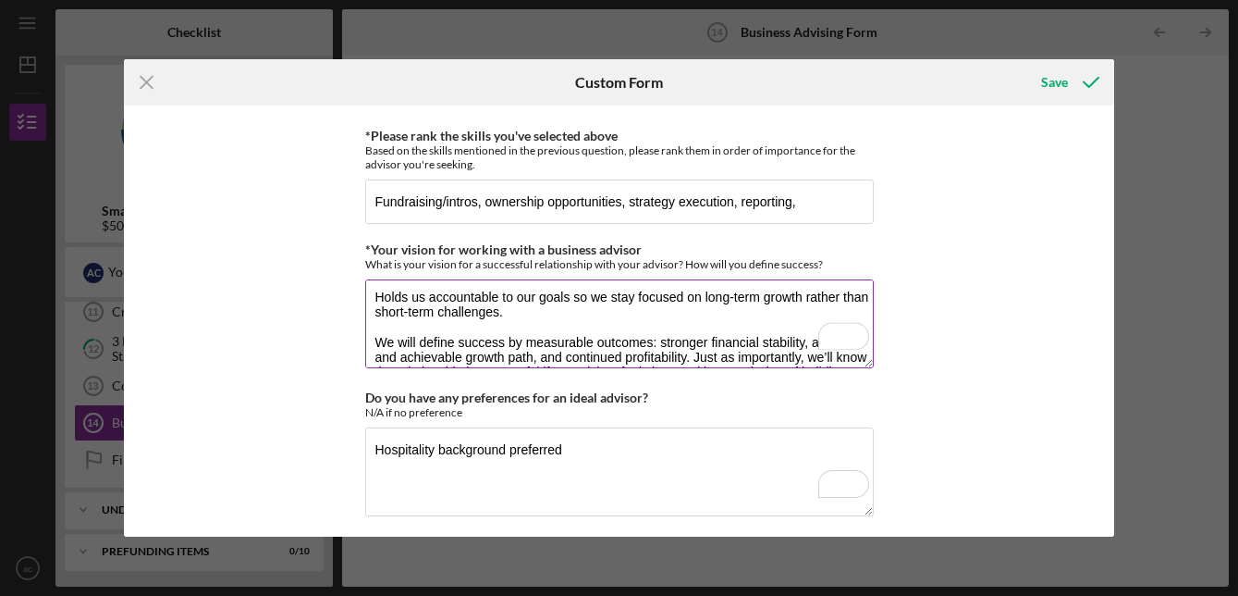
scroll to position [0, 0]
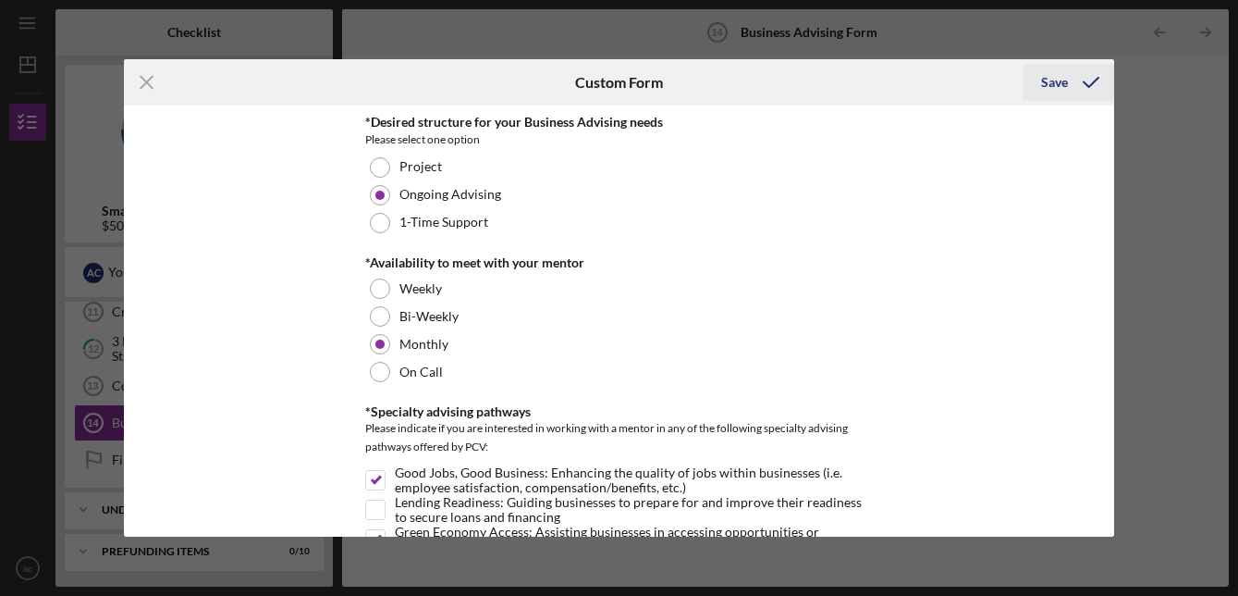
type textarea "Our vision for a successful relationship with our advisor is to build a partner…"
click at [1059, 85] on div "Save" at bounding box center [1054, 82] width 27 height 37
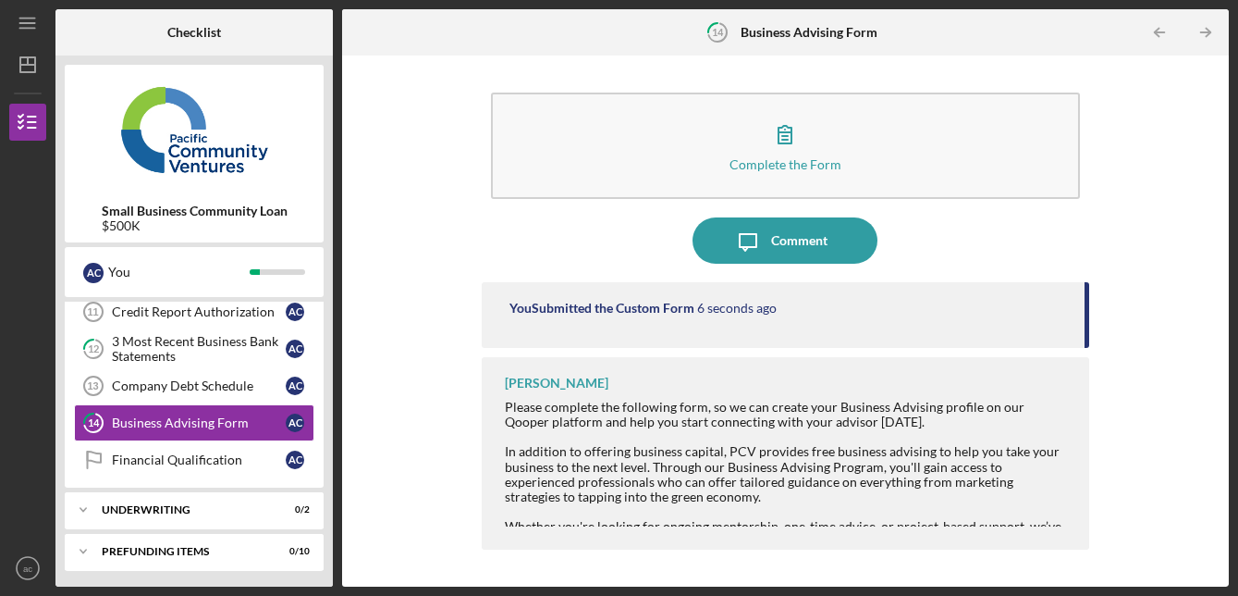
click at [695, 441] on div at bounding box center [788, 436] width 566 height 15
click at [207, 375] on link "Company Debt Schedule 13 Company Debt Schedule a c" at bounding box center [194, 385] width 240 height 37
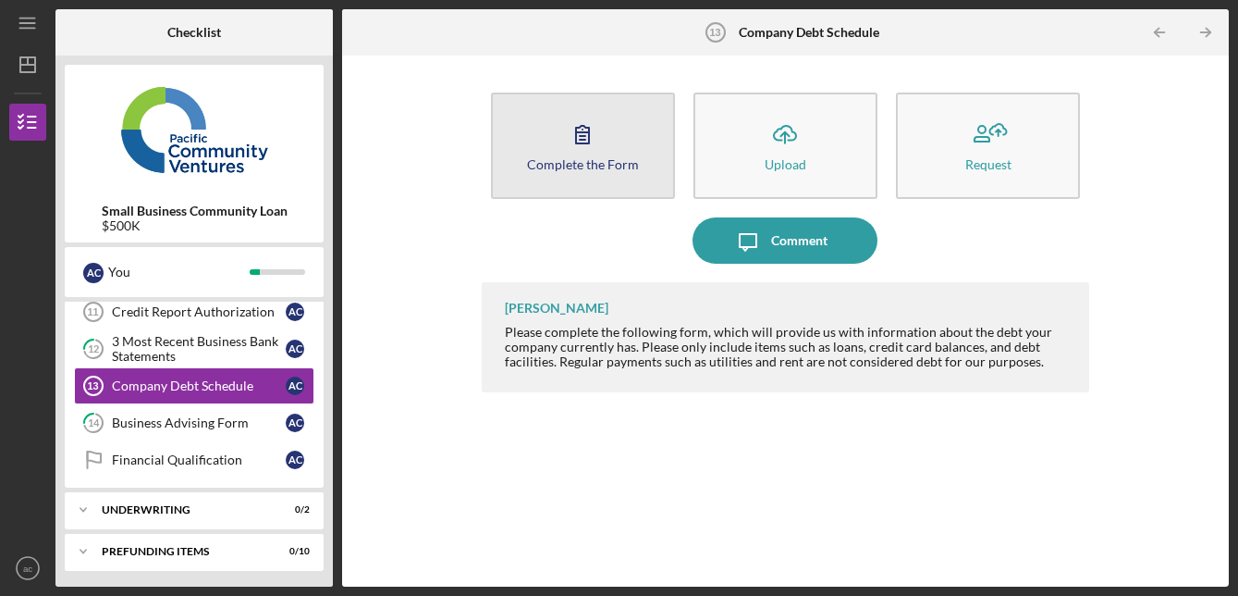
click at [577, 131] on icon "button" at bounding box center [582, 135] width 13 height 18
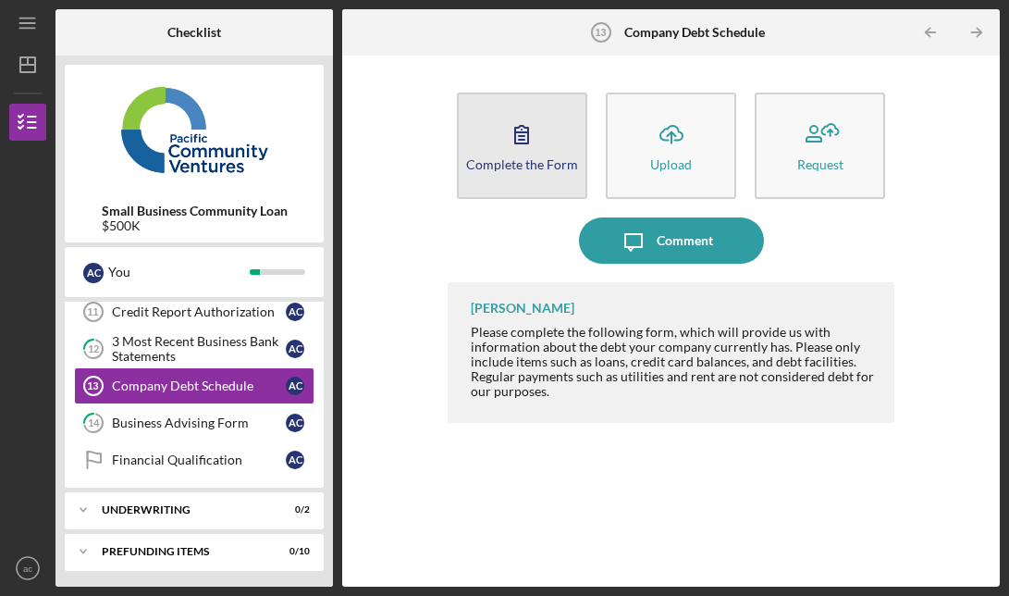
click at [515, 147] on icon "button" at bounding box center [521, 134] width 46 height 46
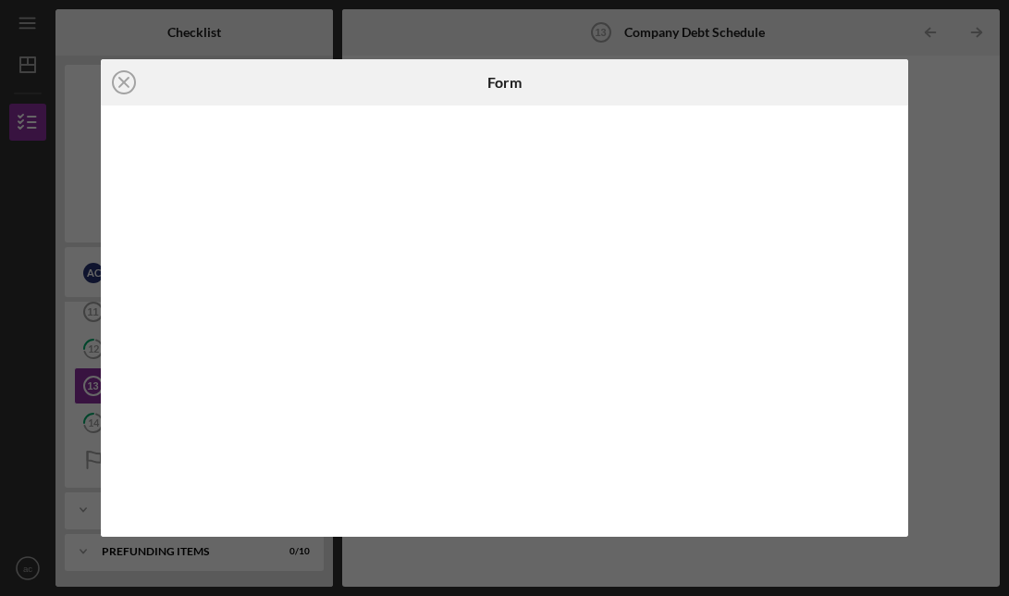
click at [913, 49] on div "Icon/Close Form" at bounding box center [504, 298] width 1009 height 596
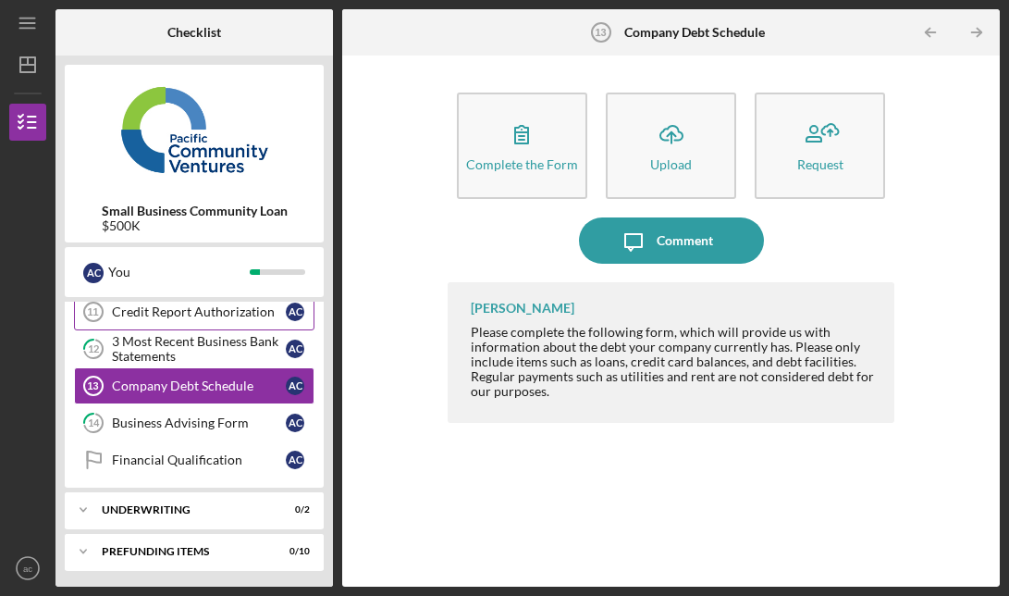
click at [208, 312] on div "Credit Report Authorization" at bounding box center [199, 311] width 174 height 15
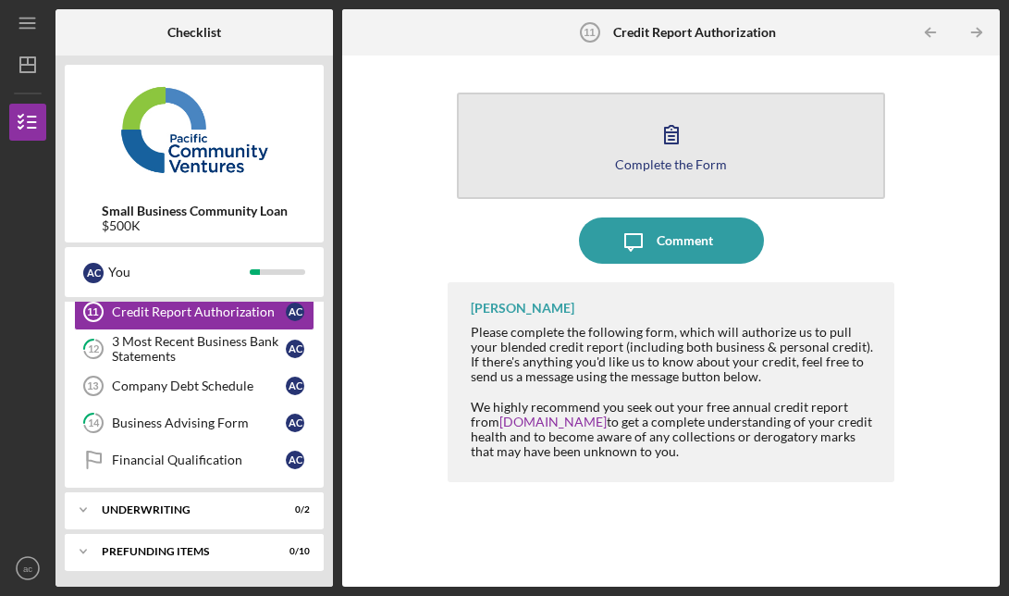
click at [655, 150] on icon "button" at bounding box center [671, 134] width 46 height 46
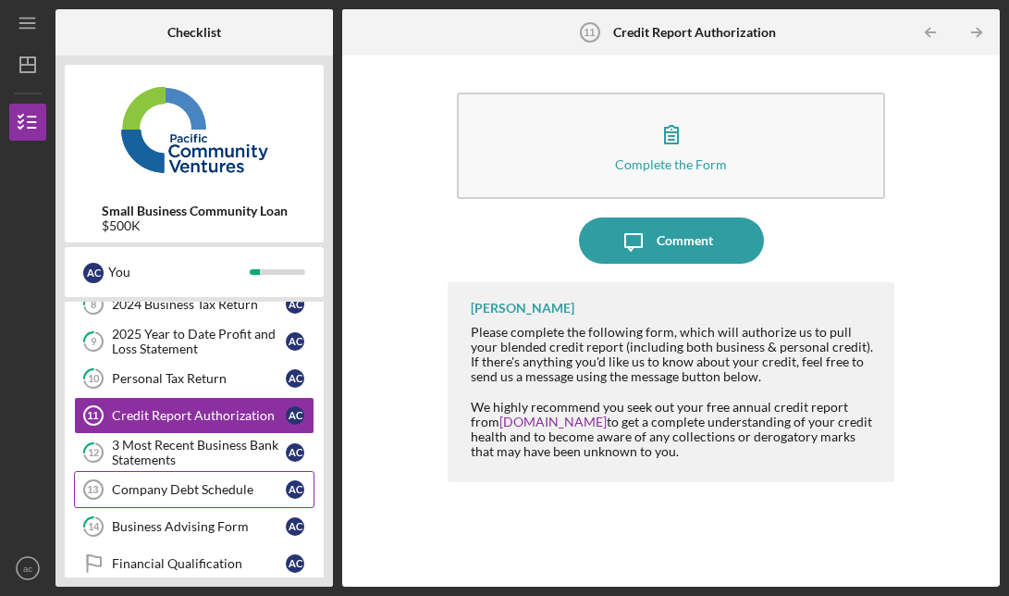
scroll to position [398, 0]
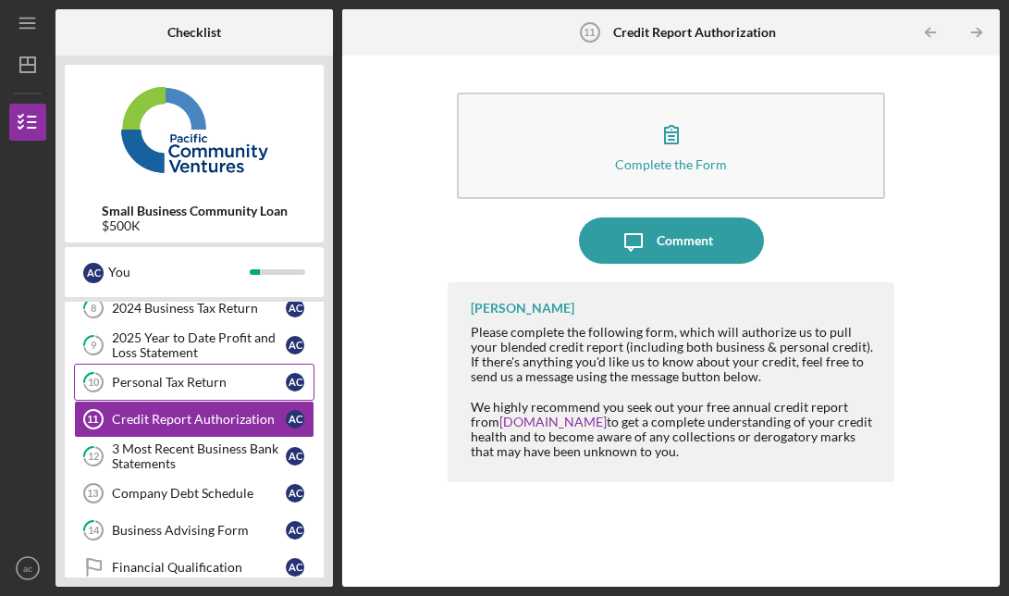
click at [154, 375] on div "Personal Tax Return" at bounding box center [199, 382] width 174 height 15
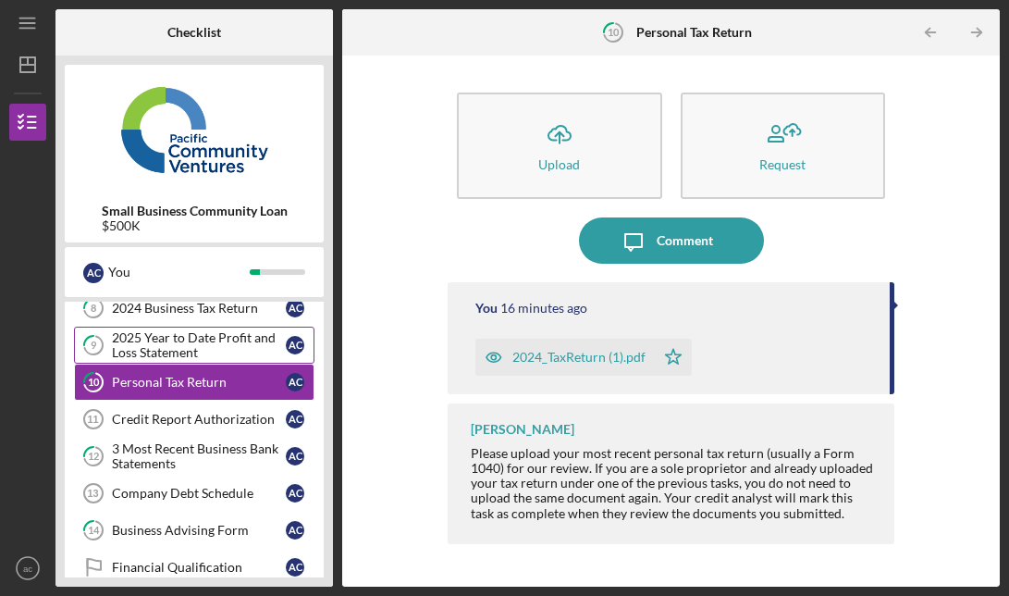
click at [236, 330] on div "2025 Year to Date Profit and Loss Statement" at bounding box center [199, 345] width 174 height 30
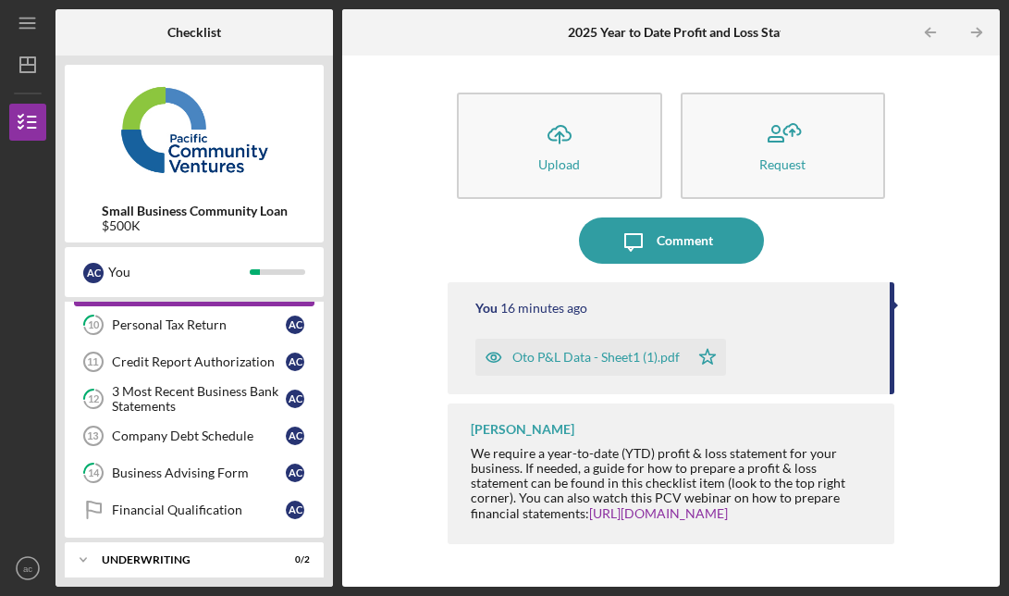
scroll to position [459, 0]
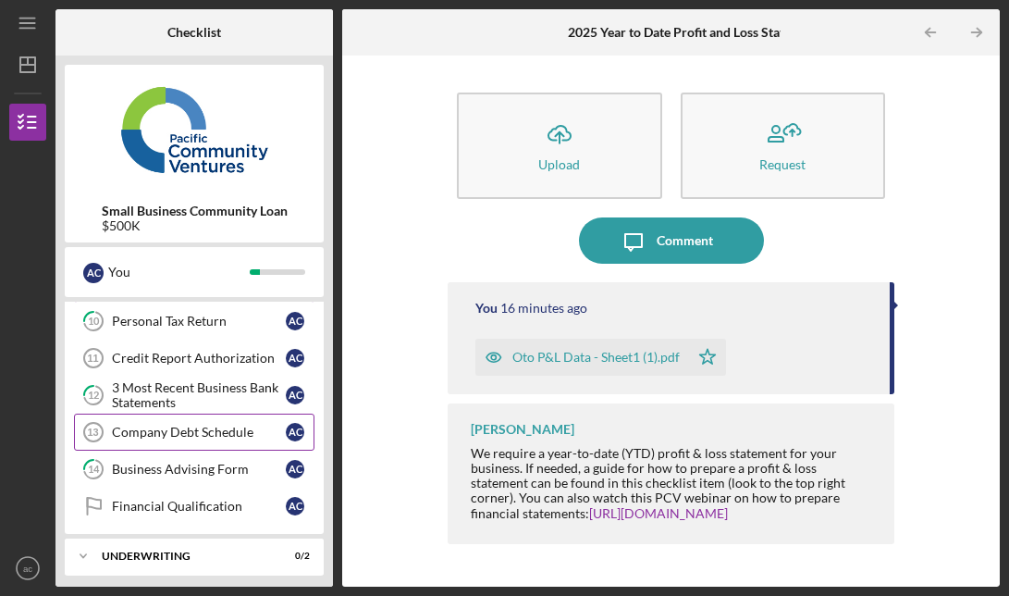
click at [171, 422] on link "Company Debt Schedule 13 Company Debt Schedule a c" at bounding box center [194, 431] width 240 height 37
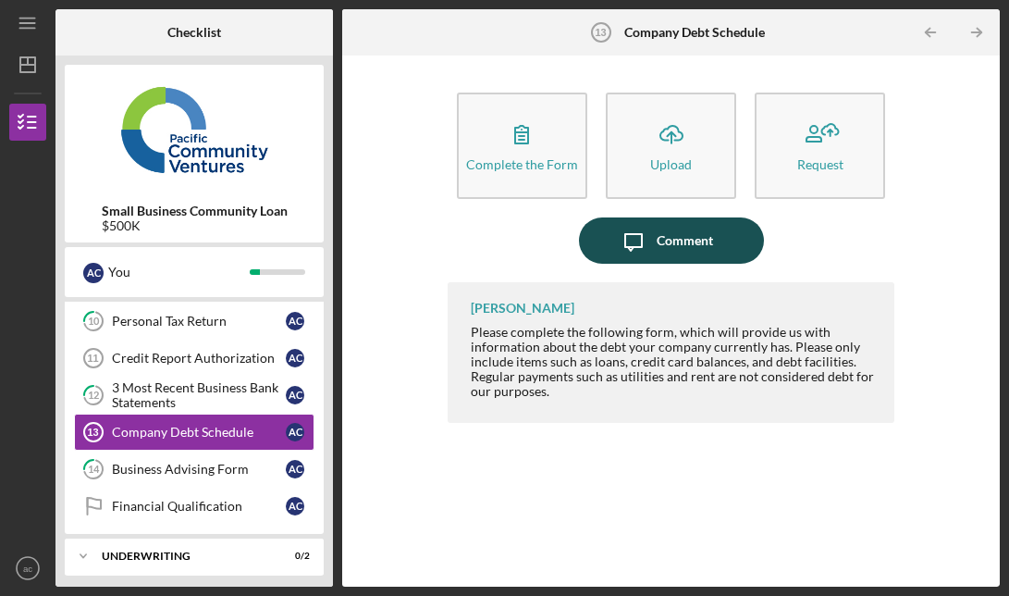
click at [633, 245] on icon "Icon/Message" at bounding box center [633, 240] width 46 height 46
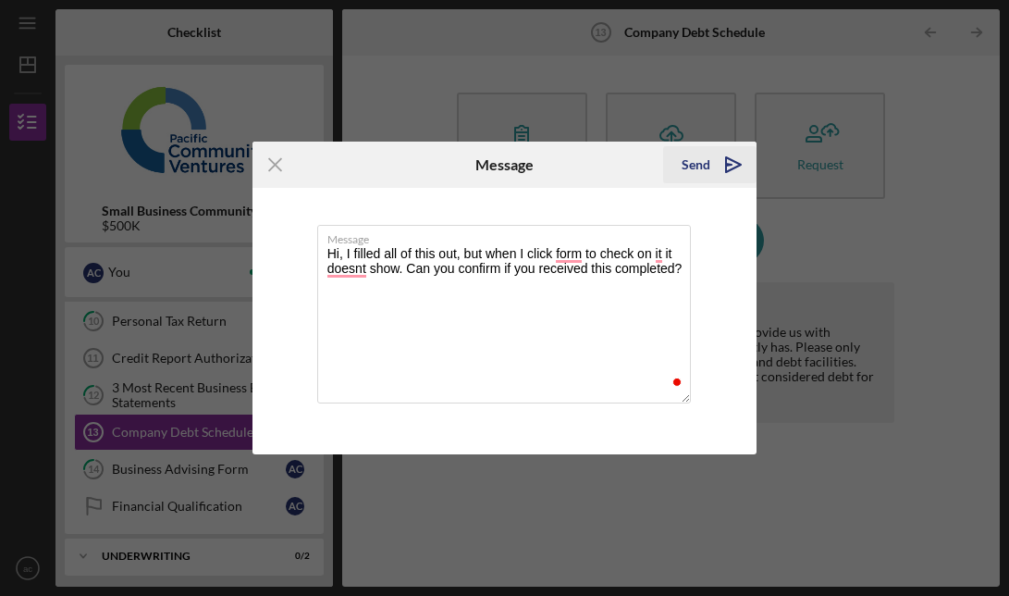
type textarea "Hi, I filled all of this out, but when I click form to check on it it doesnt sh…"
click at [692, 166] on div "Send" at bounding box center [696, 164] width 29 height 37
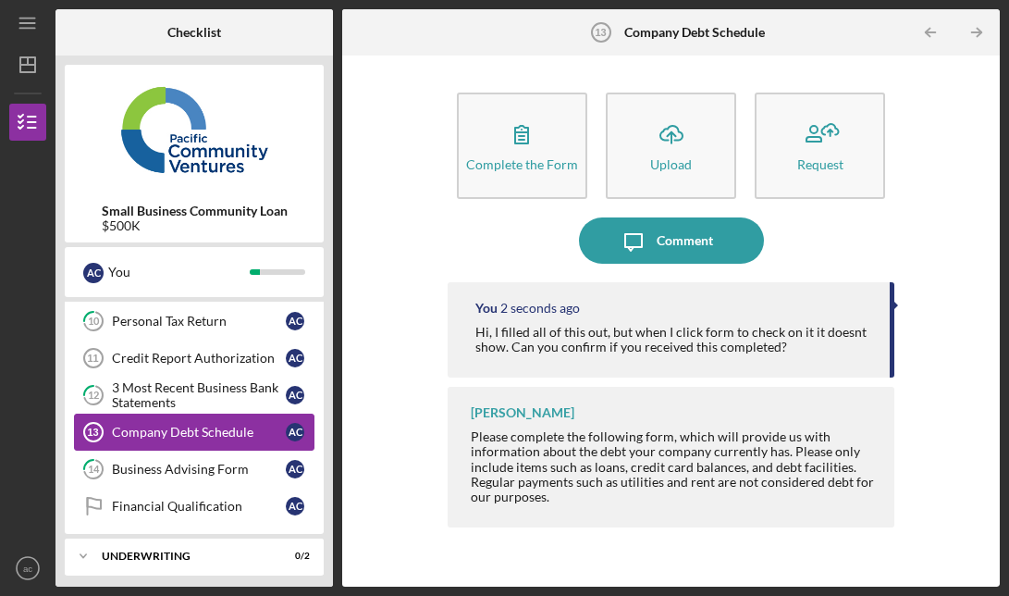
scroll to position [508, 0]
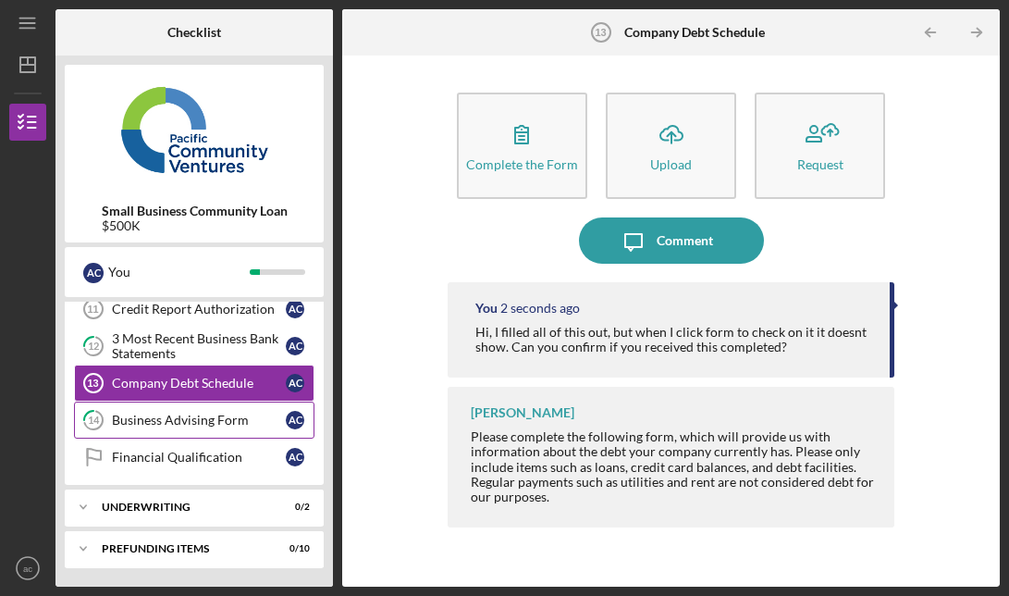
click at [213, 422] on div "Business Advising Form" at bounding box center [199, 419] width 174 height 15
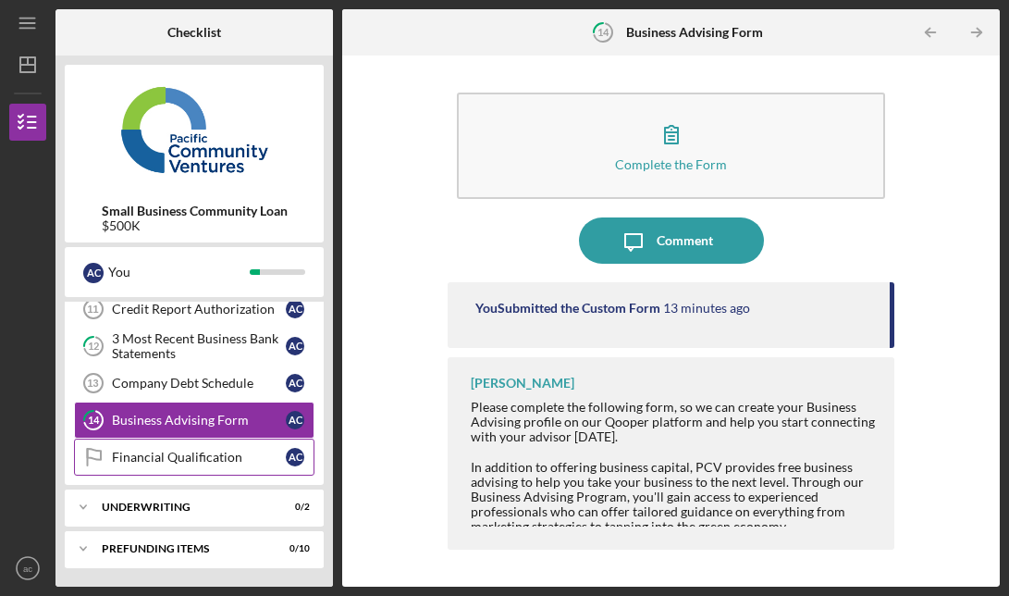
click at [208, 460] on div "Financial Qualification" at bounding box center [199, 456] width 174 height 15
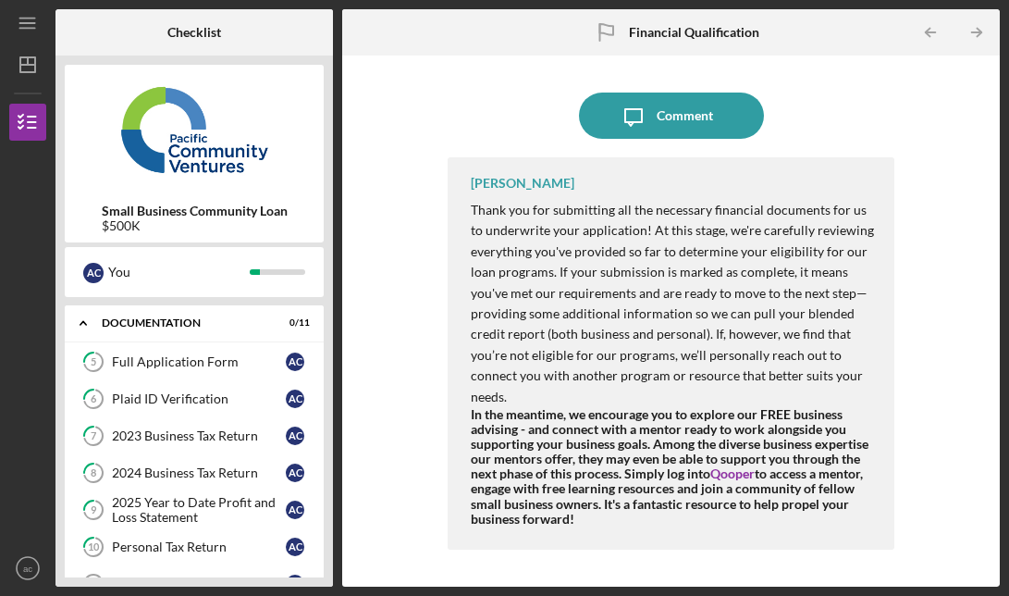
scroll to position [235, 0]
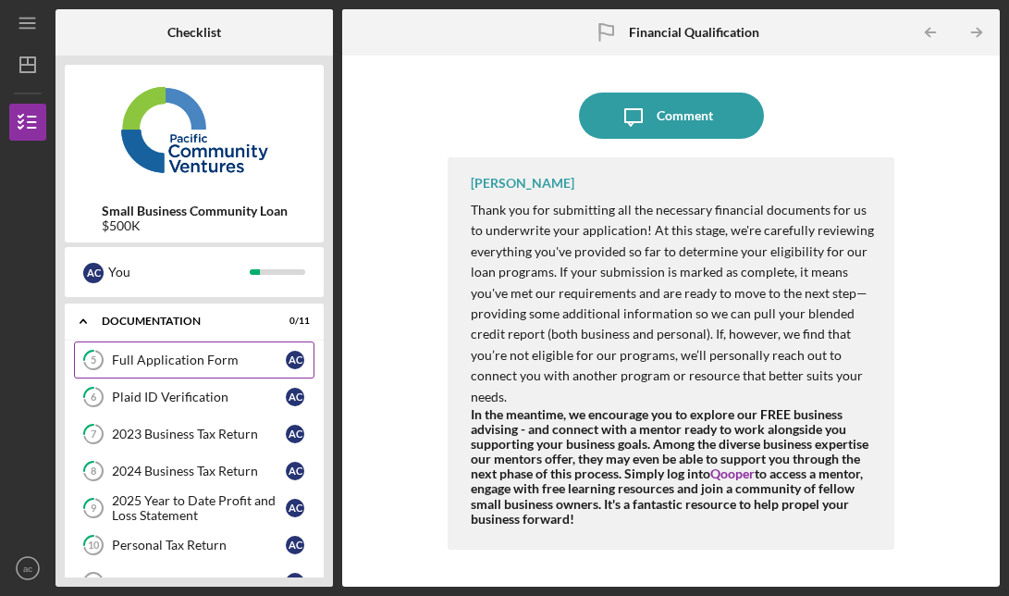
click at [197, 368] on link "5 Full Application Form a c" at bounding box center [194, 359] width 240 height 37
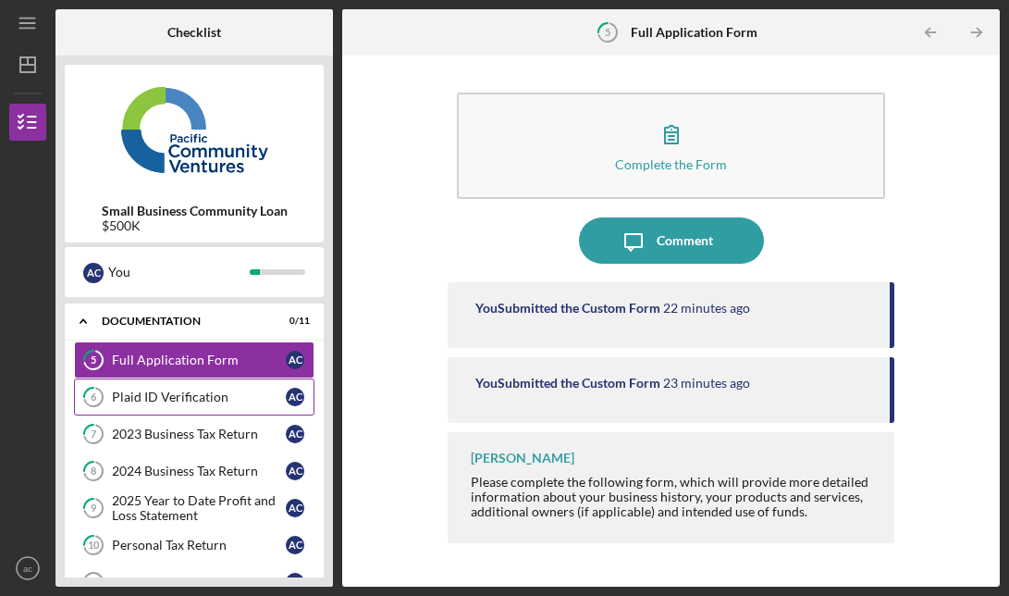
click at [191, 389] on div "Plaid ID Verification" at bounding box center [199, 396] width 174 height 15
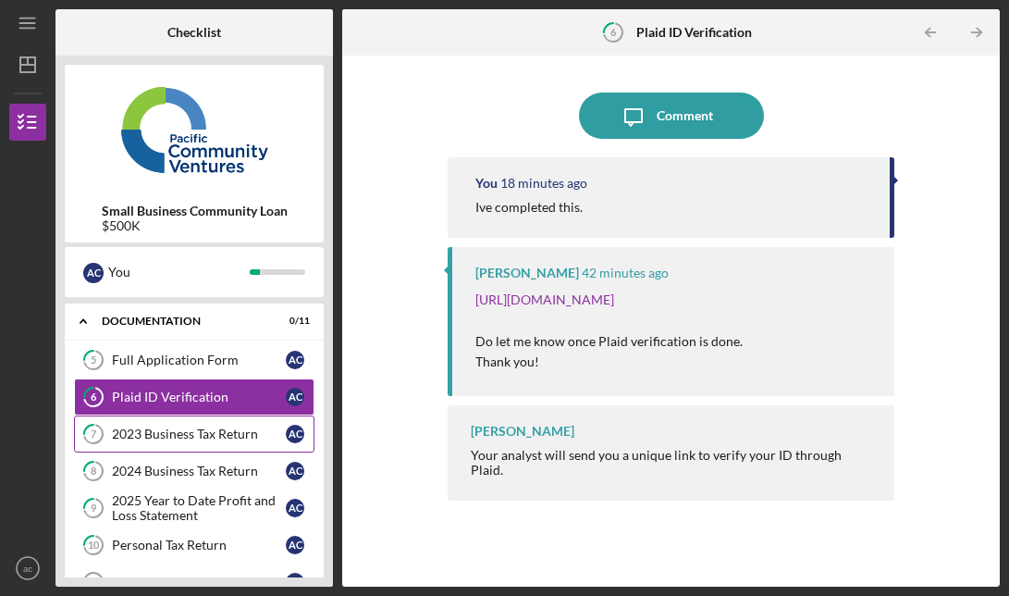
click at [171, 433] on div "2023 Business Tax Return" at bounding box center [199, 433] width 174 height 15
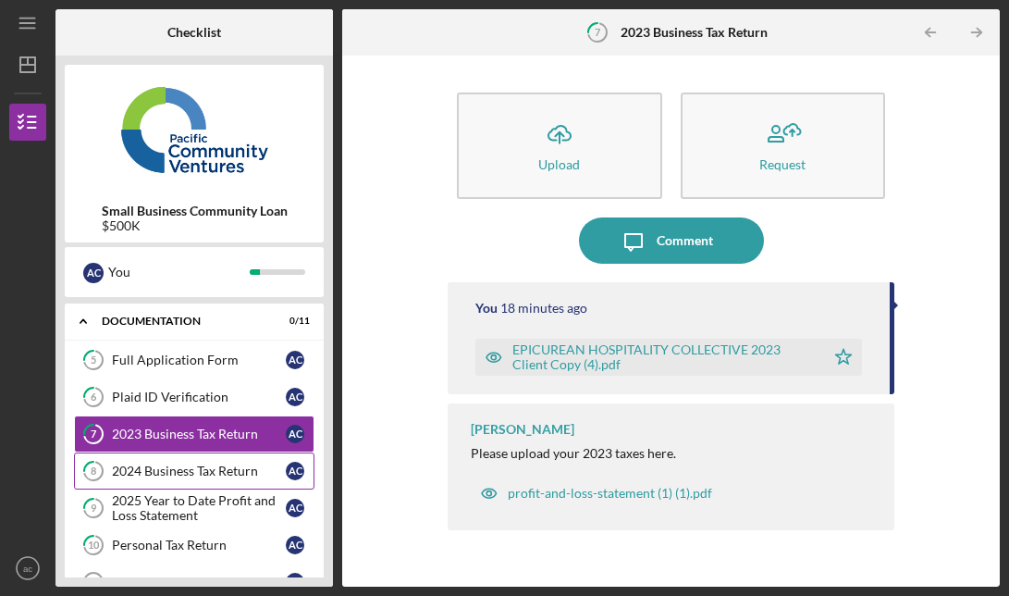
click at [195, 458] on link "8 2024 Business Tax Return a c" at bounding box center [194, 470] width 240 height 37
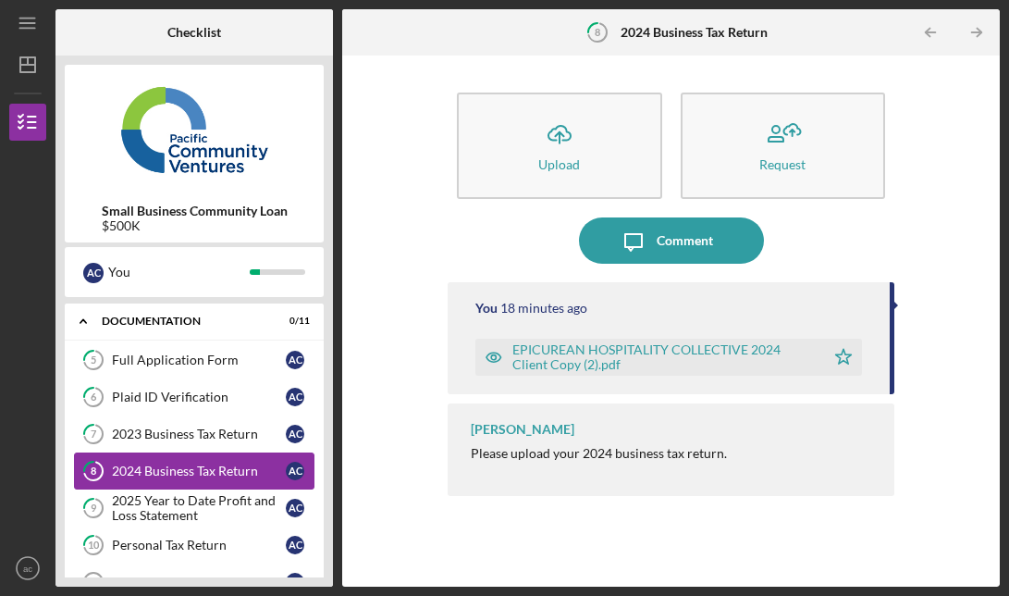
click at [193, 482] on link "8 2024 Business Tax Return a c" at bounding box center [194, 470] width 240 height 37
click at [194, 523] on link "9 2025 Year to Date Profit and Loss Statement a c" at bounding box center [194, 507] width 240 height 37
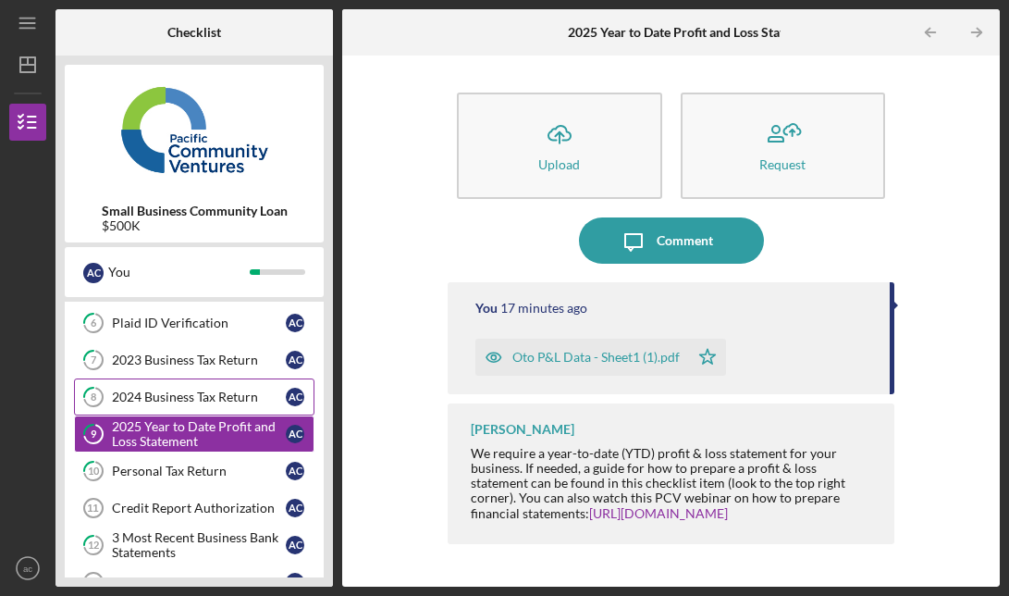
scroll to position [311, 0]
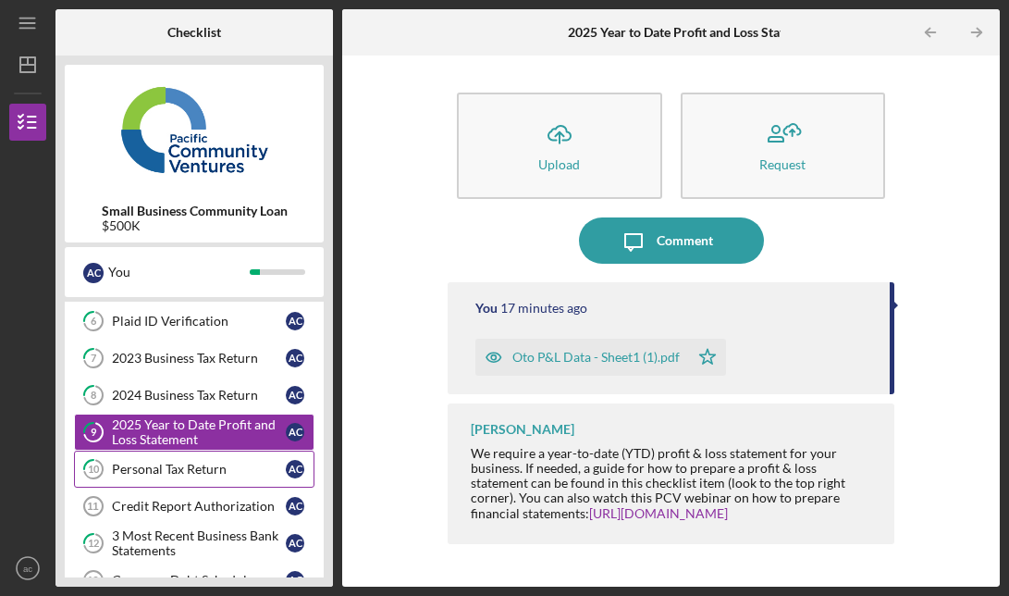
click at [221, 480] on link "10 Personal Tax Return a c" at bounding box center [194, 468] width 240 height 37
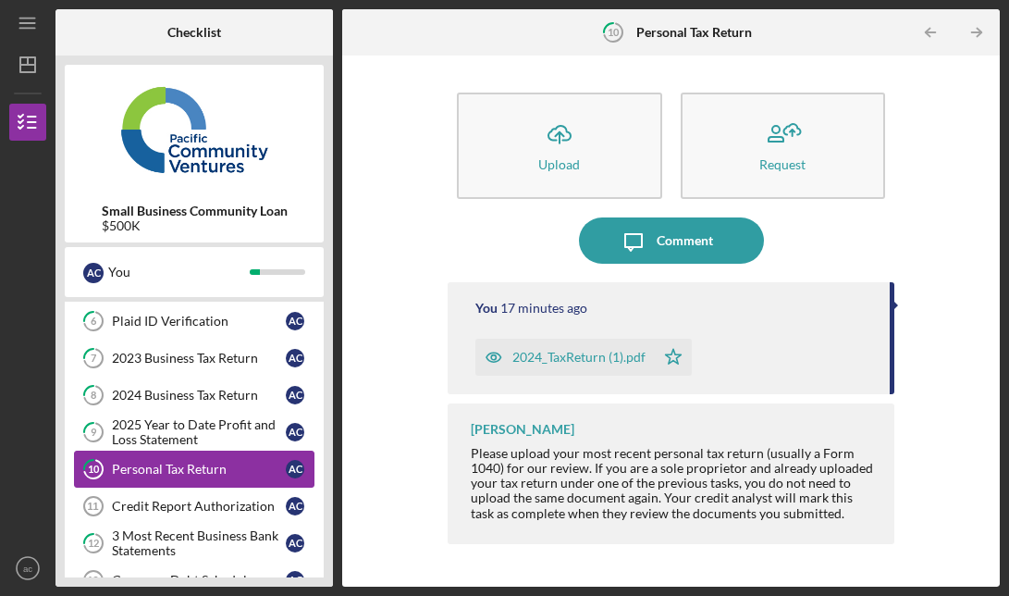
scroll to position [331, 0]
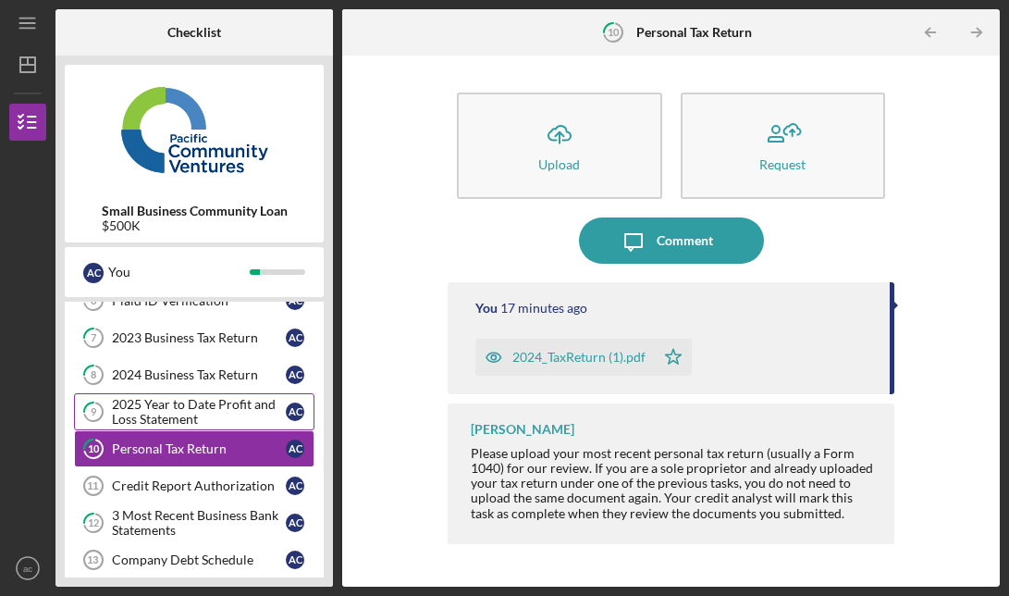
click at [204, 410] on div "2025 Year to Date Profit and Loss Statement" at bounding box center [199, 412] width 174 height 30
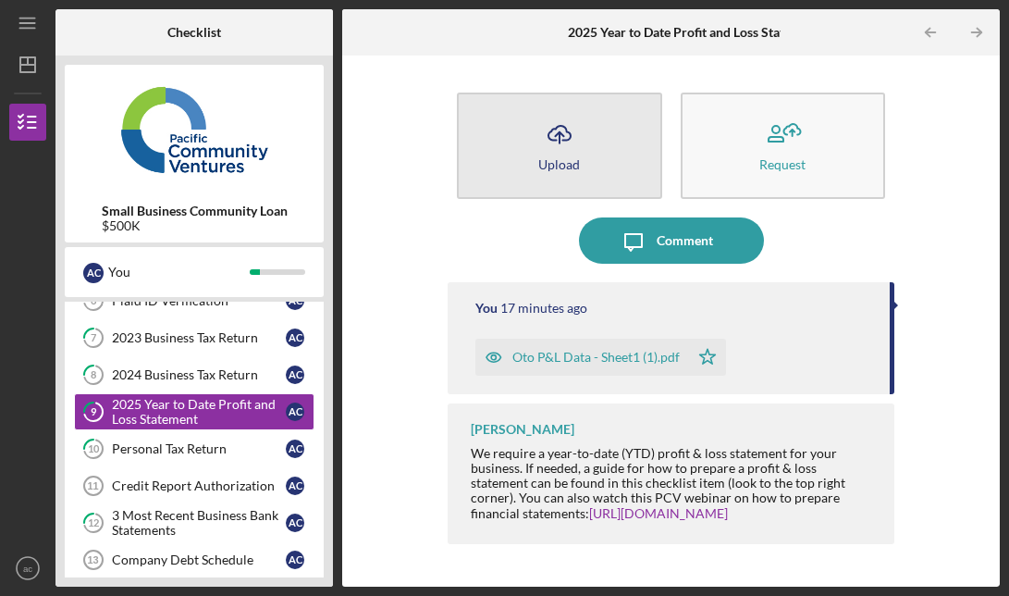
click at [572, 155] on button "Icon/Upload Upload" at bounding box center [559, 145] width 205 height 106
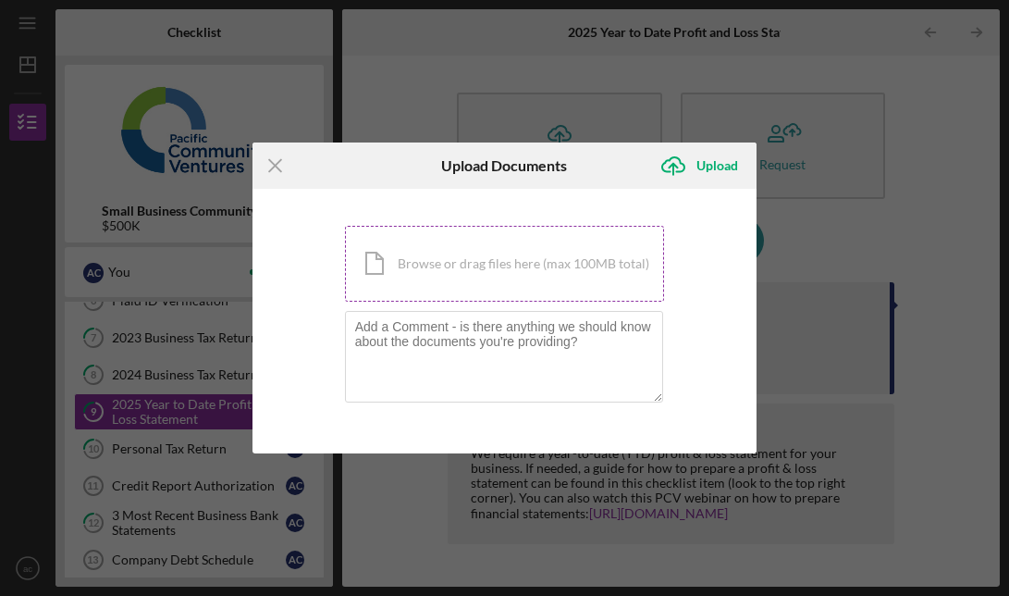
click at [499, 252] on div "Icon/Document Browse or drag files here (max 100MB total) Tap to choose files o…" at bounding box center [505, 264] width 320 height 76
click at [280, 163] on icon "Icon/Menu Close" at bounding box center [275, 165] width 46 height 46
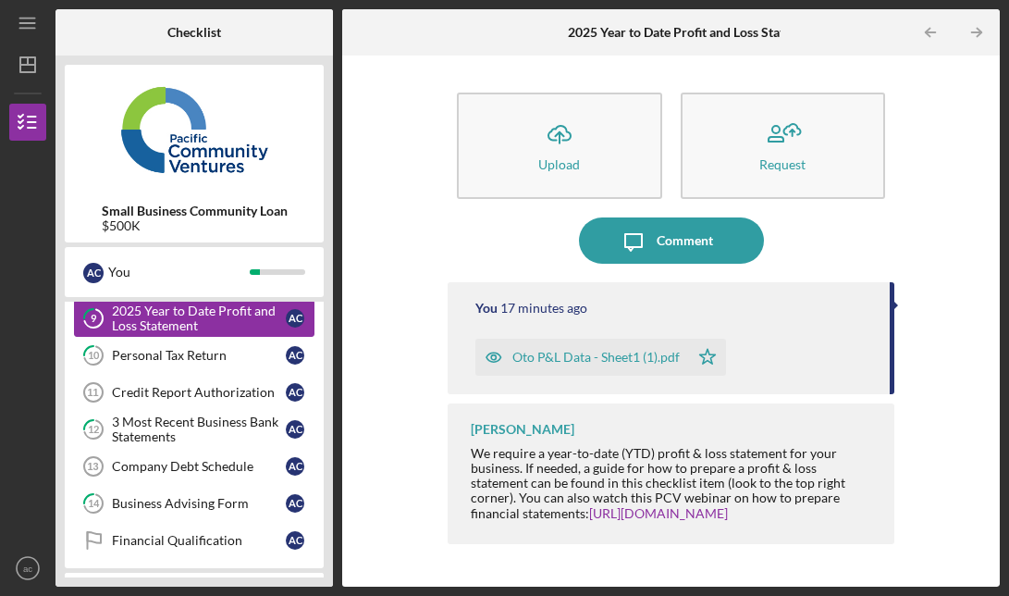
scroll to position [508, 0]
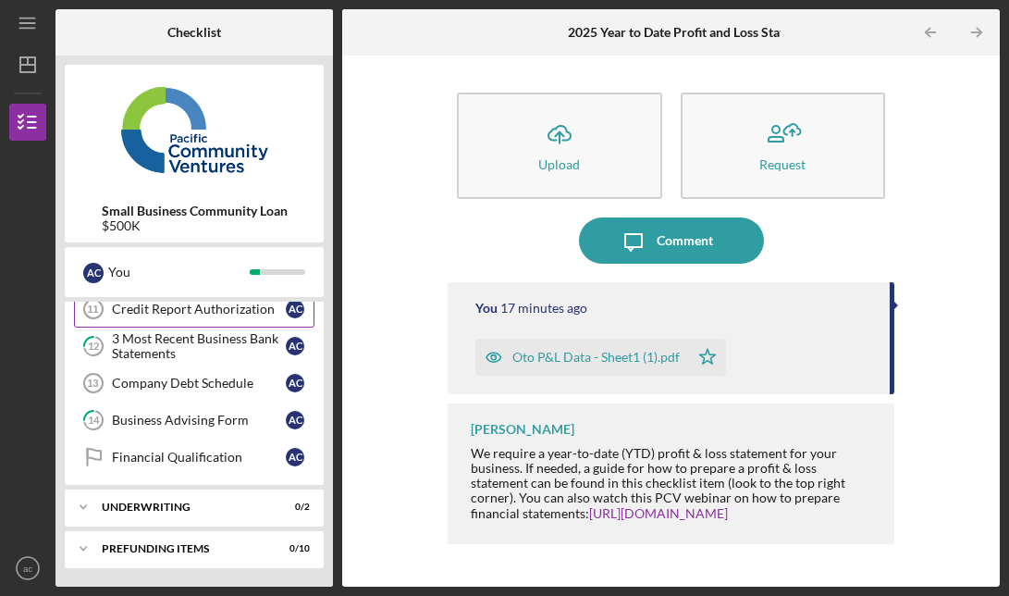
click at [197, 316] on link "Credit Report Authorization 11 Credit Report Authorization a c" at bounding box center [194, 308] width 240 height 37
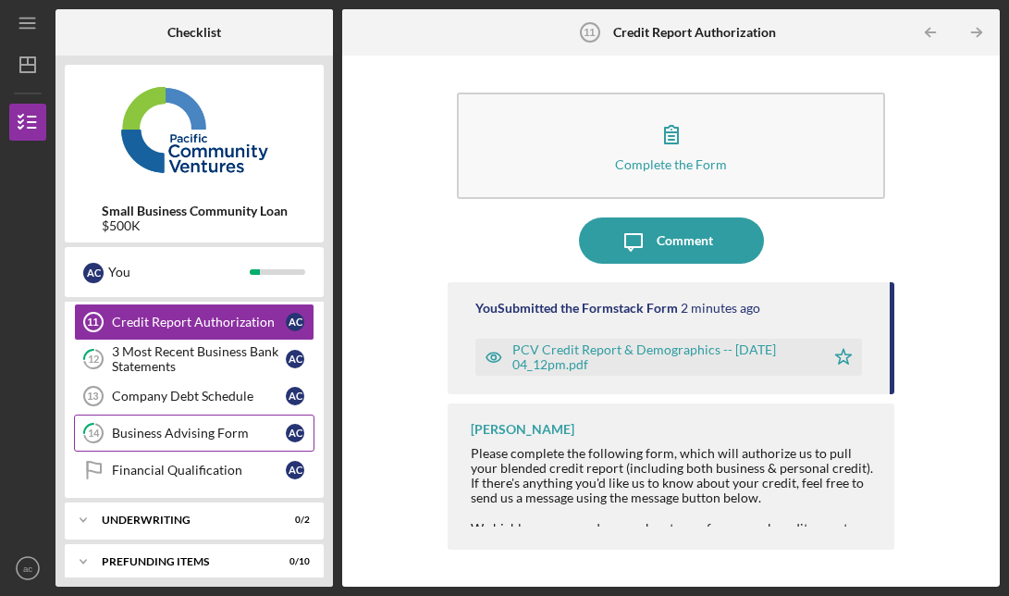
scroll to position [508, 0]
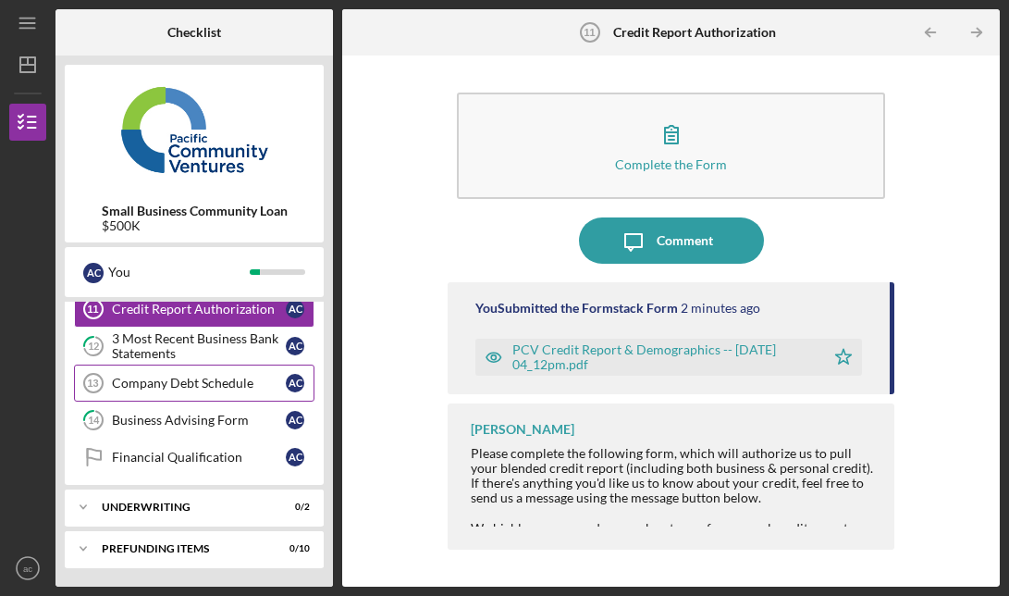
click at [199, 387] on div "Company Debt Schedule" at bounding box center [199, 382] width 174 height 15
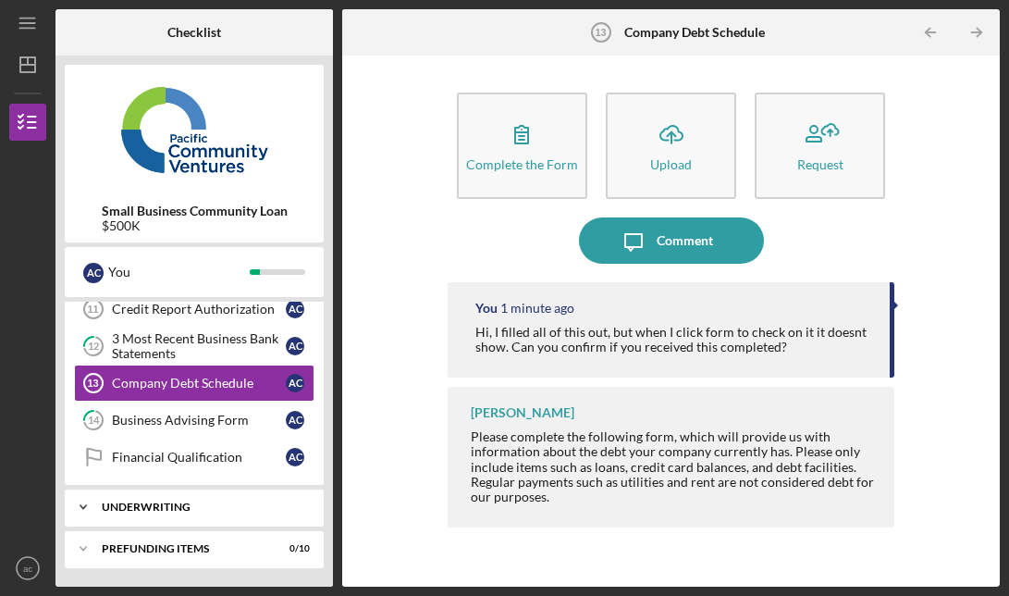
click at [166, 519] on div "Icon/Expander Underwriting 0 / 2" at bounding box center [194, 506] width 259 height 37
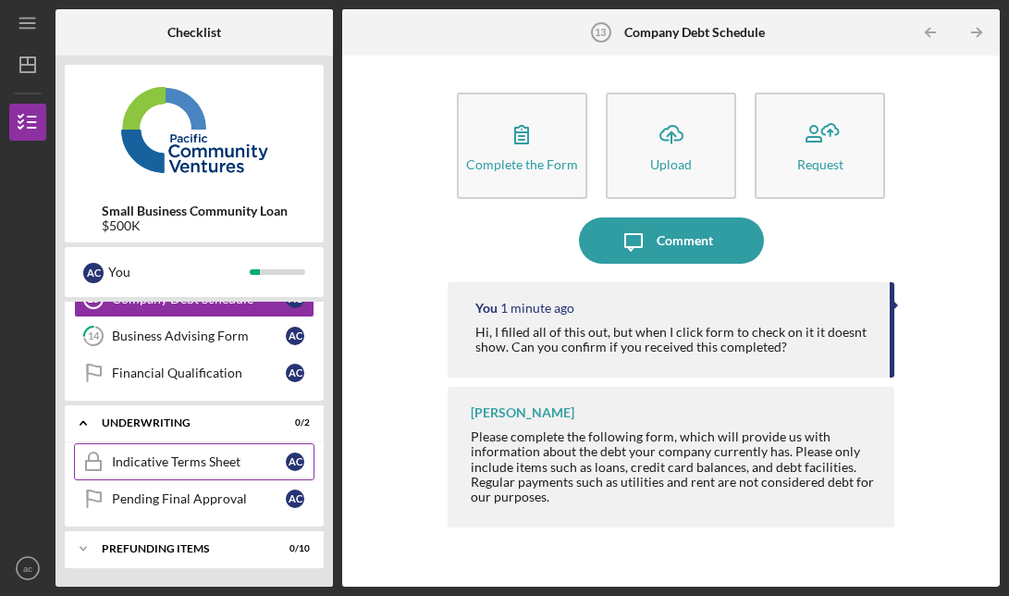
click at [172, 477] on link "Indicative Terms Sheet Indicative Terms Sheet a c" at bounding box center [194, 461] width 240 height 37
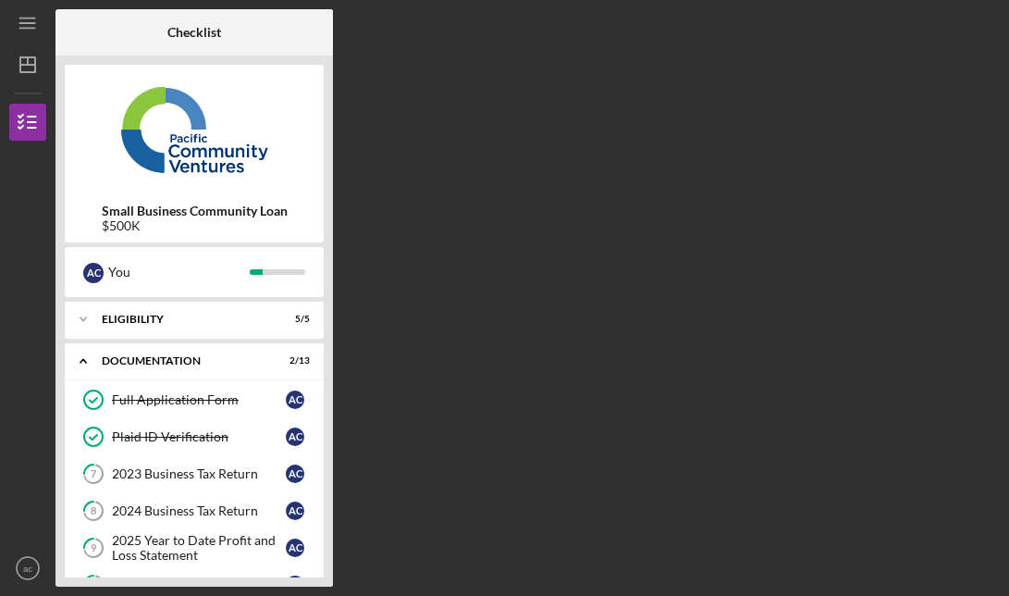
click at [3, 195] on div "Icon/Menu Checklist Checklist Small Business Community Loan $500K a c You Icon/…" at bounding box center [504, 298] width 1009 height 596
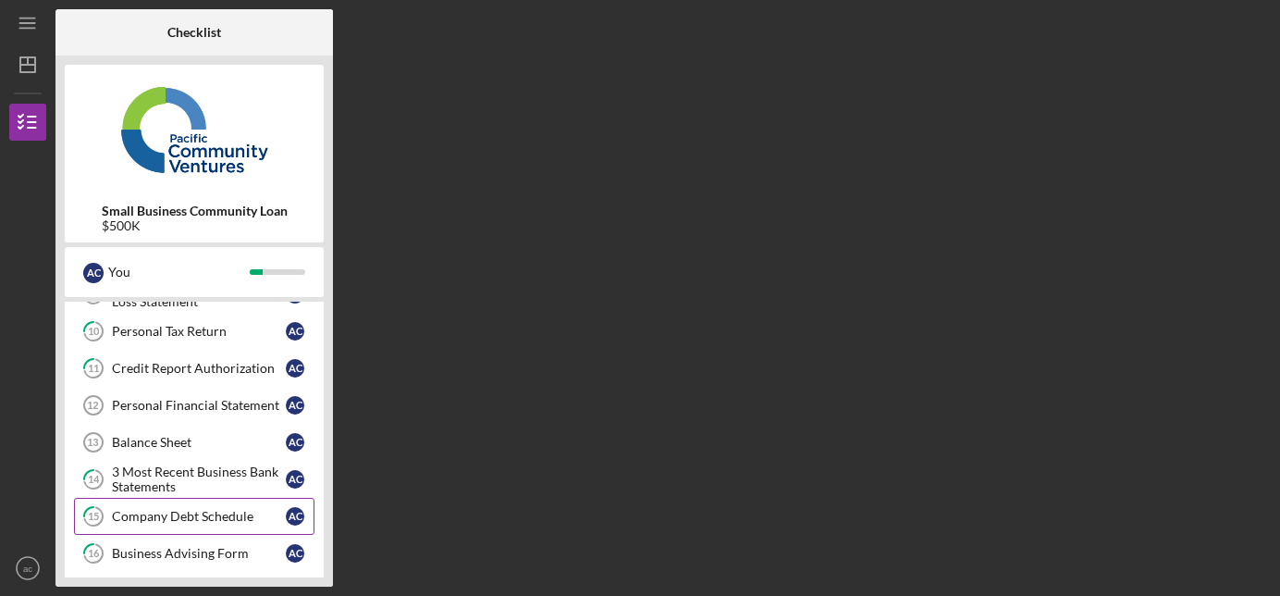
scroll to position [252, 0]
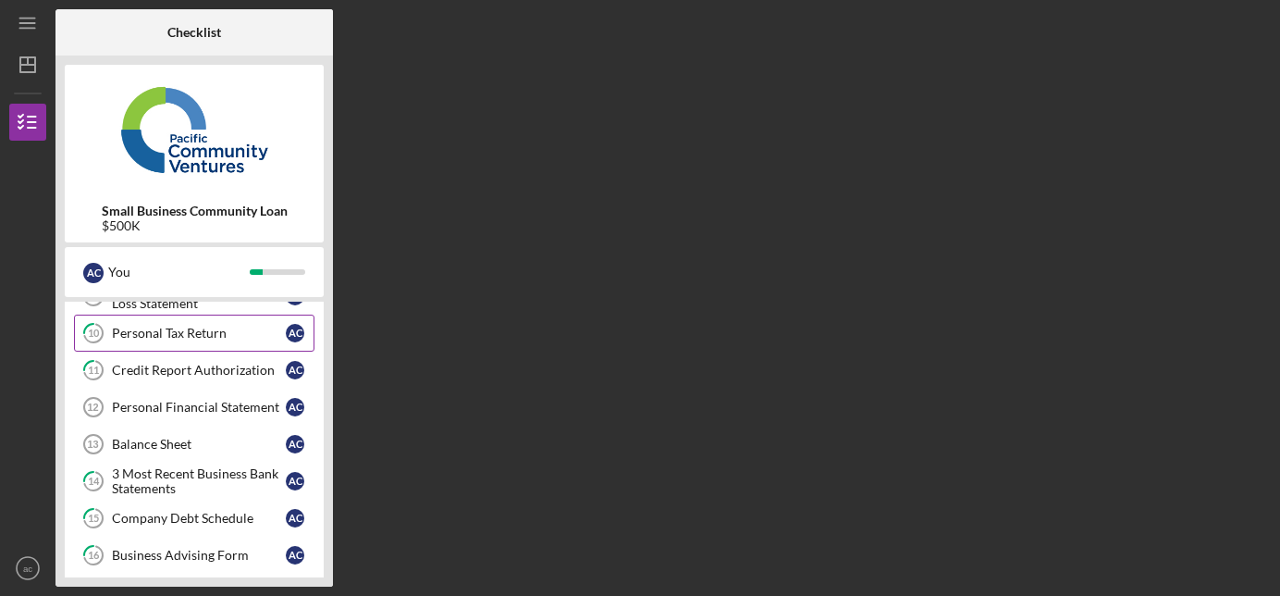
click at [170, 340] on link "10 Personal Tax Return a c" at bounding box center [194, 332] width 240 height 37
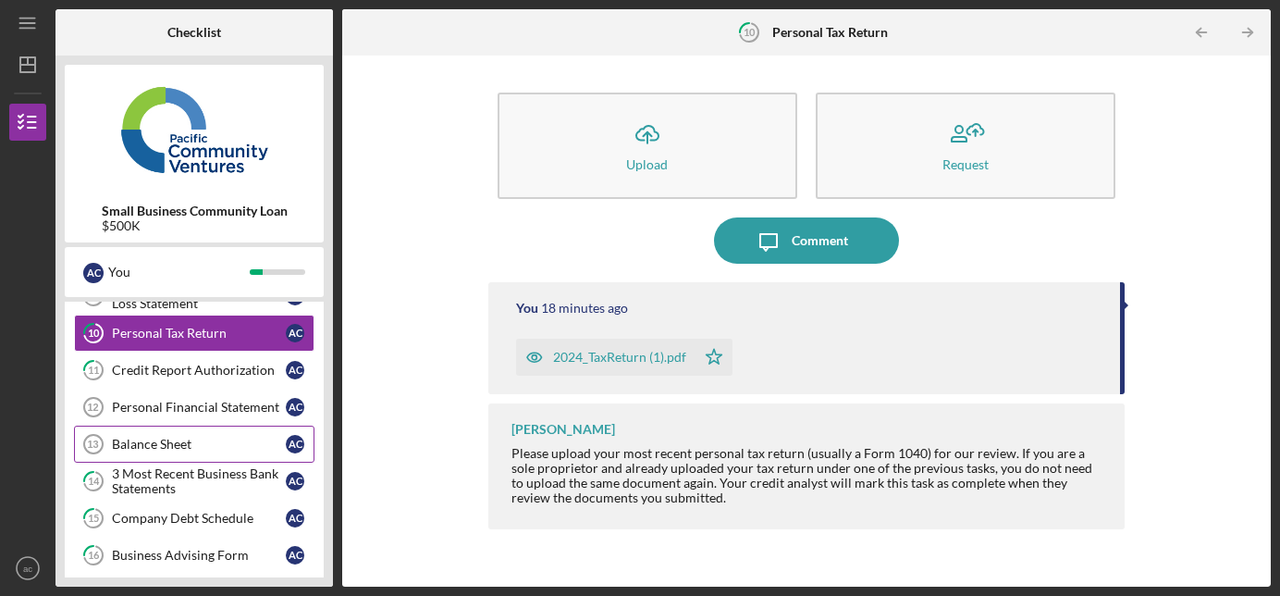
click at [170, 434] on link "Balance Sheet 13 Balance Sheet a c" at bounding box center [194, 443] width 240 height 37
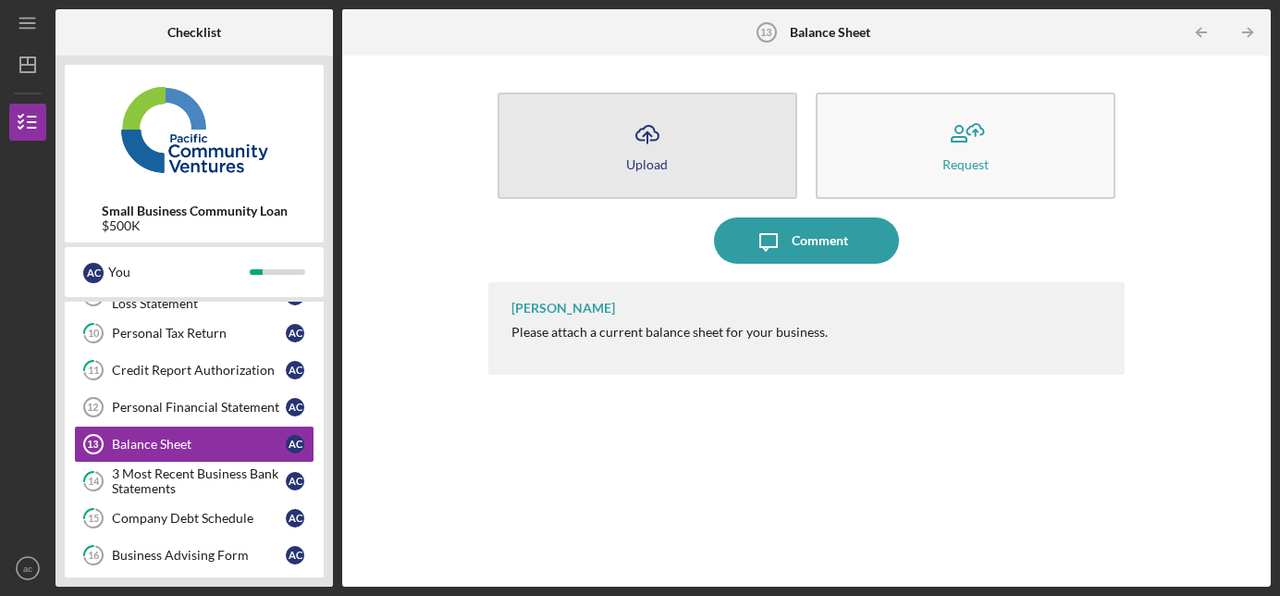
click at [609, 166] on button "Icon/Upload Upload" at bounding box center [648, 145] width 300 height 106
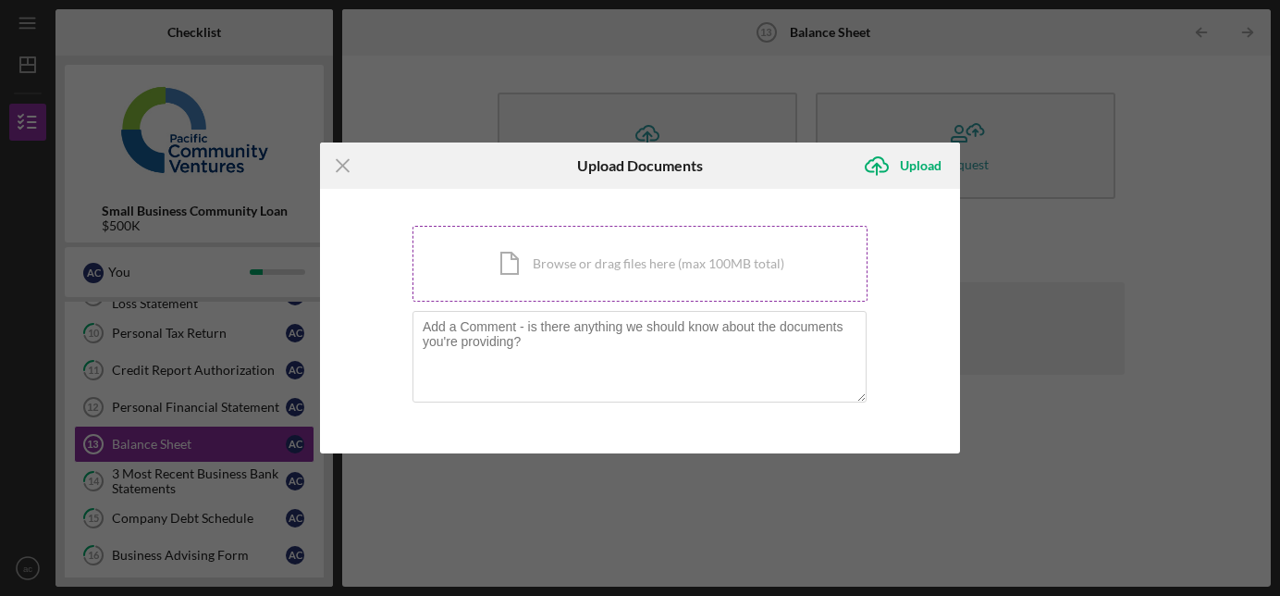
click at [547, 265] on div "Icon/Document Browse or drag files here (max 100MB total) Tap to choose files o…" at bounding box center [639, 264] width 455 height 76
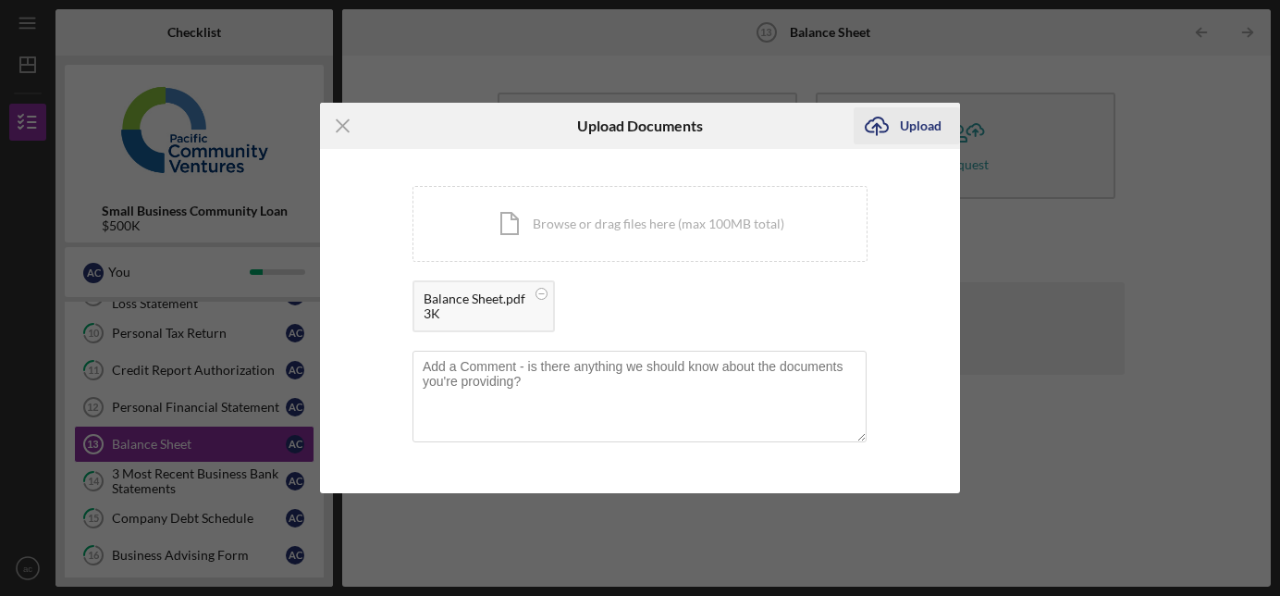
click at [925, 135] on div "Upload" at bounding box center [921, 125] width 42 height 37
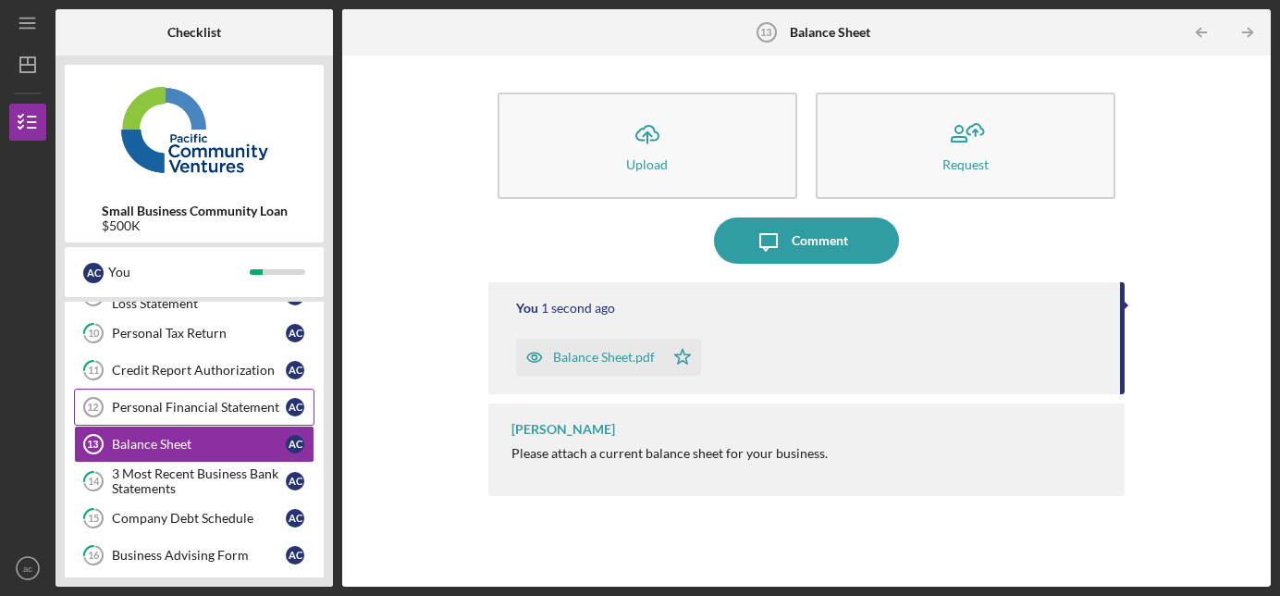
click at [137, 414] on link "Personal Financial Statement 12 Personal Financial Statement a c" at bounding box center [194, 406] width 240 height 37
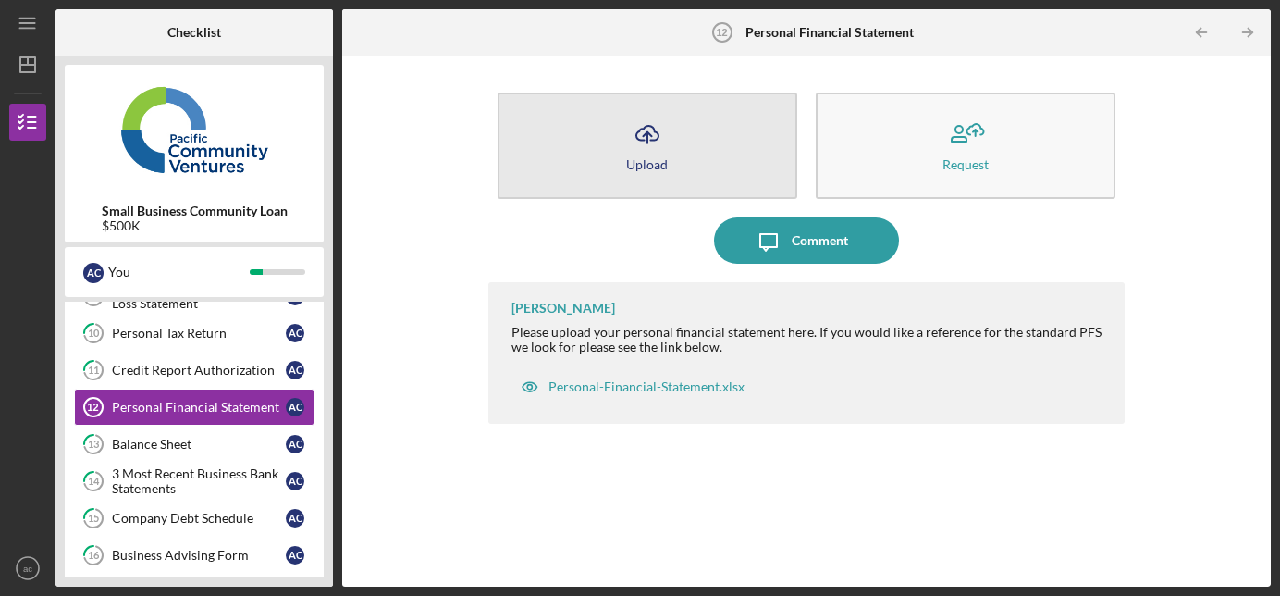
click at [647, 147] on icon "Icon/Upload" at bounding box center [647, 134] width 46 height 46
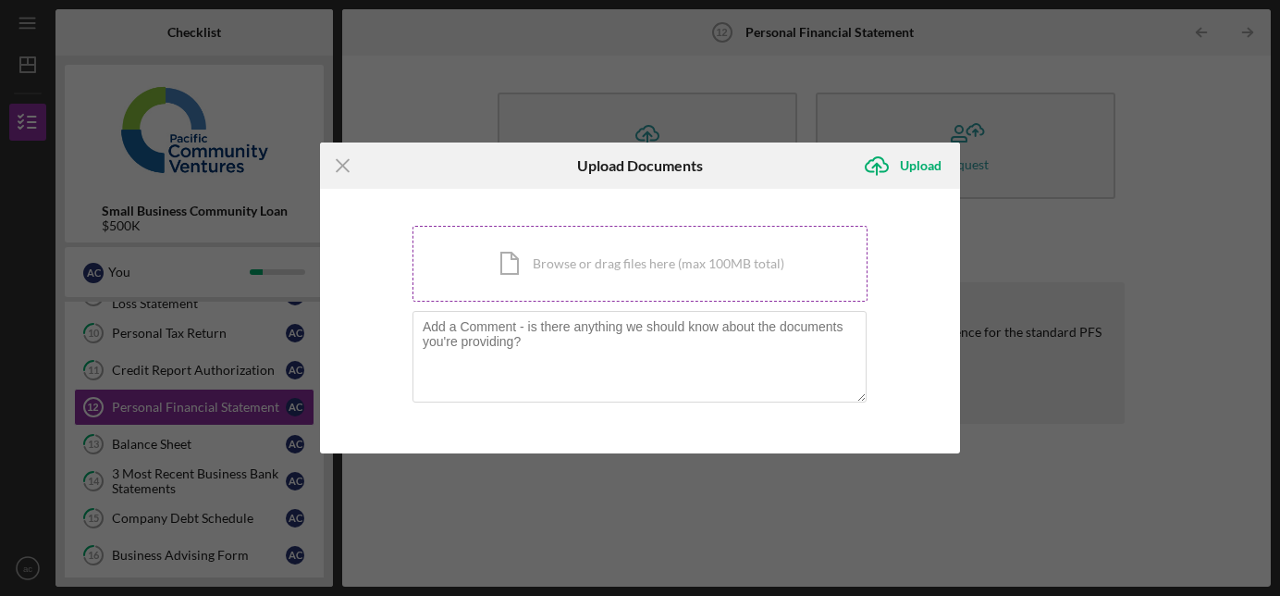
click at [588, 253] on div "Icon/Document Browse or drag files here (max 100MB total) Tap to choose files o…" at bounding box center [639, 264] width 455 height 76
click at [344, 164] on line at bounding box center [343, 166] width 12 height 12
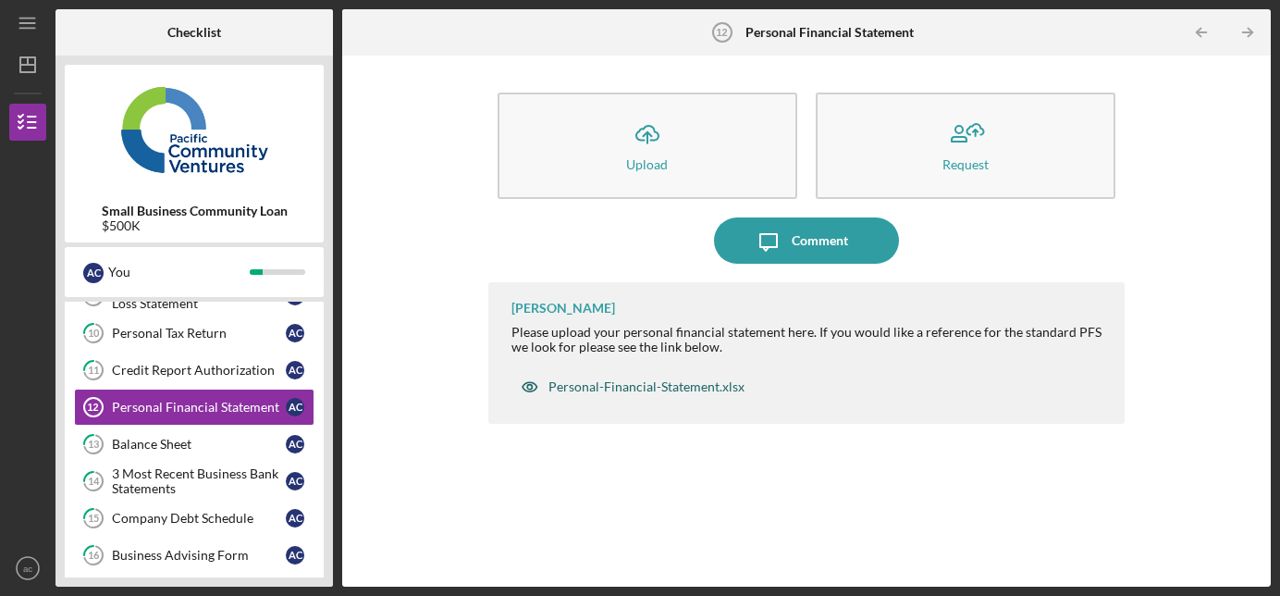
click at [691, 388] on div "Personal-Financial-Statement.xlsx" at bounding box center [646, 386] width 196 height 15
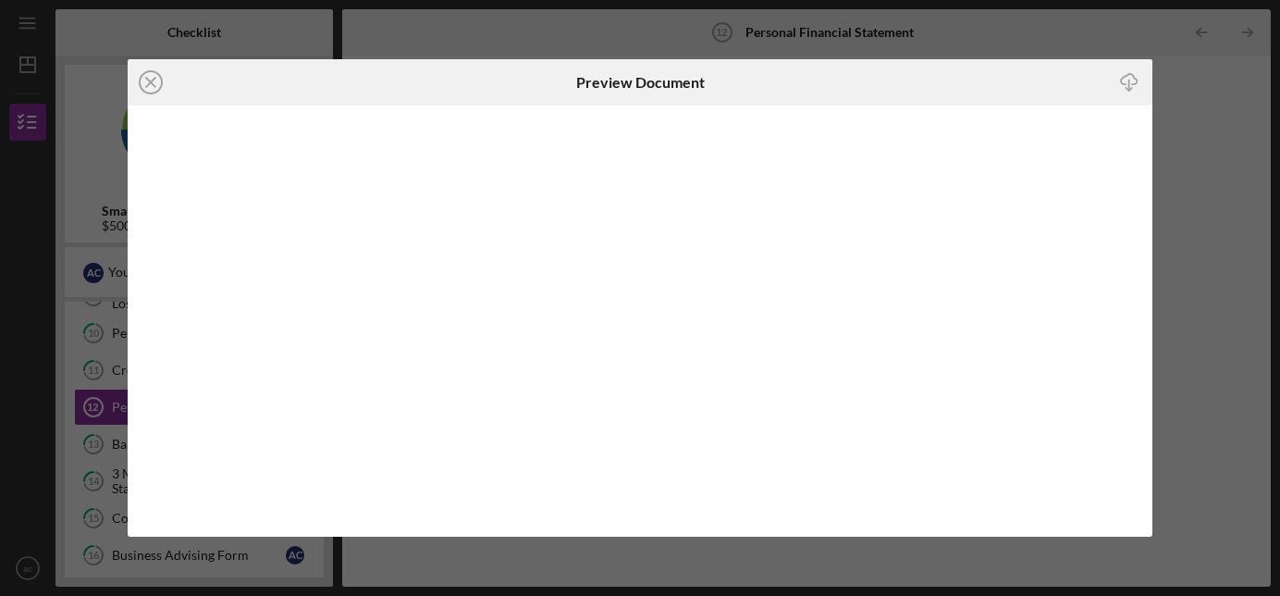
click at [1008, 81] on icon "Icon/Download" at bounding box center [1129, 83] width 42 height 42
click at [1008, 78] on icon "Icon/Download" at bounding box center [1129, 83] width 42 height 42
click at [144, 80] on icon "Icon/Close" at bounding box center [151, 82] width 46 height 46
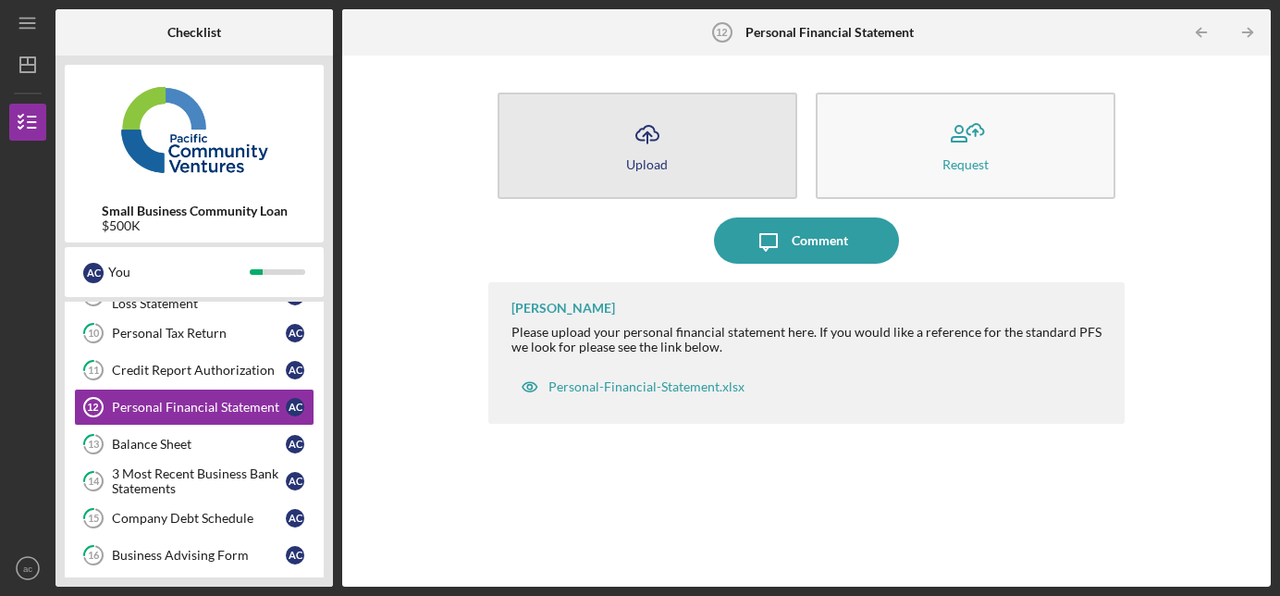
click at [643, 155] on button "Icon/Upload Upload" at bounding box center [648, 145] width 300 height 106
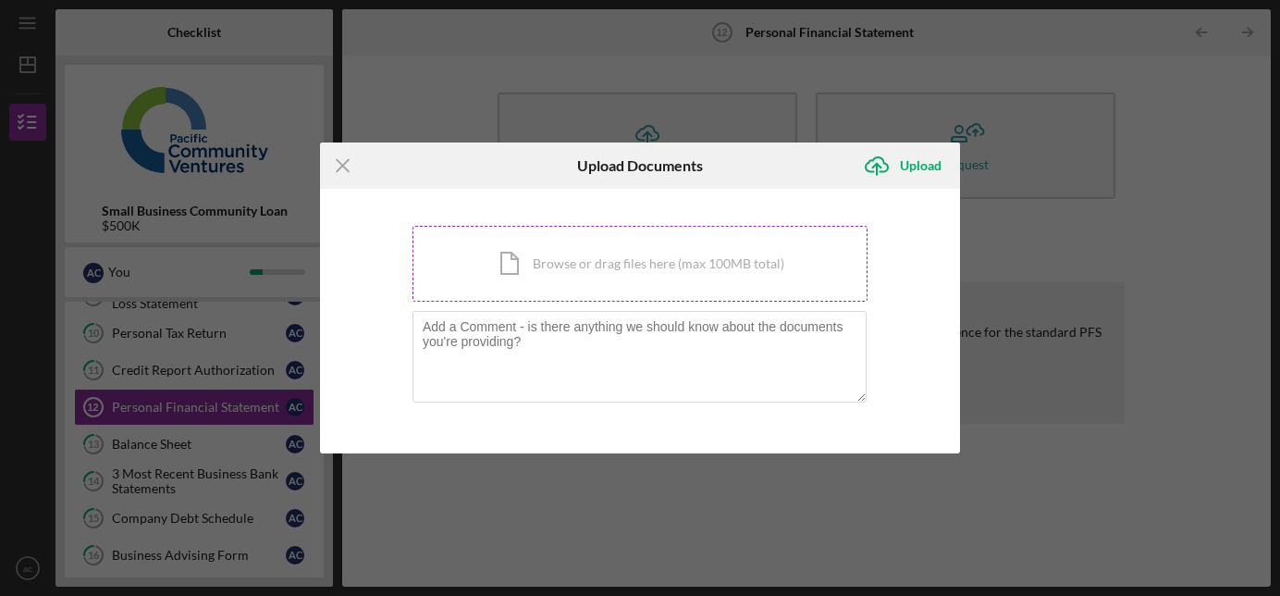
click at [621, 269] on div "Icon/Document Browse or drag files here (max 100MB total) Tap to choose files o…" at bounding box center [639, 264] width 455 height 76
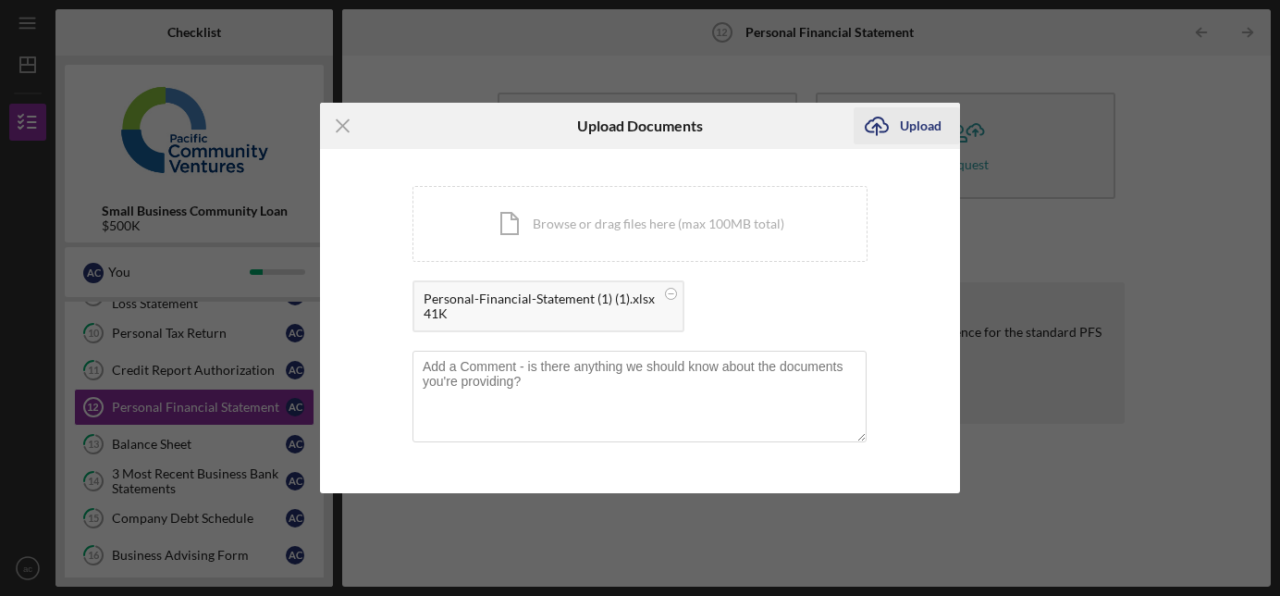
click at [907, 122] on div "Upload" at bounding box center [921, 125] width 42 height 37
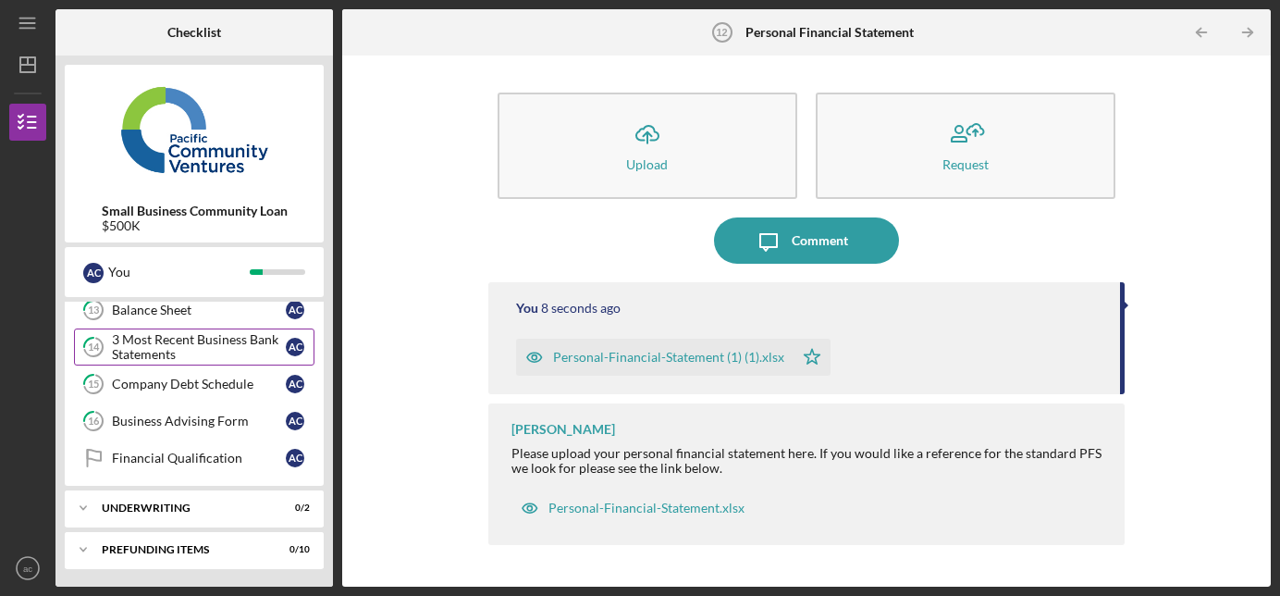
scroll to position [387, 0]
click at [153, 386] on div "Company Debt Schedule" at bounding box center [199, 382] width 174 height 15
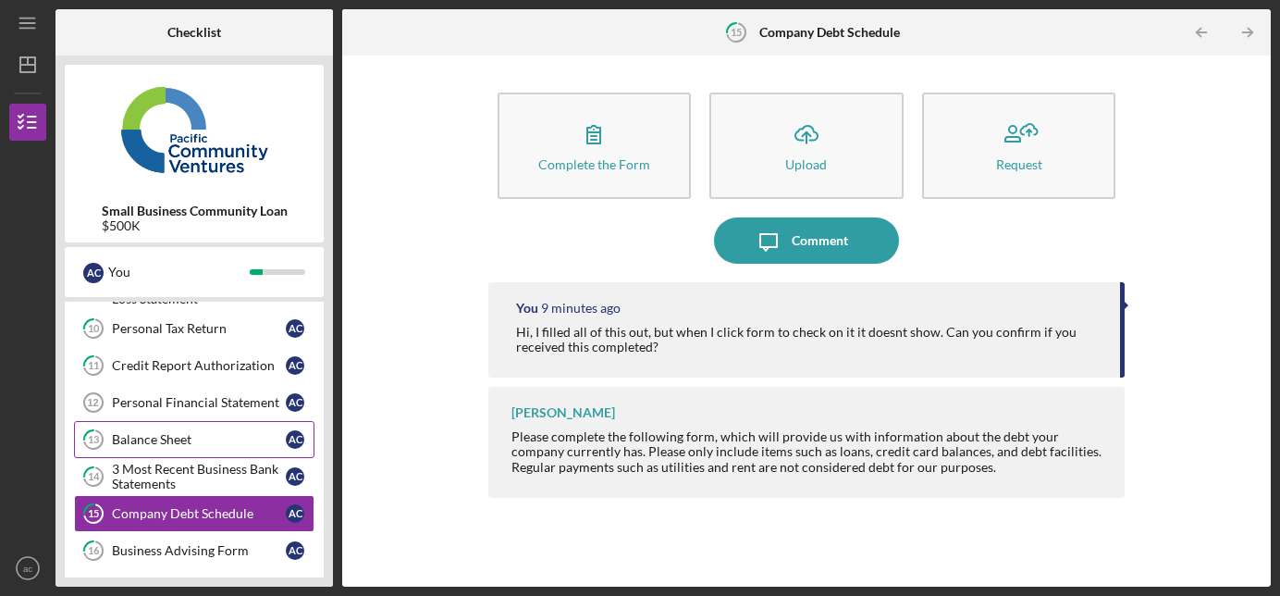
scroll to position [257, 0]
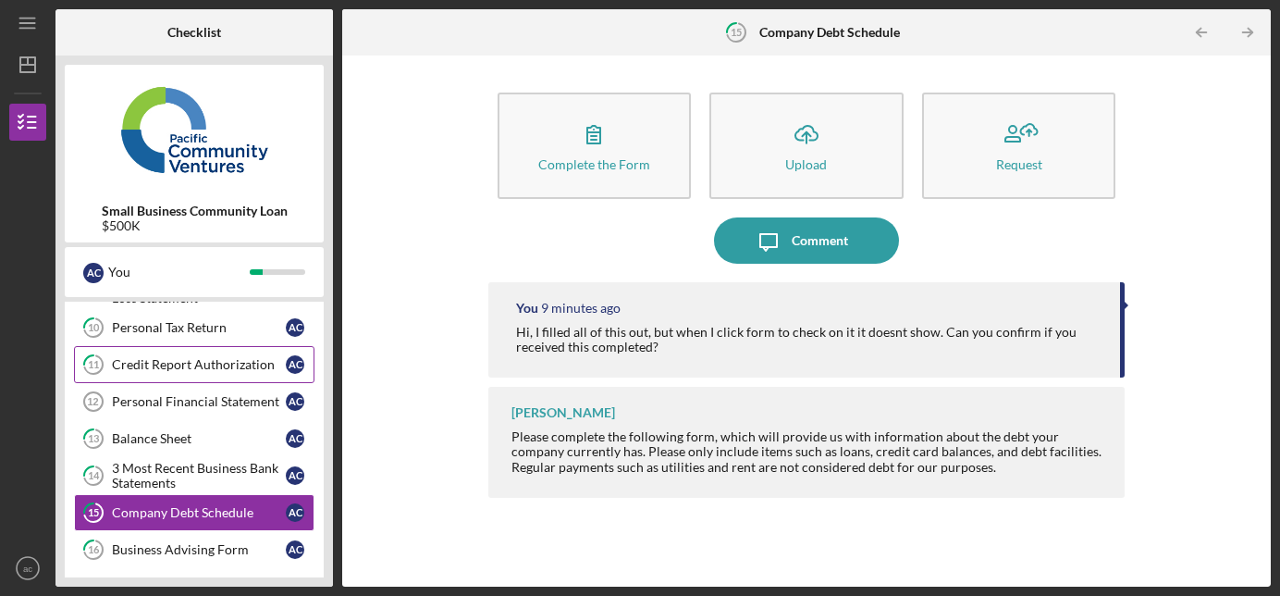
click at [221, 363] on div "Credit Report Authorization" at bounding box center [199, 364] width 174 height 15
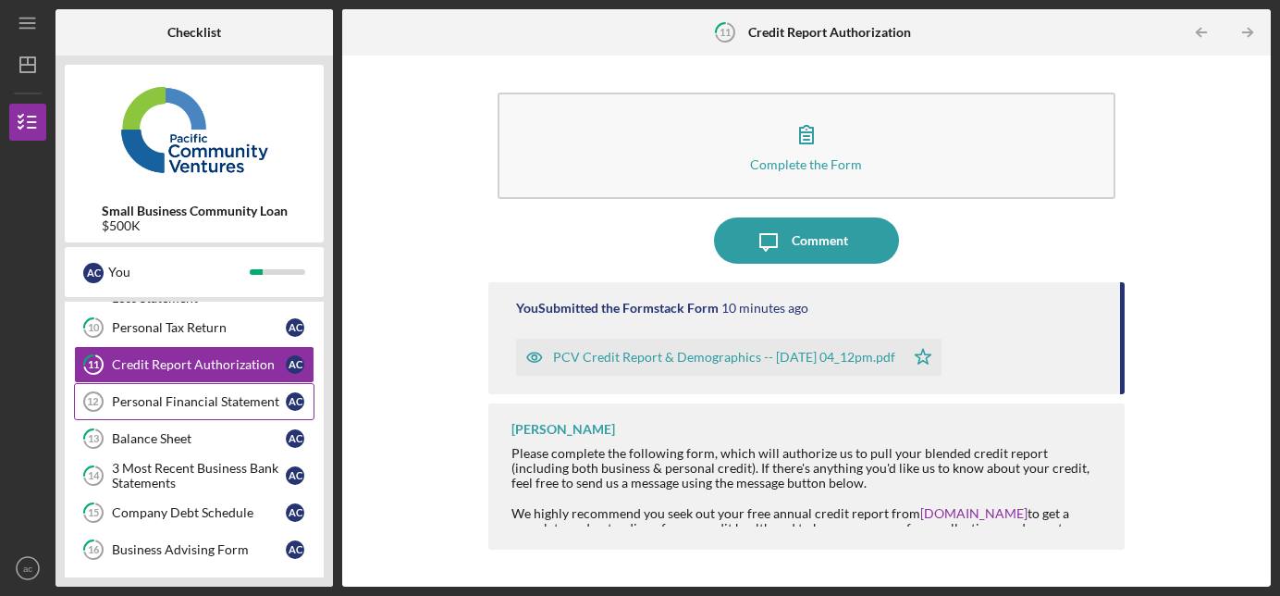
click at [222, 406] on div "Personal Financial Statement" at bounding box center [199, 401] width 174 height 15
